Goal: Task Accomplishment & Management: Manage account settings

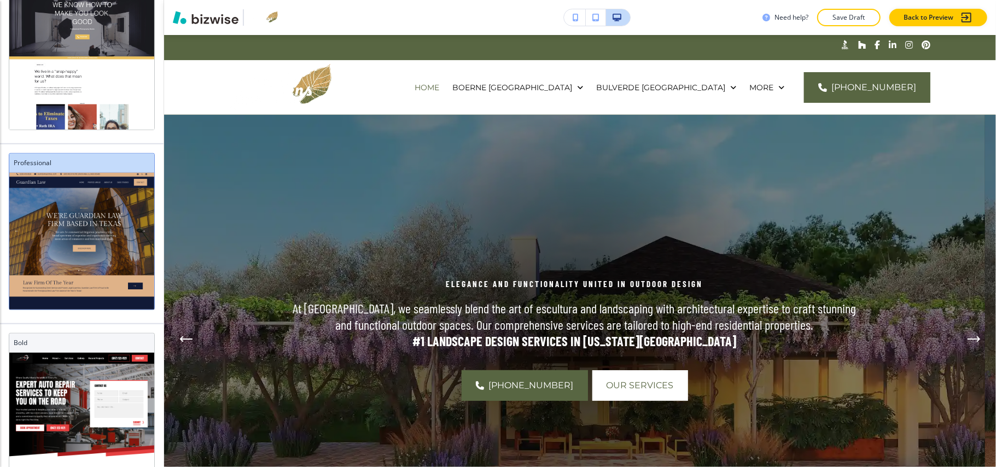
scroll to position [19, 0]
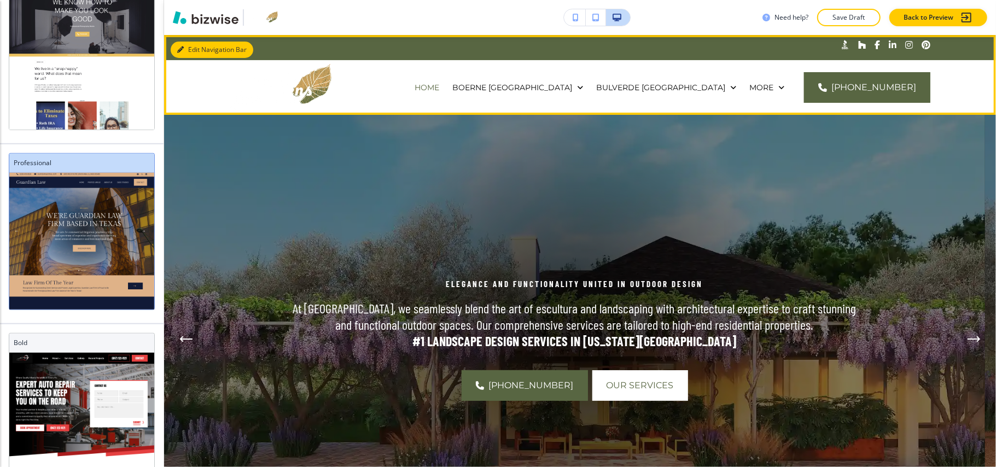
click at [183, 49] on icon "button" at bounding box center [180, 49] width 7 height 7
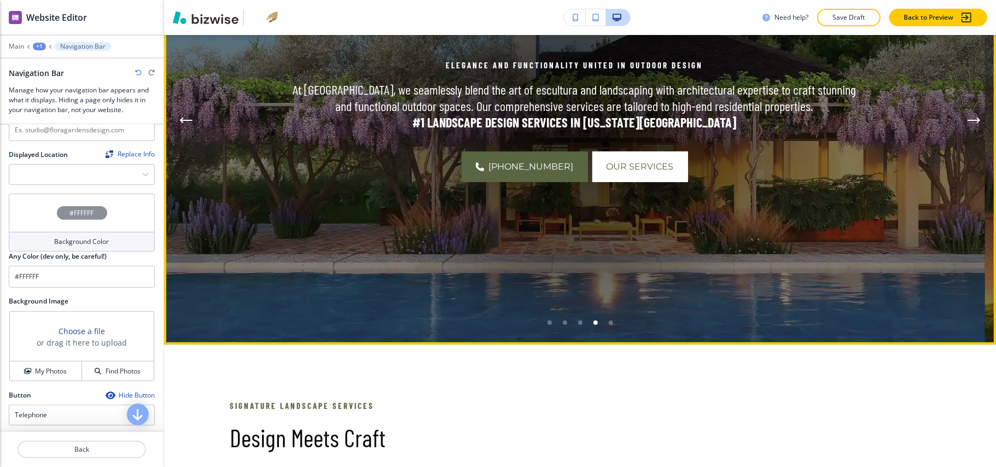
scroll to position [145, 0]
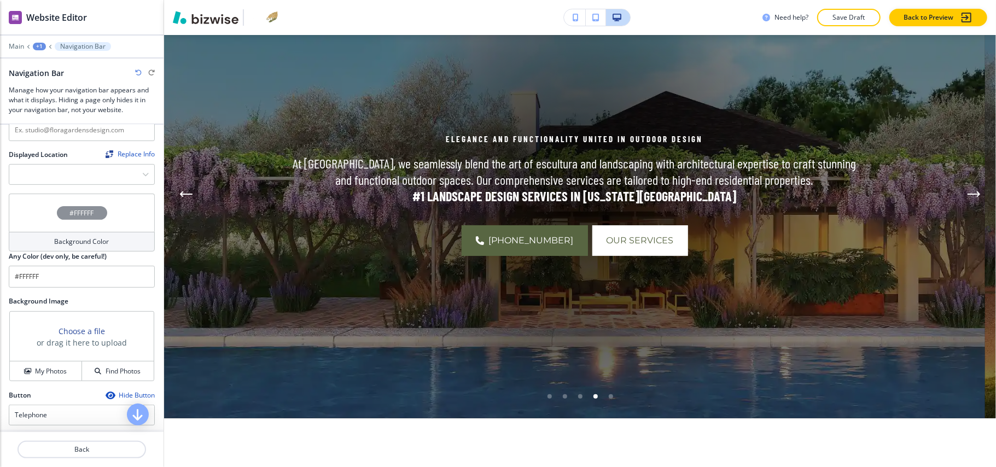
click at [20, 208] on div "#FFFFFF" at bounding box center [82, 213] width 146 height 38
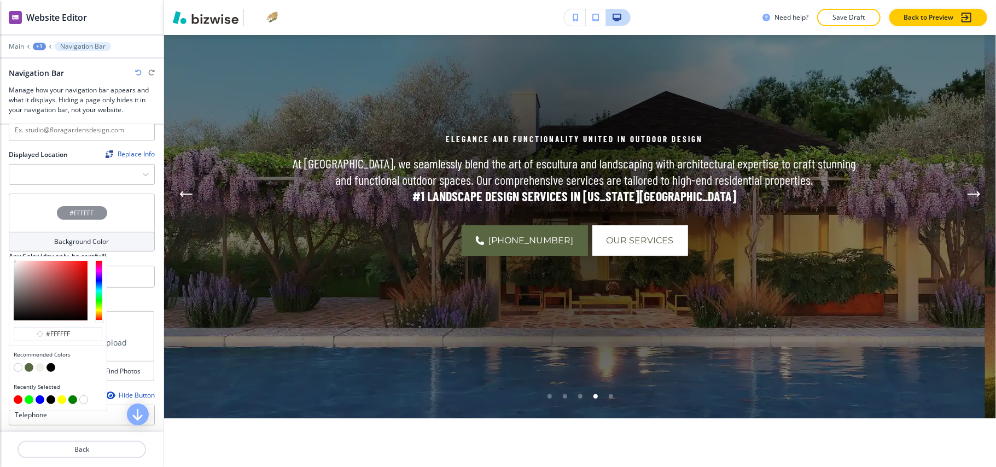
click at [24, 367] on div at bounding box center [58, 368] width 89 height 11
click at [27, 366] on button "button" at bounding box center [29, 367] width 9 height 9
type input "#586642"
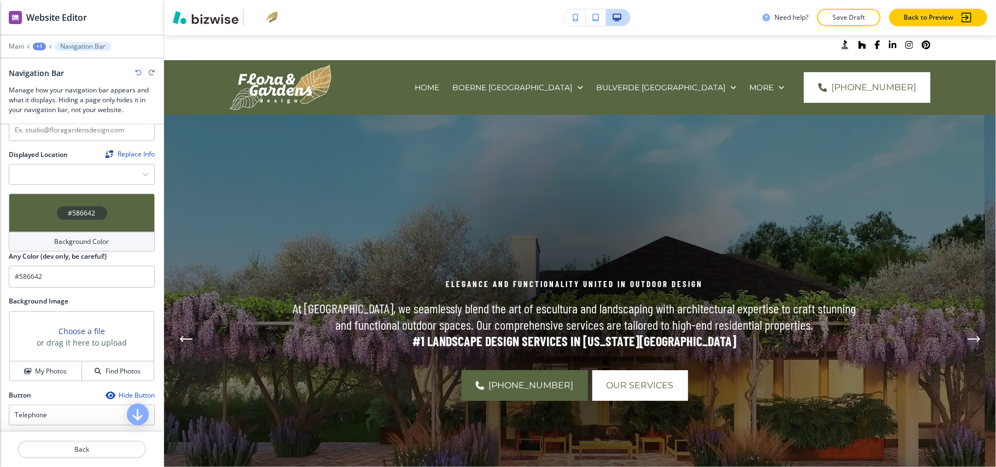
scroll to position [145, 0]
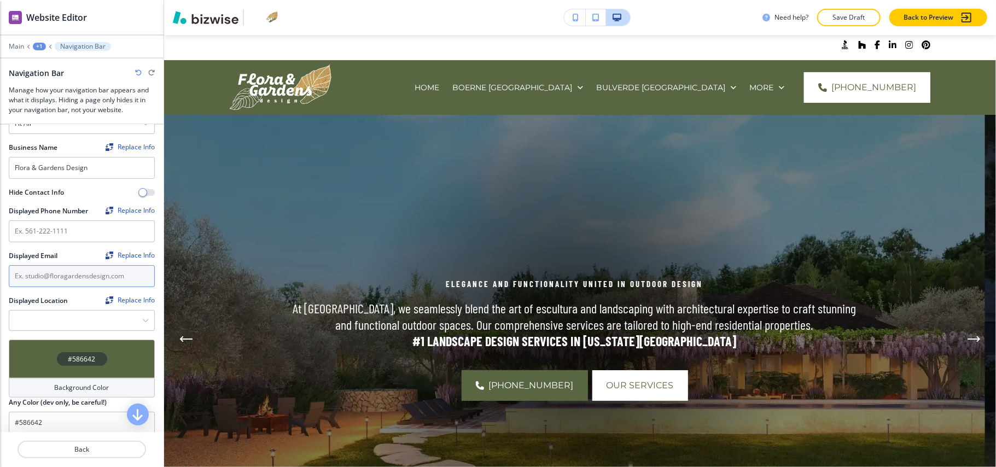
click at [38, 270] on input "text" at bounding box center [82, 276] width 146 height 22
paste input "[EMAIL_ADDRESS][DOMAIN_NAME]"
type input "[EMAIL_ADDRESS][DOMAIN_NAME]"
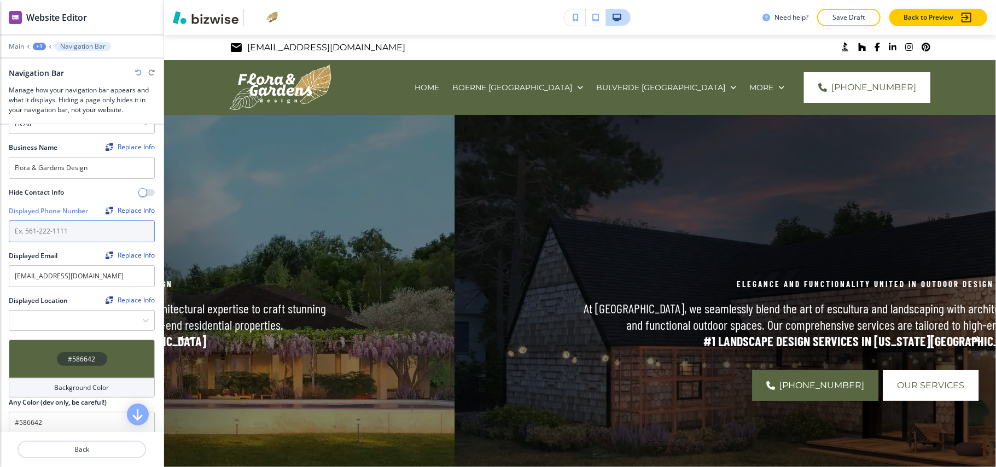
click at [68, 238] on input "text" at bounding box center [82, 231] width 146 height 22
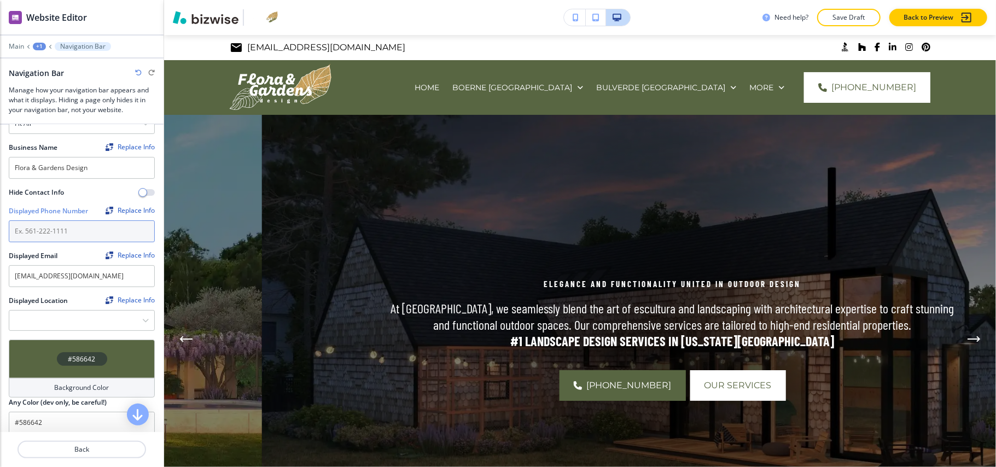
paste input "[PHONE_NUMBER]"
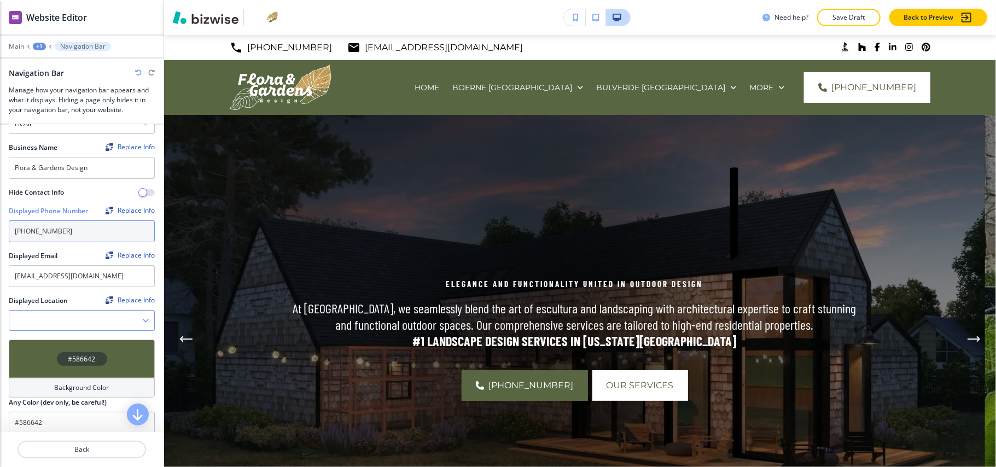
type input "[PHONE_NUMBER]"
drag, startPoint x: 50, startPoint y: 324, endPoint x: 57, endPoint y: 323, distance: 7.2
click at [50, 324] on Location "Manual Input" at bounding box center [75, 320] width 133 height 19
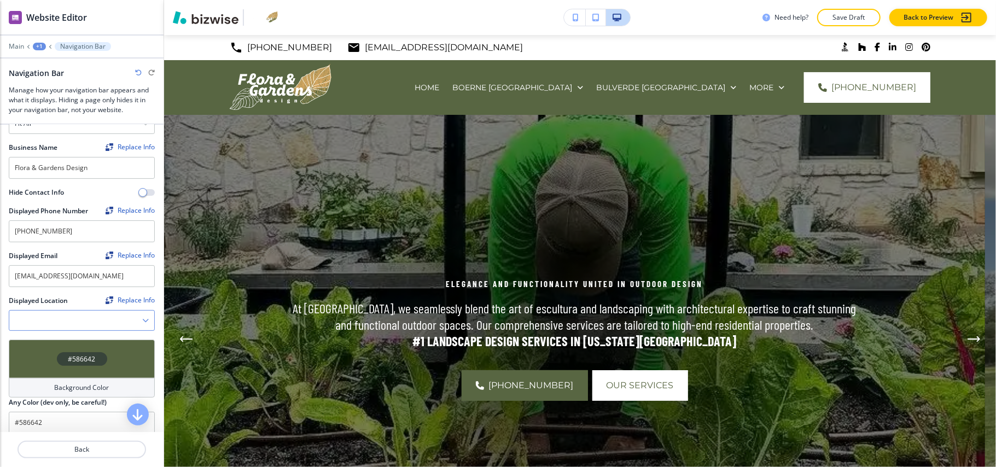
click at [72, 314] on Location "Manual Input" at bounding box center [75, 320] width 133 height 19
click at [142, 322] on button "button" at bounding box center [145, 321] width 7 height 8
click at [66, 318] on Location "Manual Input" at bounding box center [75, 320] width 133 height 19
paste Location "[STREET_ADDRESS][US_STATE]"
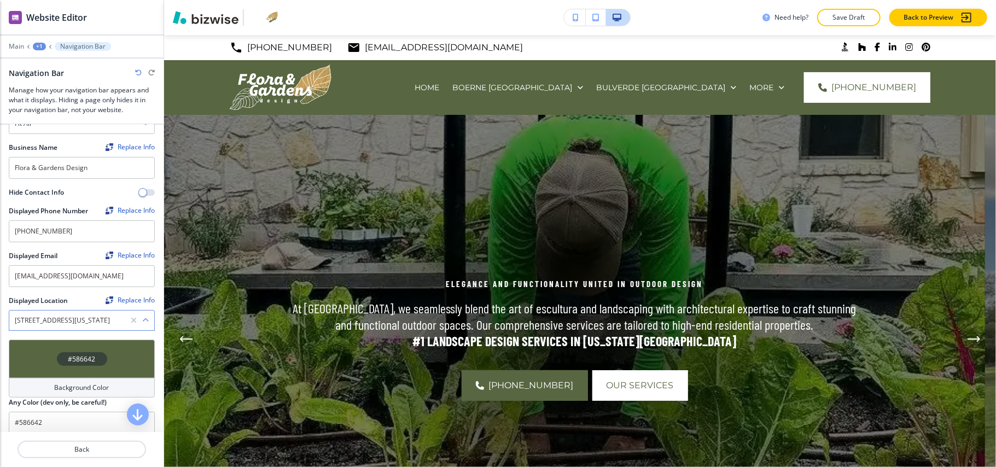
click at [138, 318] on div "[STREET_ADDRESS][US_STATE]" at bounding box center [81, 321] width 145 height 20
click at [142, 318] on icon "button" at bounding box center [145, 320] width 7 height 7
click at [142, 317] on icon "button" at bounding box center [145, 320] width 7 height 7
click at [70, 314] on Location "[STREET_ADDRESS][US_STATE]" at bounding box center [69, 320] width 121 height 19
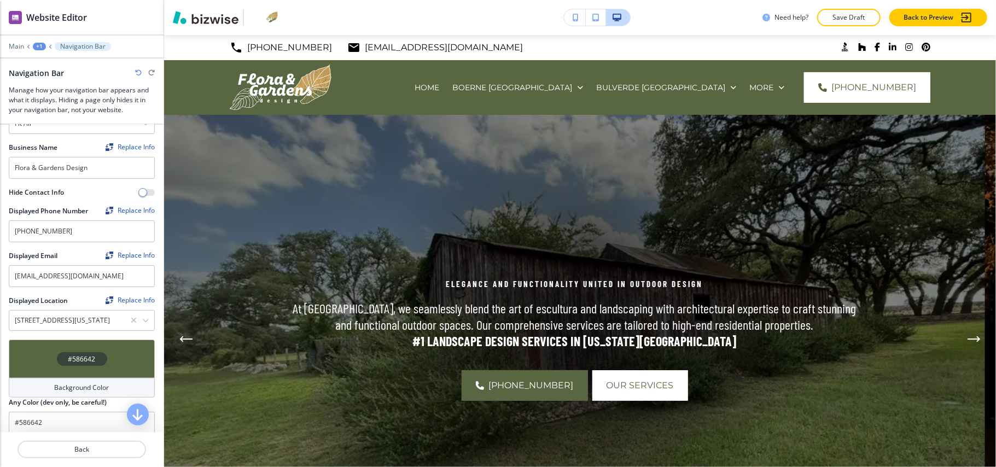
drag, startPoint x: 84, startPoint y: 320, endPoint x: 0, endPoint y: 318, distance: 84.3
click at [0, 318] on div "Displayed Location Replace Info [STREET_ADDRESS][US_STATE]" at bounding box center [82, 318] width 164 height 44
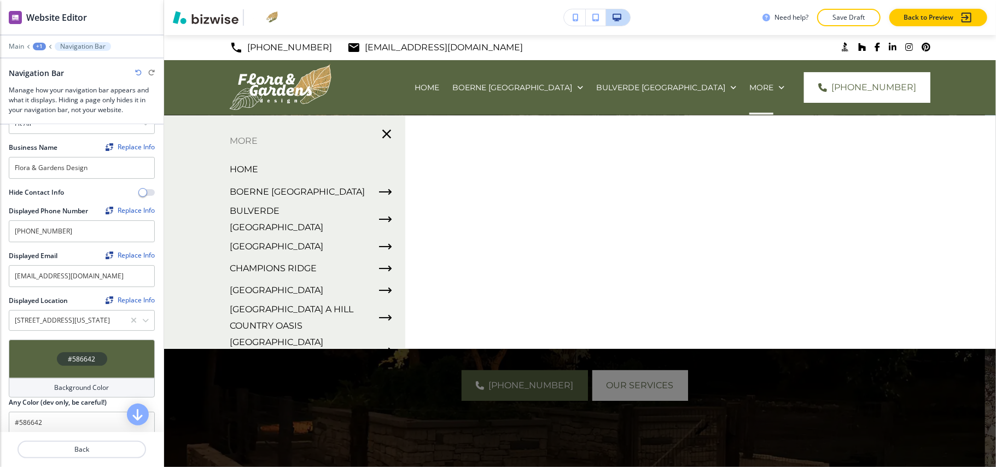
drag, startPoint x: 837, startPoint y: 276, endPoint x: 612, endPoint y: 277, distance: 224.2
click at [612, 277] on div "Edit [PHONE_NUMBER] [EMAIL_ADDRESS][DOMAIN_NAME] .st0{fill:#015A75;} HOME BOERN…" at bounding box center [580, 251] width 832 height 432
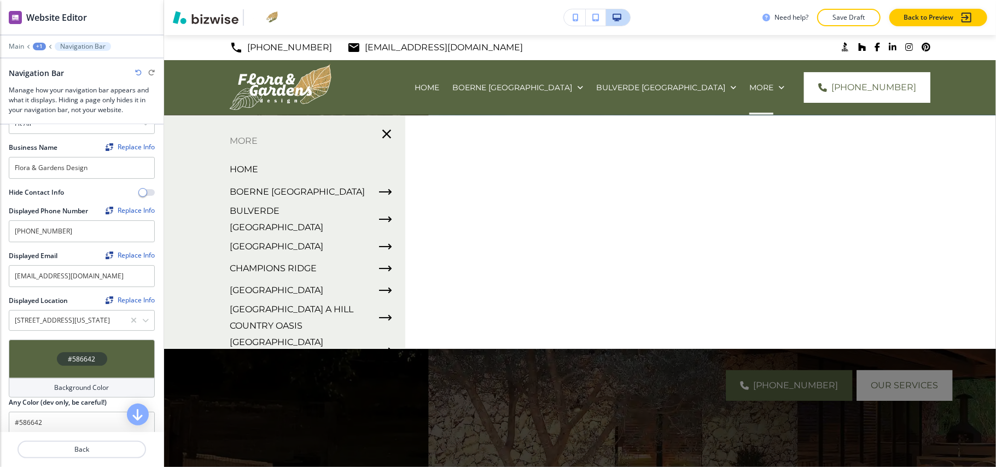
click at [381, 136] on icon "button" at bounding box center [386, 133] width 15 height 15
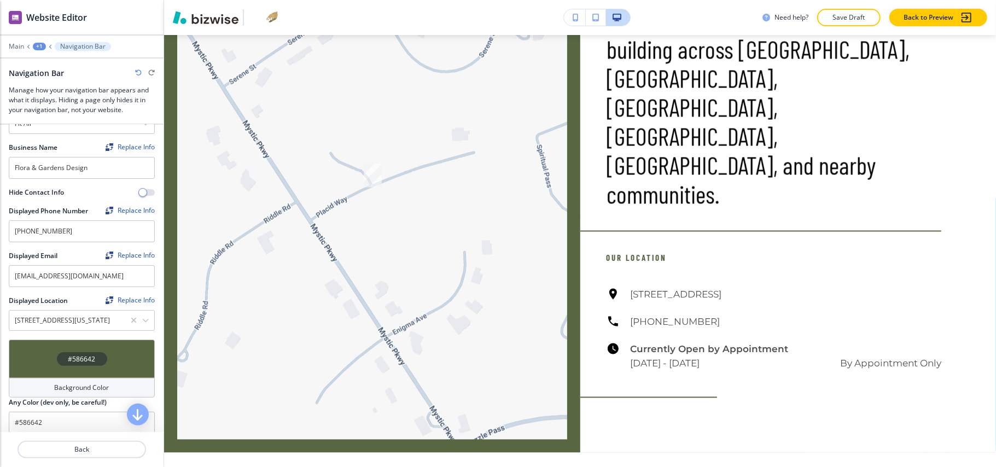
scroll to position [4326, 0]
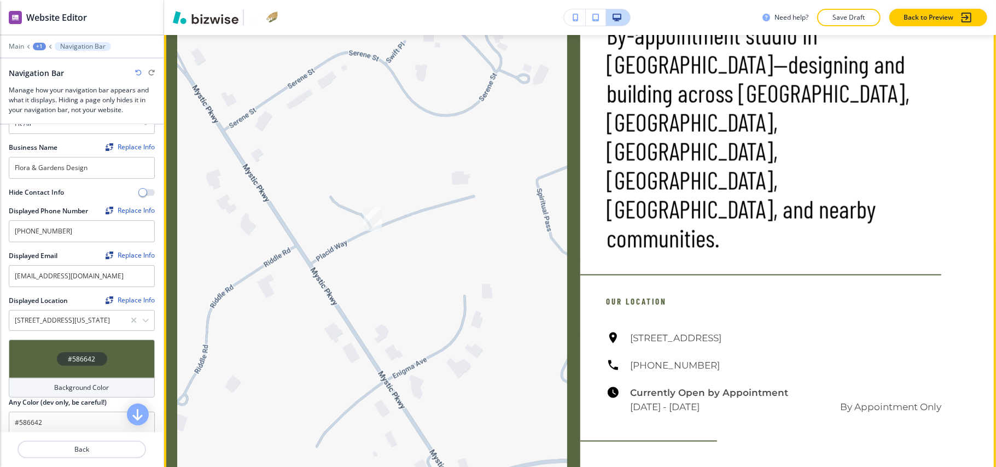
drag, startPoint x: 822, startPoint y: 284, endPoint x: 591, endPoint y: 283, distance: 231.3
click at [600, 283] on div "Serving the [US_STATE][GEOGRAPHIC_DATA] By-appointment studio in [GEOGRAPHIC_DA…" at bounding box center [788, 230] width 416 height 533
copy h6 "[STREET_ADDRESS]"
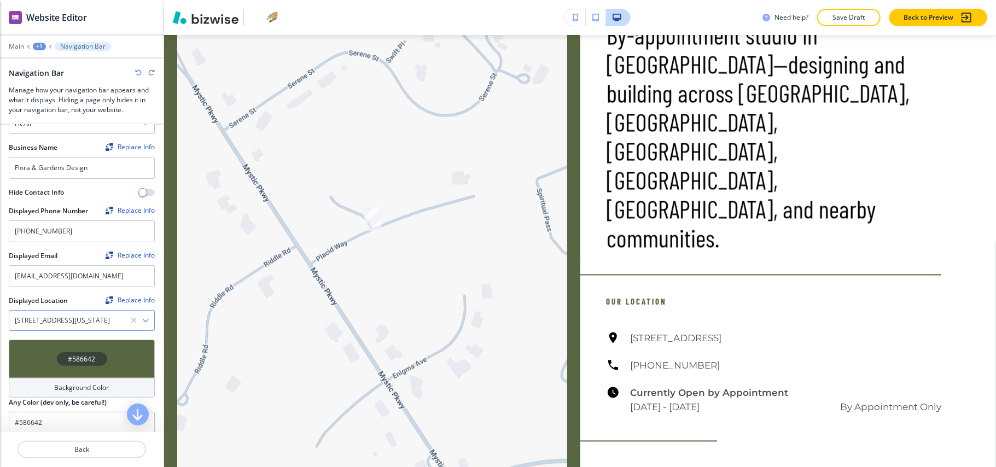
click at [59, 324] on Location "[STREET_ADDRESS][US_STATE]" at bounding box center [69, 320] width 121 height 19
paste Location "[GEOGRAPHIC_DATA], [GEOGRAPHIC_DATA]"
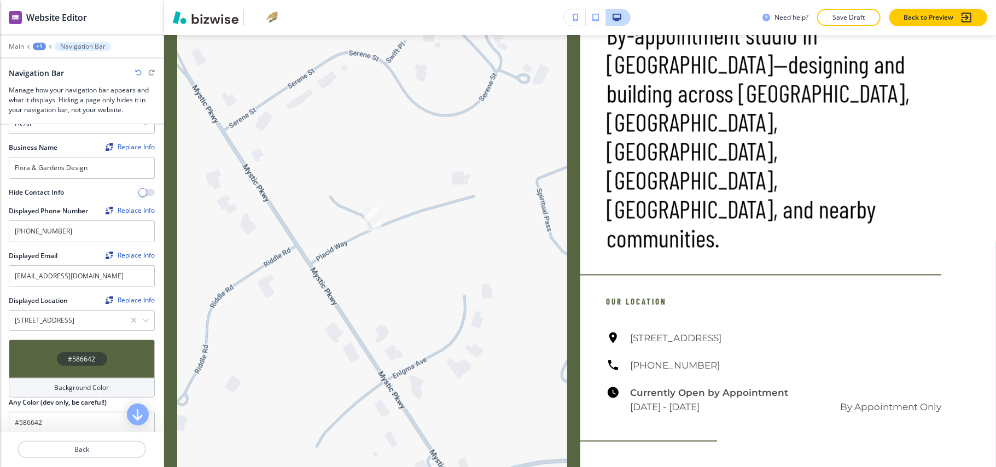
type Location "[STREET_ADDRESS]"
click at [142, 320] on icon "button" at bounding box center [145, 320] width 7 height 7
click at [90, 341] on h4 "[STREET_ADDRESS]" at bounding box center [82, 340] width 134 height 10
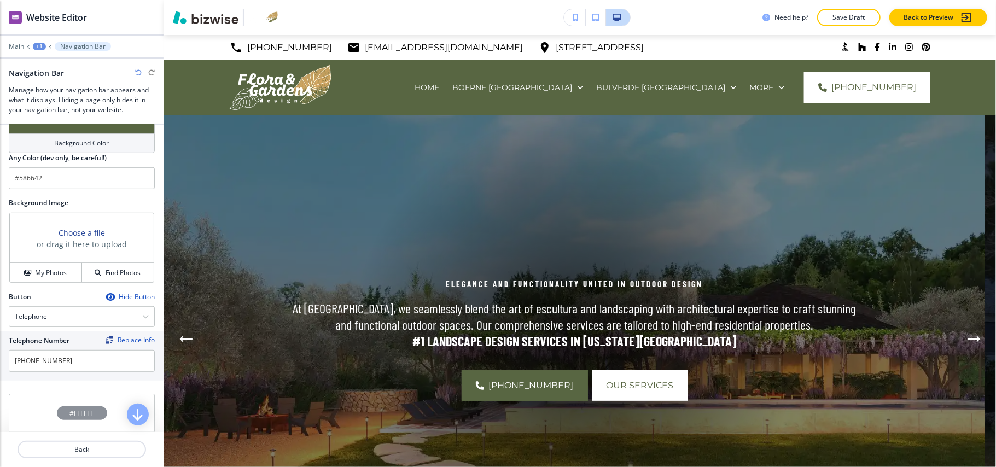
scroll to position [437, 0]
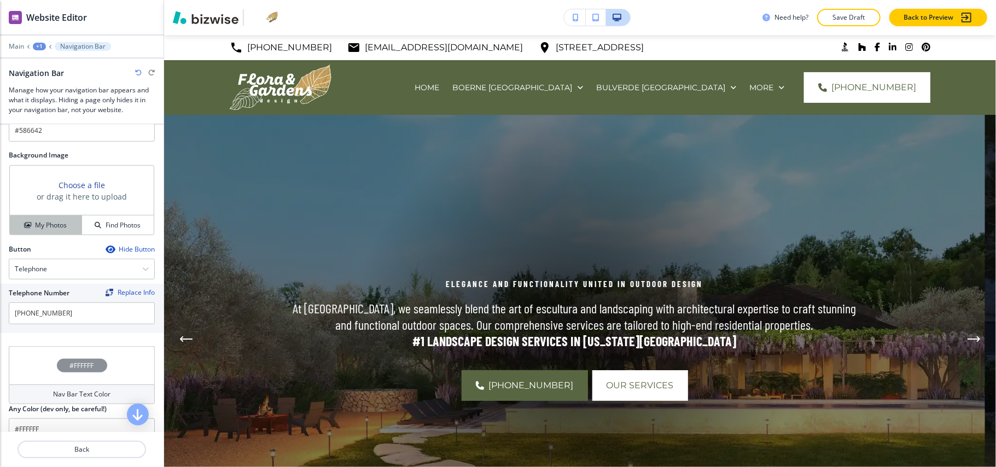
click at [51, 227] on h4 "My Photos" at bounding box center [51, 225] width 32 height 10
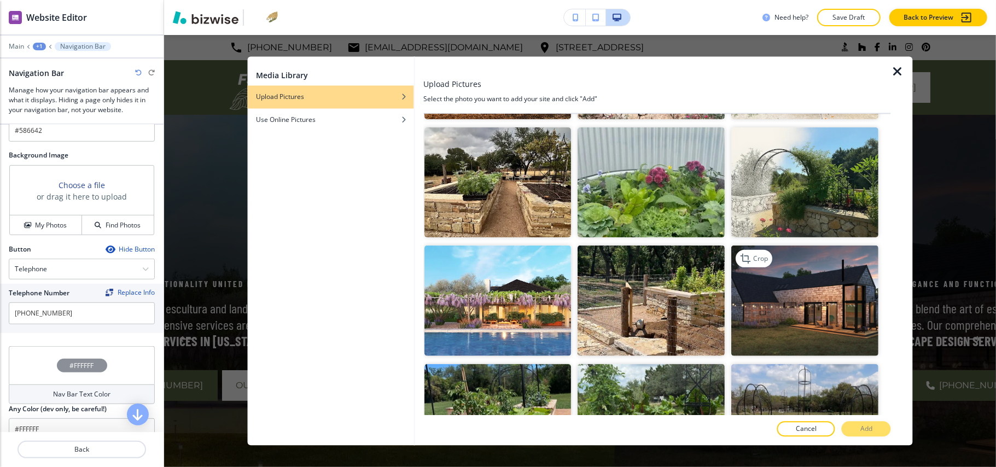
scroll to position [364, 0]
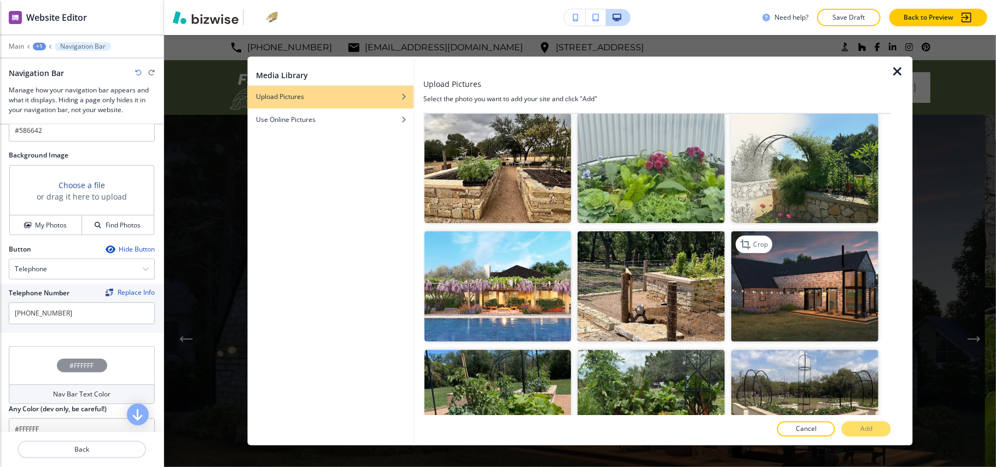
click at [799, 287] on img "button" at bounding box center [805, 286] width 147 height 110
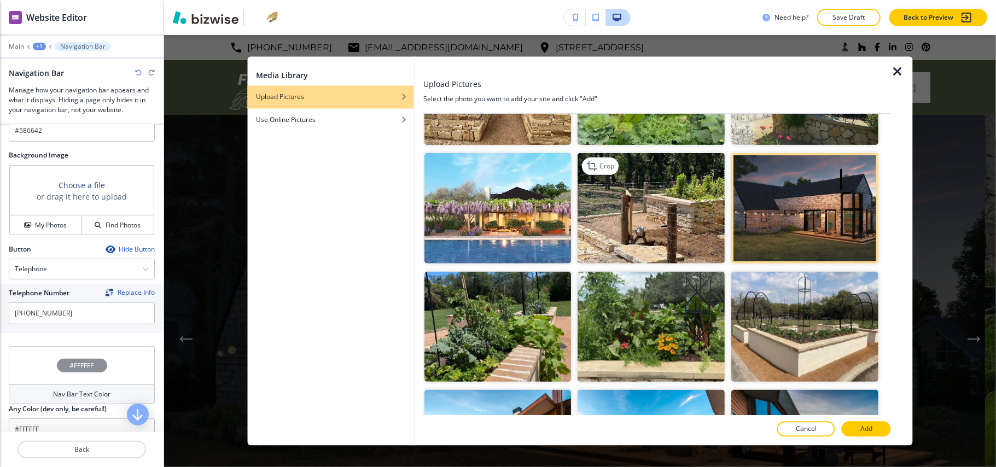
scroll to position [583, 0]
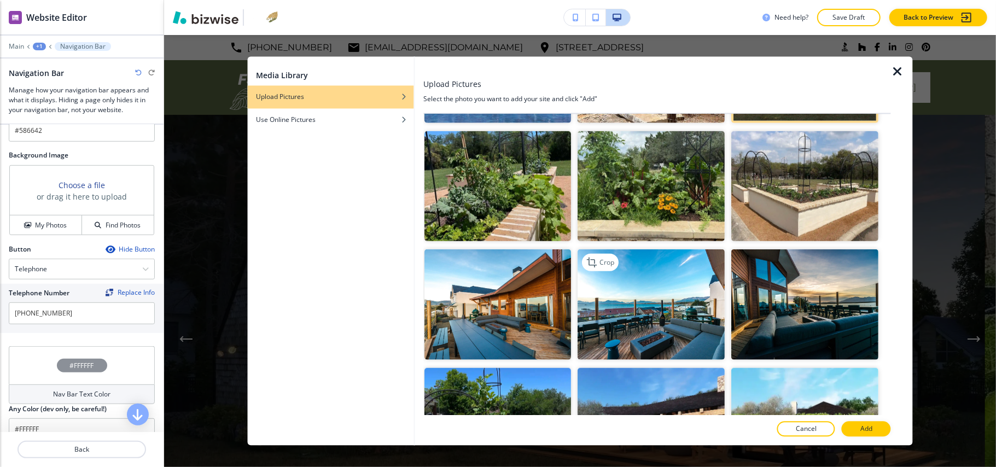
click at [630, 307] on img "button" at bounding box center [651, 304] width 147 height 110
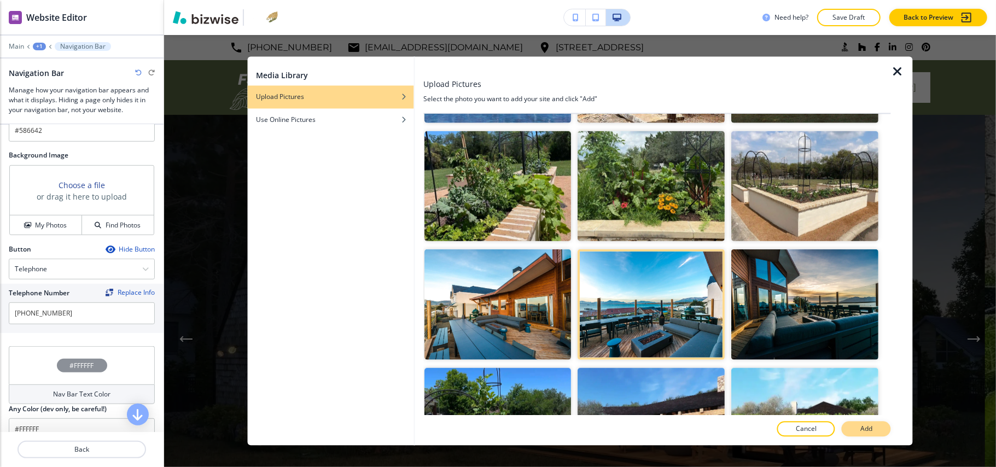
click at [864, 434] on p "Add" at bounding box center [866, 429] width 12 height 10
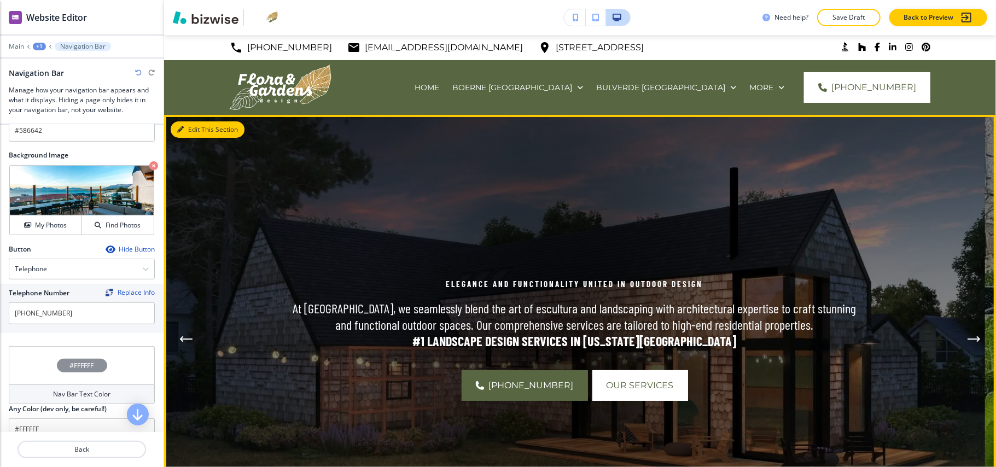
click at [195, 131] on button "Edit This Section" at bounding box center [208, 129] width 74 height 16
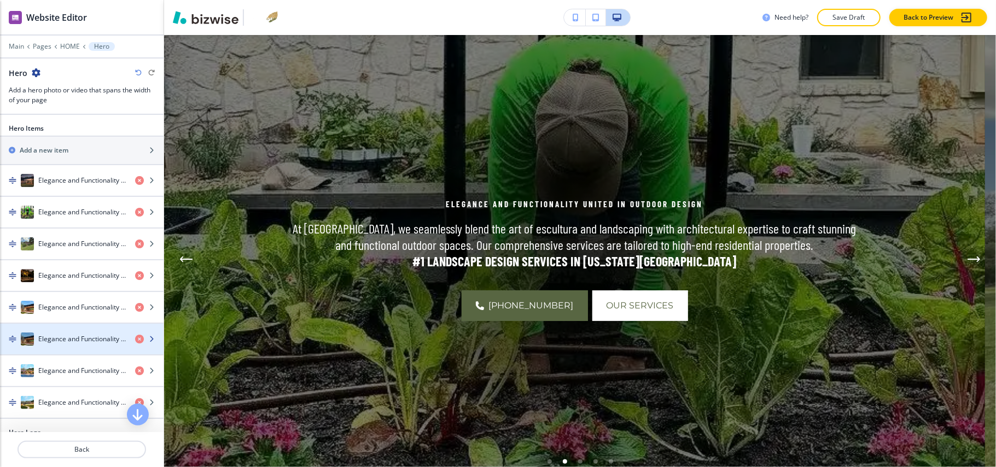
scroll to position [73, 0]
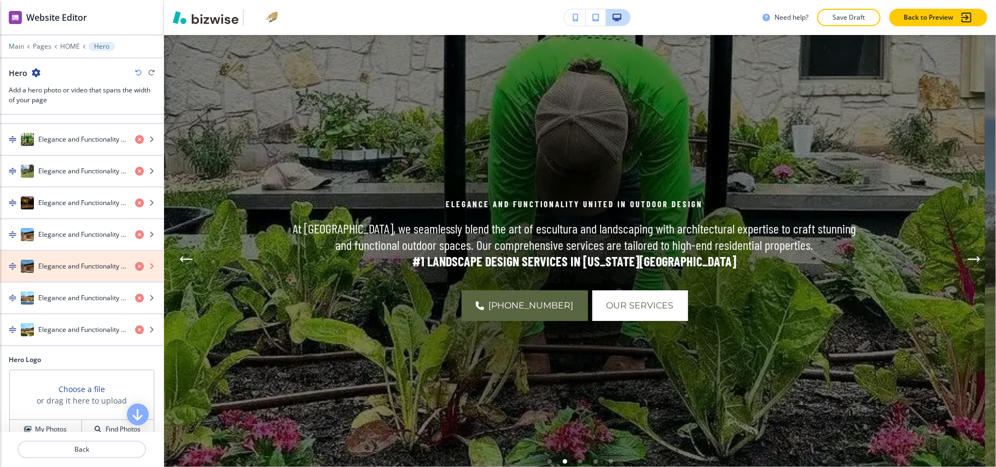
click at [135, 268] on icon "button" at bounding box center [139, 266] width 9 height 9
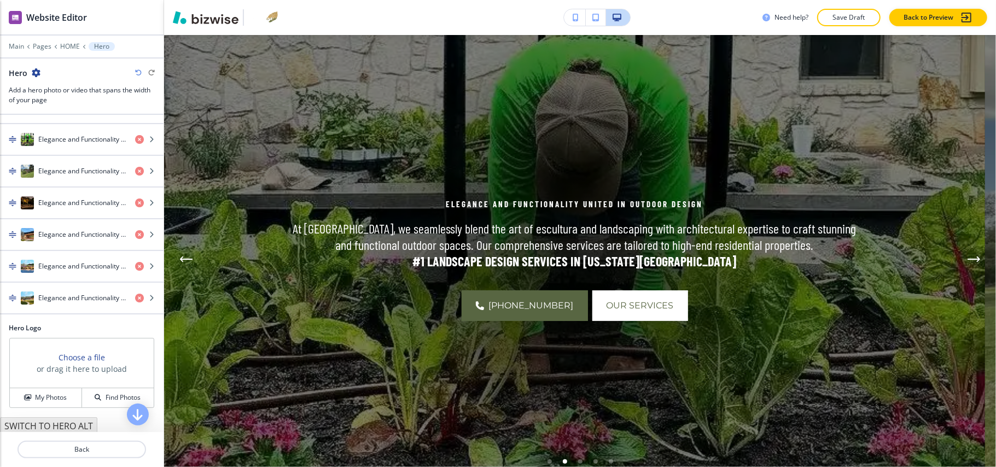
scroll to position [0, 0]
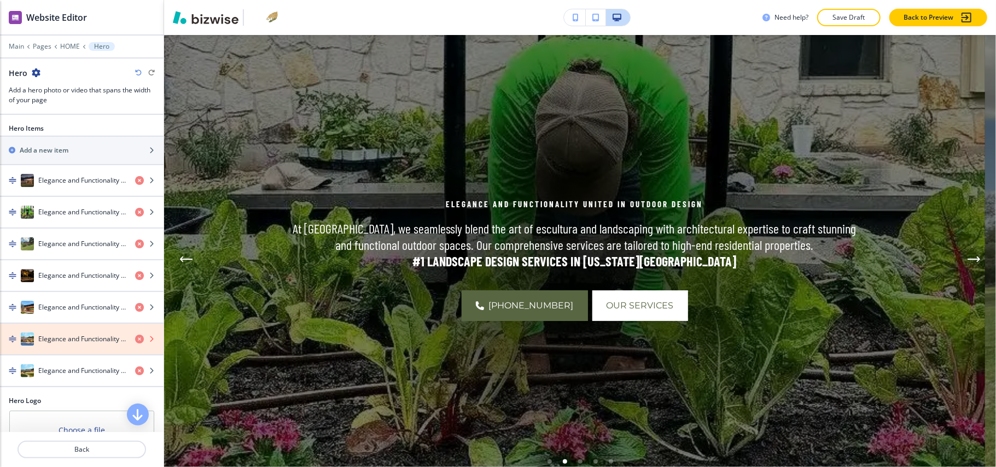
click at [135, 340] on icon "button" at bounding box center [139, 339] width 9 height 9
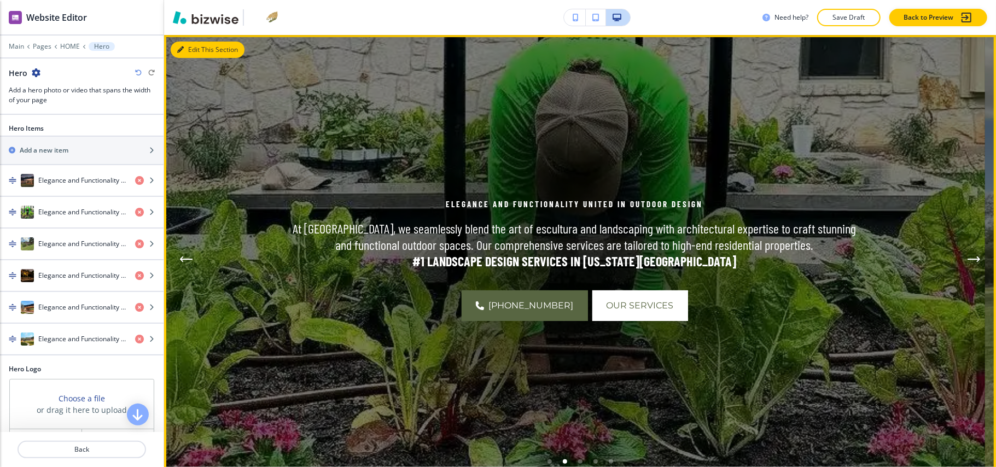
click at [185, 51] on button "Edit This Section" at bounding box center [208, 50] width 74 height 16
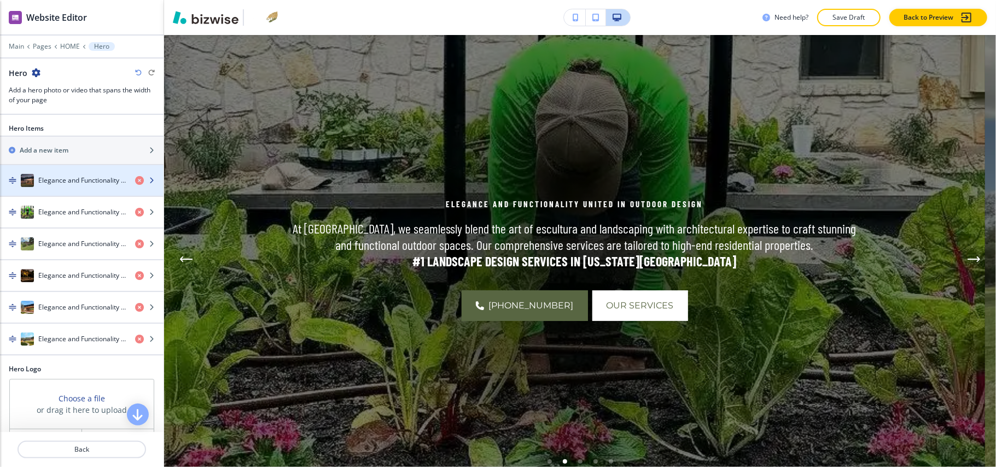
click at [73, 185] on h4 "Elegance and Functionality United in Outdoor Design" at bounding box center [82, 181] width 88 height 10
click at [75, 182] on h4 "Elegance and Functionality United in Outdoor Design" at bounding box center [82, 181] width 88 height 10
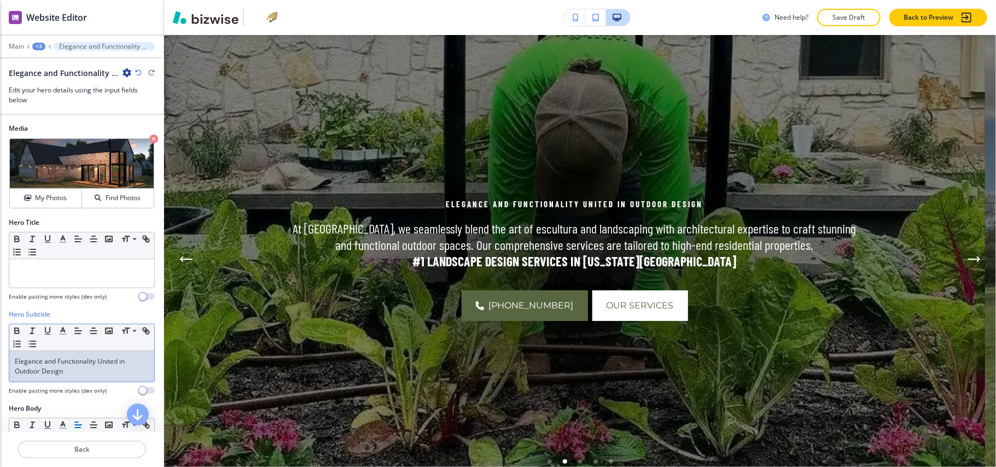
click at [51, 376] on p "Elegance and Functionality United in Outdoor Design" at bounding box center [82, 367] width 134 height 20
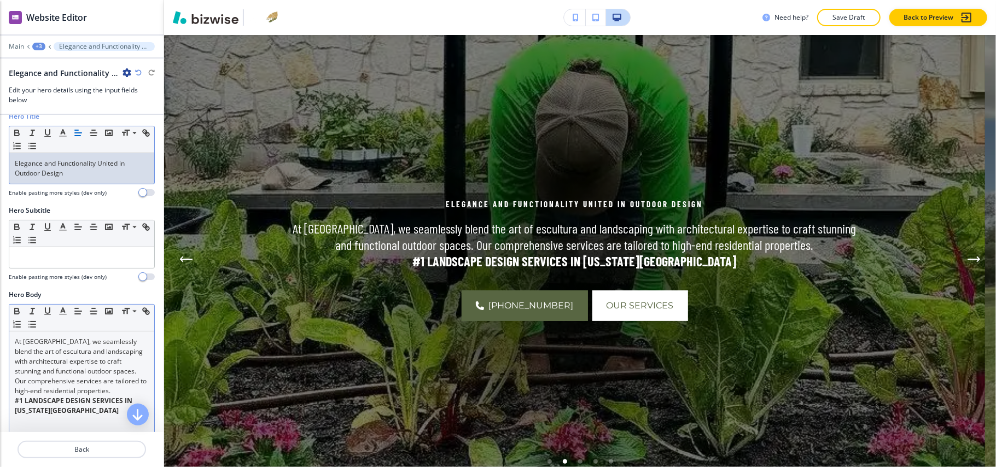
scroll to position [219, 0]
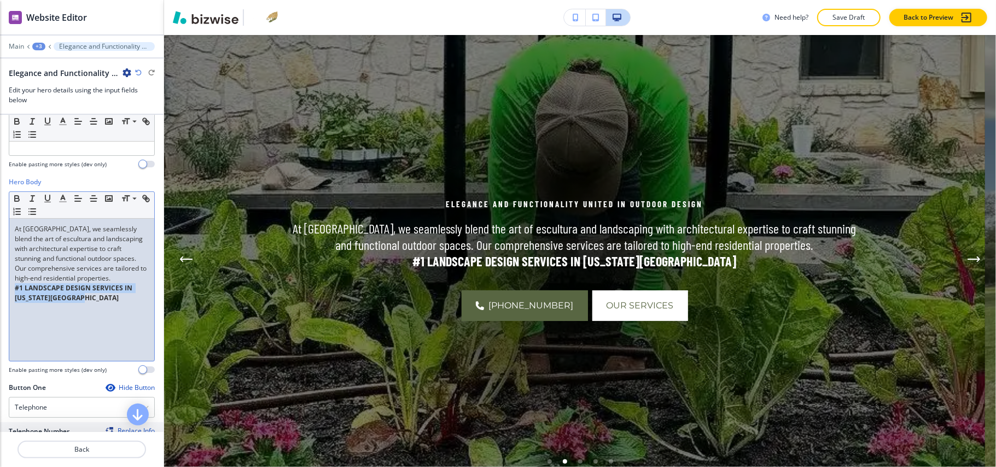
drag, startPoint x: 83, startPoint y: 305, endPoint x: 71, endPoint y: 303, distance: 12.8
click at [1, 302] on div "Hero Body Small Normal Large Huge At [GEOGRAPHIC_DATA], we seamlessly blend the…" at bounding box center [82, 280] width 164 height 206
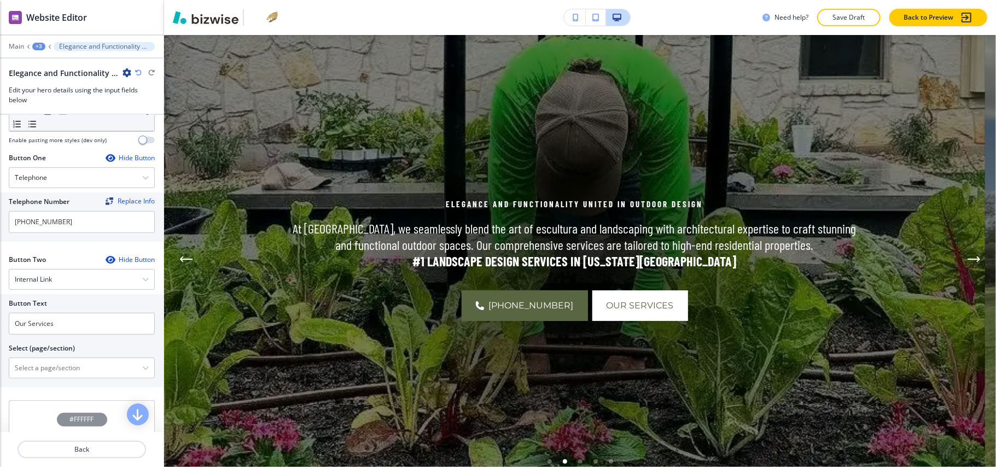
scroll to position [510, 0]
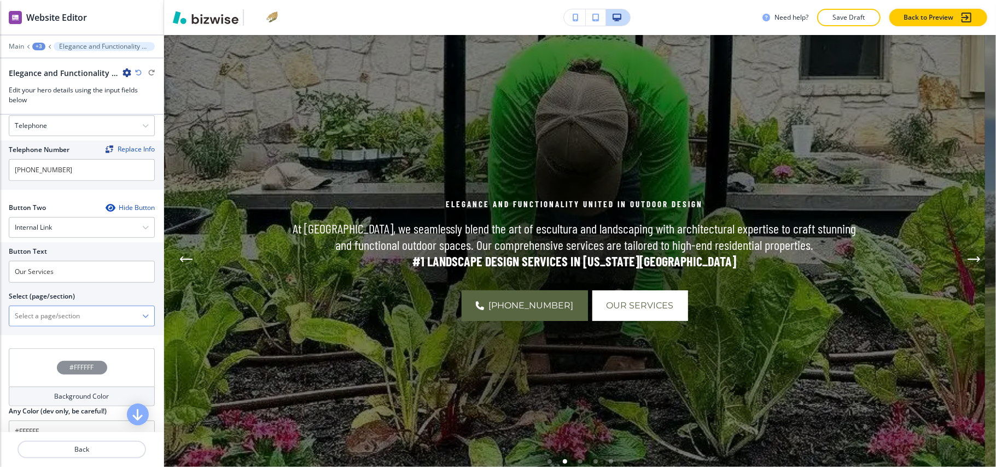
click at [55, 322] on \(page\/section\) "Manual Input" at bounding box center [75, 316] width 133 height 19
drag, startPoint x: 67, startPoint y: 272, endPoint x: 0, endPoint y: 267, distance: 66.9
click at [0, 267] on div "Button Text Our Services Select (page/section) HOME HOME | Hero HOME | Design M…" at bounding box center [82, 288] width 164 height 93
paste input "Schedule a Service"
type input "Schedule a Service"
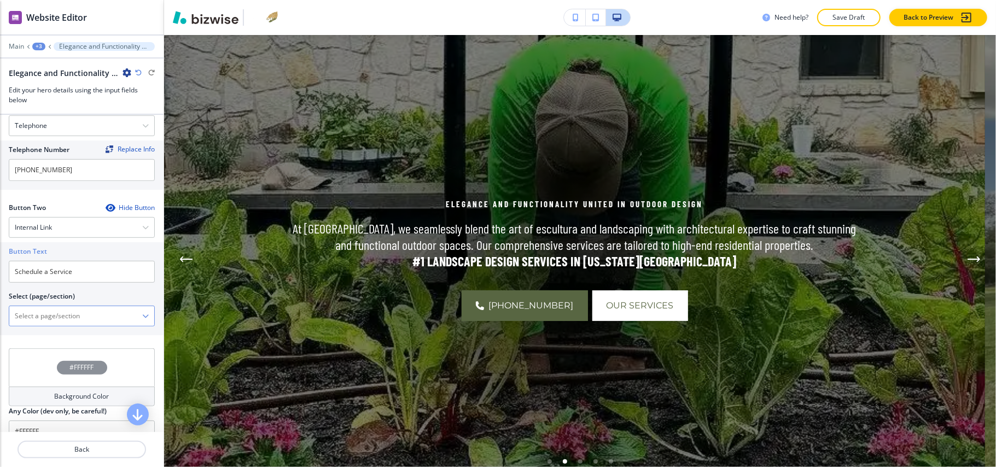
click at [55, 322] on \(page\/section\) "Manual Input" at bounding box center [75, 316] width 133 height 19
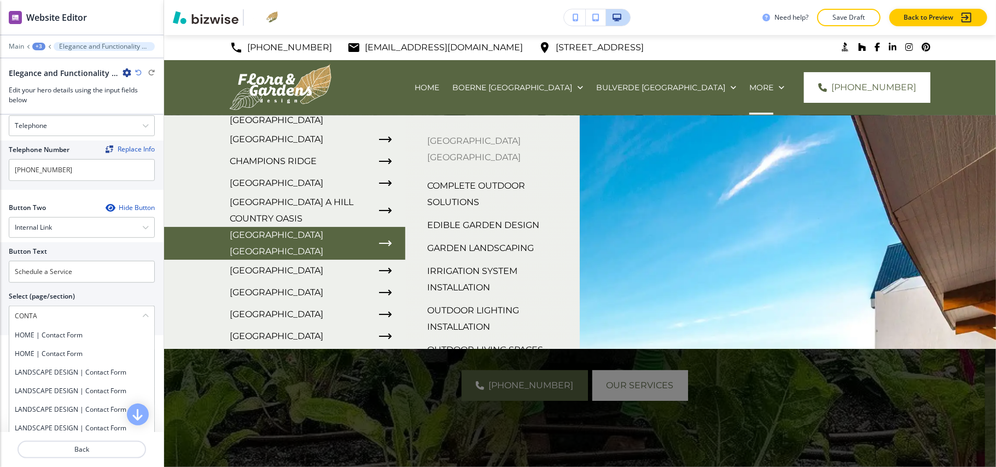
scroll to position [219, 0]
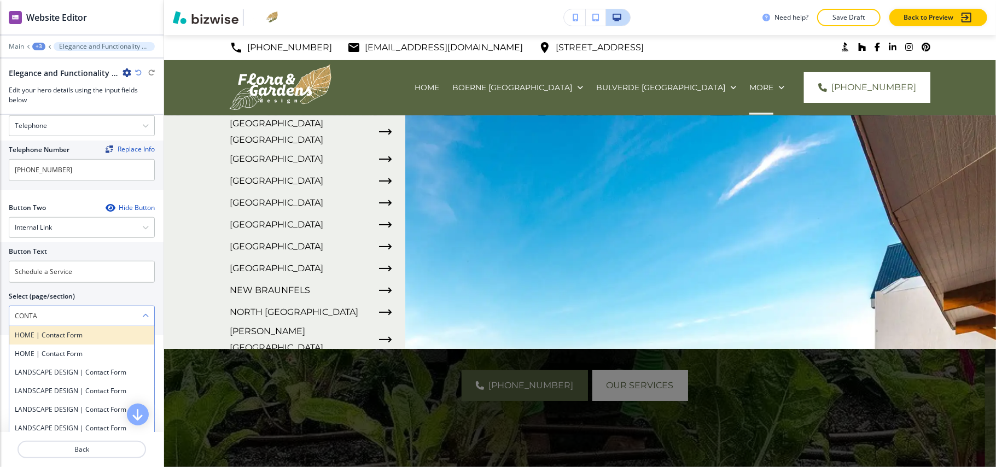
click at [94, 340] on h4 "HOME | Contact Form" at bounding box center [82, 335] width 134 height 10
type \(page\/section\) "HOME | Contact Form"
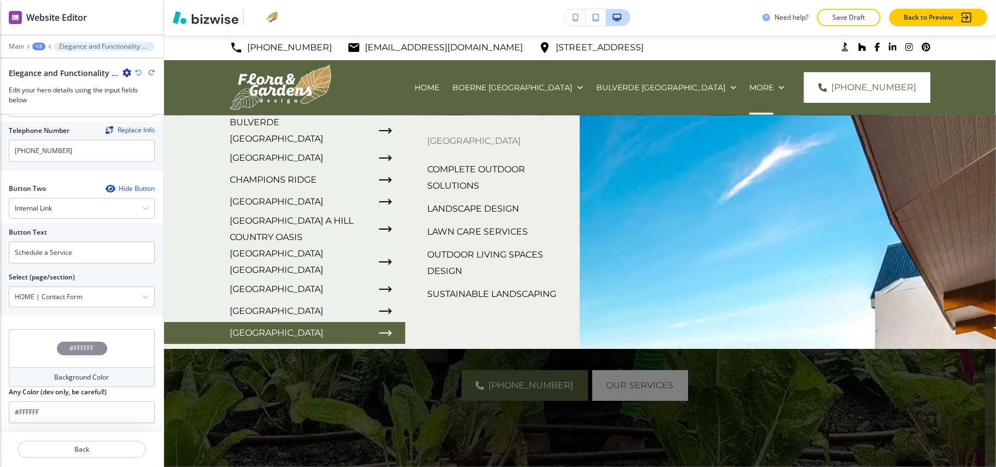
scroll to position [73, 0]
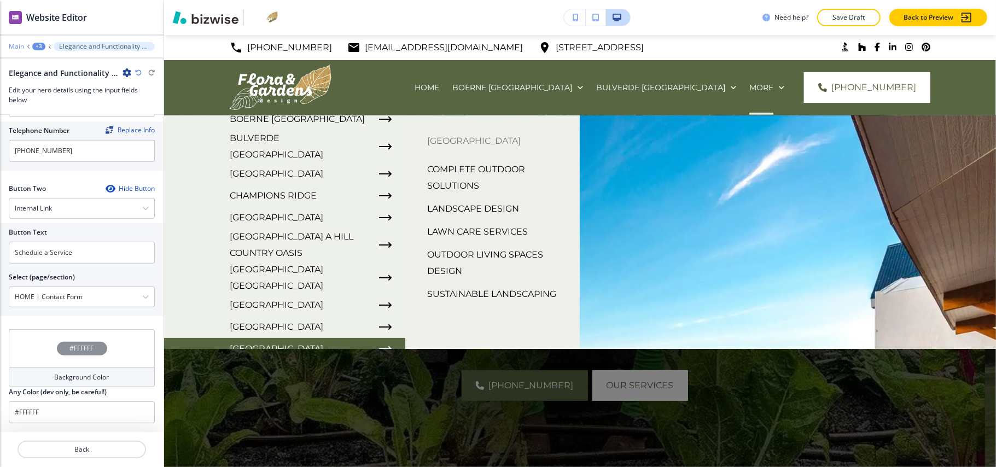
click at [17, 44] on p "Main" at bounding box center [16, 47] width 15 height 8
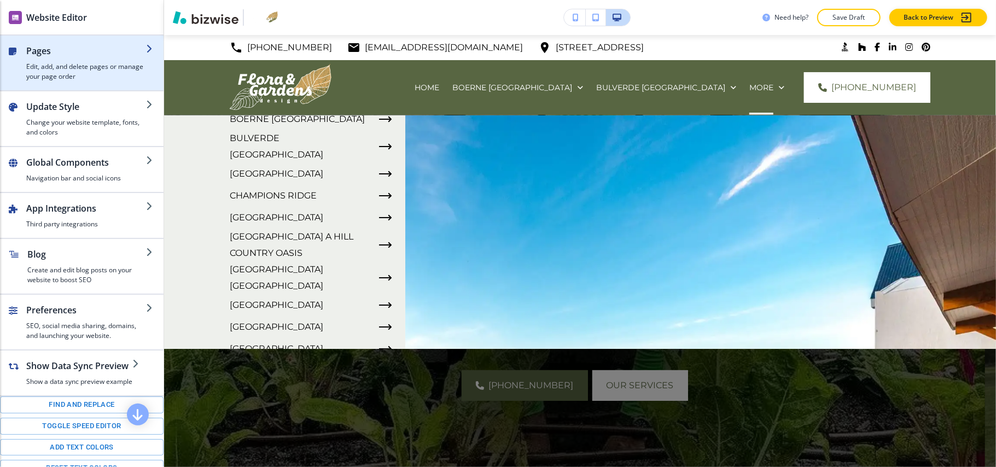
click at [94, 70] on h4 "Edit, add, and delete pages or manage your page order" at bounding box center [86, 72] width 120 height 20
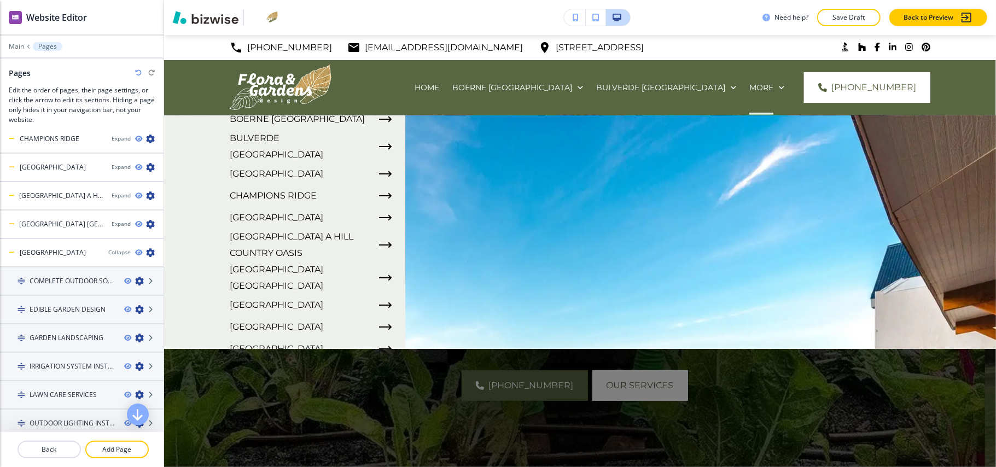
scroll to position [0, 0]
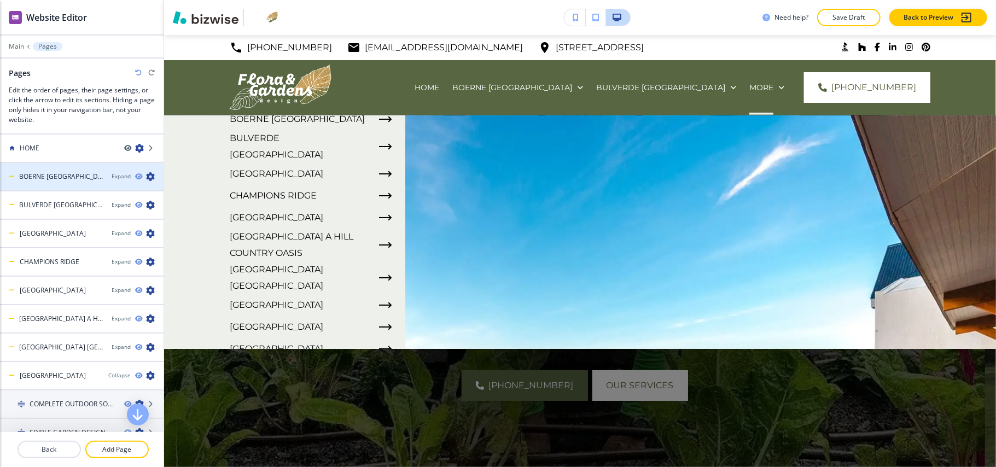
click at [123, 177] on div "Expand" at bounding box center [138, 176] width 52 height 9
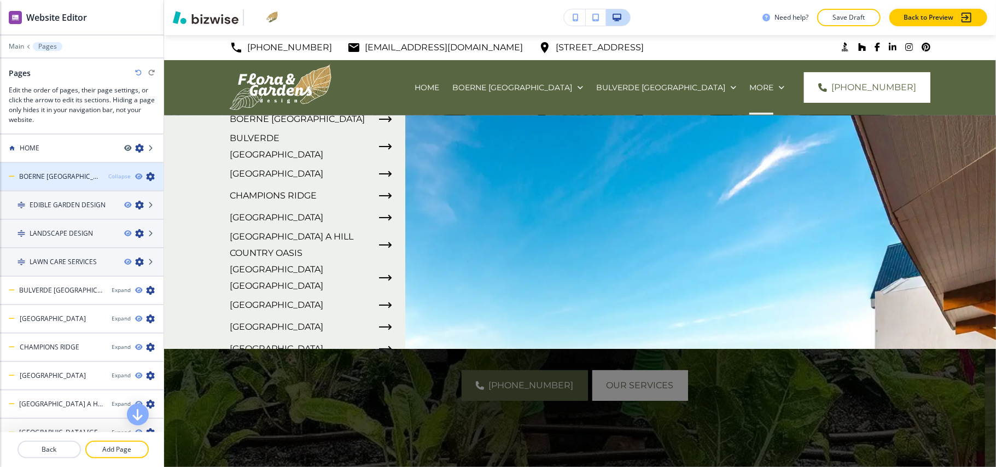
click at [112, 174] on div "Collapse" at bounding box center [119, 176] width 22 height 8
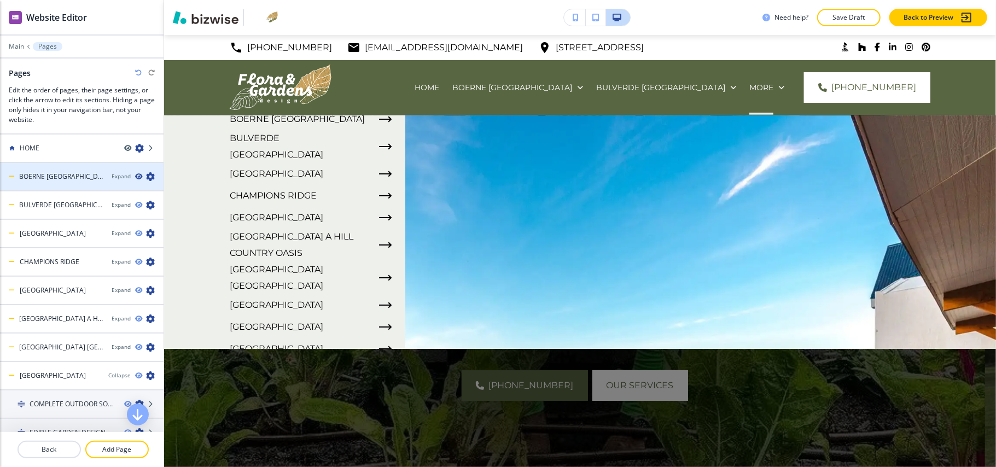
click at [135, 177] on icon "button" at bounding box center [138, 176] width 7 height 7
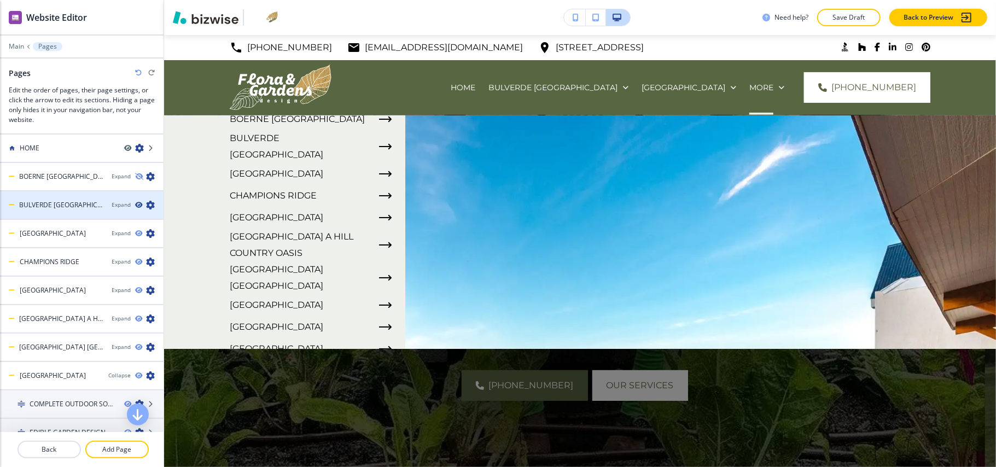
click at [135, 204] on icon "button" at bounding box center [138, 205] width 7 height 7
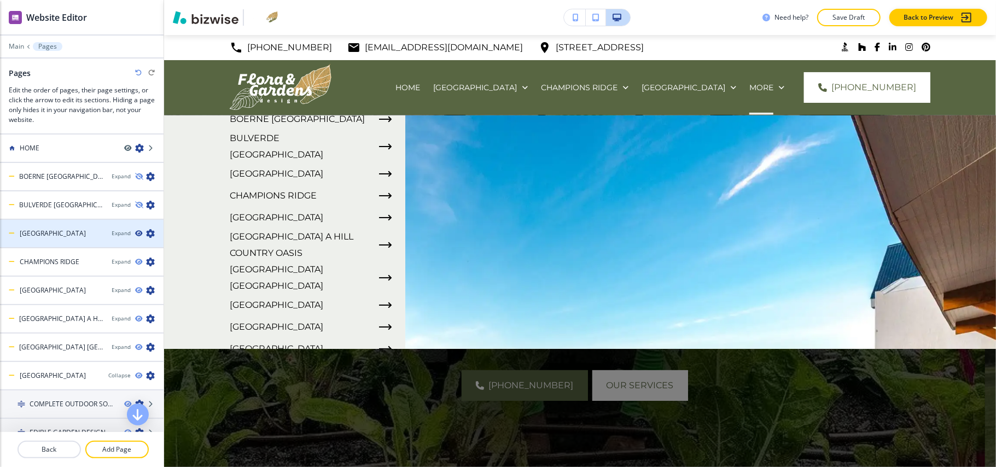
click at [135, 233] on icon "button" at bounding box center [138, 233] width 7 height 7
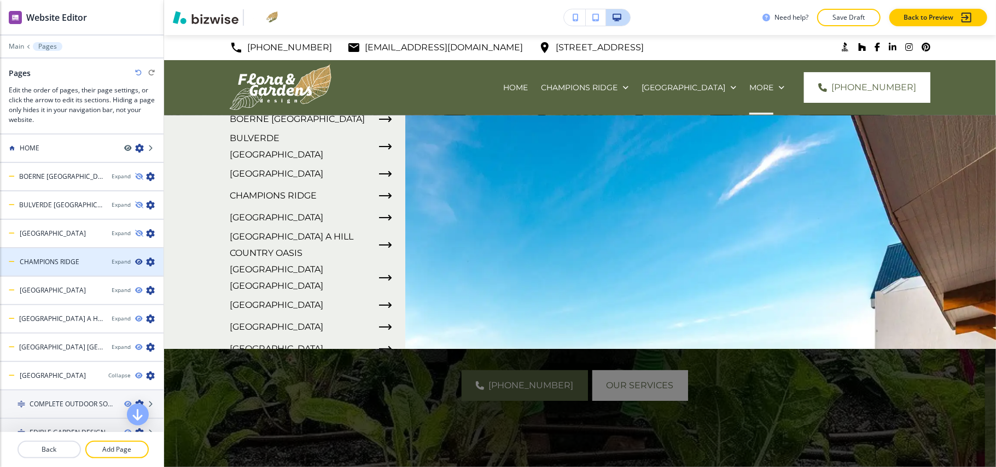
click at [135, 261] on icon "button" at bounding box center [138, 262] width 7 height 7
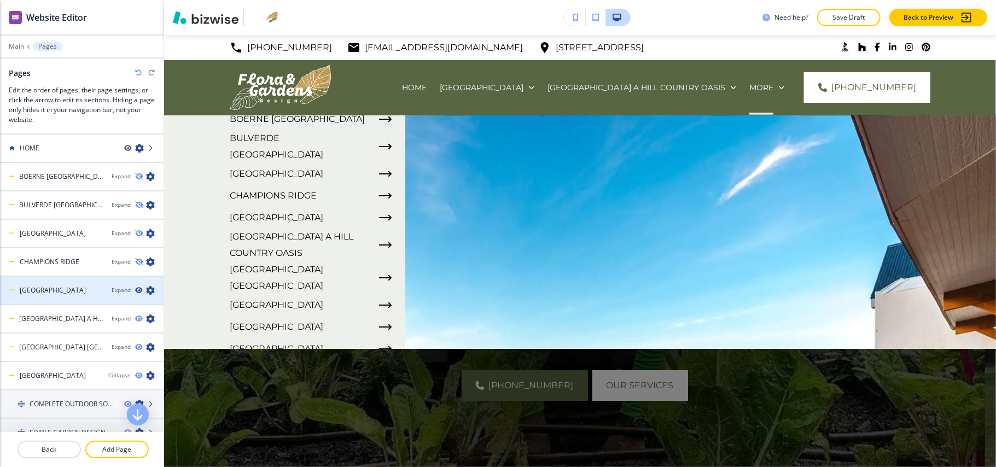
click at [135, 289] on icon "button" at bounding box center [138, 290] width 7 height 7
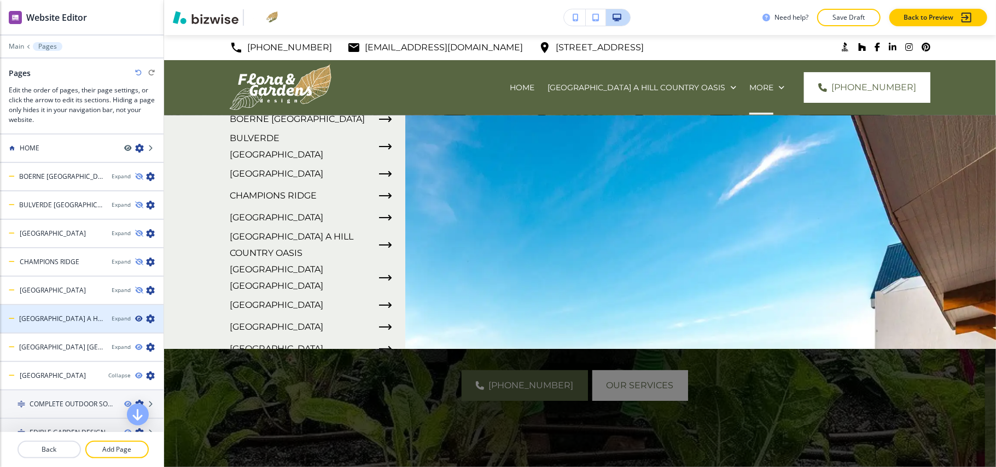
click at [135, 316] on icon "button" at bounding box center [138, 319] width 7 height 7
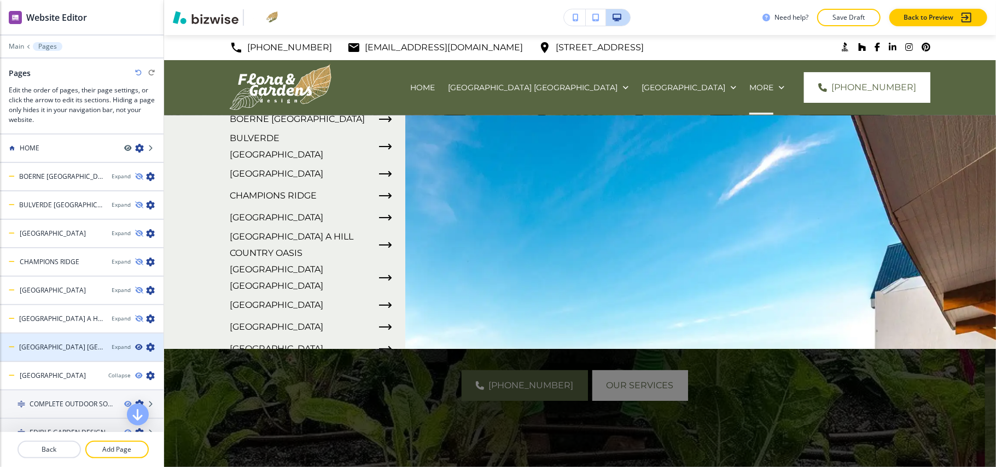
click at [135, 344] on icon "button" at bounding box center [138, 347] width 7 height 7
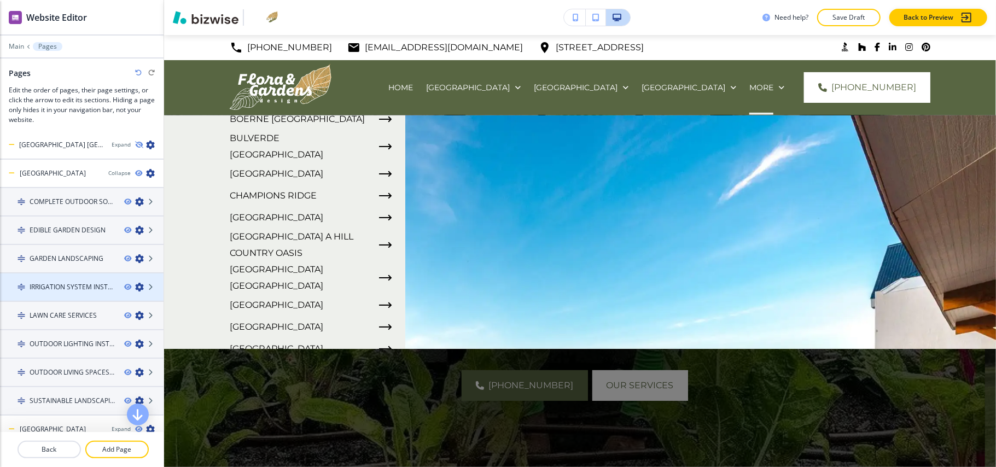
scroll to position [219, 0]
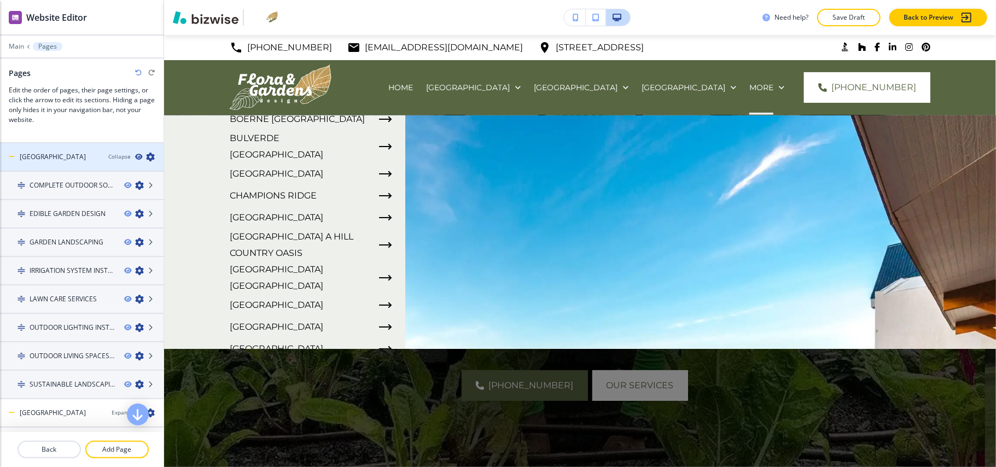
click at [135, 154] on icon "button" at bounding box center [138, 157] width 7 height 7
click at [108, 153] on div "Collapse" at bounding box center [119, 157] width 22 height 8
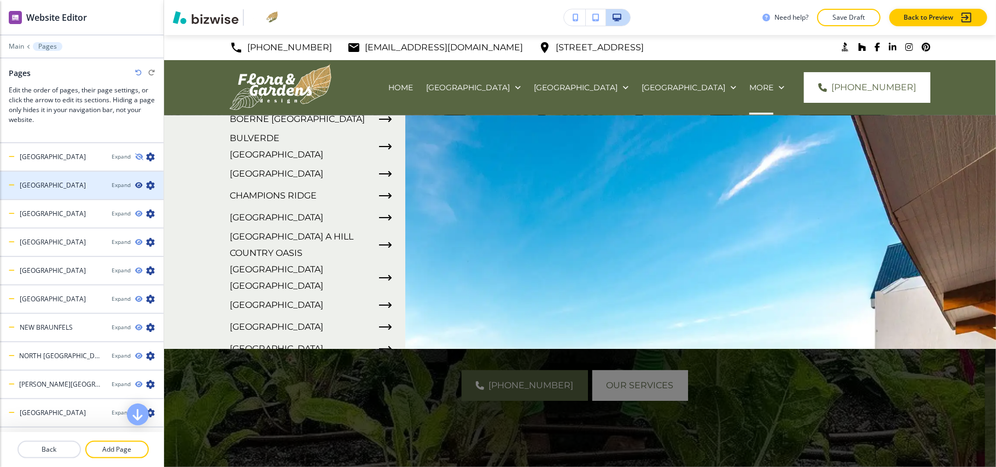
click at [135, 183] on icon "button" at bounding box center [138, 185] width 7 height 7
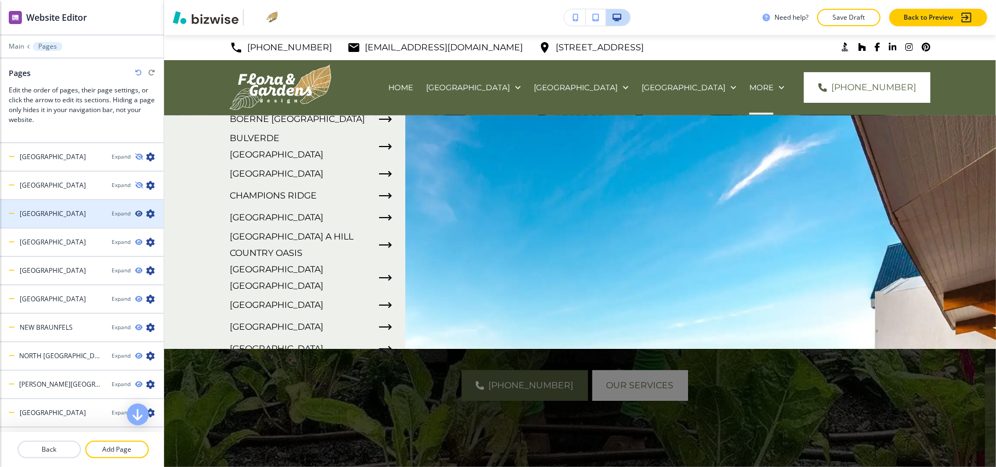
click at [135, 212] on icon "button" at bounding box center [138, 214] width 7 height 7
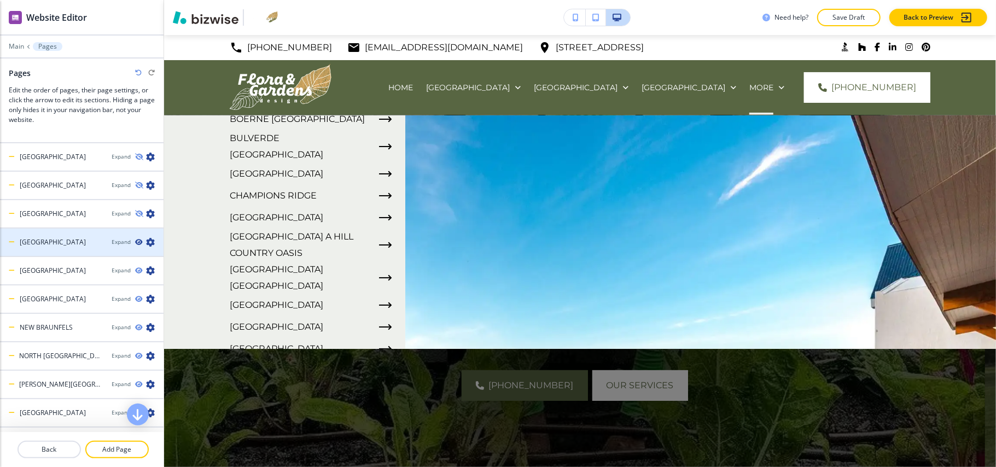
click at [135, 239] on icon "button" at bounding box center [138, 242] width 7 height 7
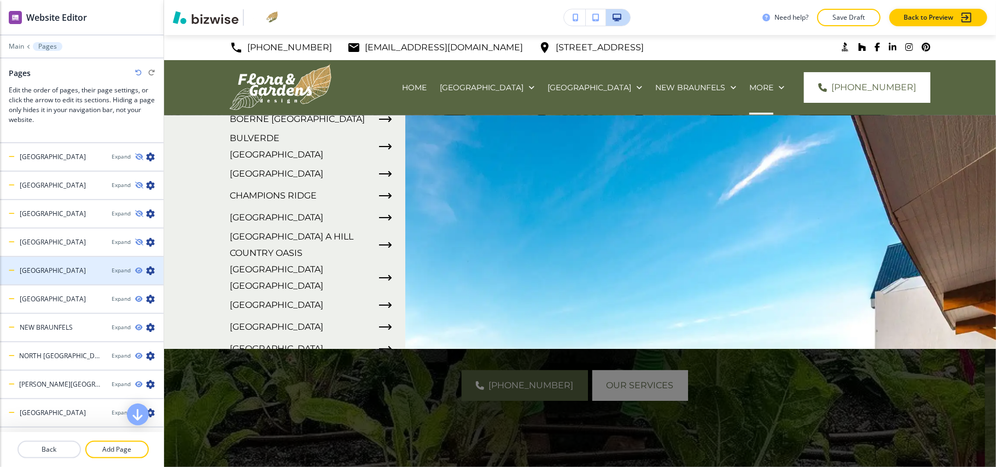
click at [127, 266] on div "Expand" at bounding box center [138, 270] width 52 height 9
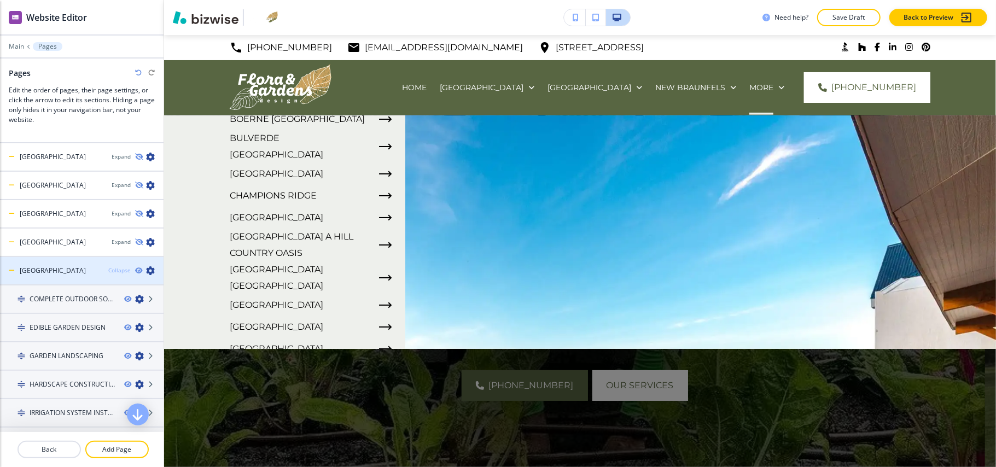
click at [108, 266] on div "Collapse" at bounding box center [119, 270] width 22 height 8
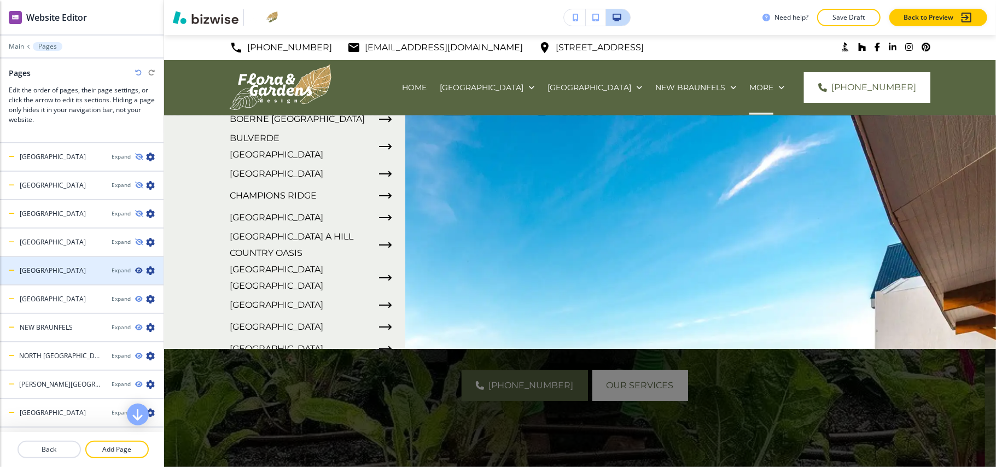
click at [135, 267] on icon "button" at bounding box center [138, 270] width 7 height 7
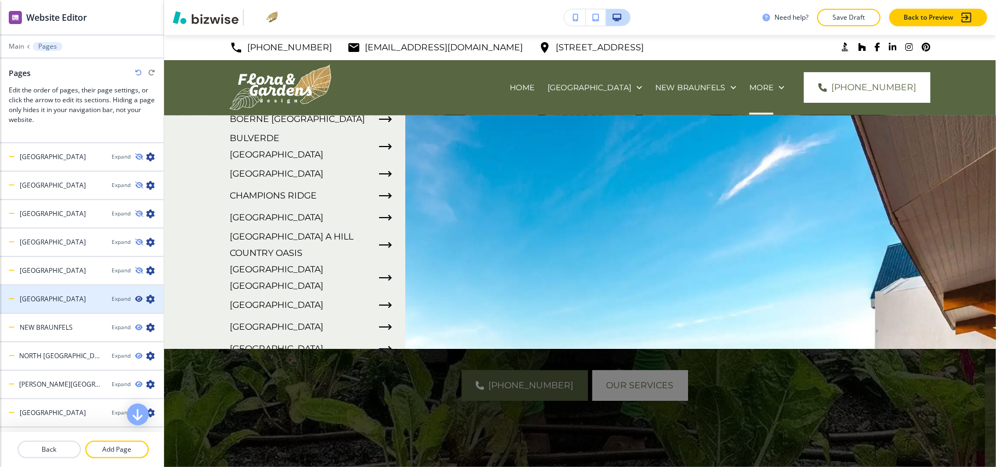
click at [135, 296] on icon "button" at bounding box center [138, 299] width 7 height 7
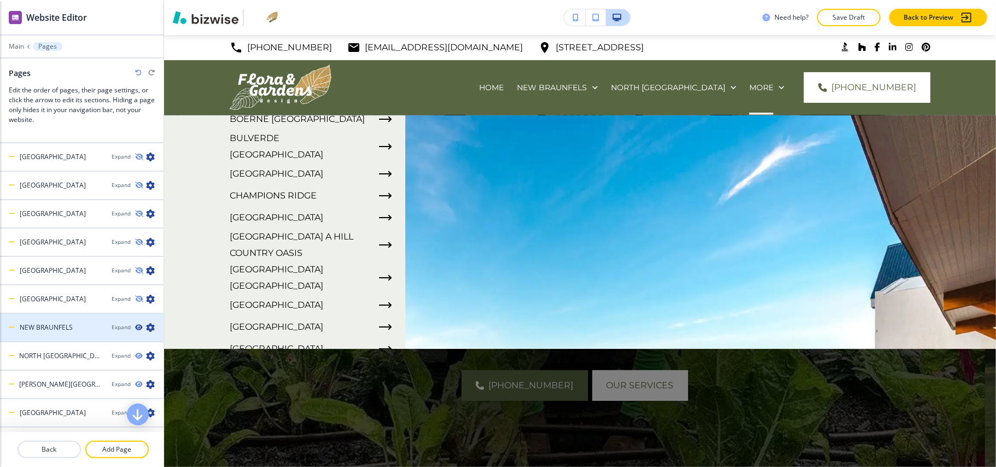
click at [135, 324] on icon "button" at bounding box center [138, 327] width 7 height 7
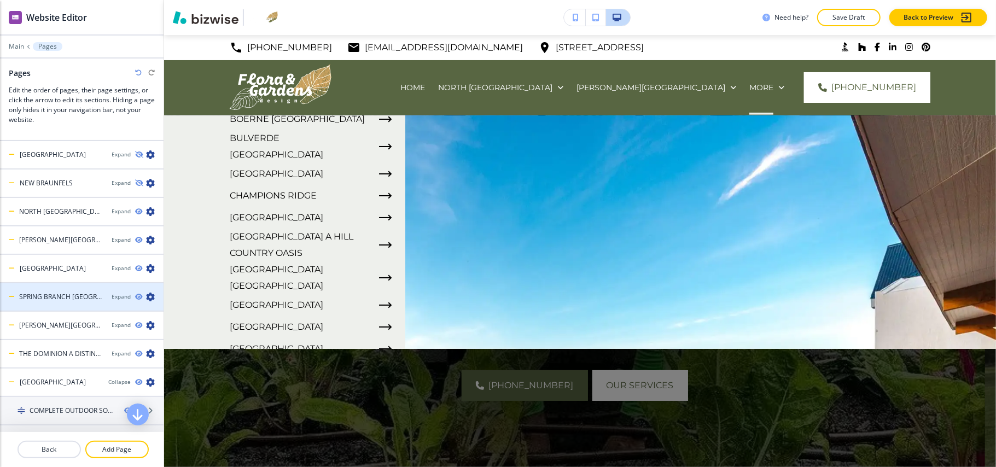
scroll to position [364, 0]
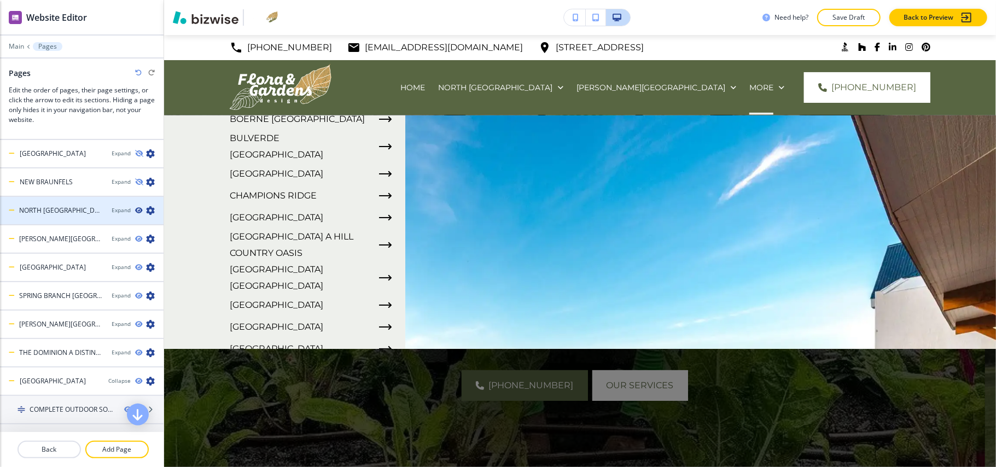
click at [135, 207] on icon "button" at bounding box center [138, 210] width 7 height 7
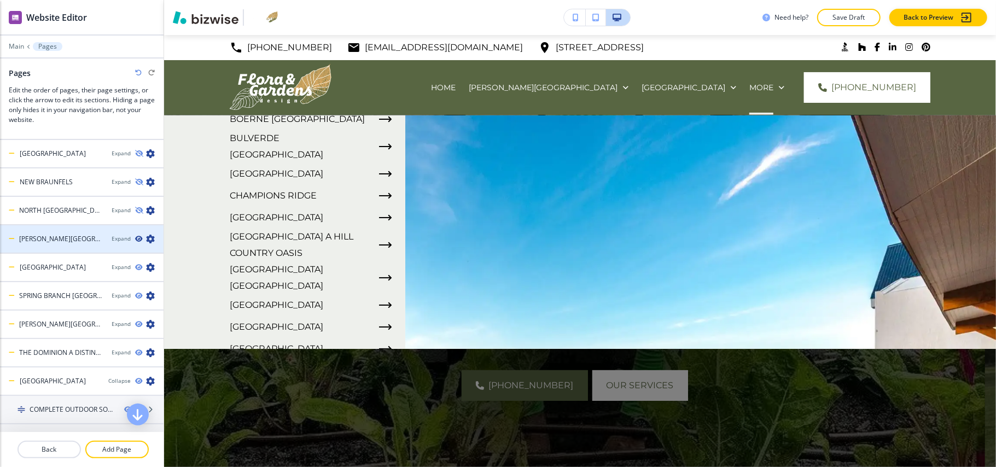
click at [135, 236] on icon "button" at bounding box center [138, 239] width 7 height 7
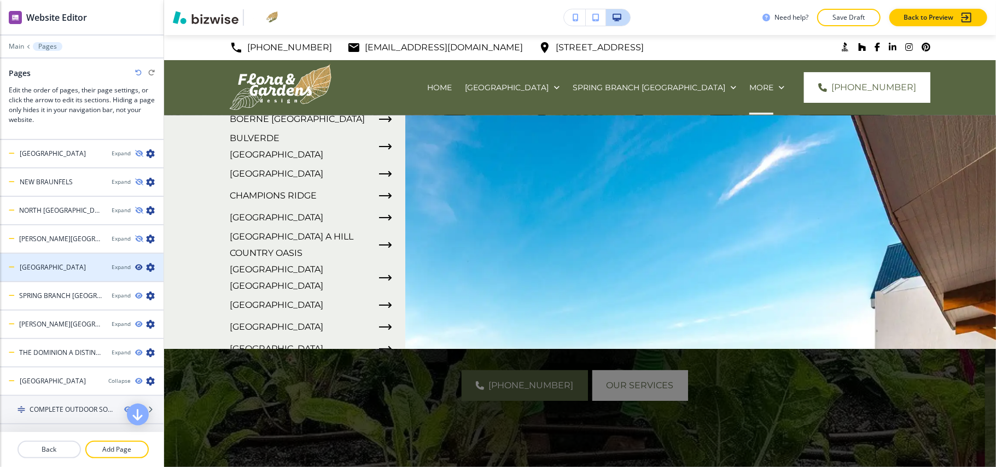
click at [135, 264] on icon "button" at bounding box center [138, 267] width 7 height 7
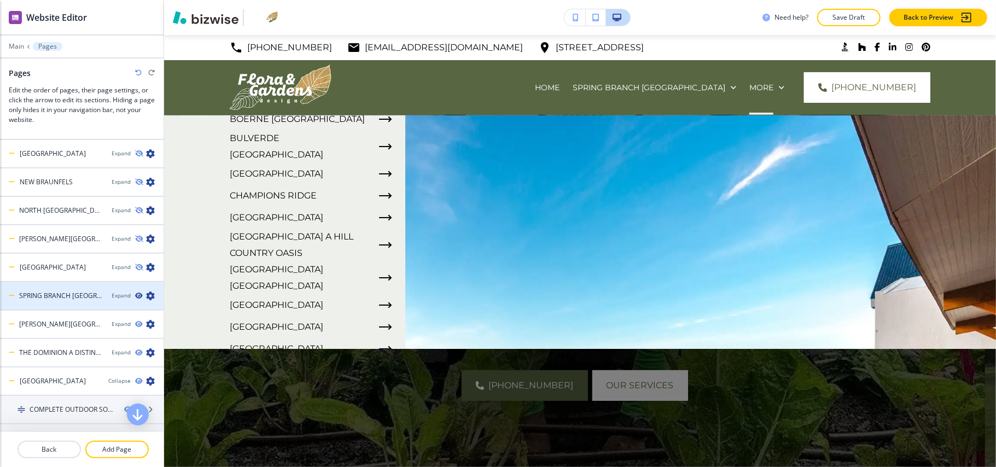
click at [135, 293] on icon "button" at bounding box center [138, 296] width 7 height 7
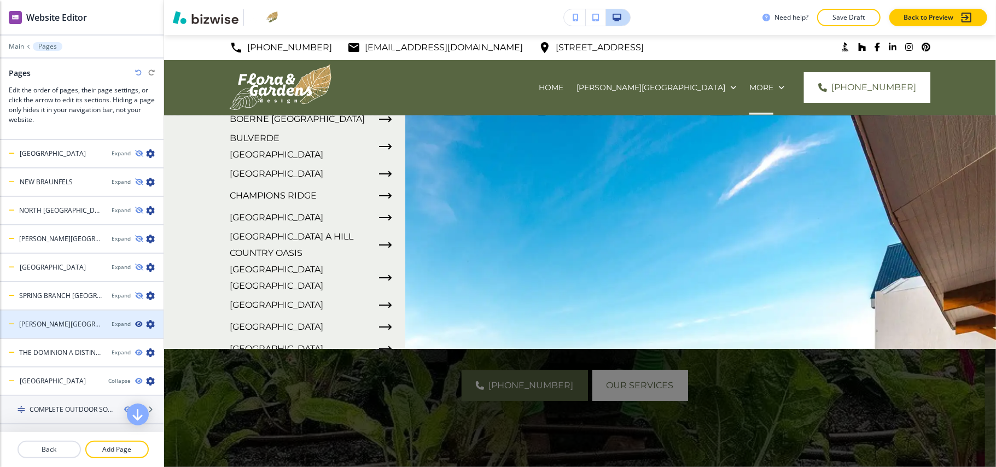
click at [135, 321] on icon "button" at bounding box center [138, 324] width 7 height 7
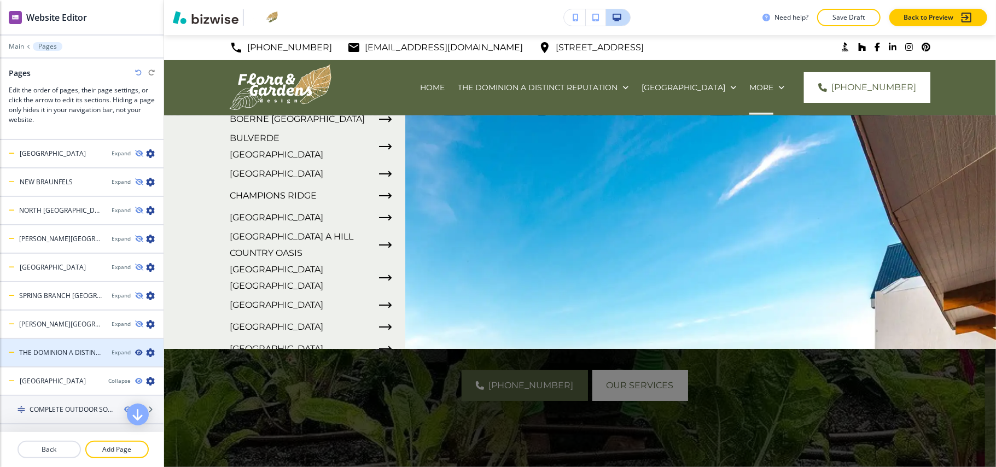
click at [135, 349] on icon "button" at bounding box center [138, 352] width 7 height 7
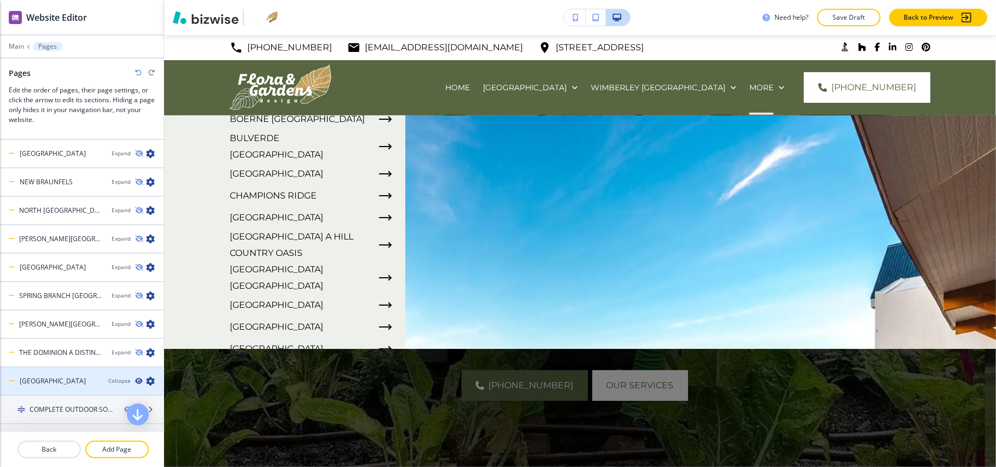
click at [135, 378] on icon "button" at bounding box center [138, 381] width 7 height 7
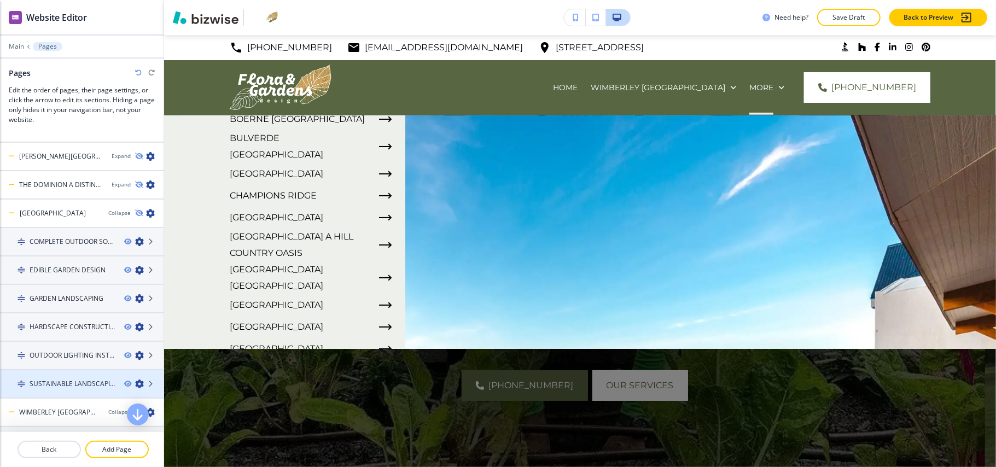
scroll to position [510, 0]
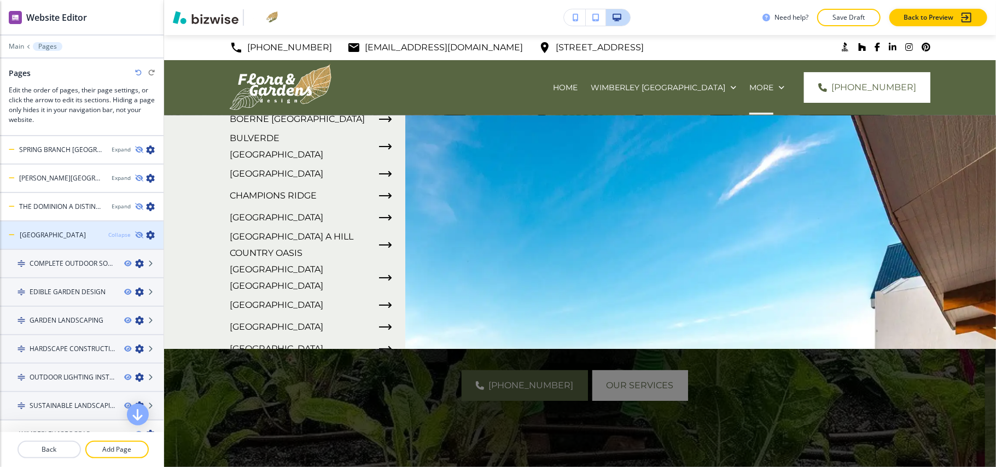
click at [108, 231] on div "Collapse" at bounding box center [119, 235] width 22 height 8
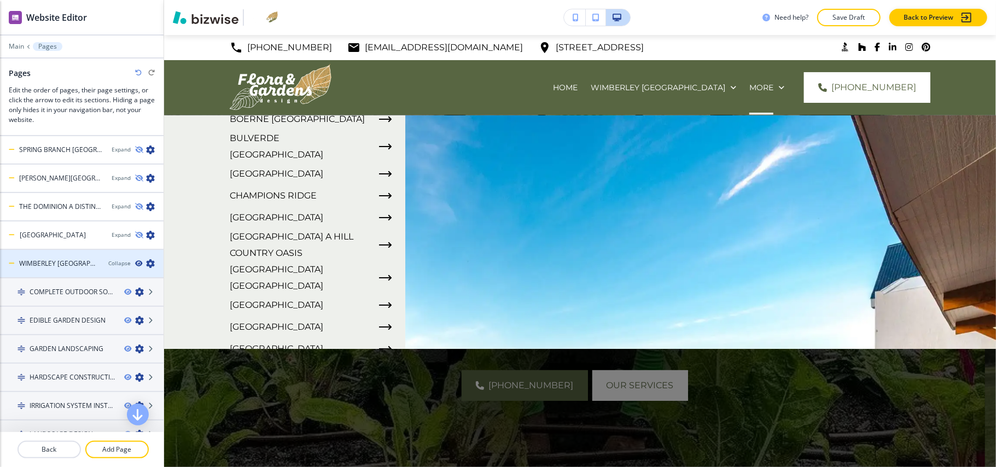
click at [135, 260] on icon "button" at bounding box center [138, 263] width 7 height 7
click at [108, 259] on div "Collapse" at bounding box center [119, 263] width 22 height 8
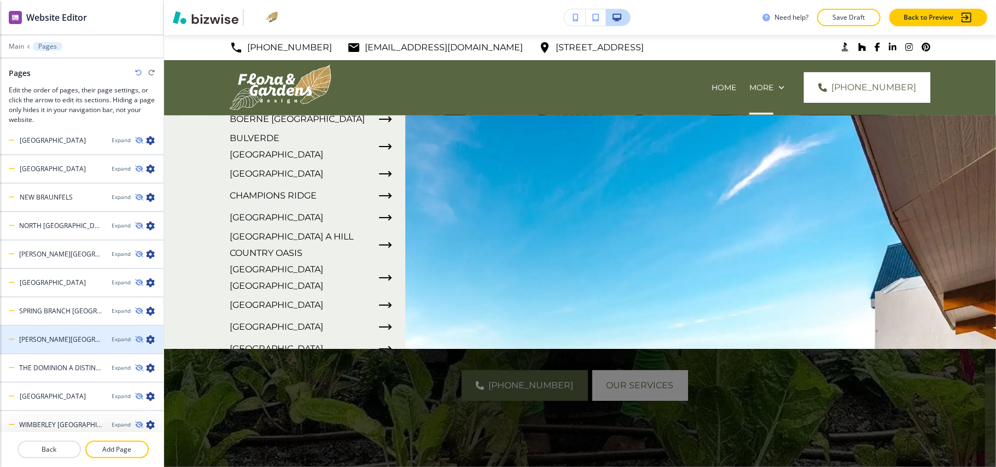
scroll to position [348, 0]
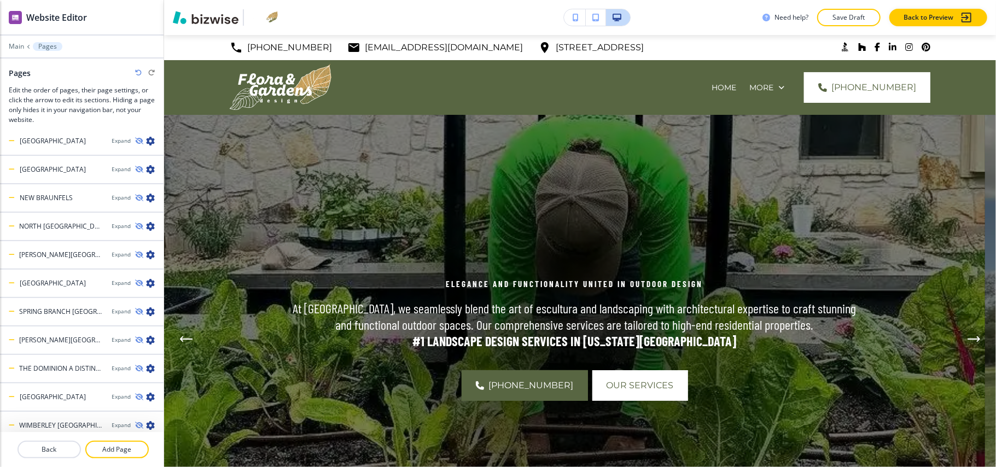
click at [378, 399] on div "[PHONE_NUMBER] Our Services" at bounding box center [574, 385] width 565 height 31
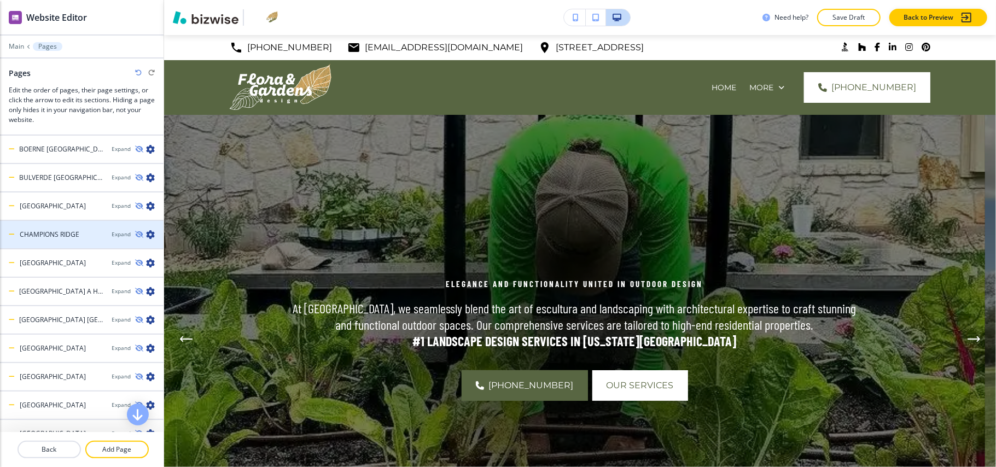
scroll to position [0, 0]
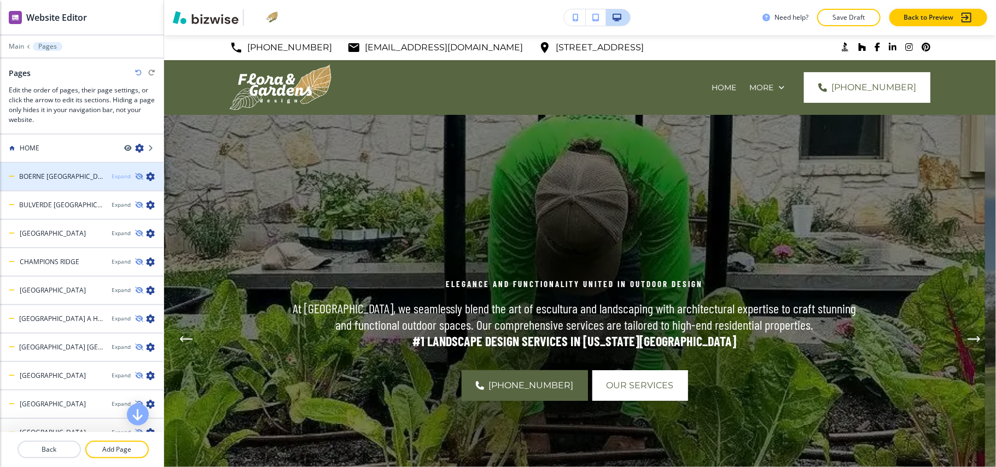
click at [112, 175] on div "Expand" at bounding box center [121, 176] width 19 height 8
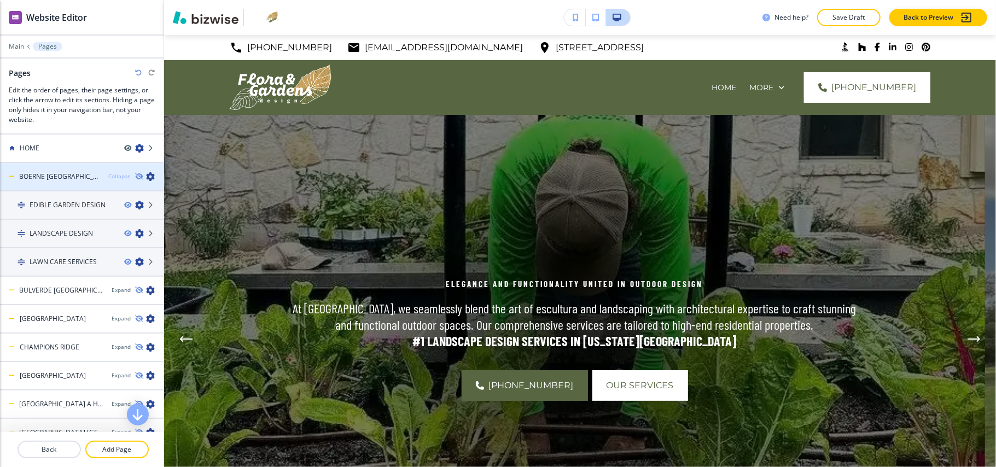
click at [108, 175] on div "Collapse" at bounding box center [119, 176] width 22 height 8
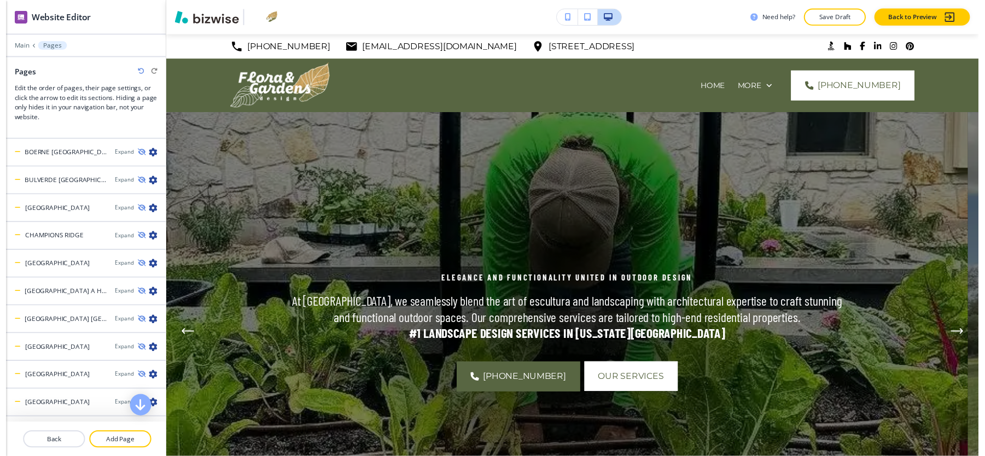
scroll to position [22, 0]
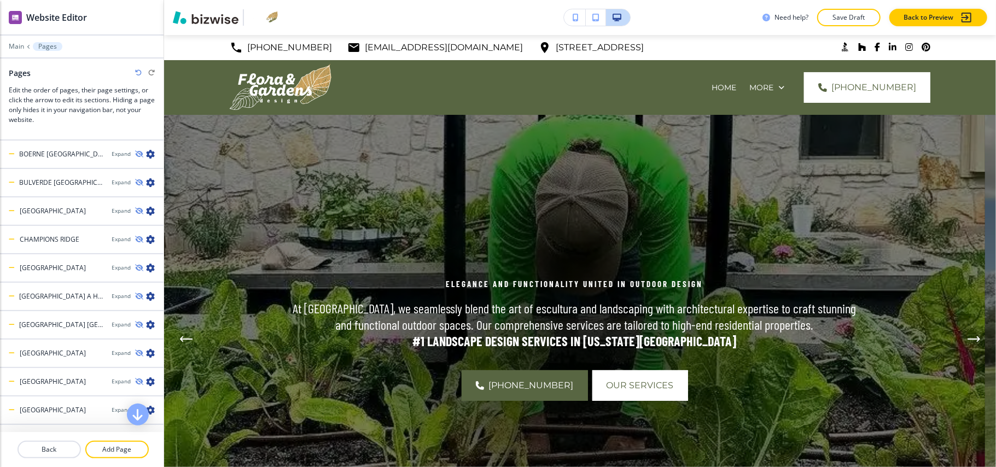
drag, startPoint x: 1, startPoint y: 141, endPoint x: 160, endPoint y: 458, distance: 355.1
click at [159, 460] on div "Cancel Copy Capture" at bounding box center [498, 242] width 996 height 467
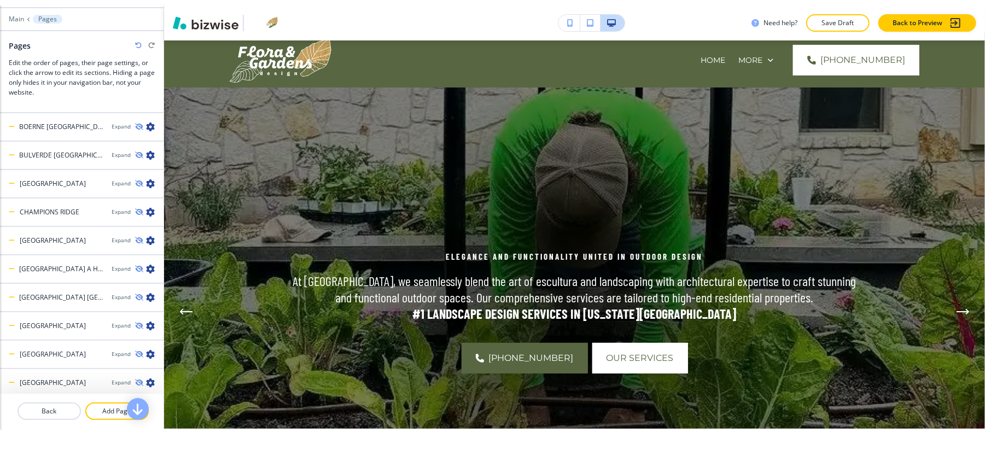
scroll to position [11, 0]
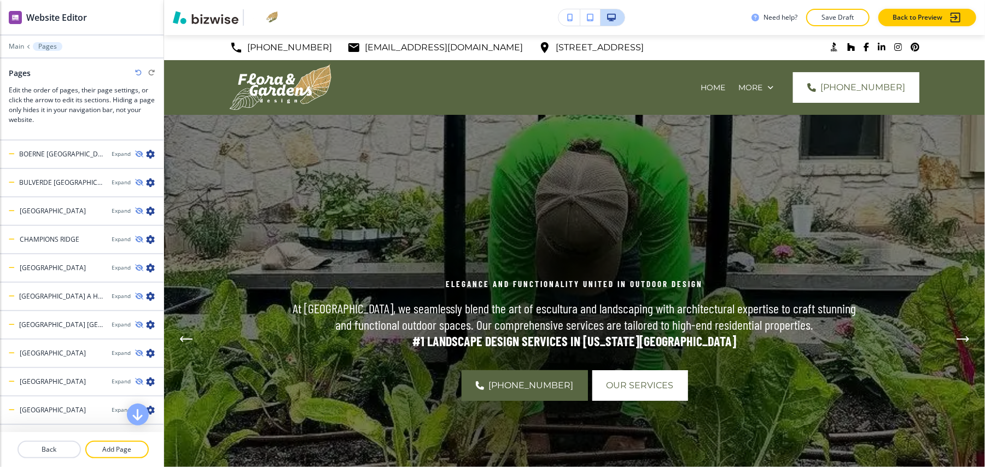
click at [112, 150] on div "Expand" at bounding box center [121, 154] width 19 height 8
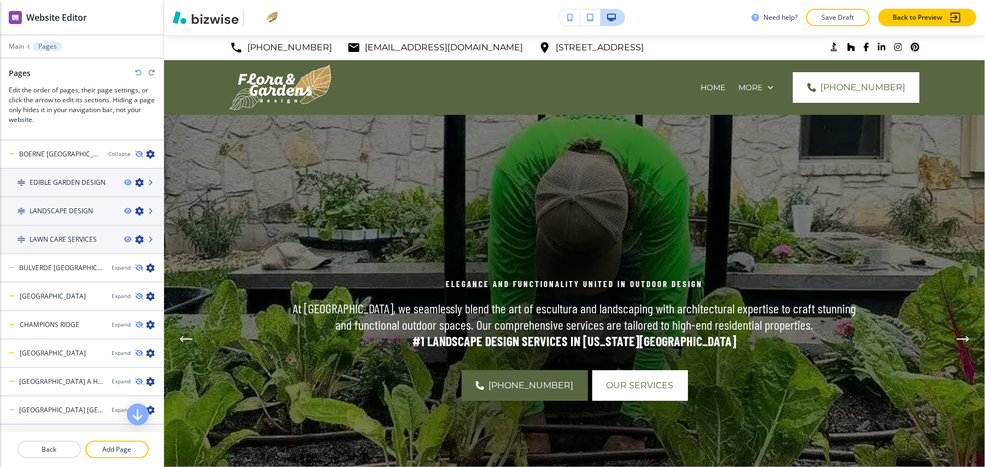
click at [112, 150] on div "Collapse" at bounding box center [119, 154] width 22 height 8
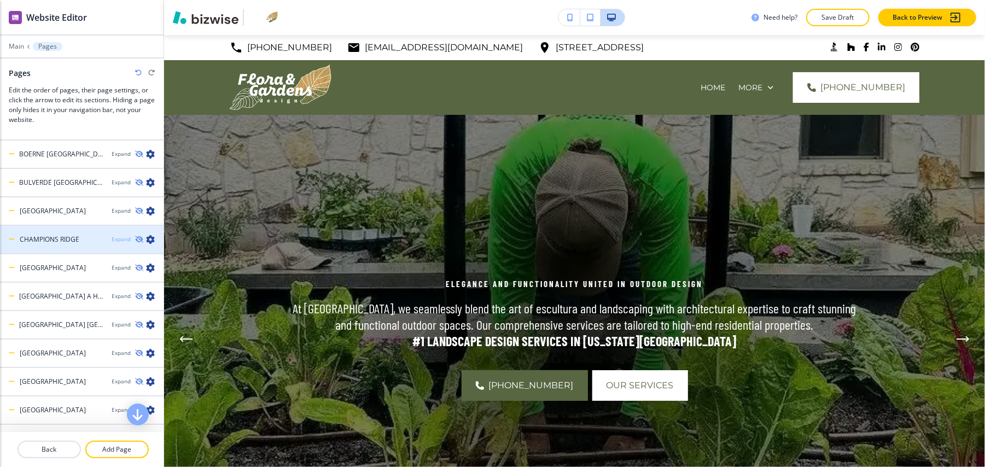
click at [114, 235] on div "Expand" at bounding box center [121, 239] width 19 height 8
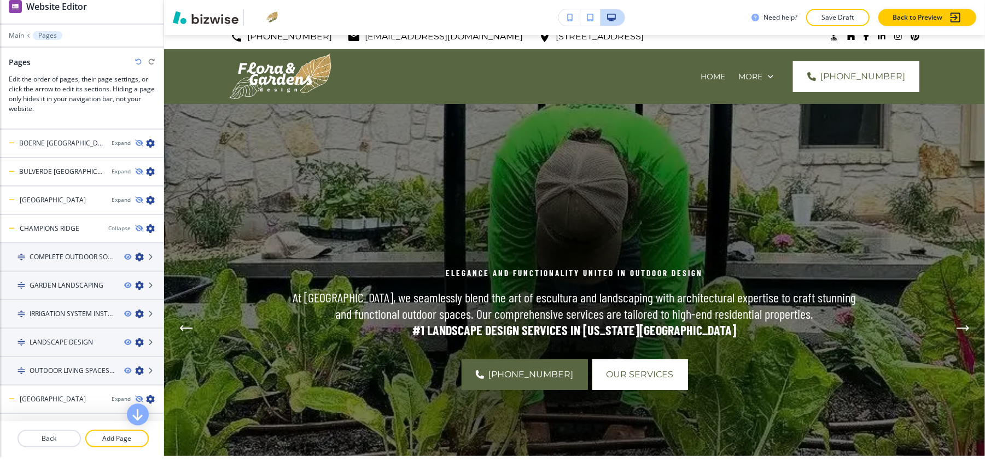
drag, startPoint x: 5, startPoint y: 119, endPoint x: 161, endPoint y: 443, distance: 359.6
click at [161, 443] on div "Cancel Copy Capture" at bounding box center [492, 237] width 985 height 478
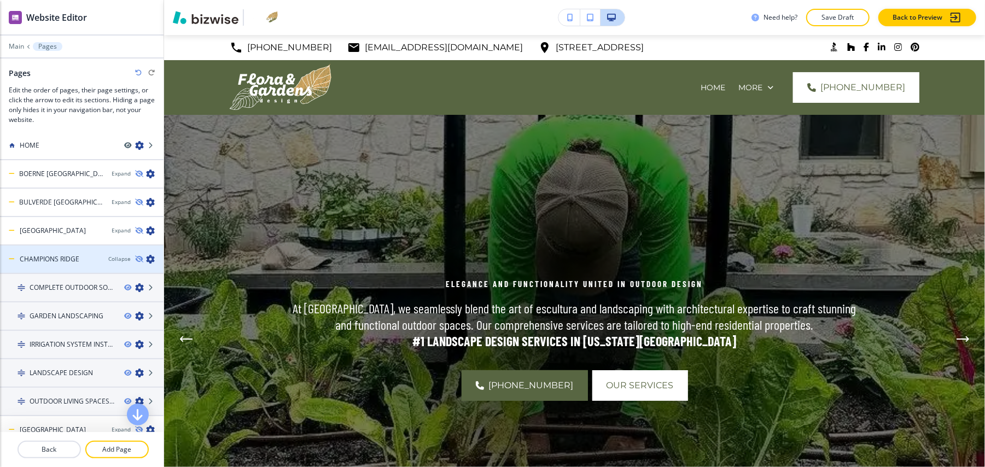
scroll to position [0, 0]
click at [108, 259] on div "Collapse" at bounding box center [119, 262] width 22 height 8
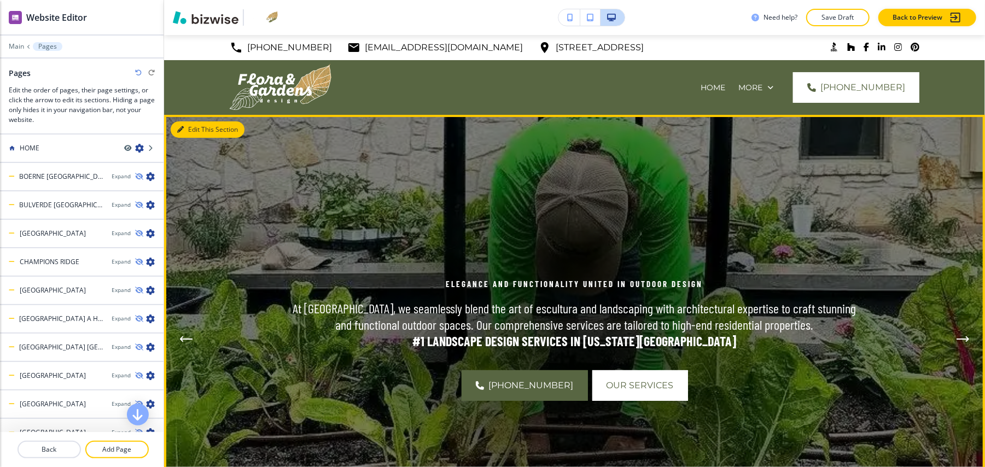
click at [188, 128] on button "Edit This Section" at bounding box center [208, 129] width 74 height 16
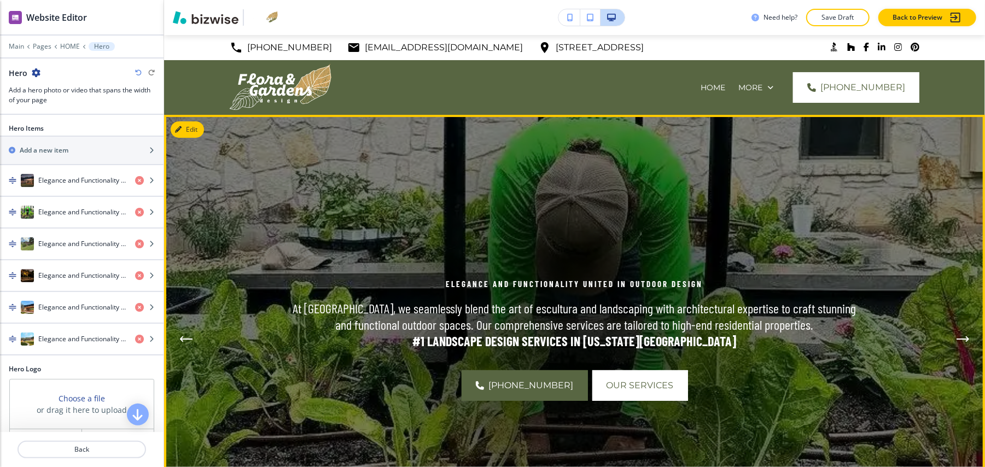
scroll to position [80, 0]
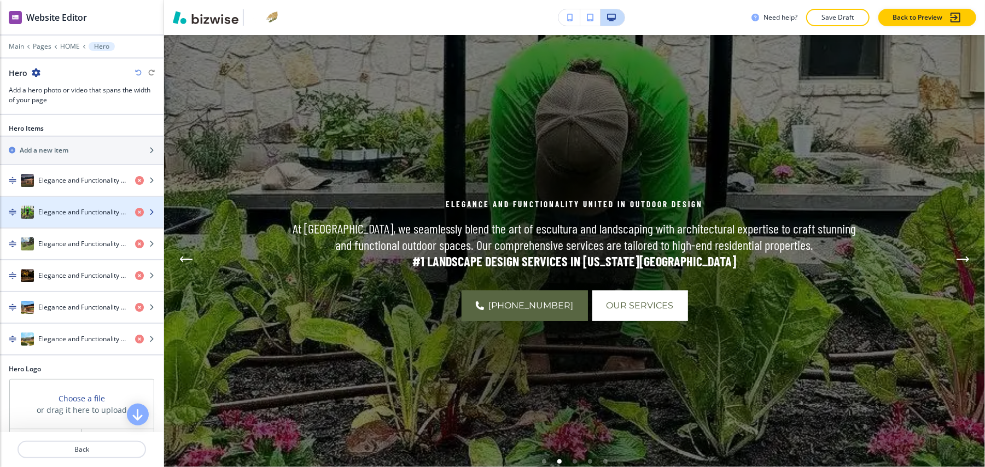
click at [61, 207] on h4 "Elegance and Functionality United in Outdoor Design" at bounding box center [82, 212] width 88 height 10
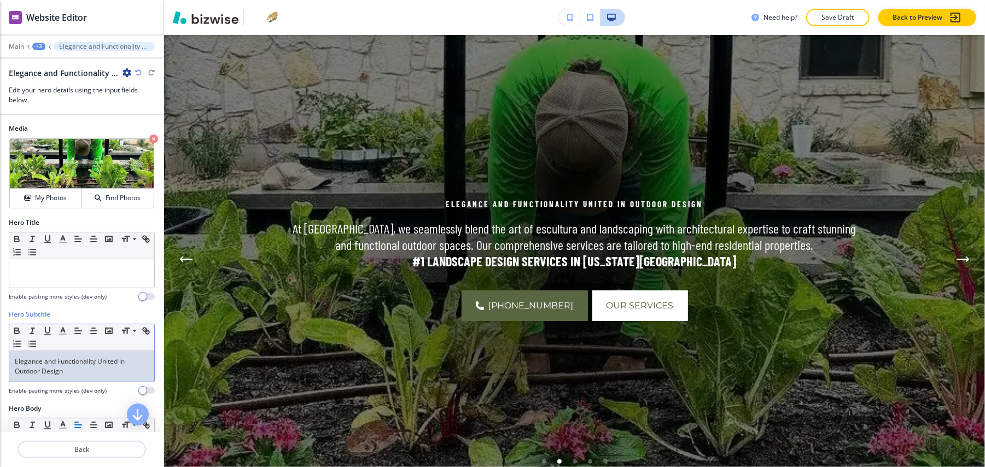
click at [78, 357] on p "Elegance and Functionality United in Outdoor Design" at bounding box center [82, 367] width 134 height 20
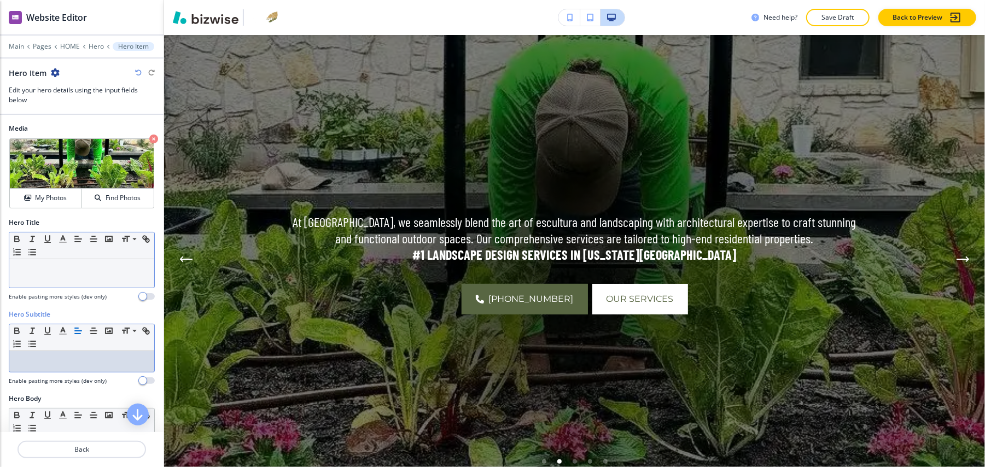
click at [63, 265] on p at bounding box center [82, 270] width 134 height 10
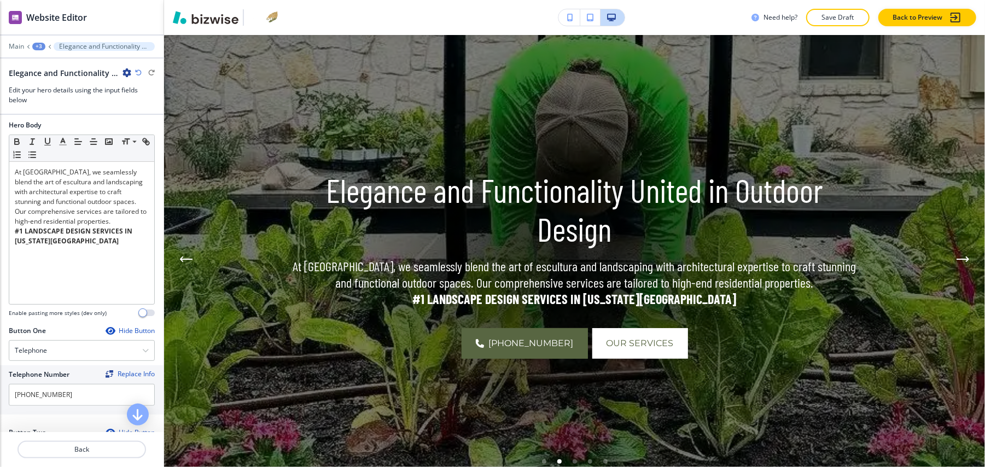
scroll to position [291, 0]
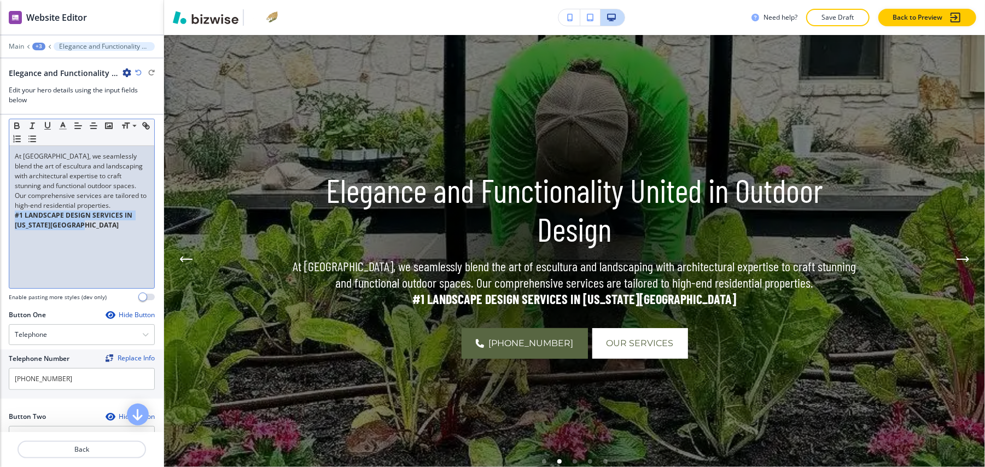
drag, startPoint x: 44, startPoint y: 225, endPoint x: 0, endPoint y: 218, distance: 44.4
click at [0, 218] on div "Hero Body Small Normal Large Huge At [GEOGRAPHIC_DATA], we seamlessly blend the…" at bounding box center [82, 207] width 164 height 206
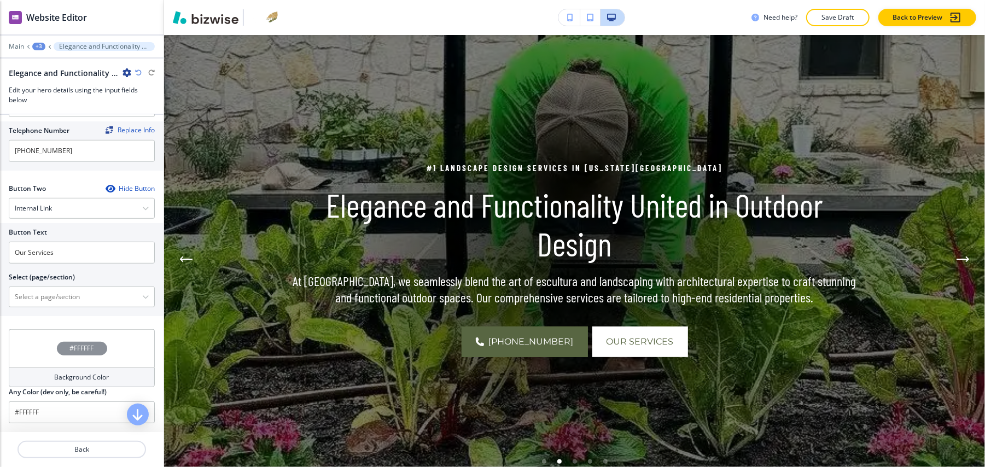
scroll to position [534, 0]
click at [65, 288] on \(page\/section\) "Manual Input" at bounding box center [75, 297] width 133 height 19
click at [55, 288] on \(page\/section\) "Manual Input" at bounding box center [75, 297] width 133 height 19
drag, startPoint x: 78, startPoint y: 243, endPoint x: 0, endPoint y: 235, distance: 78.1
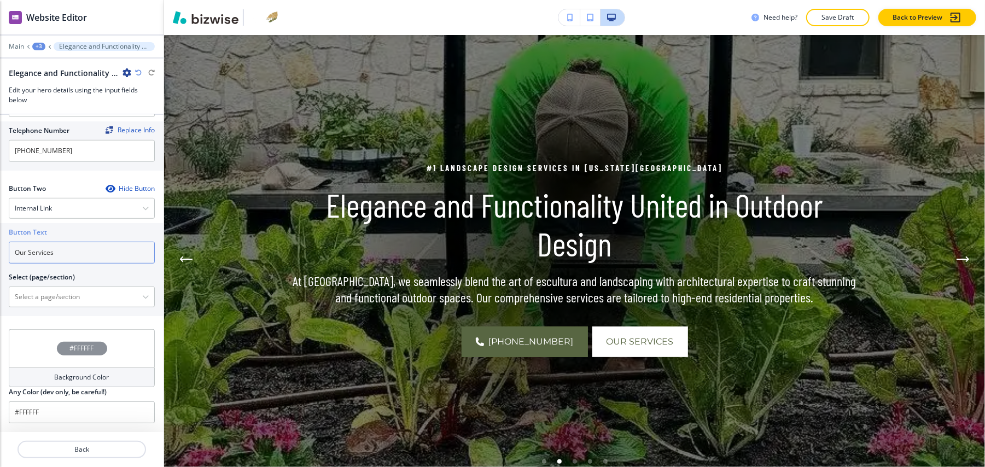
click at [0, 235] on div "Button Text Our Services Select (page/section) HOME HOME | Hero HOME | Design M…" at bounding box center [82, 269] width 164 height 93
paste input "Schedule a Service"
type input "Schedule a Service"
click at [45, 288] on \(page\/section\) "Manual Input" at bounding box center [75, 297] width 133 height 19
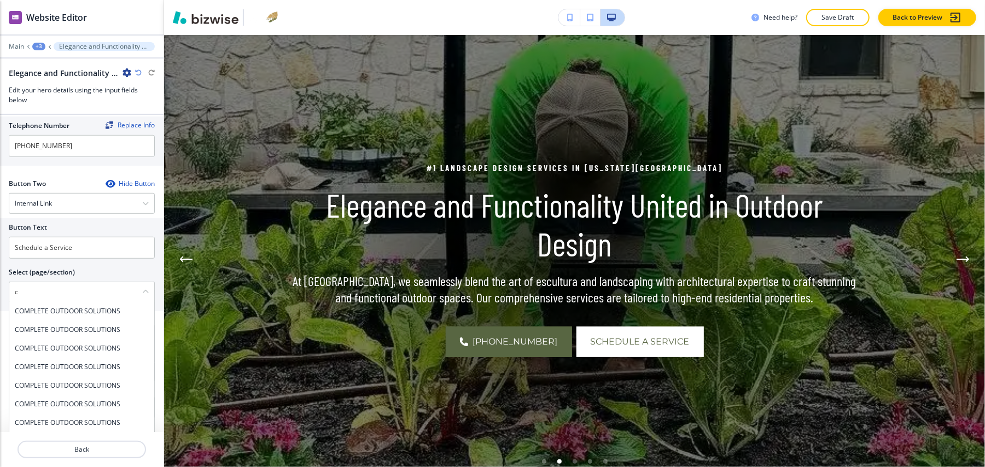
type \(page\/section\) "c"
click at [96, 277] on div at bounding box center [82, 279] width 146 height 4
click at [13, 36] on div at bounding box center [82, 39] width 164 height 7
click at [19, 43] on p "Main" at bounding box center [16, 47] width 15 height 8
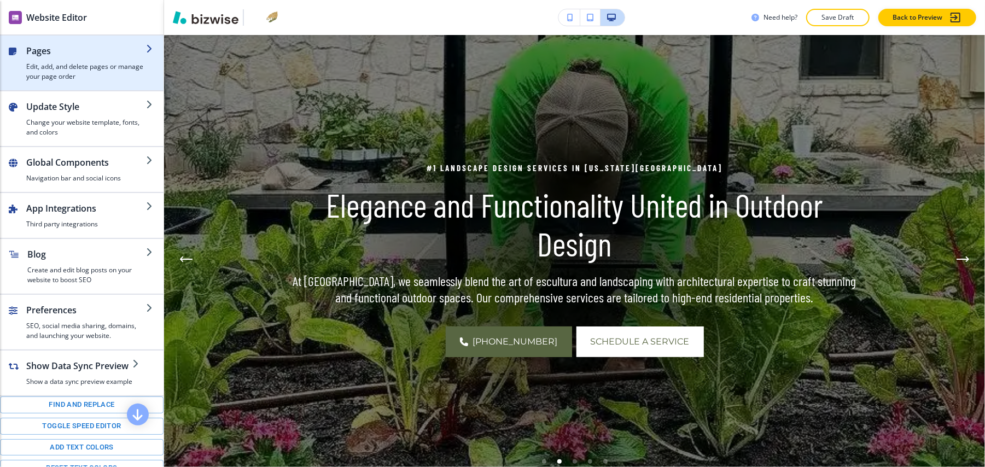
click at [59, 62] on h4 "Edit, add, and delete pages or manage your page order" at bounding box center [86, 72] width 120 height 20
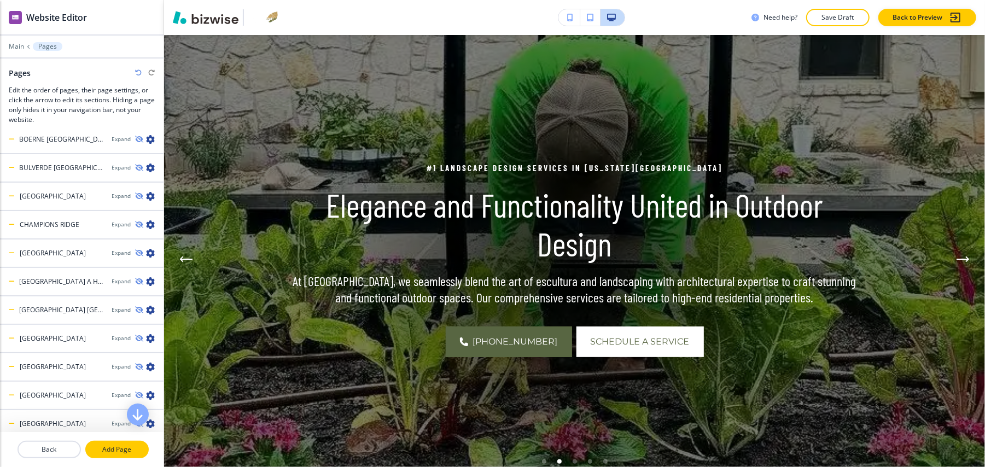
scroll to position [73, 0]
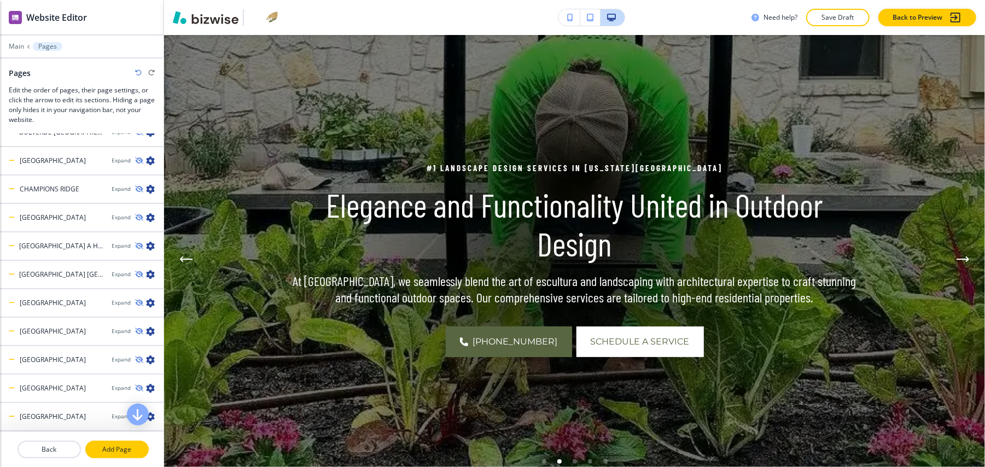
click at [103, 445] on p "Add Page" at bounding box center [116, 450] width 61 height 10
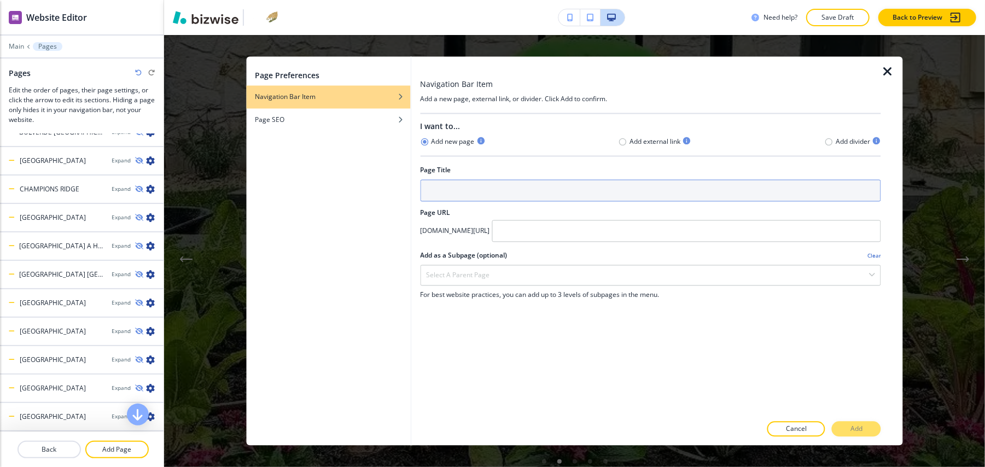
click at [440, 191] on input "text" at bounding box center [650, 191] width 461 height 22
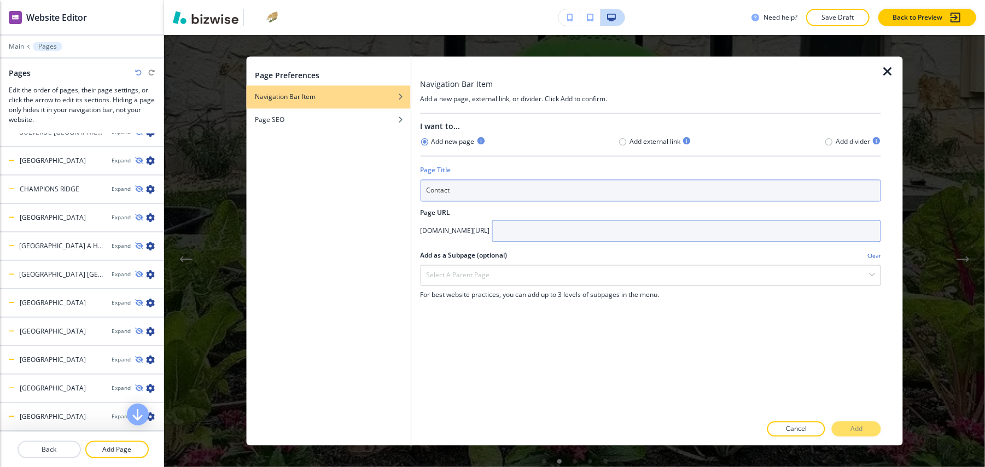
type input "Contact"
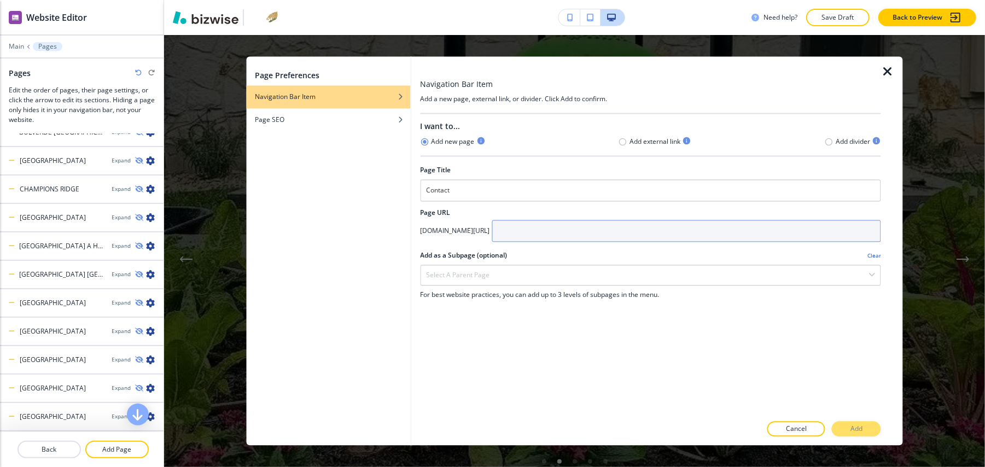
click at [585, 231] on input "text" at bounding box center [686, 231] width 389 height 22
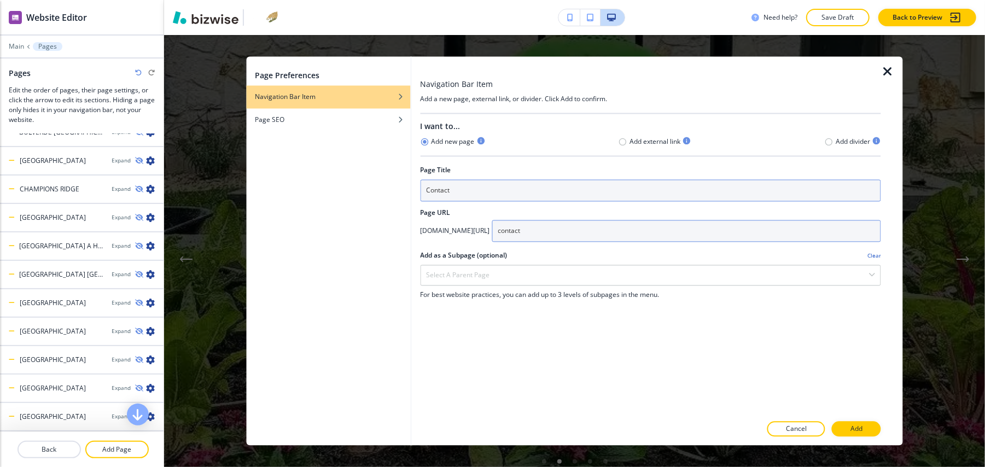
type input "contact"
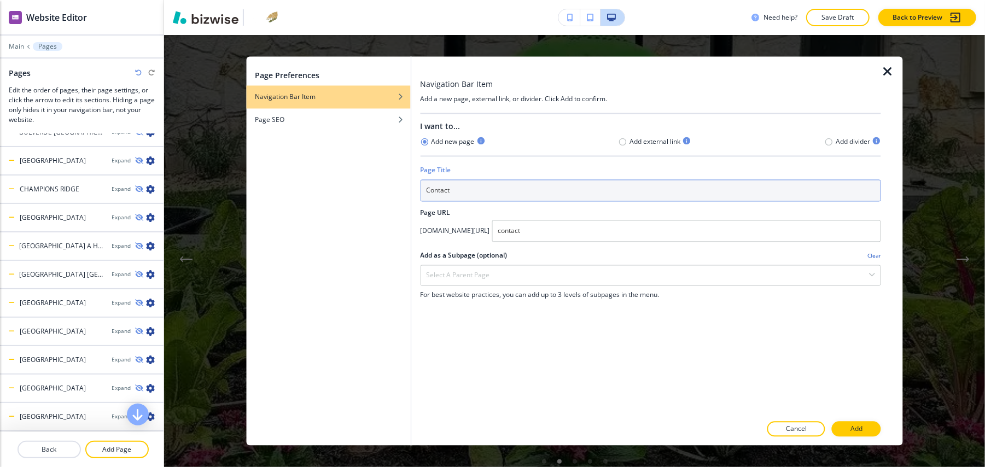
drag, startPoint x: 478, startPoint y: 197, endPoint x: 316, endPoint y: 186, distance: 162.3
click at [318, 186] on div "Page Preferences Navigation Bar Item Page SEO Navigation Bar Item Add a new pag…" at bounding box center [574, 251] width 657 height 389
type input "CONTACT"
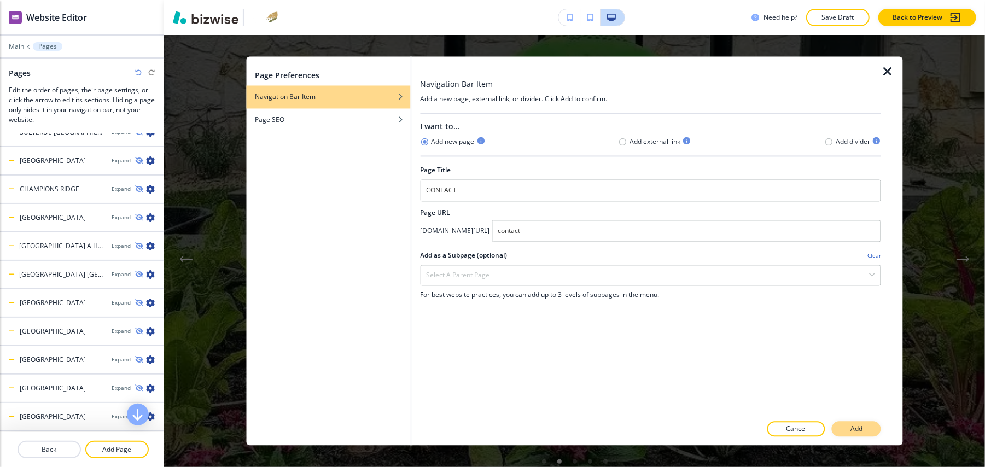
click at [861, 423] on button "Add" at bounding box center [856, 429] width 49 height 15
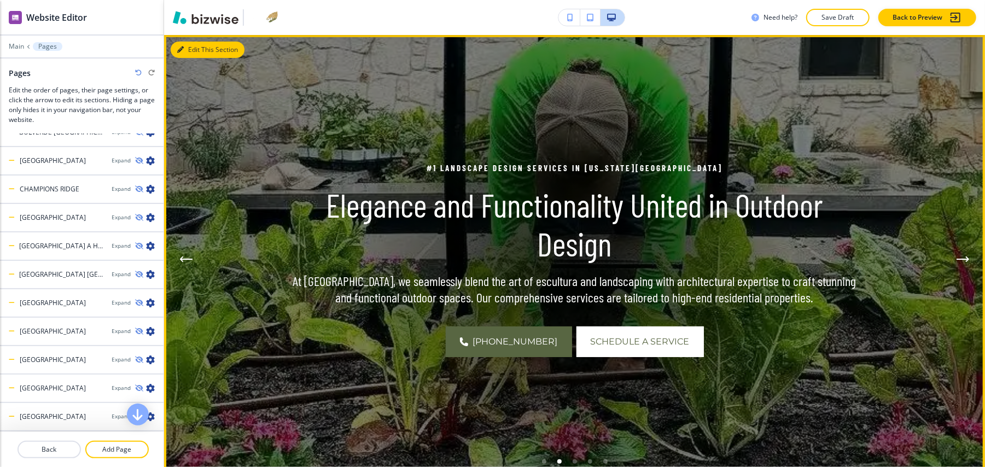
click at [189, 42] on button "Edit This Section" at bounding box center [208, 50] width 74 height 16
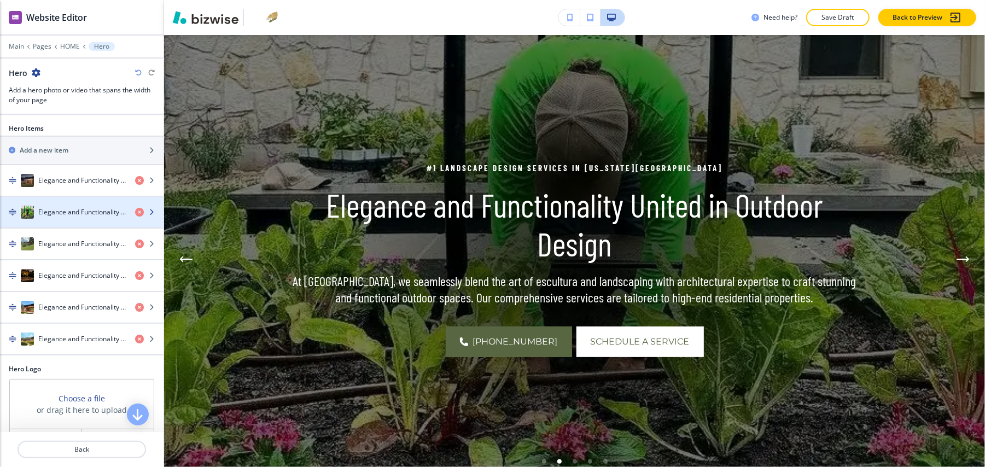
click at [79, 208] on div "Elegance and Functionality United in Outdoor Design" at bounding box center [63, 212] width 126 height 13
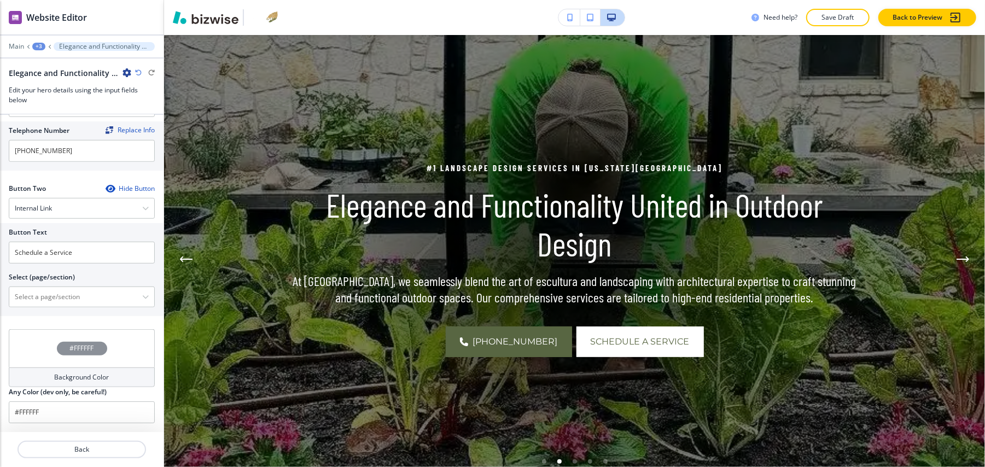
scroll to position [534, 0]
click at [66, 291] on \(page\/section\) "Manual Input" at bounding box center [75, 297] width 133 height 19
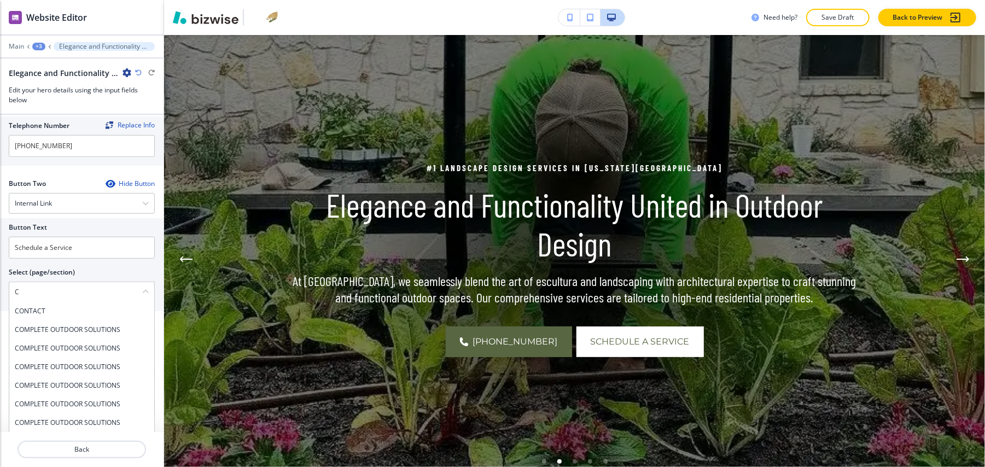
click at [27, 309] on h4 "CONTACT" at bounding box center [82, 311] width 134 height 10
type \(page\/section\) "CONTACT"
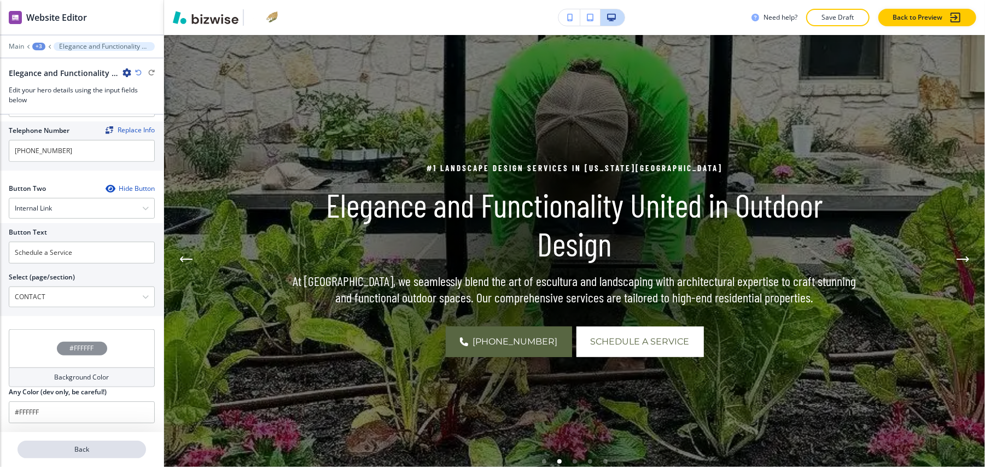
click at [87, 445] on p "Back" at bounding box center [82, 450] width 126 height 10
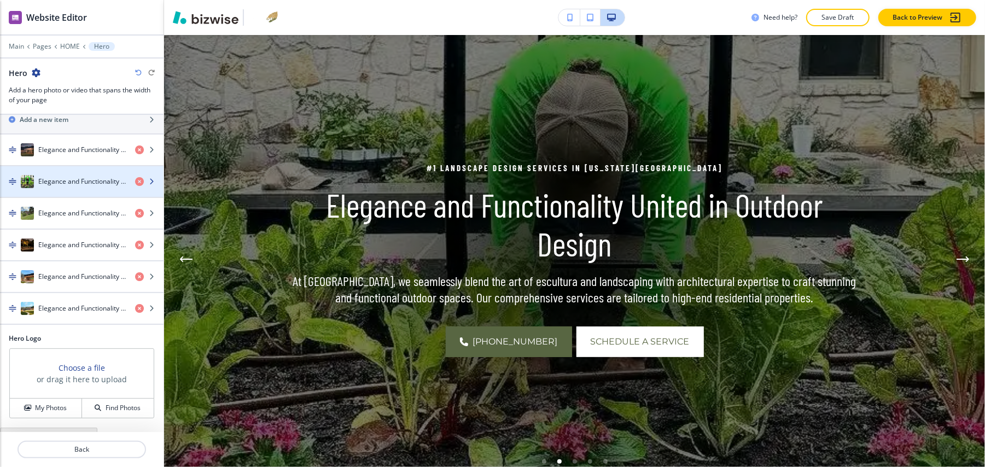
scroll to position [47, 0]
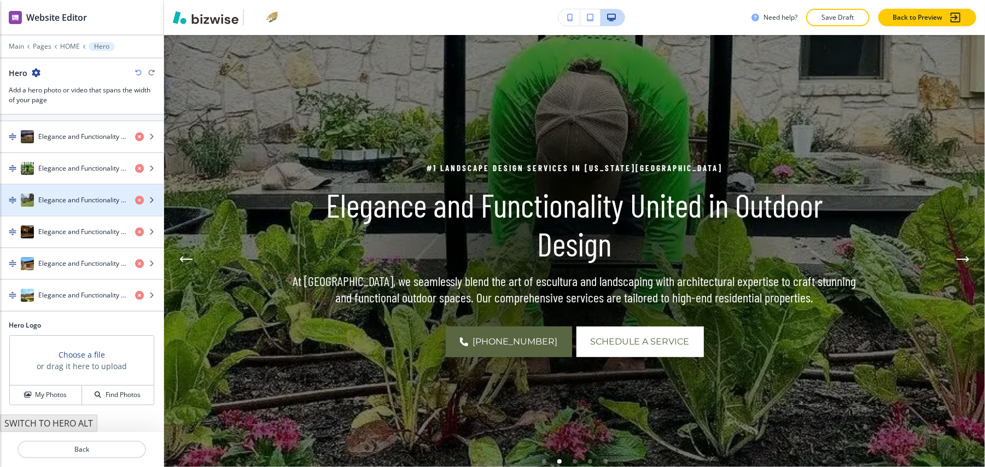
click at [59, 195] on h4 "Elegance and Functionality United in Outdoor Design" at bounding box center [82, 200] width 88 height 10
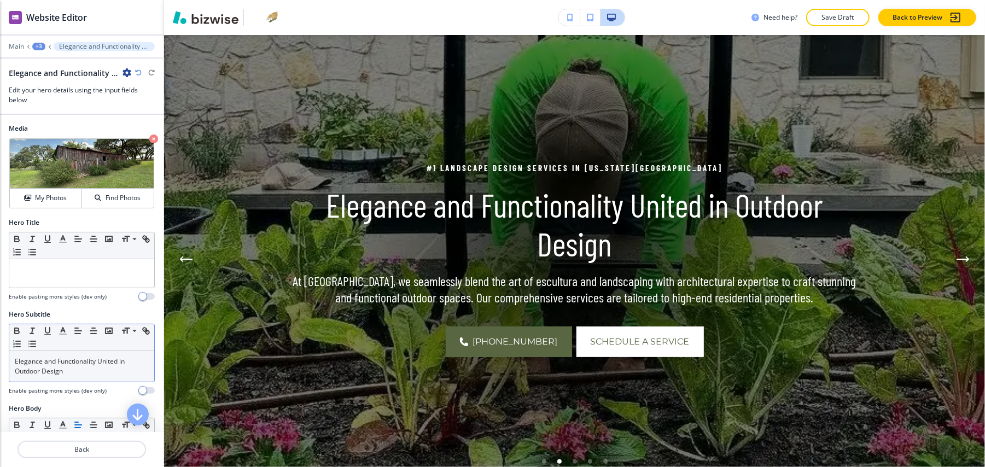
click at [90, 370] on div "Elegance and Functionality United in Outdoor Design" at bounding box center [81, 366] width 145 height 31
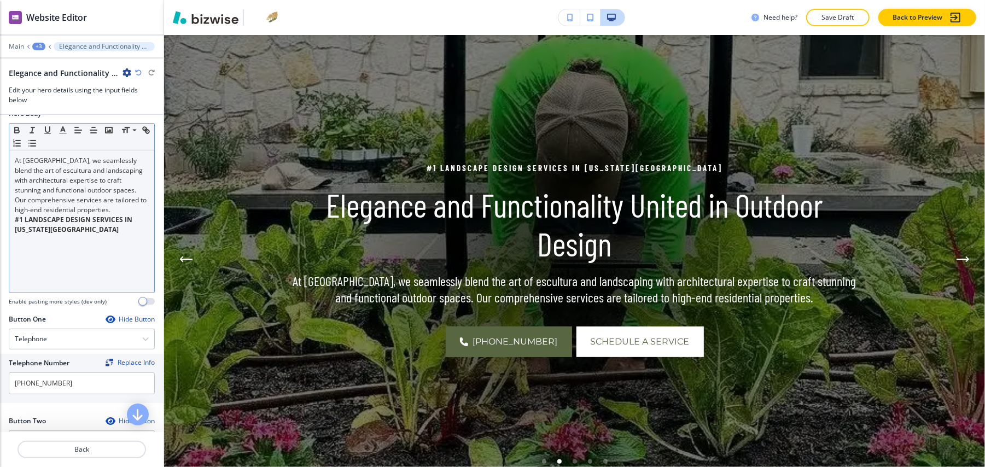
scroll to position [291, 0]
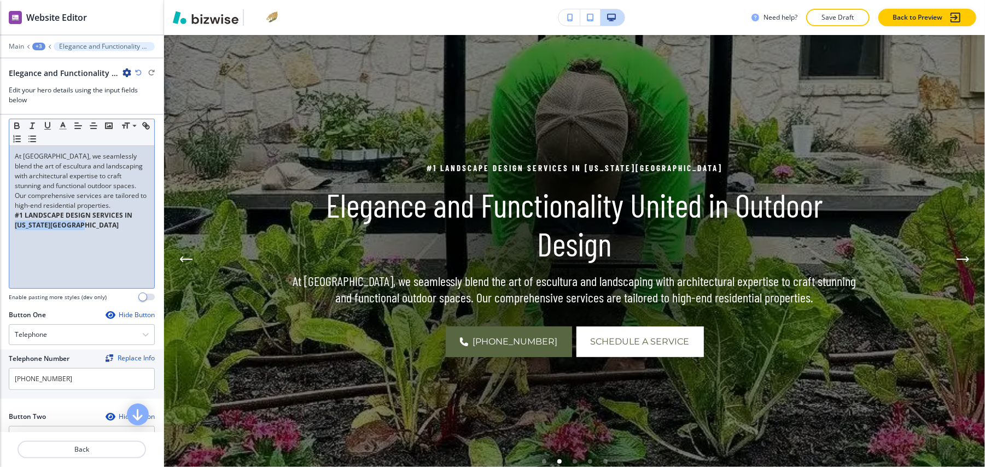
drag, startPoint x: 34, startPoint y: 228, endPoint x: 3, endPoint y: 221, distance: 31.3
click at [1, 221] on div "Hero Body Small Normal Large Huge At [GEOGRAPHIC_DATA], we seamlessly blend the…" at bounding box center [82, 207] width 164 height 206
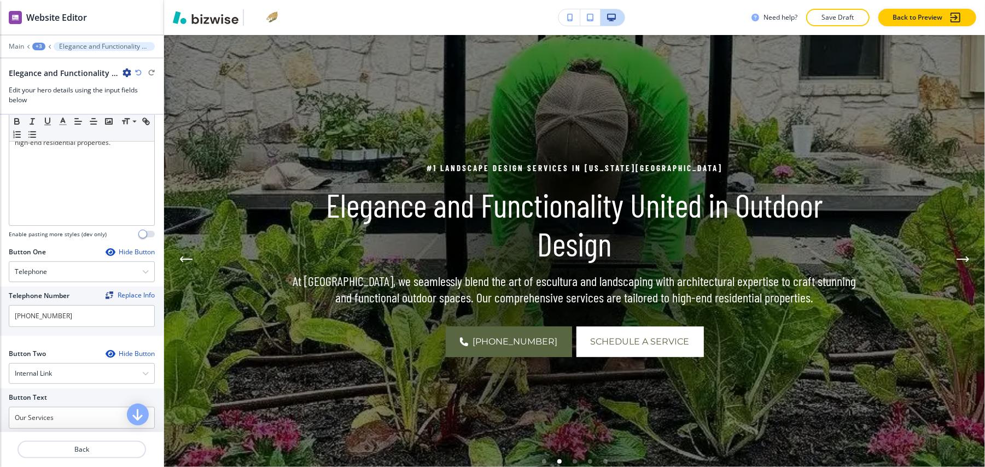
scroll to position [510, 0]
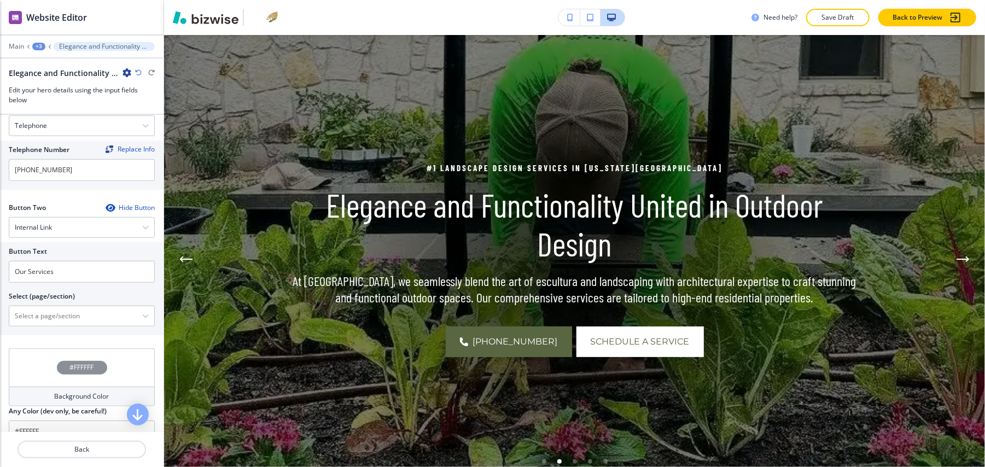
drag, startPoint x: 44, startPoint y: 307, endPoint x: 51, endPoint y: 287, distance: 21.8
click at [44, 307] on \(page\/section\) "Manual Input" at bounding box center [75, 316] width 133 height 19
click at [22, 261] on input "Our Services" at bounding box center [82, 272] width 146 height 22
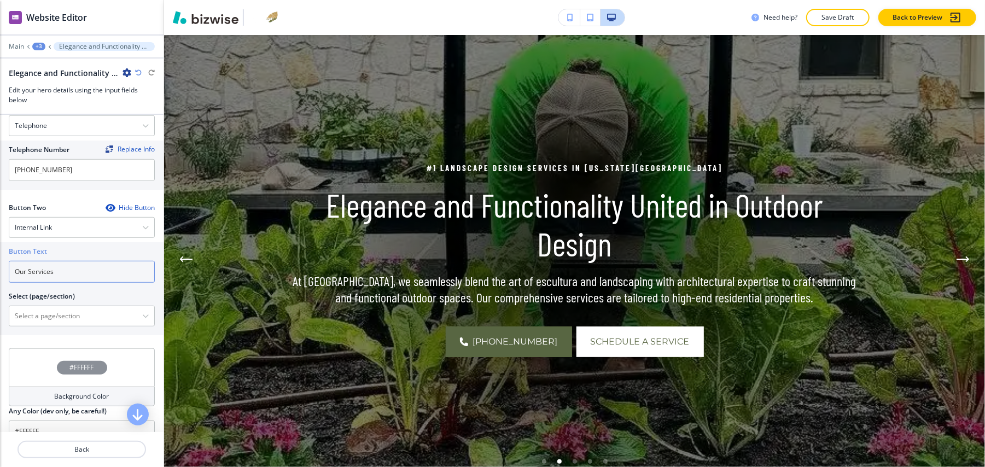
paste input "#1 LANDSCAPE DESIGN SERVICES IN [US_STATE][GEOGRAPHIC_DATA]"
paste input "Schedule a Service"
type input "Schedule a Service"
click at [79, 313] on \(page\/section\) "Manual Input" at bounding box center [75, 316] width 133 height 19
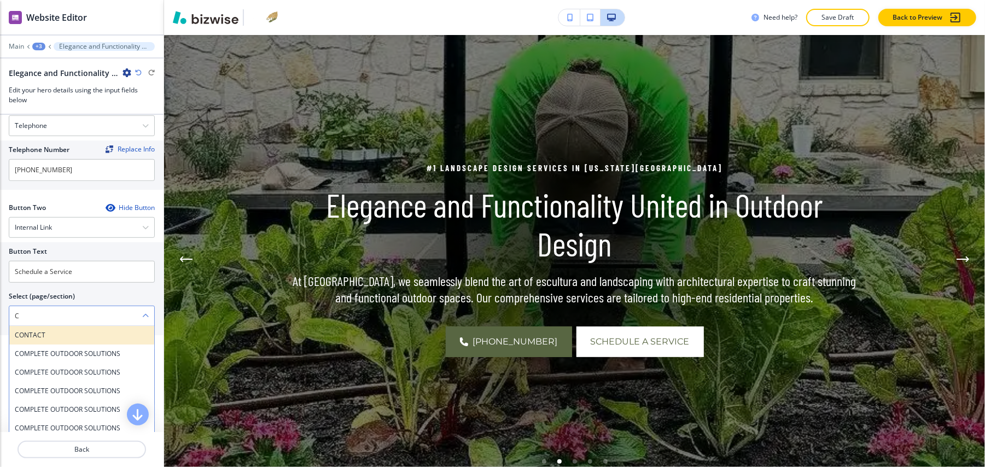
click at [44, 330] on h4 "CONTACT" at bounding box center [82, 335] width 134 height 10
type \(page\/section\) "CONTACT"
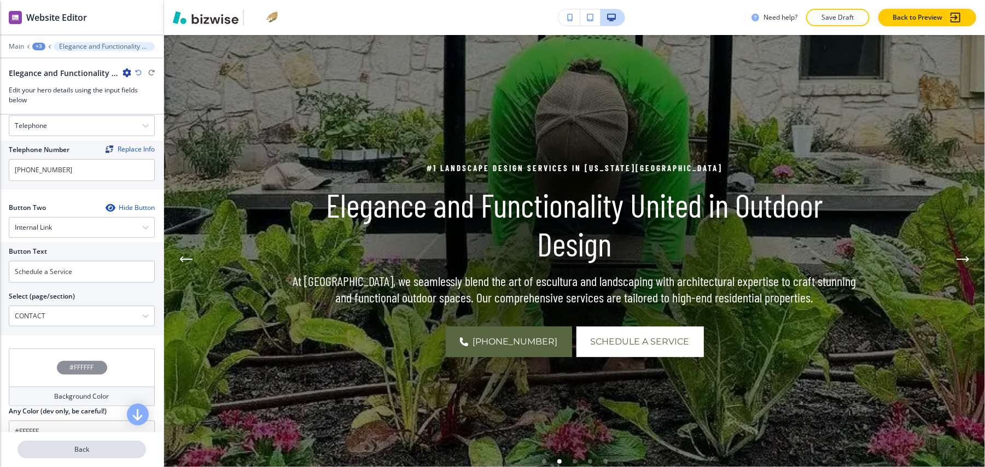
click at [85, 441] on button "Back" at bounding box center [81, 449] width 129 height 17
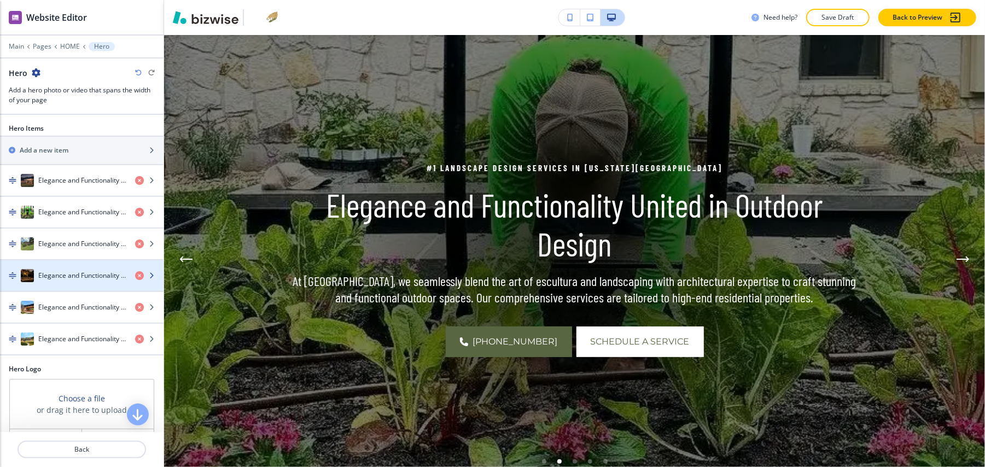
click at [63, 271] on h4 "Elegance and Functionality United in Outdoor Design" at bounding box center [82, 276] width 88 height 10
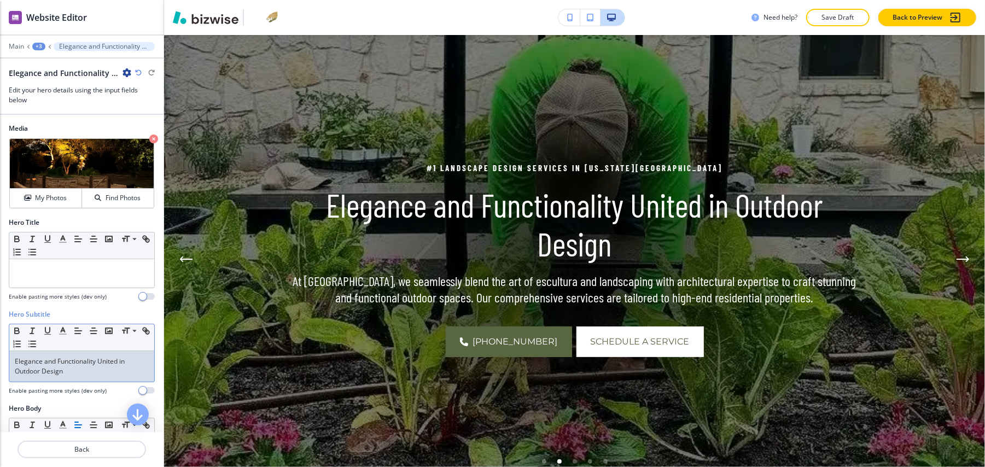
click at [81, 360] on p "Elegance and Functionality United in Outdoor Design" at bounding box center [82, 367] width 134 height 20
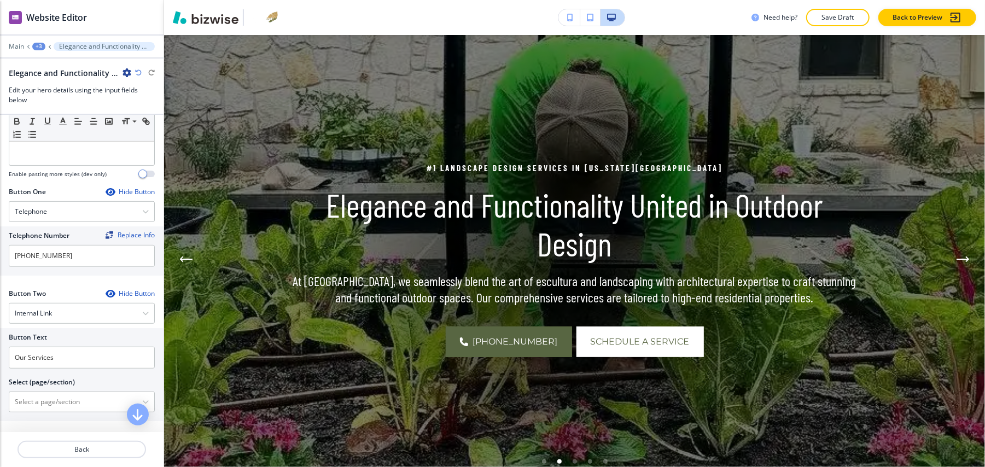
scroll to position [510, 0]
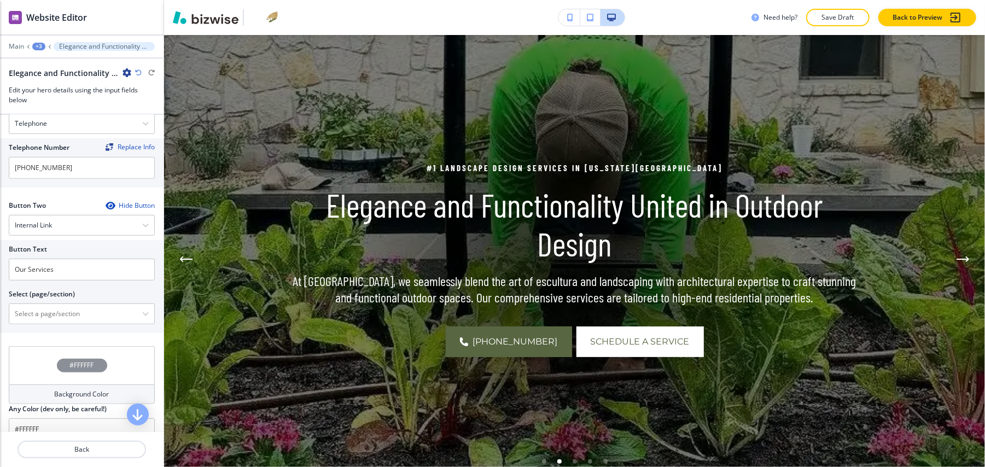
drag, startPoint x: 57, startPoint y: 249, endPoint x: 44, endPoint y: 250, distance: 13.7
click at [44, 254] on div at bounding box center [82, 256] width 146 height 4
drag, startPoint x: 59, startPoint y: 271, endPoint x: 0, endPoint y: 261, distance: 59.9
click at [0, 261] on div "Button Text Our Services Select (page/section) HOME HOME | Hero HOME | Design M…" at bounding box center [82, 286] width 164 height 93
paste input "Schedule a Service"
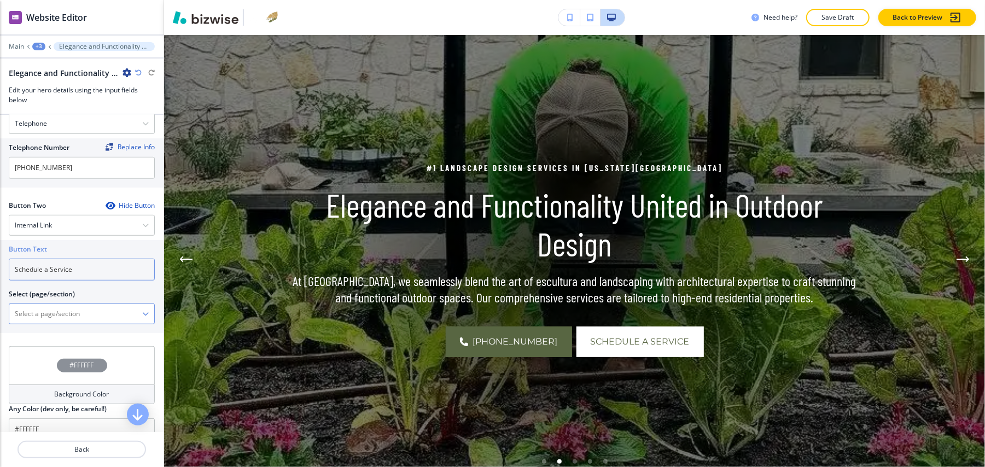
type input "Schedule a Service"
click at [60, 306] on \(page\/section\) "Manual Input" at bounding box center [75, 314] width 133 height 19
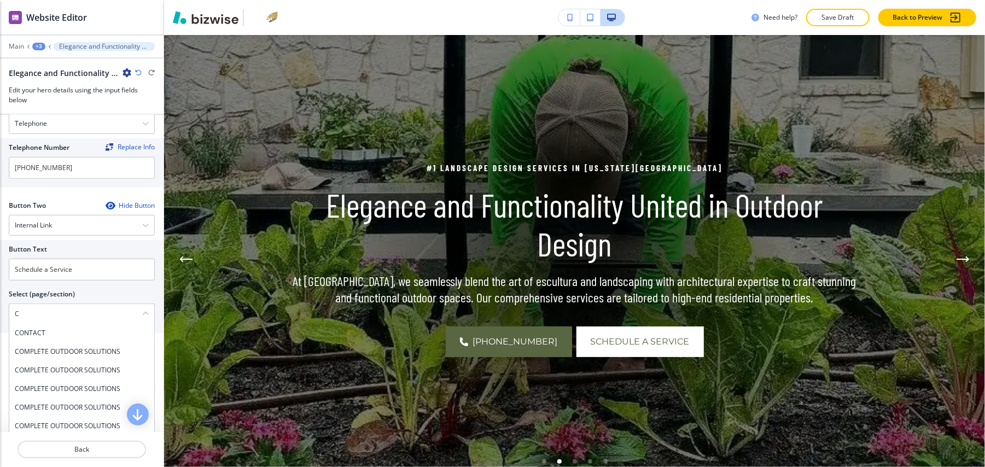
drag, startPoint x: 38, startPoint y: 326, endPoint x: 33, endPoint y: 332, distance: 7.9
click at [38, 328] on h4 "CONTACT" at bounding box center [82, 333] width 134 height 10
type \(page\/section\) "CONTACT"
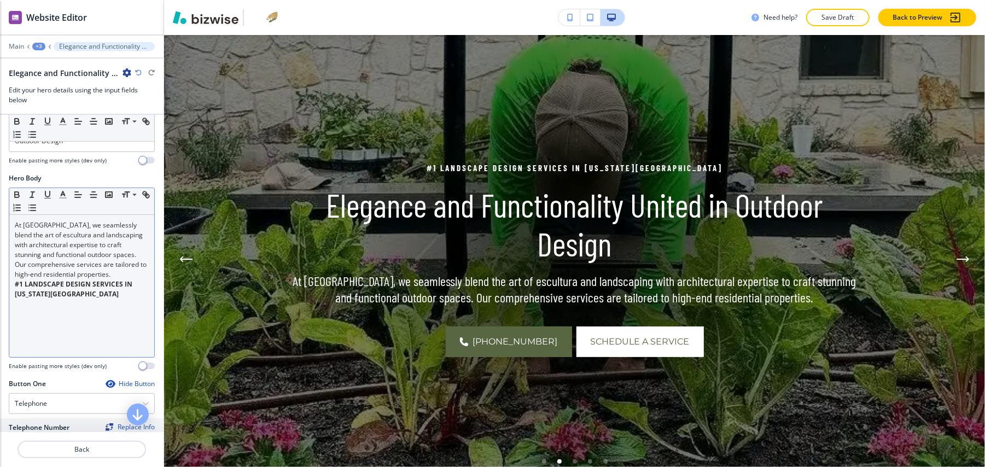
scroll to position [145, 0]
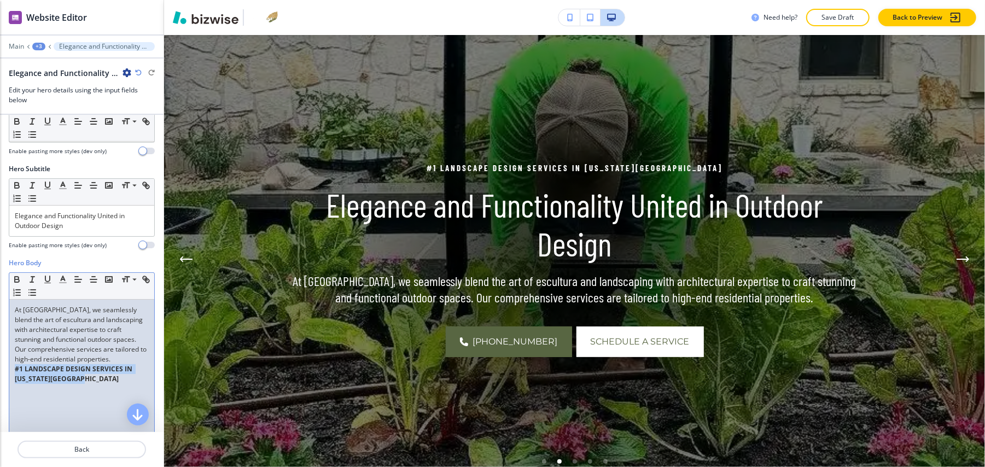
drag, startPoint x: 102, startPoint y: 381, endPoint x: 0, endPoint y: 369, distance: 102.4
click at [0, 369] on div "Hero Body Small Normal Large Huge At [GEOGRAPHIC_DATA], we seamlessly blend the…" at bounding box center [82, 361] width 164 height 206
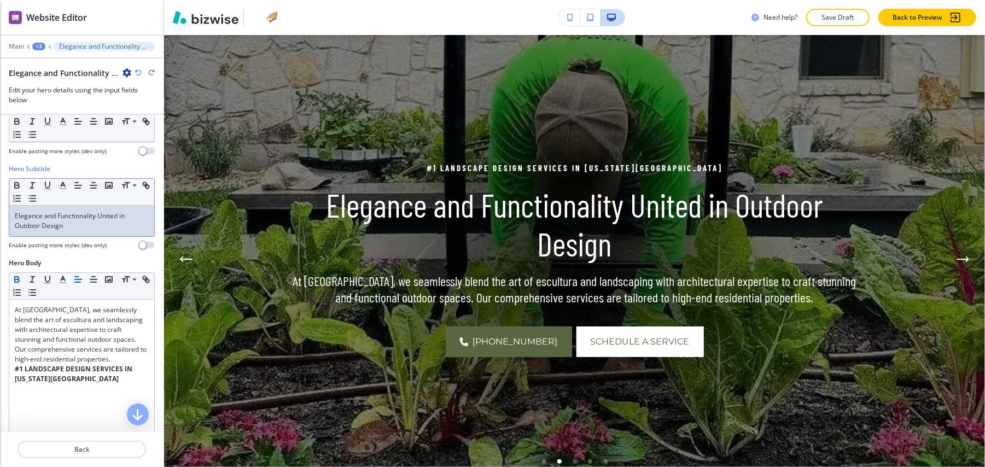
drag, startPoint x: 37, startPoint y: 373, endPoint x: 16, endPoint y: 213, distance: 161.1
click at [16, 213] on p "Elegance and Functionality United in Outdoor Design" at bounding box center [82, 221] width 134 height 20
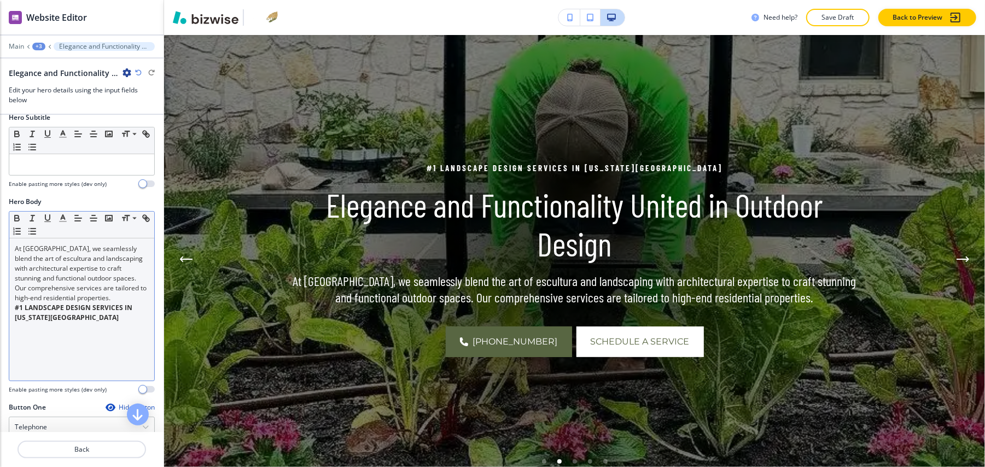
scroll to position [219, 0]
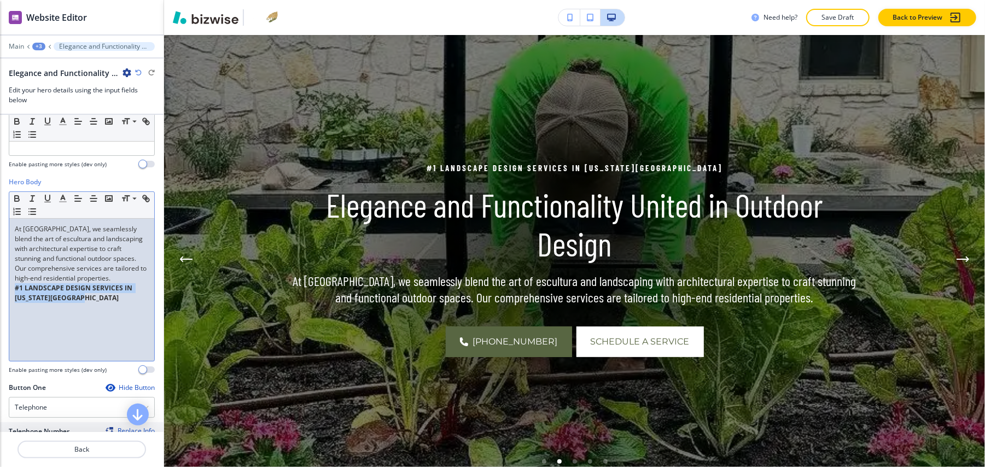
drag, startPoint x: 103, startPoint y: 302, endPoint x: 0, endPoint y: 290, distance: 104.1
click at [0, 290] on div "Hero Body Small Normal Large Huge At [GEOGRAPHIC_DATA], we seamlessly blend the…" at bounding box center [82, 280] width 164 height 206
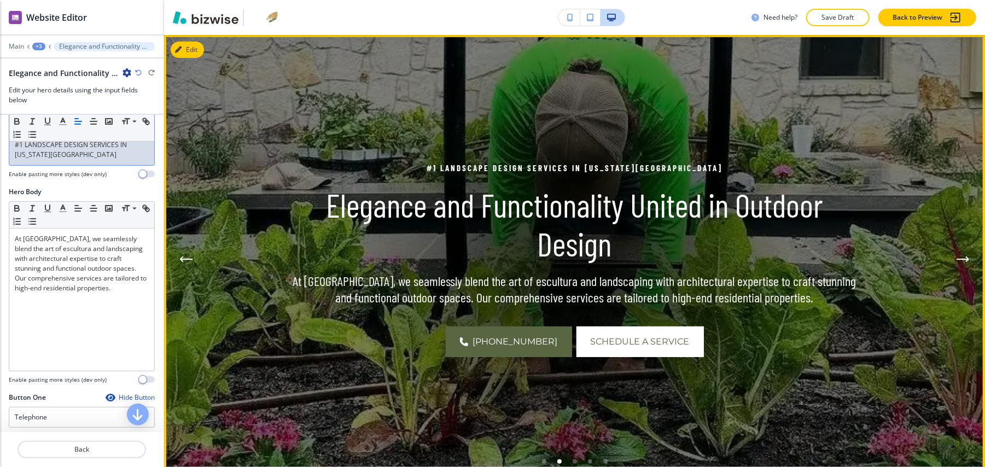
scroll to position [299, 0]
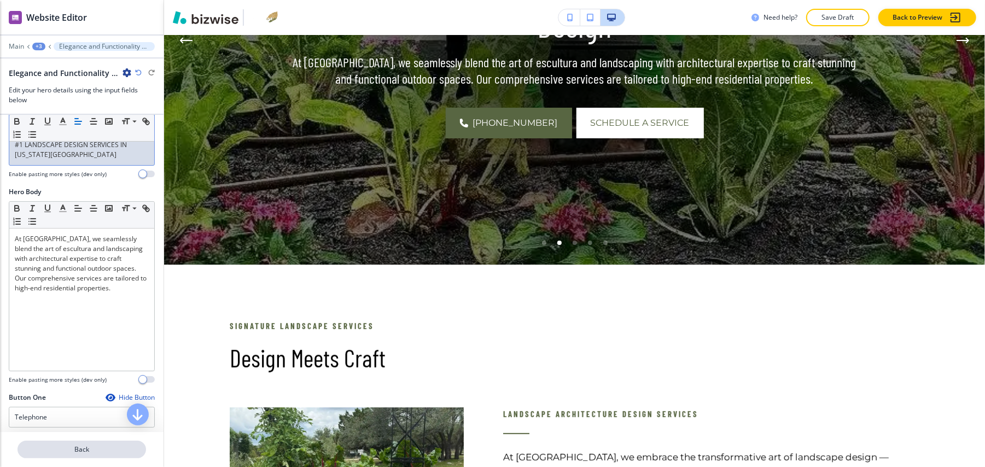
click at [79, 445] on p "Back" at bounding box center [82, 450] width 126 height 10
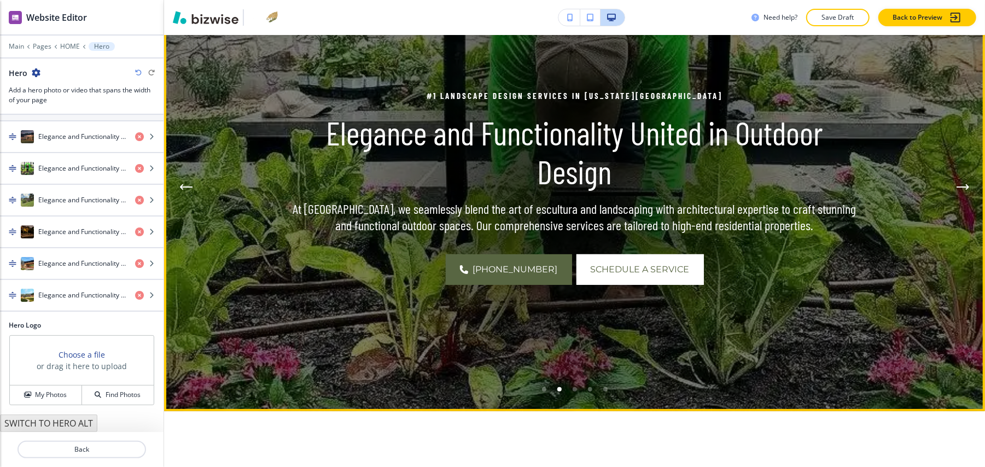
scroll to position [153, 0]
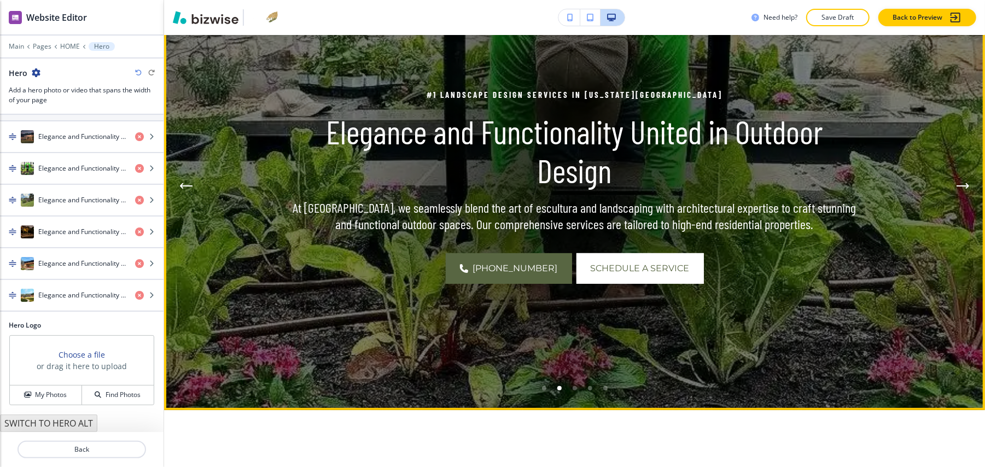
click at [571, 381] on li "Go to slide 3" at bounding box center [574, 388] width 15 height 15
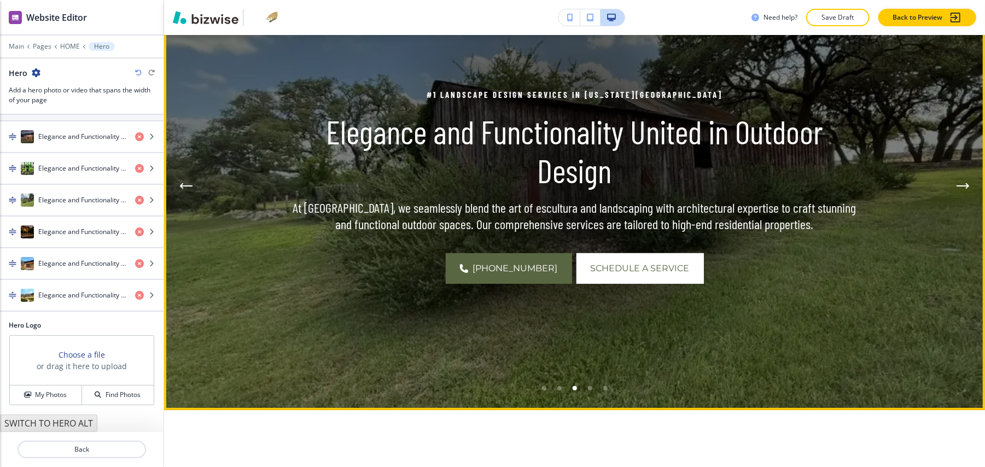
click at [589, 386] on div "Go to slide 4" at bounding box center [590, 388] width 4 height 4
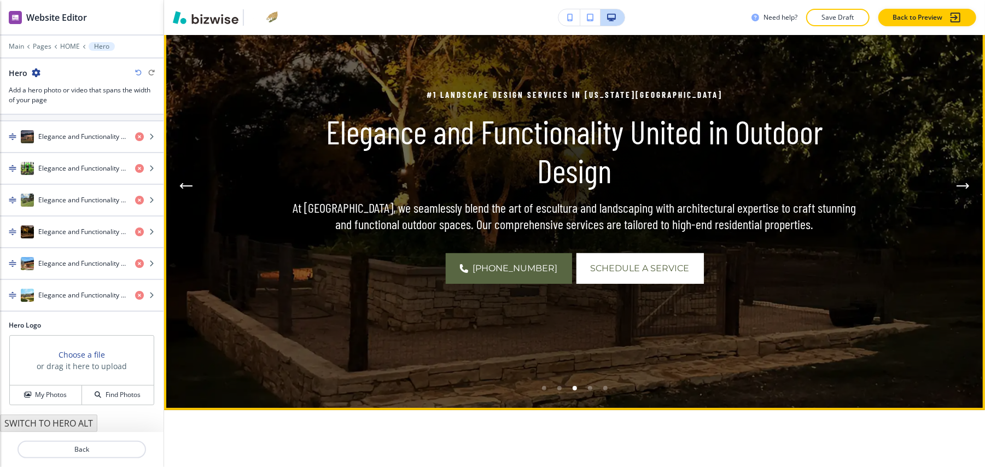
click at [591, 386] on div "Go to slide 5" at bounding box center [590, 388] width 4 height 4
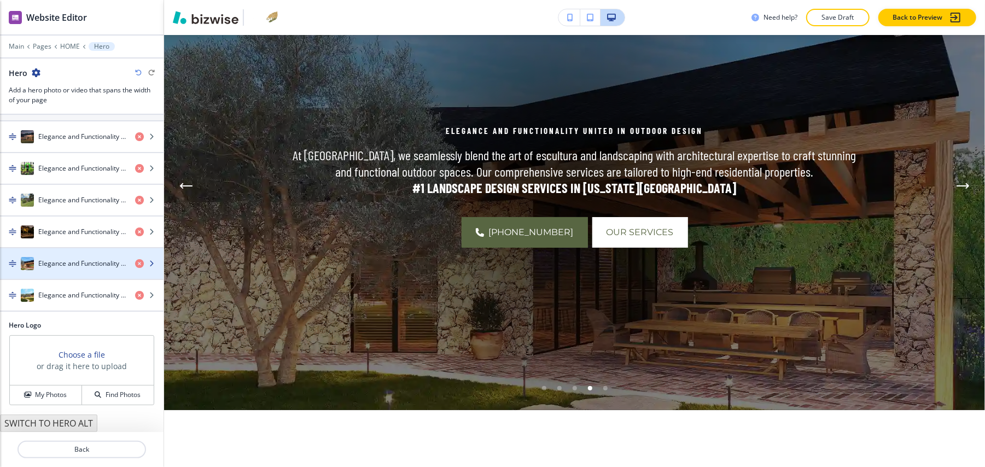
click at [63, 259] on h4 "Elegance and Functionality United in Outdoor Design" at bounding box center [82, 264] width 88 height 10
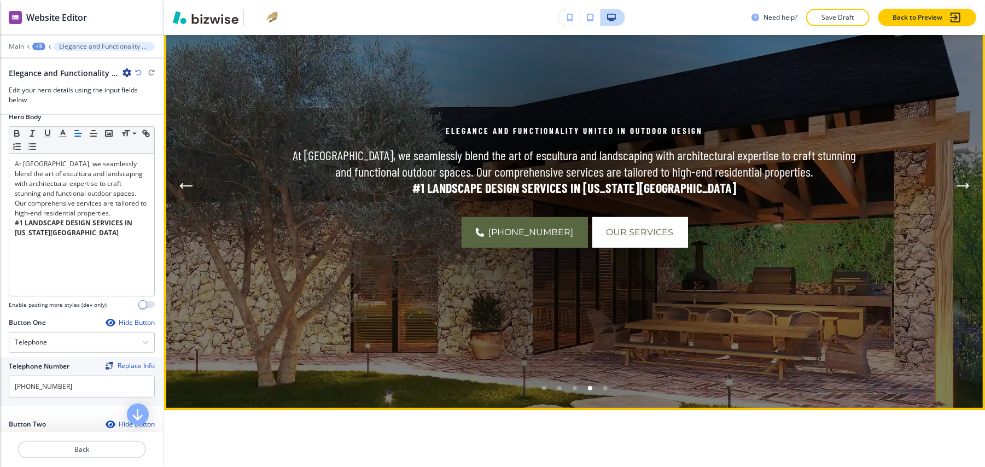
click at [967, 183] on icon "Next Hero Image" at bounding box center [962, 186] width 13 height 7
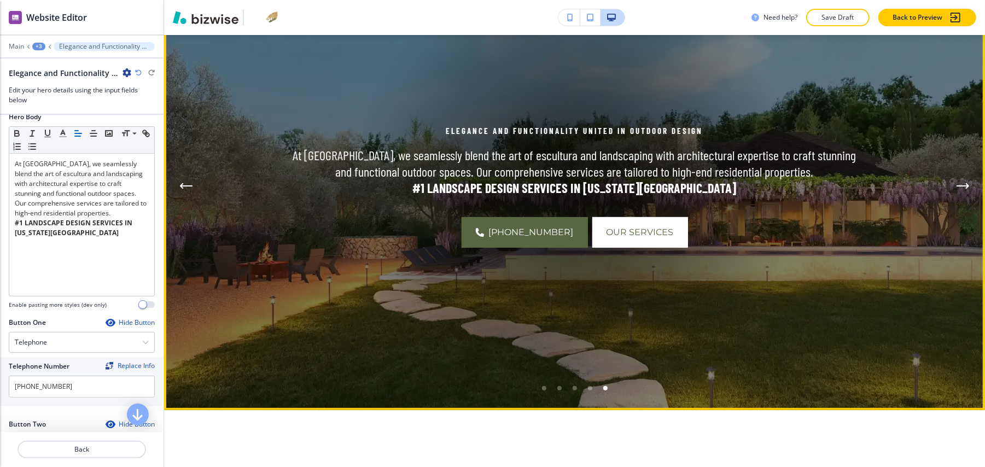
click at [961, 186] on icon "Next Hero Image" at bounding box center [962, 186] width 11 height 0
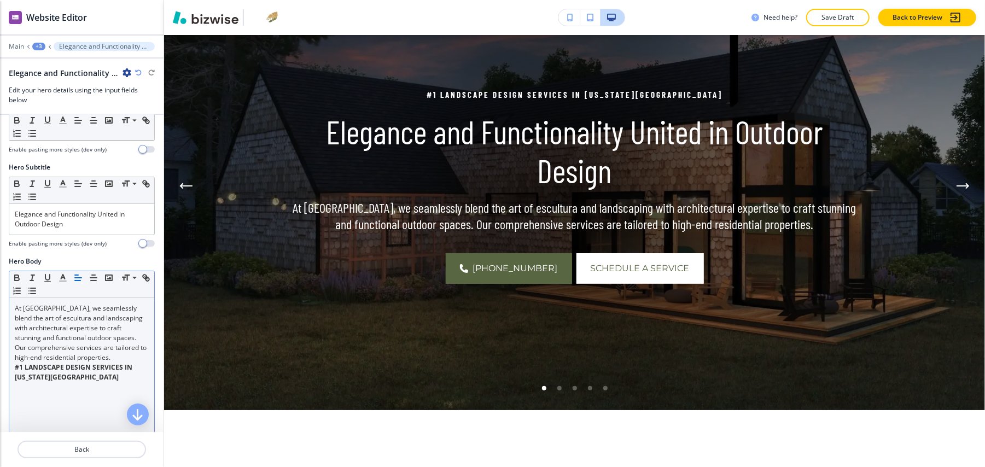
scroll to position [145, 0]
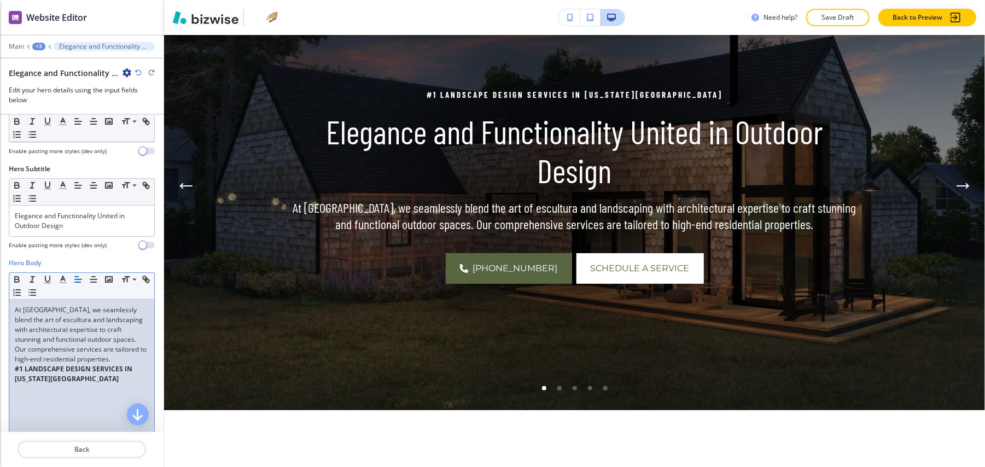
click at [105, 383] on p "#1 LANDSCAPE DESIGN SERVICES IN [US_STATE][GEOGRAPHIC_DATA]" at bounding box center [82, 374] width 134 height 20
click at [84, 217] on p "Elegance and Functionality United in Outdoor Design" at bounding box center [82, 221] width 134 height 20
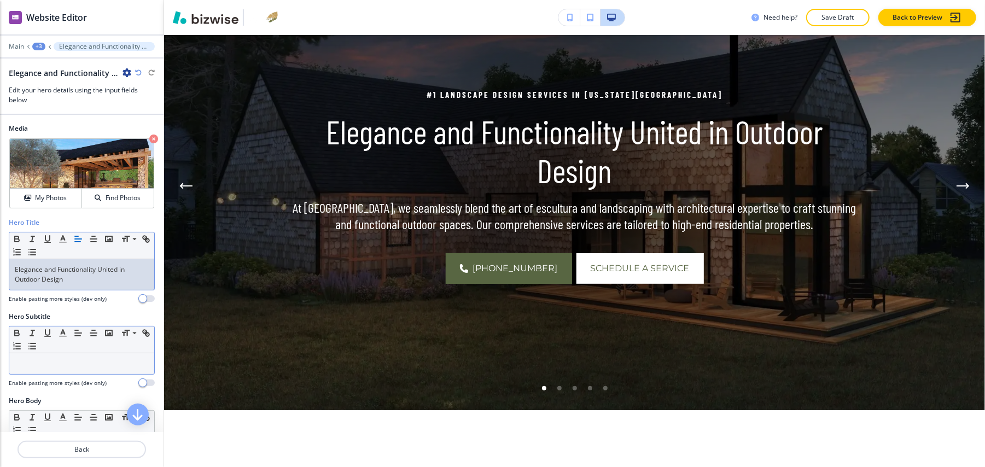
scroll to position [219, 0]
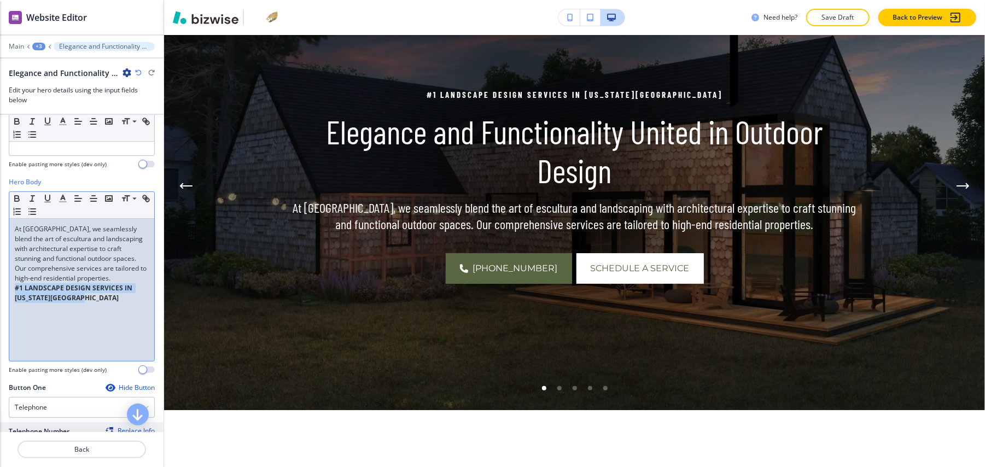
drag, startPoint x: 90, startPoint y: 296, endPoint x: 0, endPoint y: 288, distance: 90.1
click at [0, 288] on div "Hero Body Small Normal Large Huge At [GEOGRAPHIC_DATA], we seamlessly blend the…" at bounding box center [82, 280] width 164 height 206
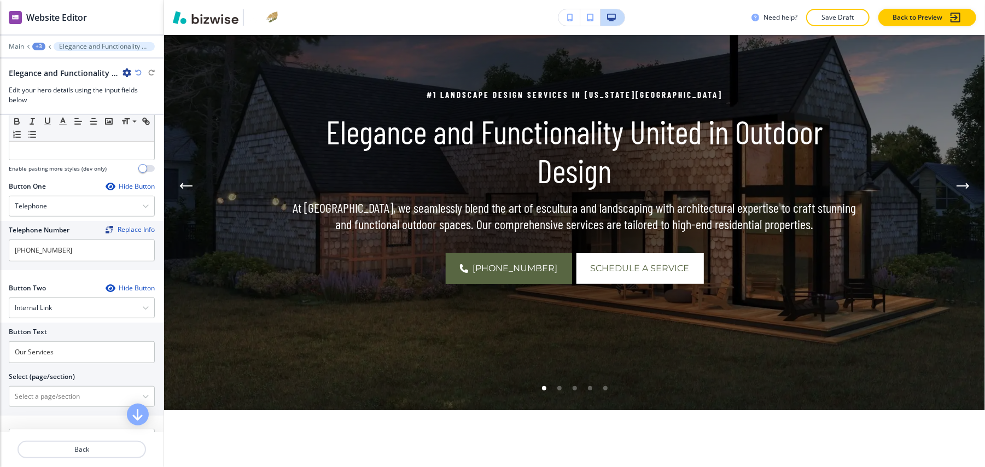
scroll to position [510, 0]
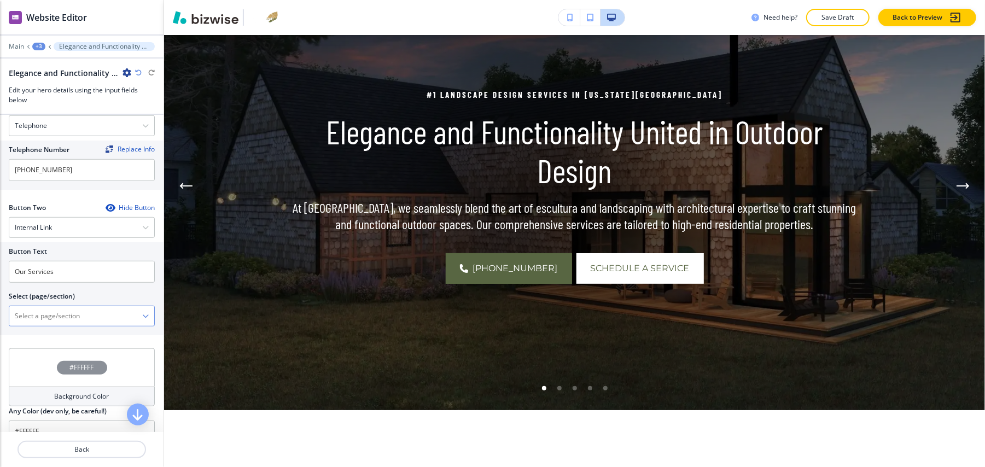
click at [56, 307] on \(page\/section\) "Manual Input" at bounding box center [75, 316] width 133 height 19
drag, startPoint x: 75, startPoint y: 258, endPoint x: 0, endPoint y: 259, distance: 74.9
click at [0, 259] on div "Button Text Our Services Select (page/section) HOME HOME | Hero HOME | Design M…" at bounding box center [82, 288] width 164 height 93
paste input "Schedule a Service"
type input "Schedule a Service"
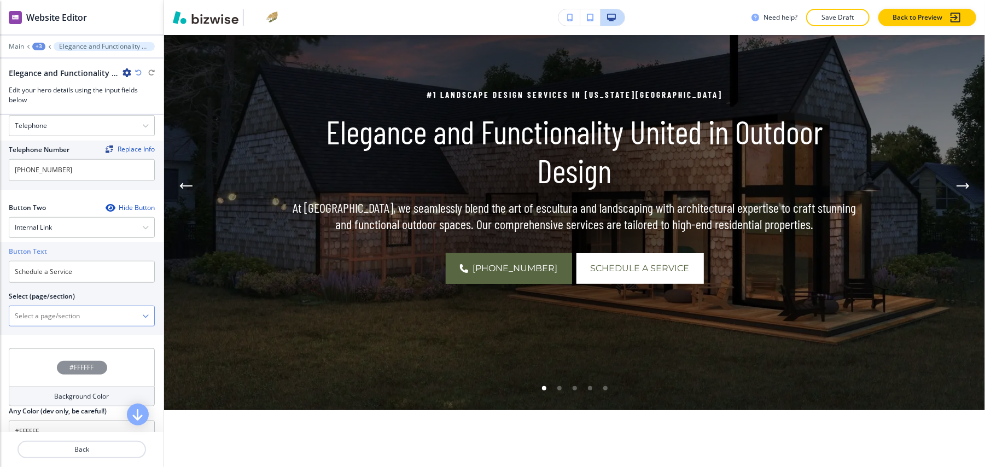
click at [57, 309] on \(page\/section\) "Manual Input" at bounding box center [75, 316] width 133 height 19
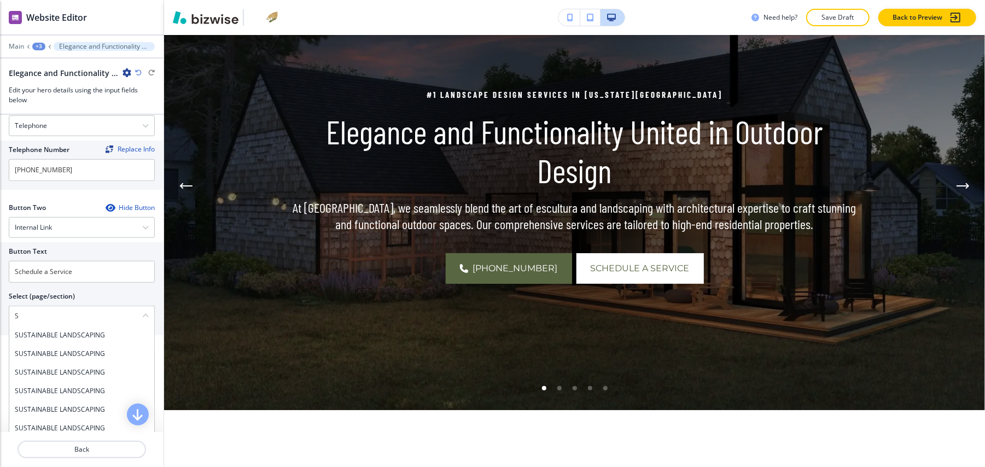
drag, startPoint x: 26, startPoint y: 305, endPoint x: 0, endPoint y: 307, distance: 26.3
click at [0, 307] on div "Button Text Schedule a Service Select (page/section) S SUSTAINABLE LANDSCAPING …" at bounding box center [82, 288] width 164 height 93
click at [47, 330] on h4 "CONTACT" at bounding box center [82, 335] width 134 height 10
type \(page\/section\) "CONTACT"
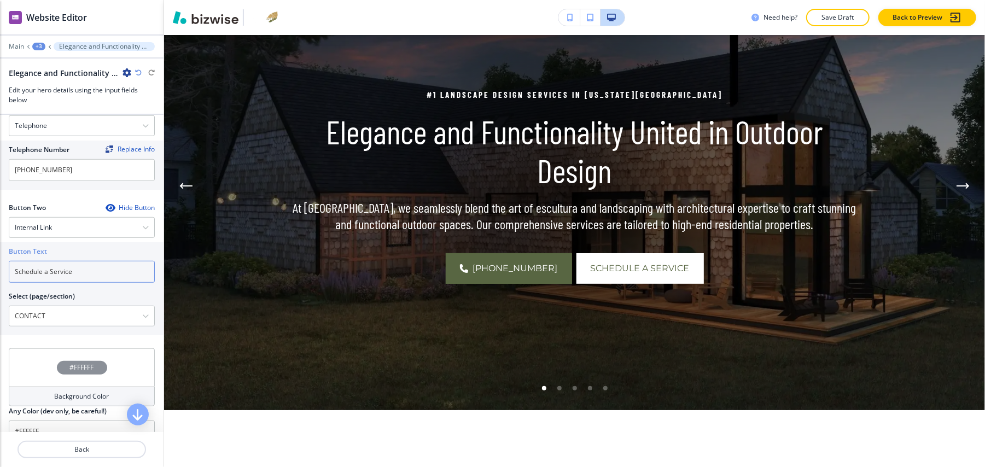
click at [106, 269] on input "Schedule a Service" at bounding box center [82, 272] width 146 height 22
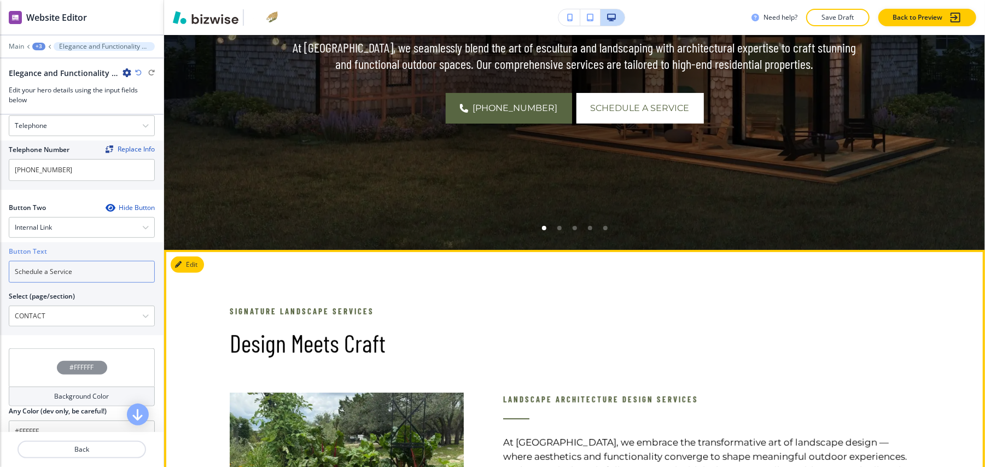
scroll to position [445, 0]
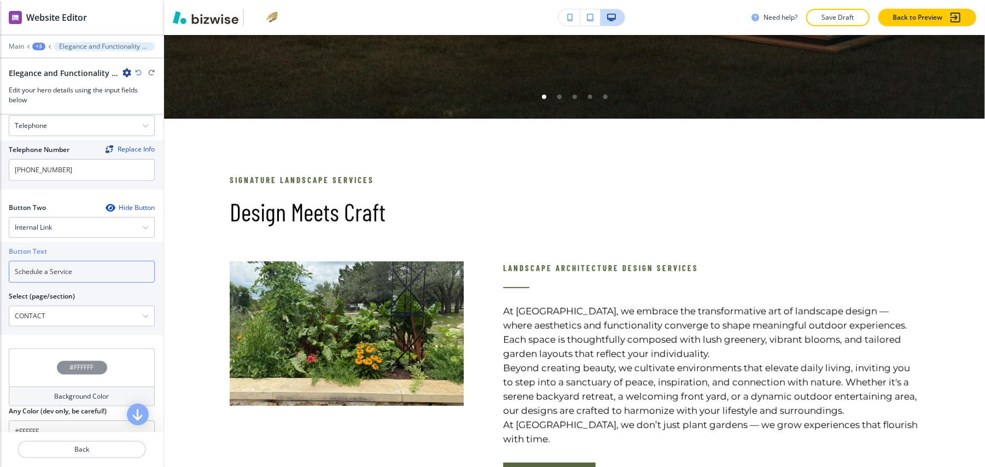
type input "Schedule a Service"
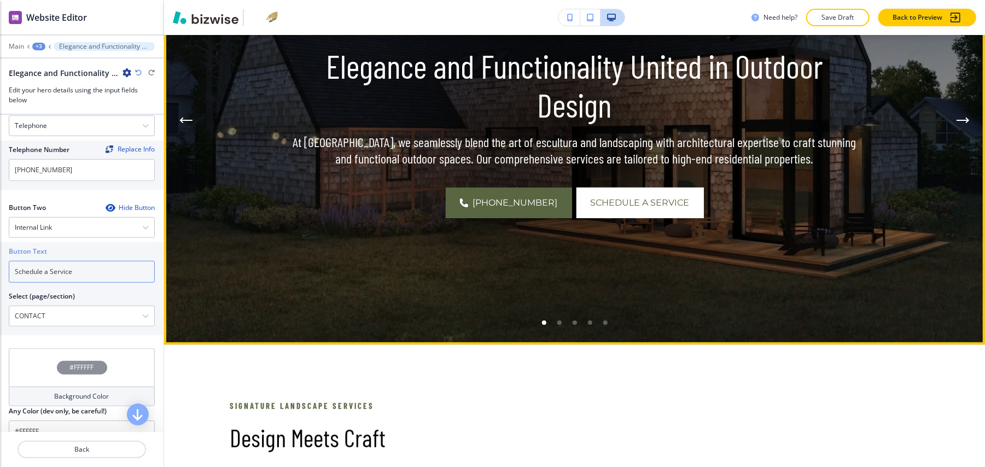
scroll to position [226, 0]
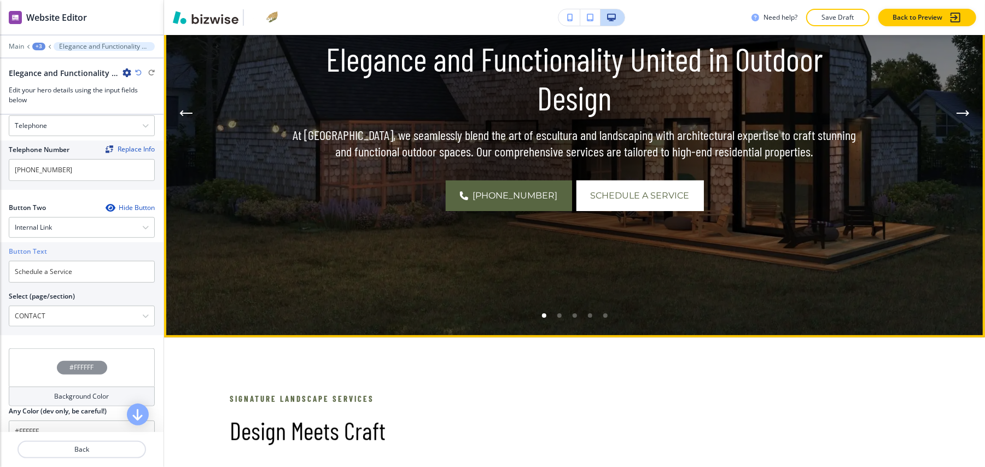
click at [556, 308] on li "Go to slide 2" at bounding box center [559, 315] width 15 height 15
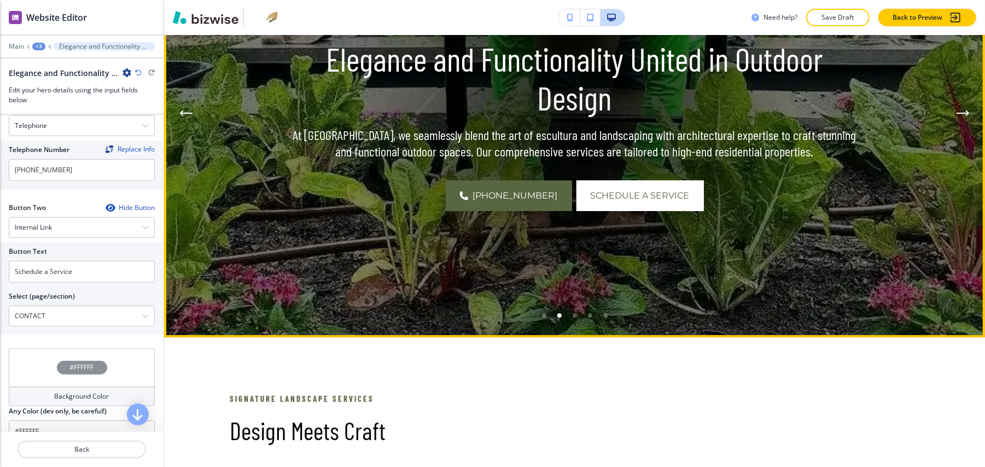
click at [575, 313] on div "Go to slide 3" at bounding box center [575, 315] width 4 height 4
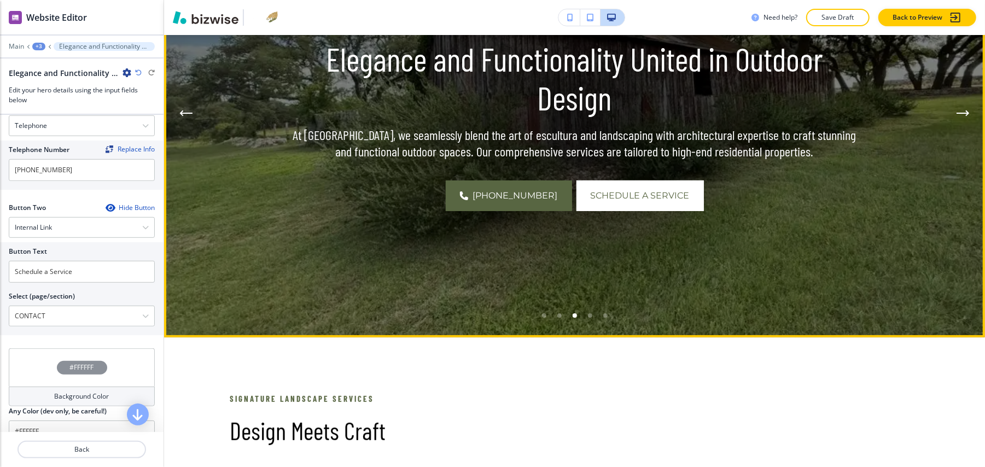
click at [590, 313] on div "Go to slide 4" at bounding box center [590, 315] width 4 height 4
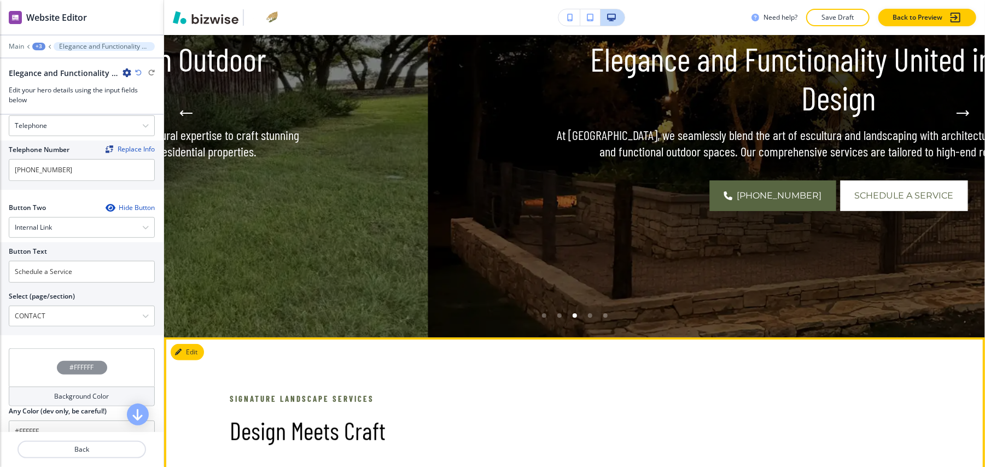
scroll to position [153, 0]
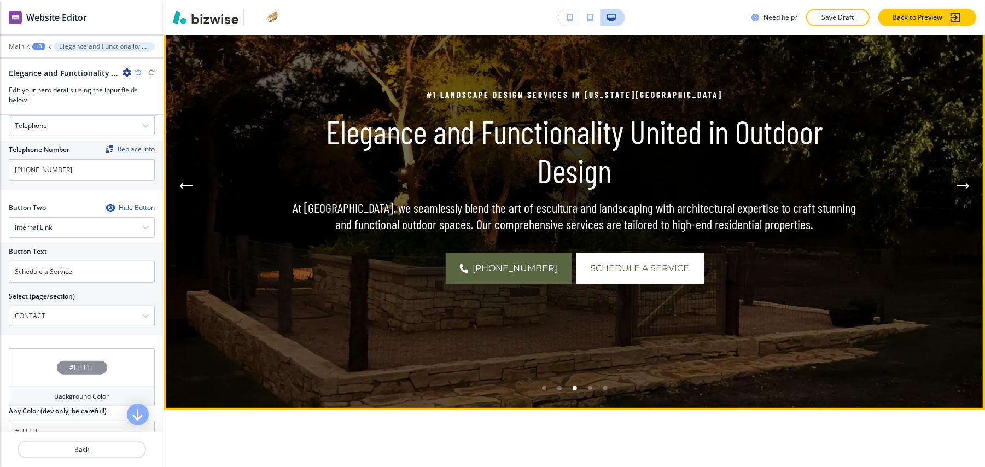
click at [591, 386] on div "Go to slide 5" at bounding box center [590, 388] width 4 height 4
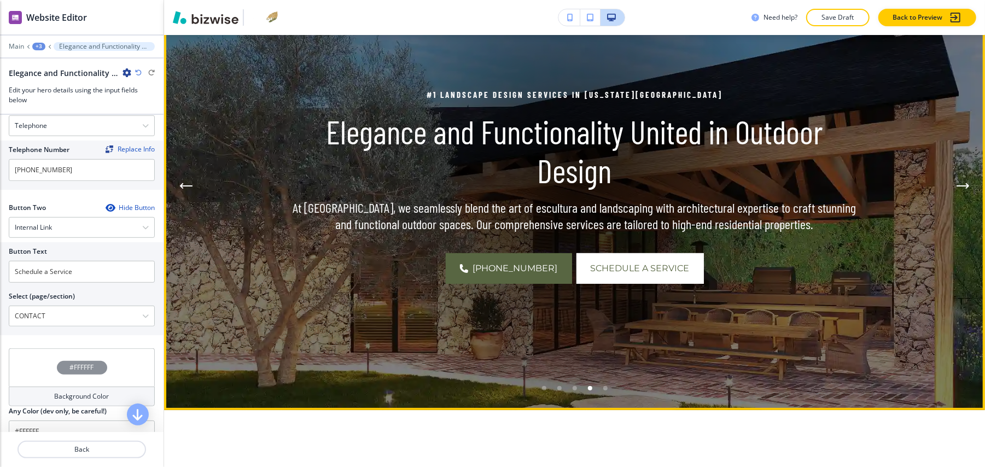
click at [608, 381] on li "Go to slide 6" at bounding box center [605, 388] width 15 height 15
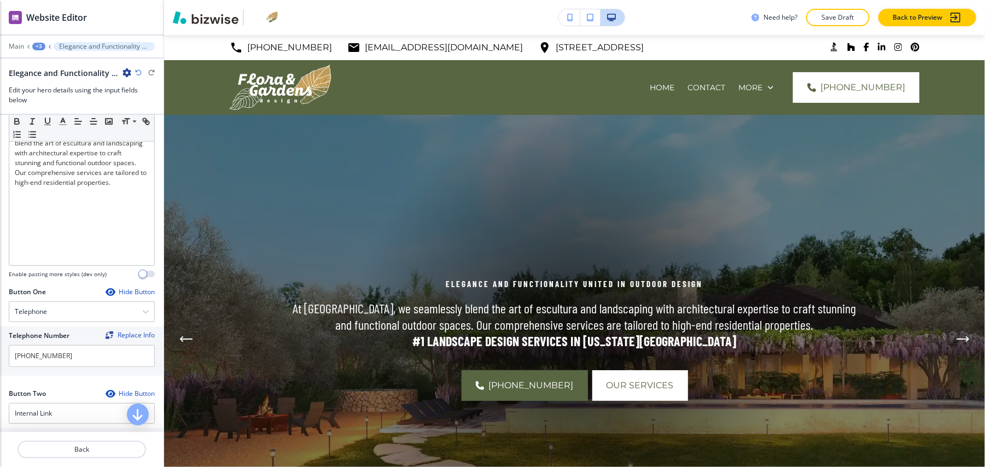
scroll to position [437, 0]
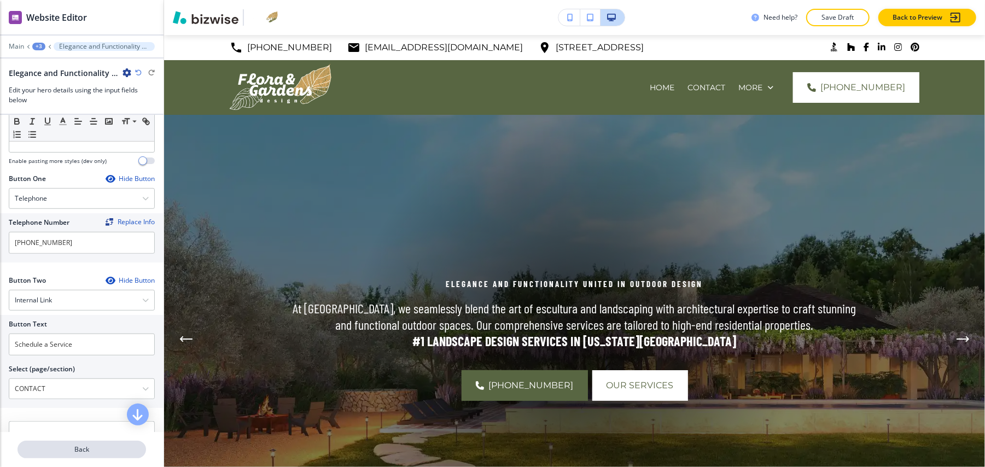
click at [87, 451] on p "Back" at bounding box center [82, 450] width 126 height 10
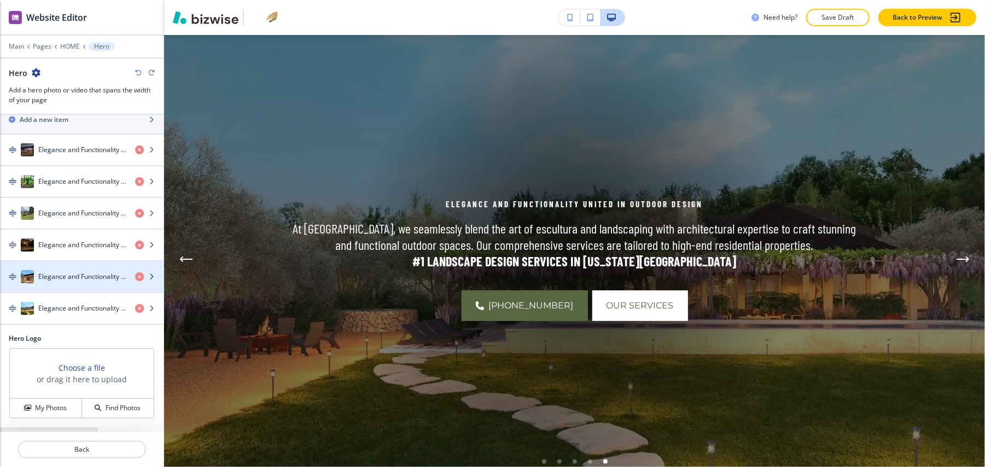
scroll to position [47, 0]
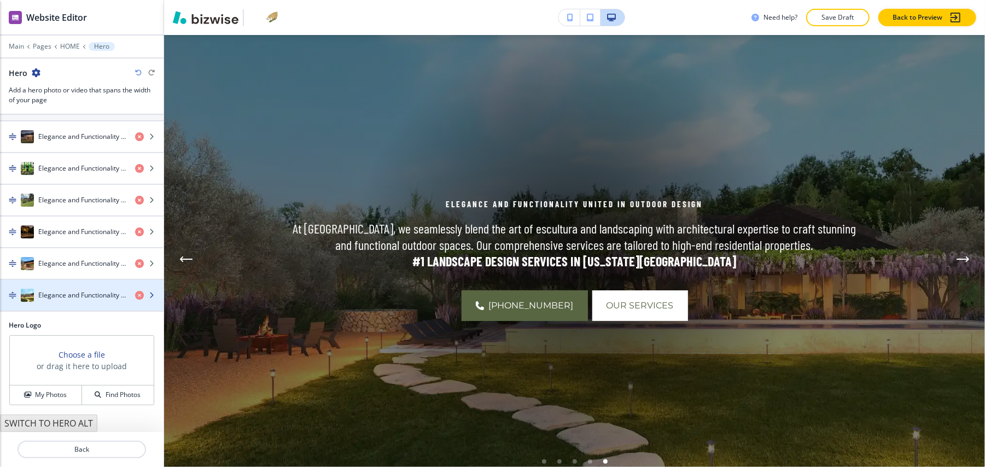
click at [65, 290] on h4 "Elegance and Functionality United in Outdoor Design" at bounding box center [82, 295] width 88 height 10
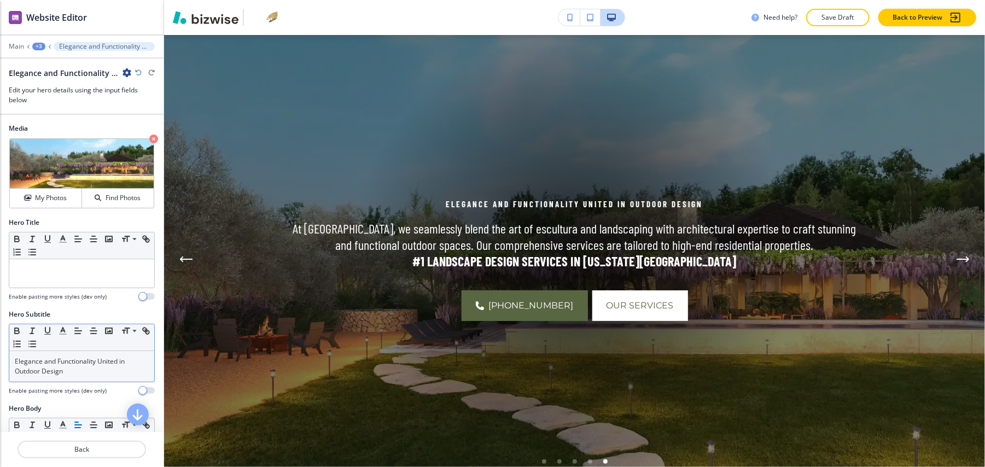
click at [85, 357] on p "Elegance and Functionality United in Outdoor Design" at bounding box center [82, 367] width 134 height 20
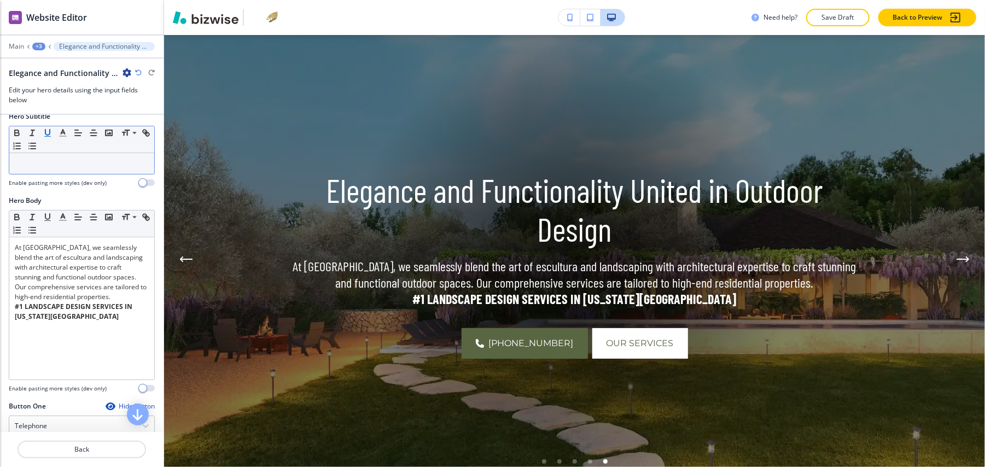
scroll to position [219, 0]
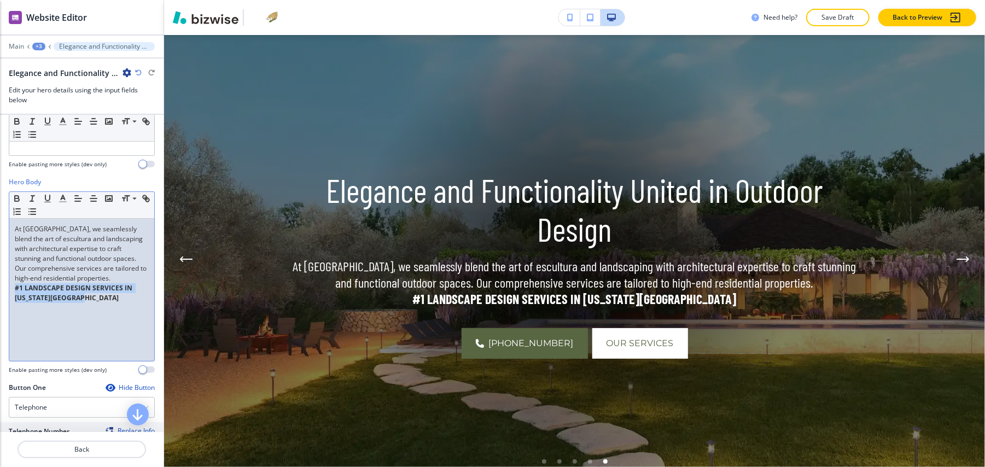
drag, startPoint x: 97, startPoint y: 305, endPoint x: 0, endPoint y: 289, distance: 98.7
click at [0, 289] on div "Hero Body Small Normal Large Huge At [GEOGRAPHIC_DATA], we seamlessly blend the…" at bounding box center [82, 280] width 164 height 206
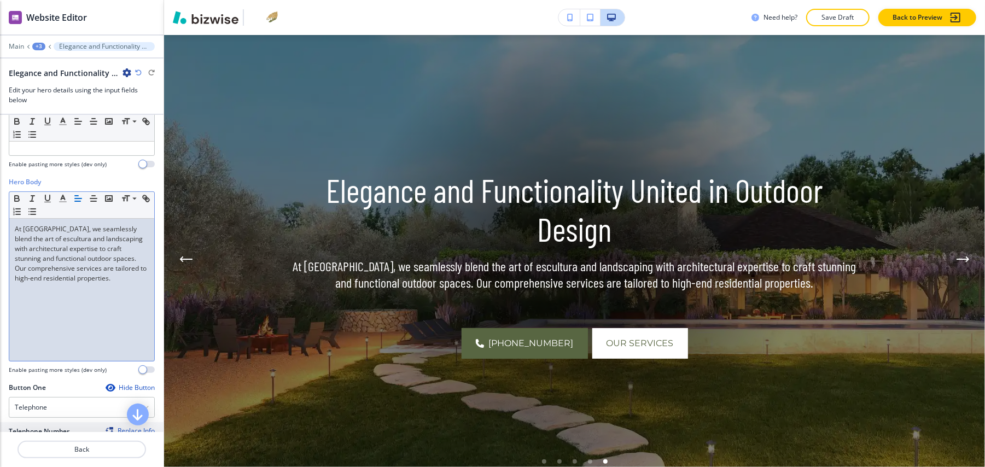
scroll to position [145, 0]
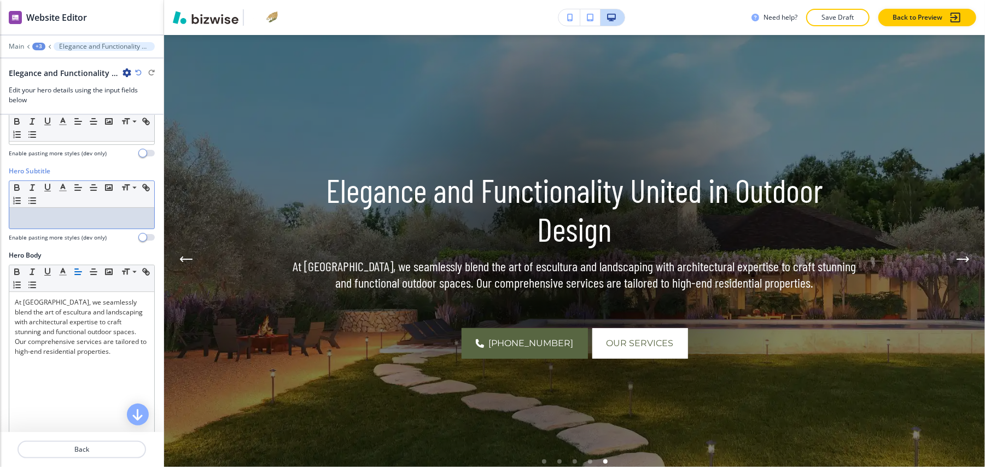
click at [44, 213] on p at bounding box center [82, 218] width 134 height 10
drag, startPoint x: 44, startPoint y: 209, endPoint x: 51, endPoint y: 208, distance: 7.1
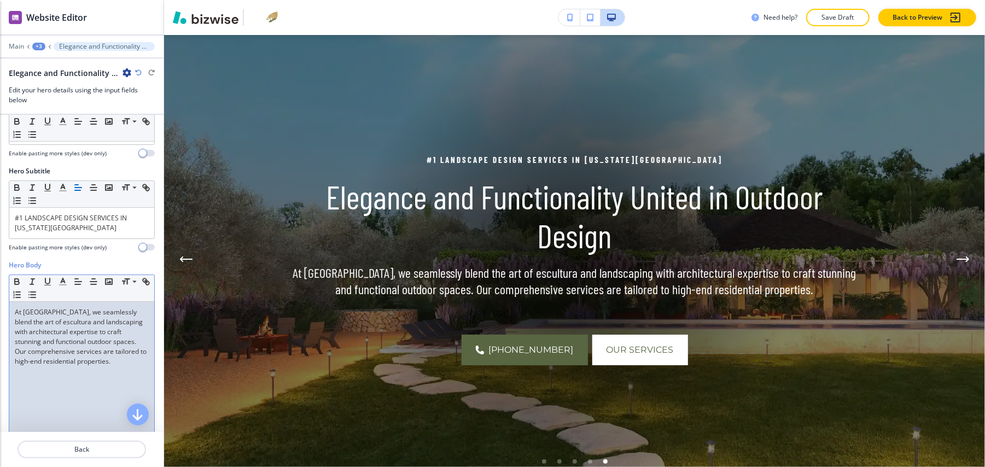
click at [44, 395] on div "At [GEOGRAPHIC_DATA], we seamlessly blend the art of escultura and landscaping …" at bounding box center [81, 373] width 145 height 142
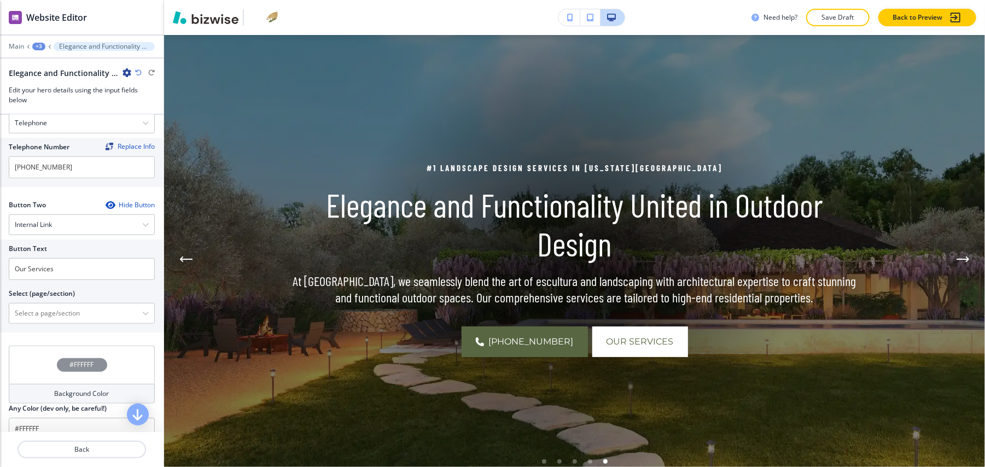
scroll to position [514, 0]
drag, startPoint x: 86, startPoint y: 267, endPoint x: 0, endPoint y: 261, distance: 86.6
click at [0, 261] on div "Button Text Our Services Select (page/section) HOME HOME | Hero HOME | Design M…" at bounding box center [82, 284] width 164 height 93
paste input "Schedule a Service"
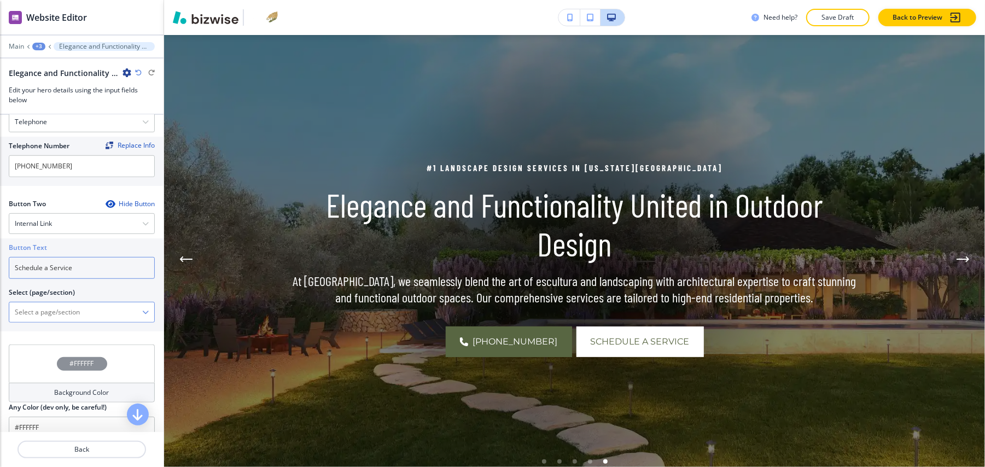
type input "Schedule a Service"
click at [57, 303] on \(page\/section\) "Manual Input" at bounding box center [75, 312] width 133 height 19
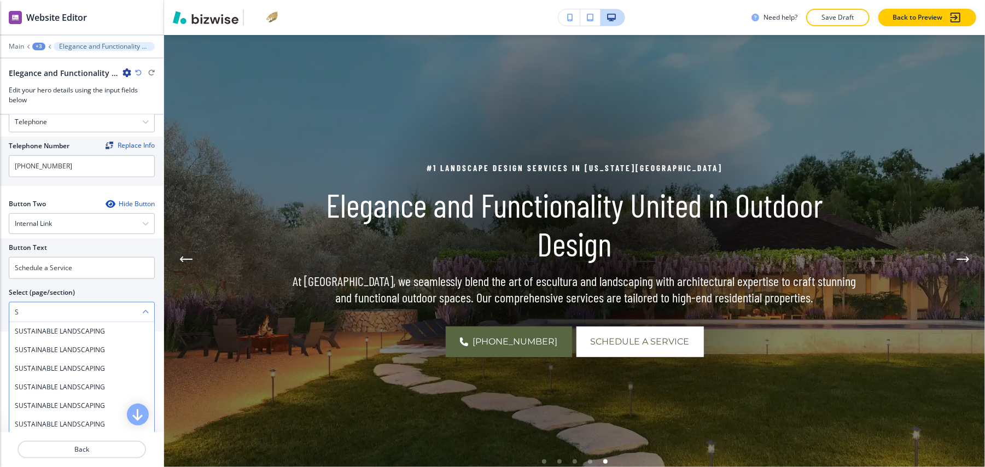
click at [37, 303] on \(page\/section\) "S" at bounding box center [75, 312] width 133 height 19
click at [36, 326] on h4 "CONTACT" at bounding box center [82, 331] width 134 height 10
type \(page\/section\) "CONTACT"
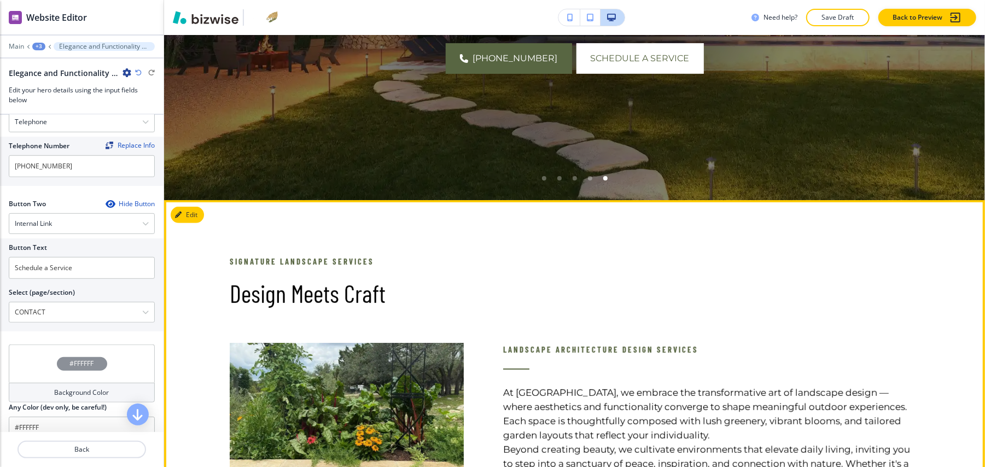
scroll to position [372, 0]
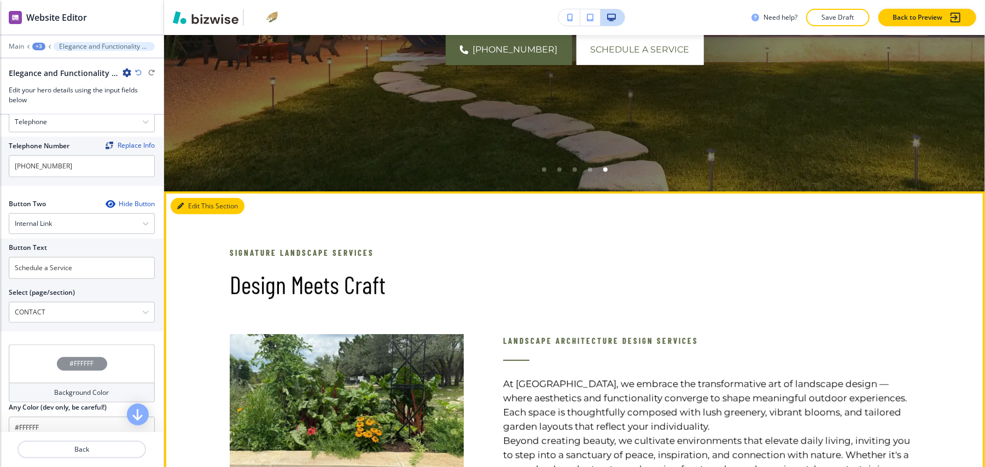
click at [189, 198] on button "Edit This Section" at bounding box center [208, 206] width 74 height 16
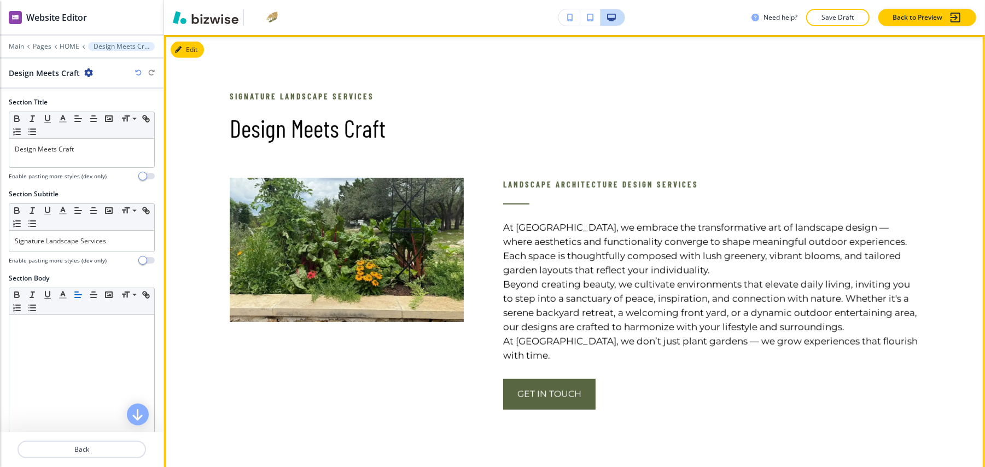
scroll to position [383, 0]
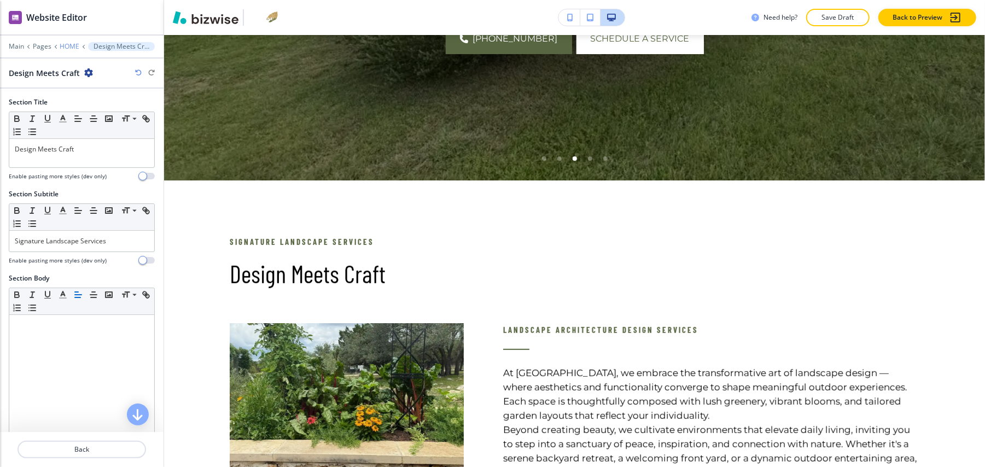
click at [70, 43] on p "HOME" at bounding box center [70, 47] width 20 height 8
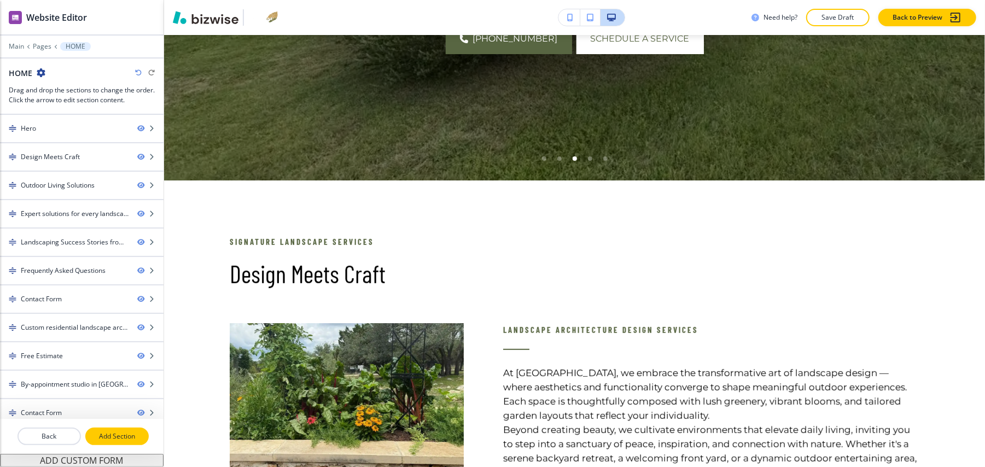
click at [102, 431] on p "Add Section" at bounding box center [116, 436] width 61 height 10
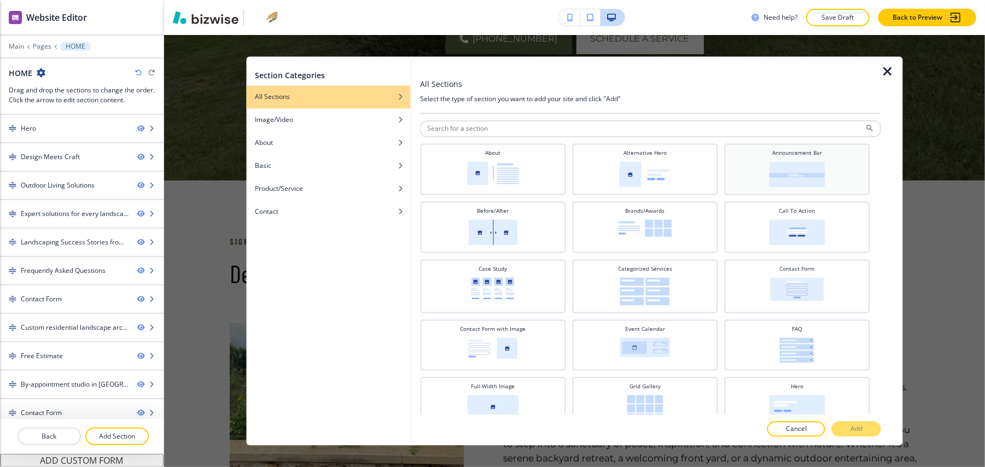
click at [799, 171] on img at bounding box center [797, 175] width 56 height 26
click at [853, 427] on p "Add" at bounding box center [856, 429] width 12 height 10
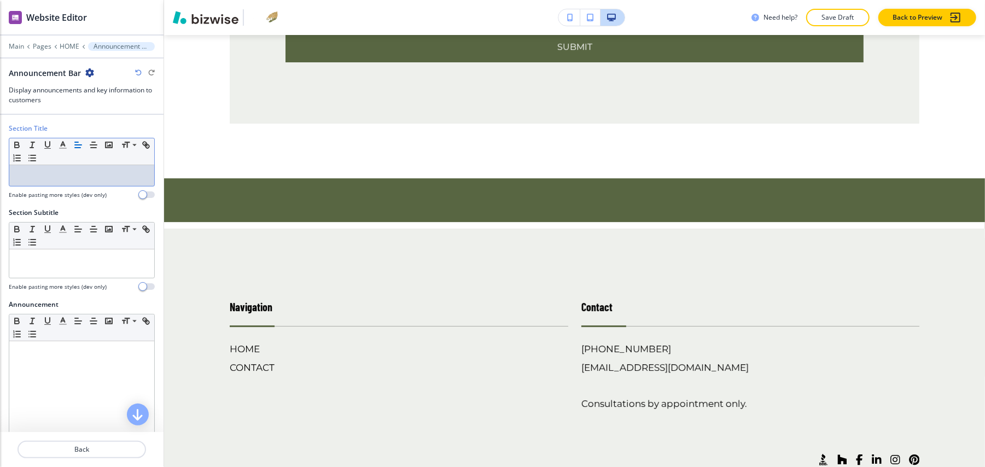
scroll to position [5376, 0]
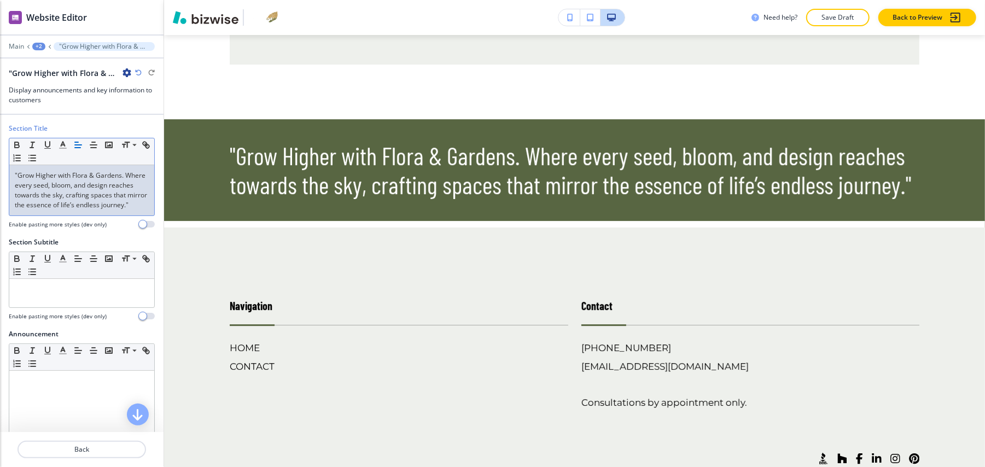
click at [42, 43] on div "+2" at bounding box center [38, 47] width 13 height 8
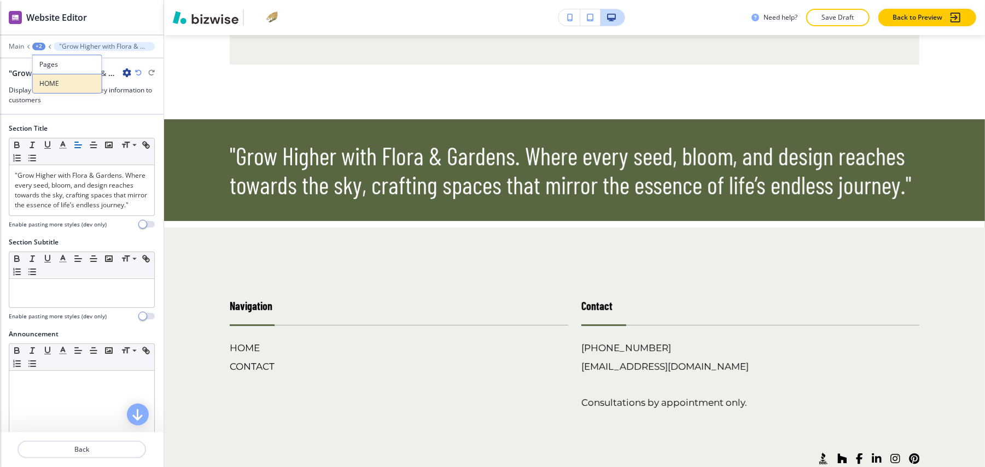
click at [46, 79] on p "HOME" at bounding box center [67, 84] width 56 height 10
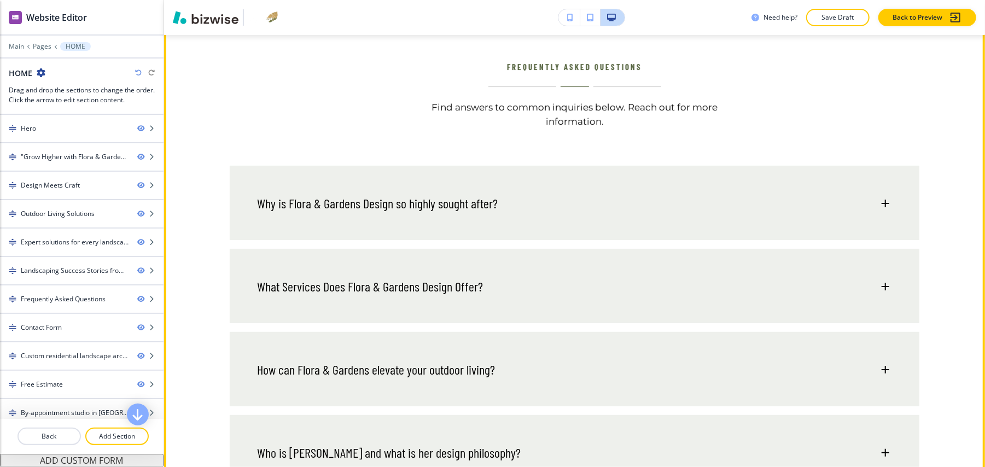
scroll to position [2862, 0]
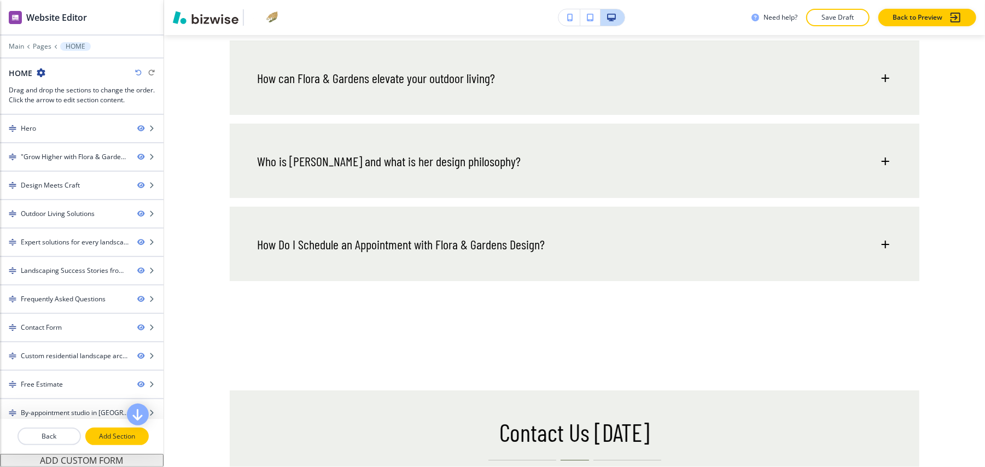
click at [104, 431] on p "Add Section" at bounding box center [116, 436] width 61 height 10
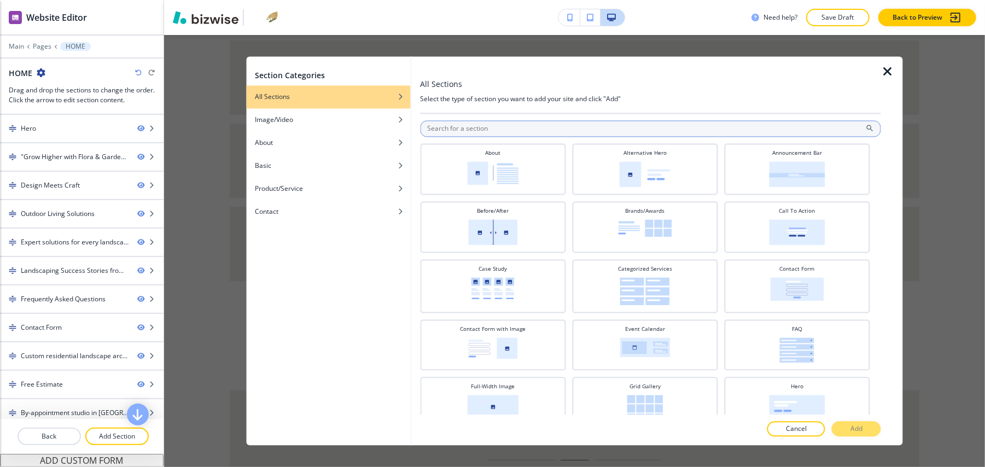
click at [453, 130] on input "text" at bounding box center [650, 129] width 461 height 16
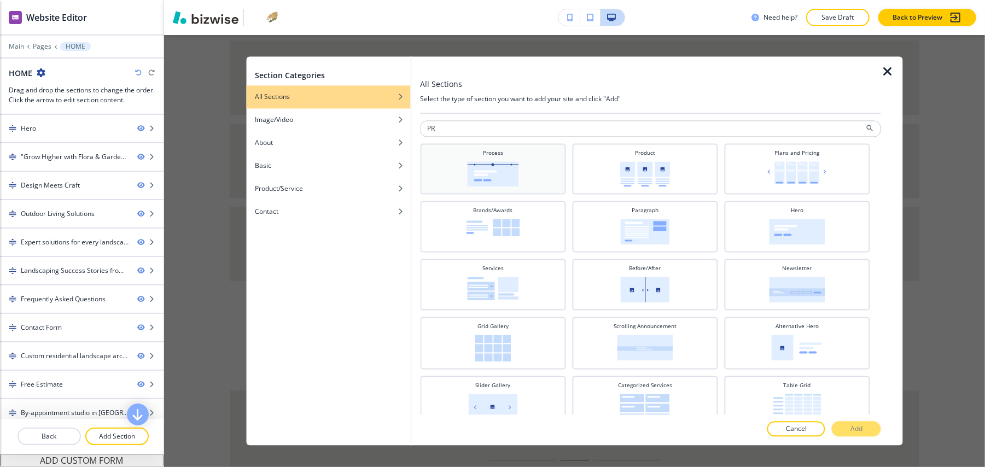
type input "PR"
click at [467, 167] on img at bounding box center [492, 174] width 51 height 25
click at [854, 427] on p "Add" at bounding box center [856, 429] width 12 height 10
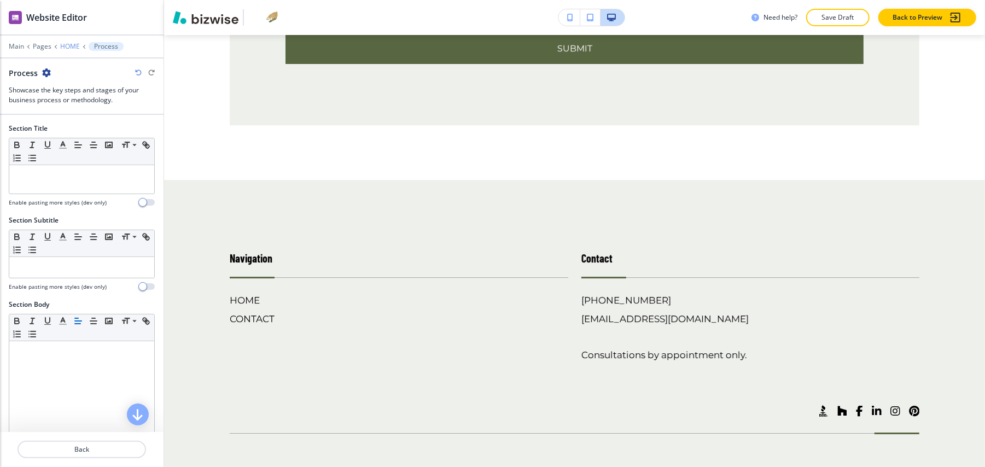
click at [66, 43] on p "HOME" at bounding box center [70, 47] width 20 height 8
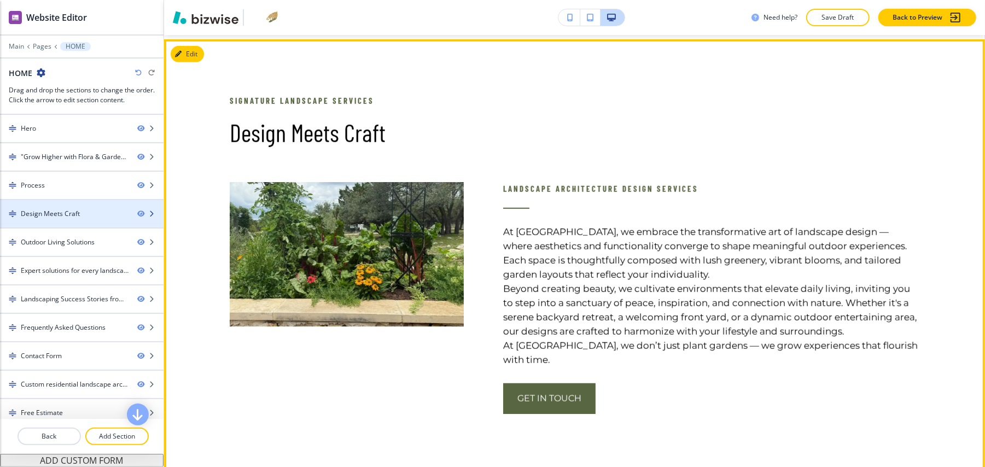
scroll to position [637, 0]
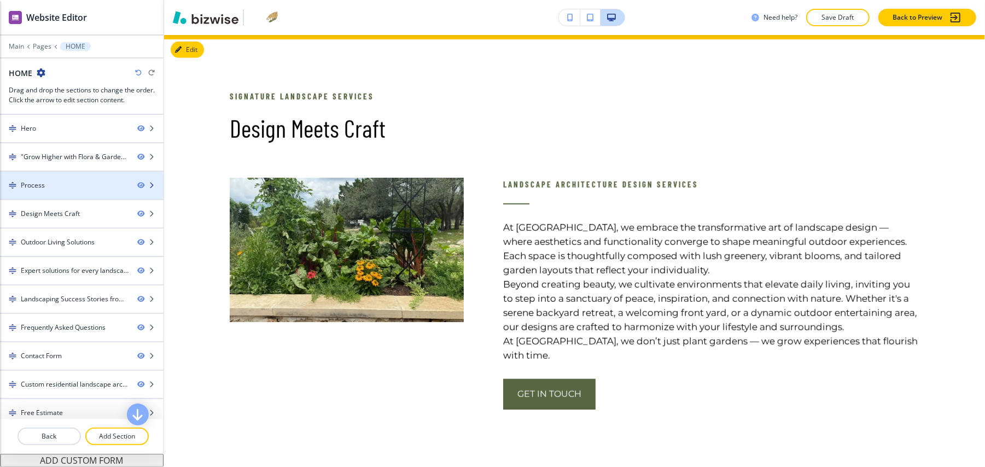
click at [61, 190] on div at bounding box center [82, 194] width 164 height 9
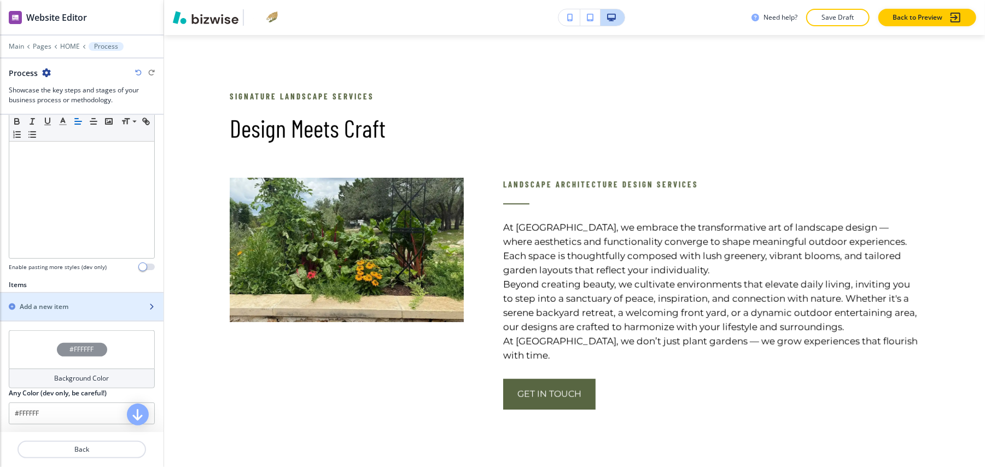
scroll to position [247, 0]
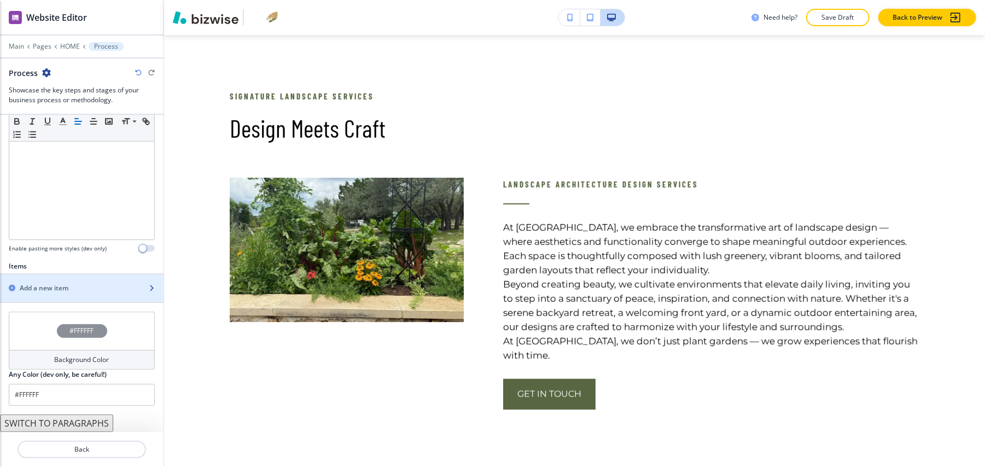
click at [63, 283] on h2 "Add a new item" at bounding box center [44, 288] width 49 height 10
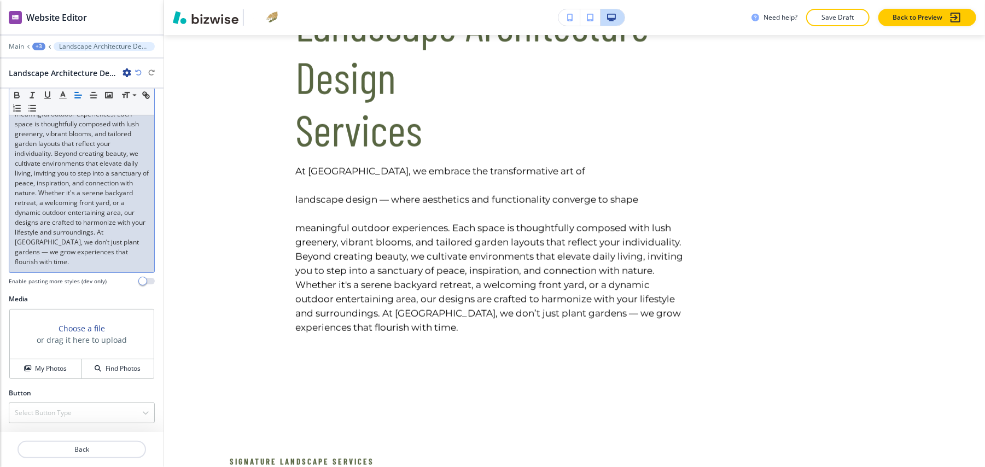
scroll to position [293, 0]
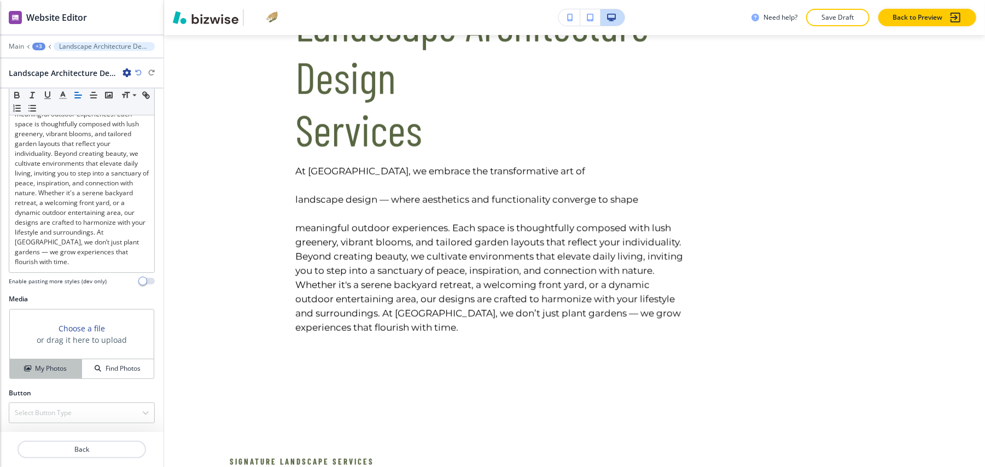
click at [40, 364] on h4 "My Photos" at bounding box center [51, 369] width 32 height 10
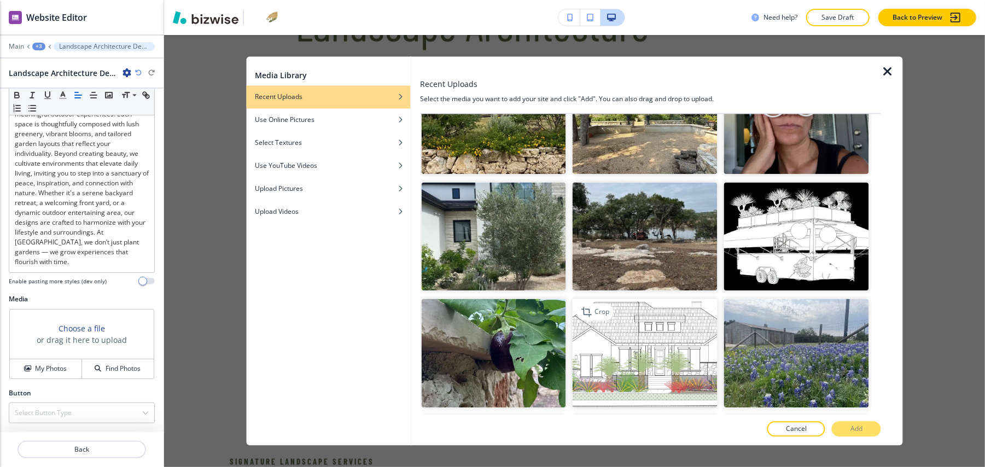
scroll to position [5395, 0]
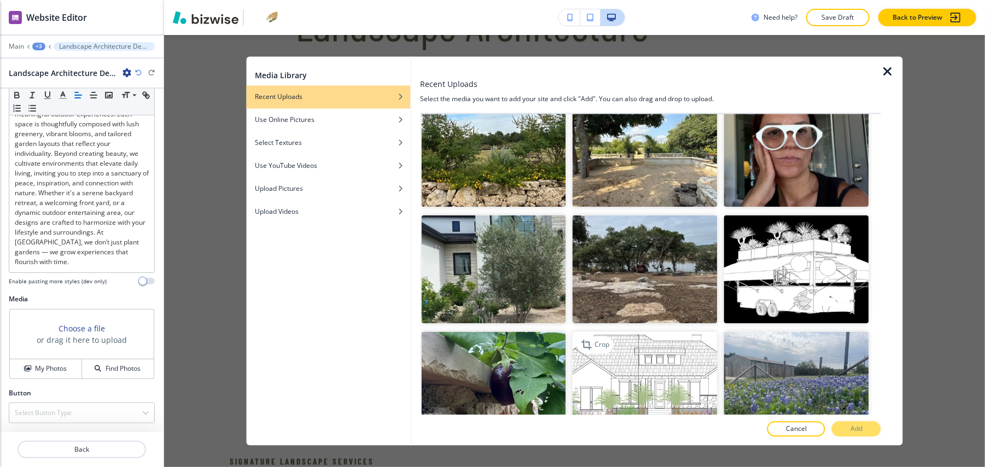
click at [650, 332] on img "button" at bounding box center [645, 386] width 145 height 109
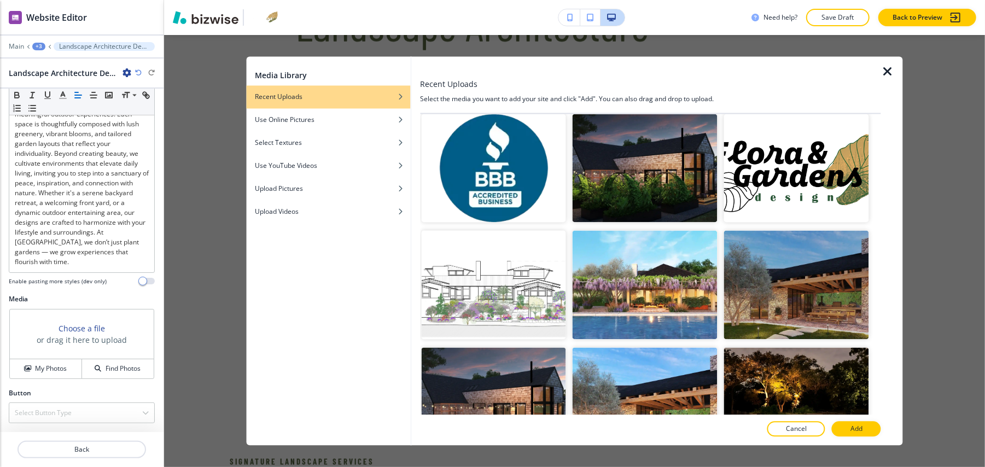
scroll to position [6722, 0]
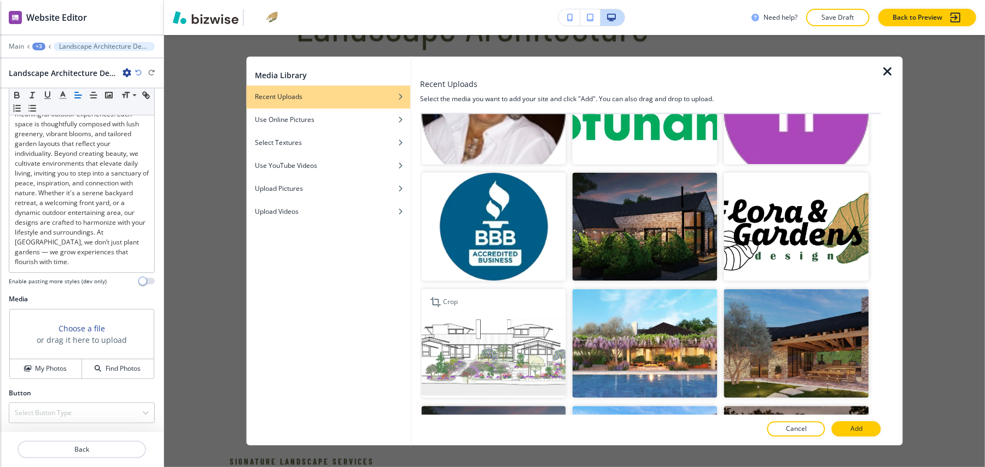
click at [504, 289] on img "button" at bounding box center [493, 343] width 145 height 109
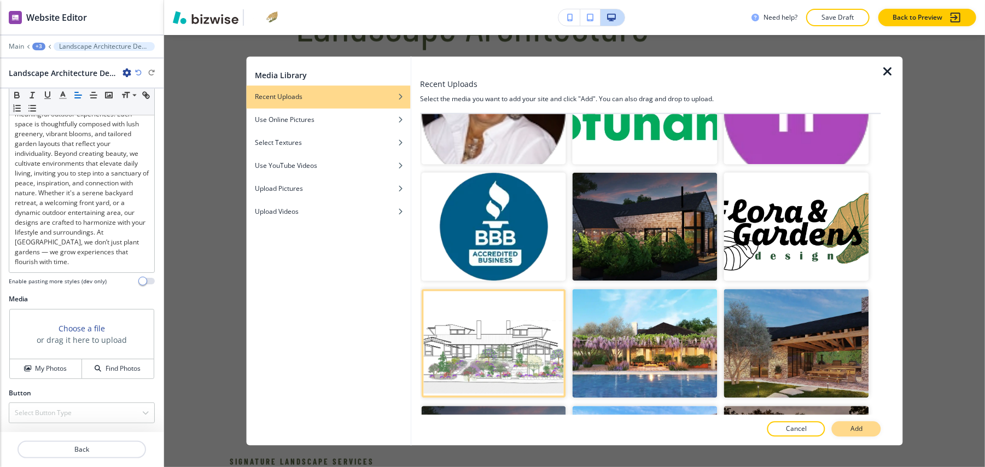
click at [854, 434] on p "Add" at bounding box center [856, 429] width 12 height 10
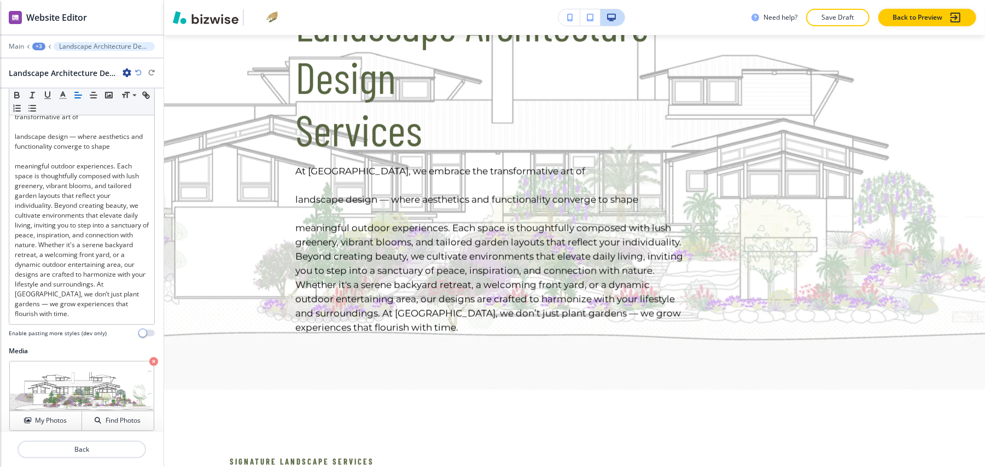
scroll to position [147, 0]
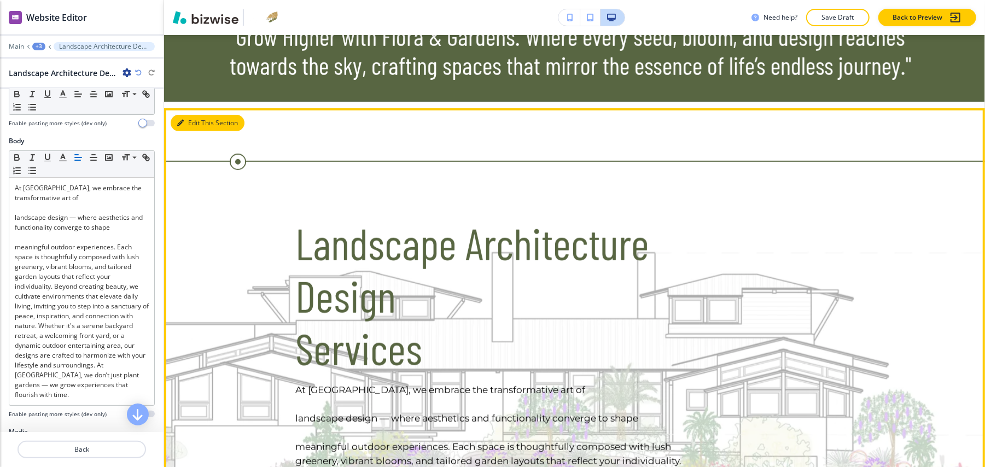
click at [187, 115] on button "Edit This Section" at bounding box center [208, 123] width 74 height 16
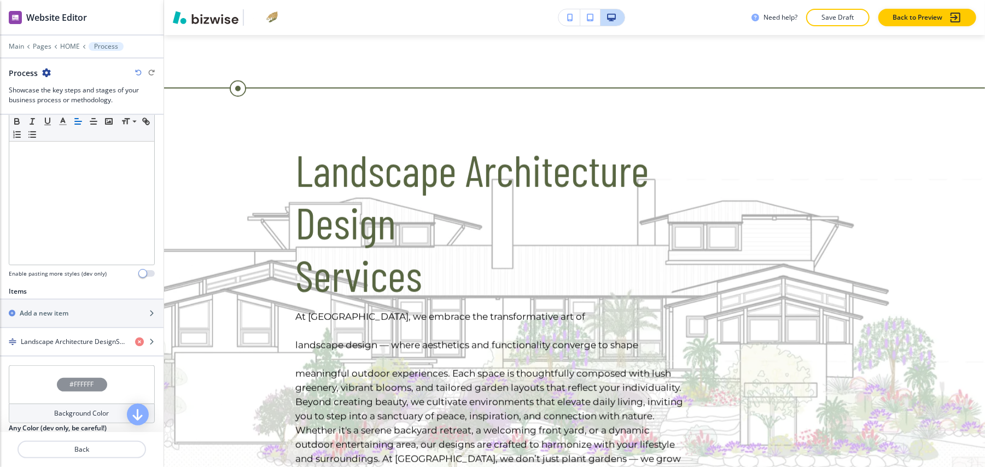
scroll to position [276, 0]
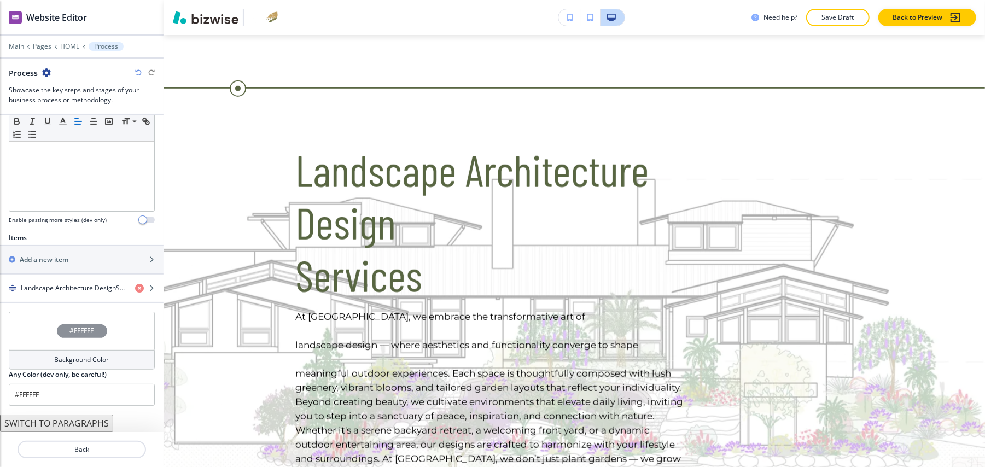
click at [38, 317] on div "#FFFFFF" at bounding box center [82, 331] width 146 height 38
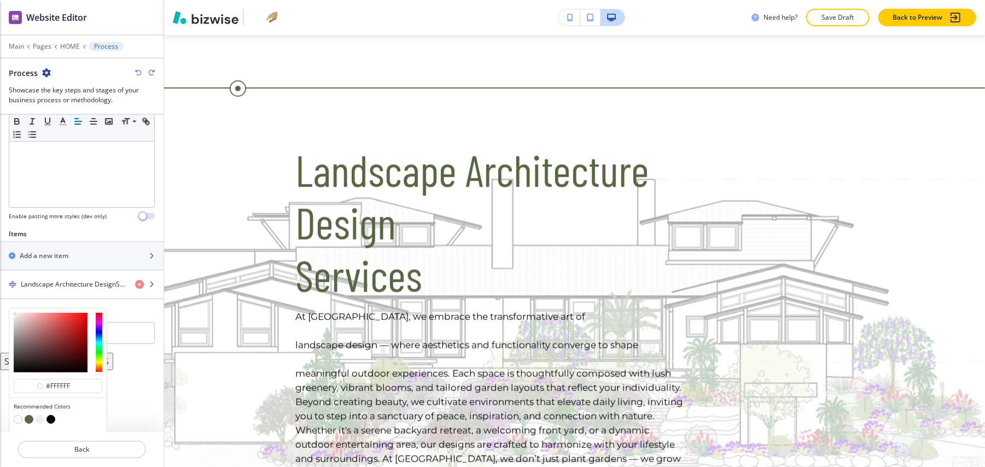
click at [49, 415] on button "button" at bounding box center [50, 419] width 9 height 9
type input "#000000"
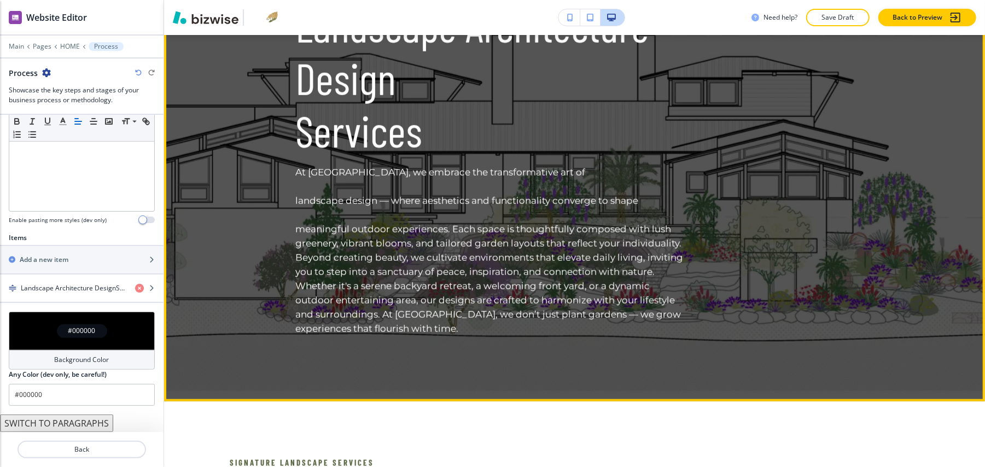
scroll to position [782, 0]
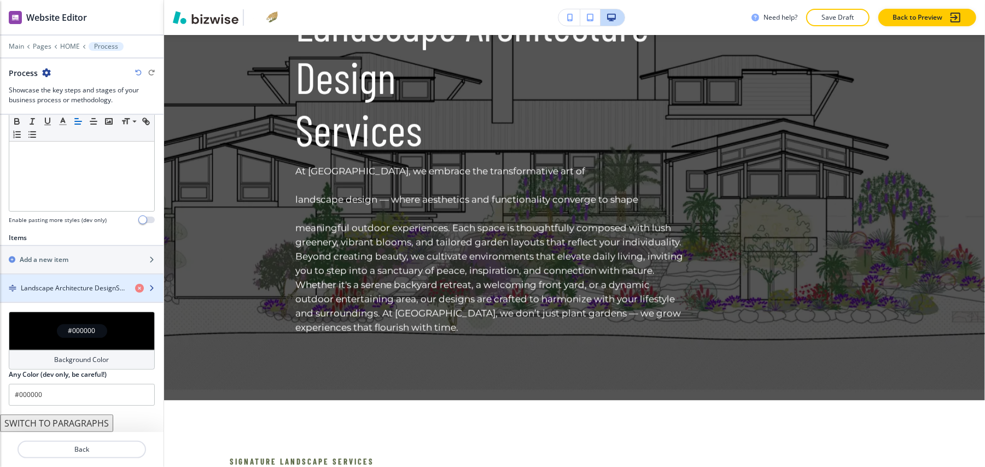
click at [78, 283] on h4 "Landscape Architecture DesignServices" at bounding box center [74, 288] width 106 height 10
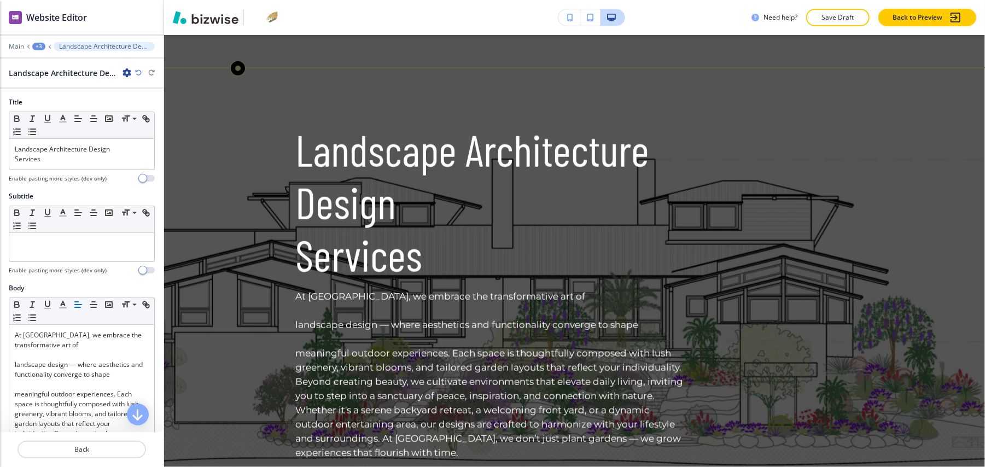
scroll to position [637, 0]
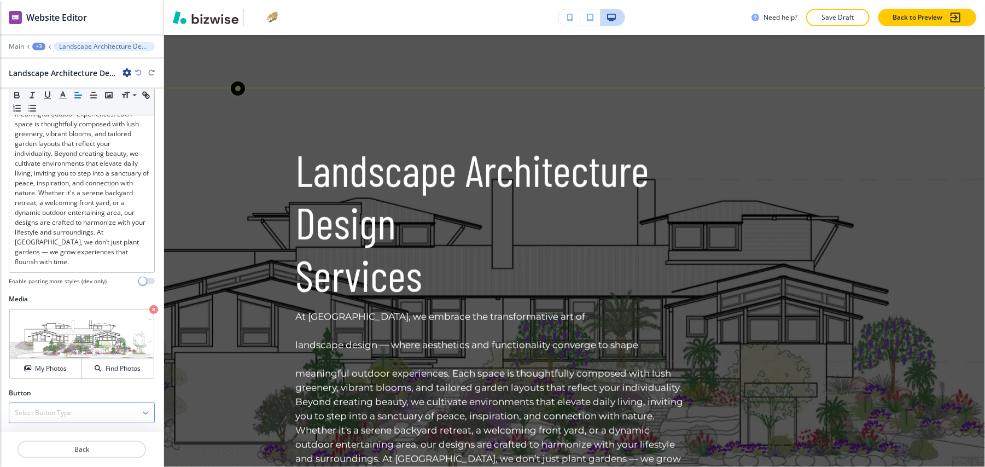
click at [68, 403] on div "Select Button Type" at bounding box center [81, 413] width 145 height 20
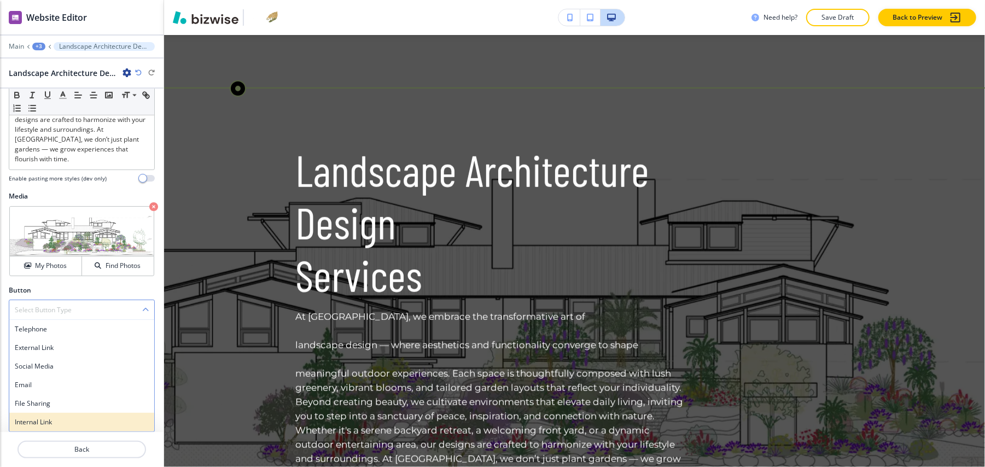
click at [62, 417] on h4 "Internal Link" at bounding box center [82, 422] width 134 height 10
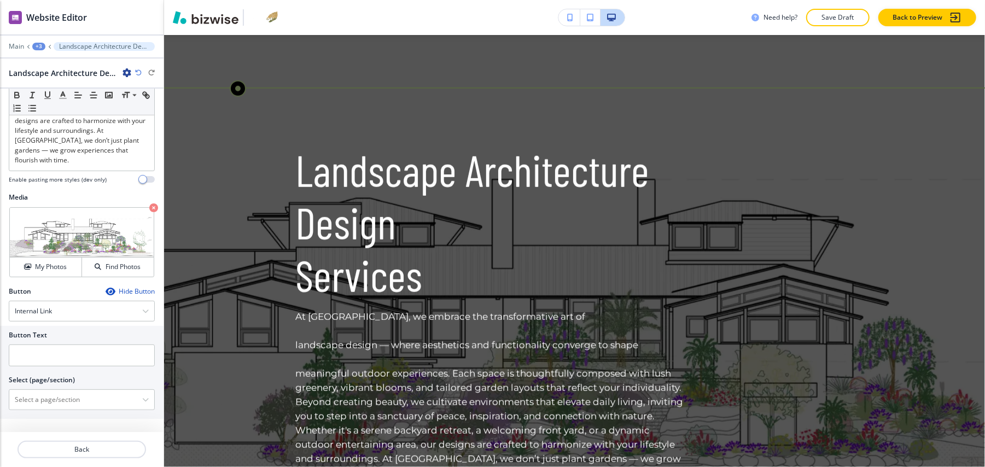
scroll to position [386, 0]
click at [59, 355] on input "text" at bounding box center [82, 356] width 146 height 22
paste input "Get In Touch"
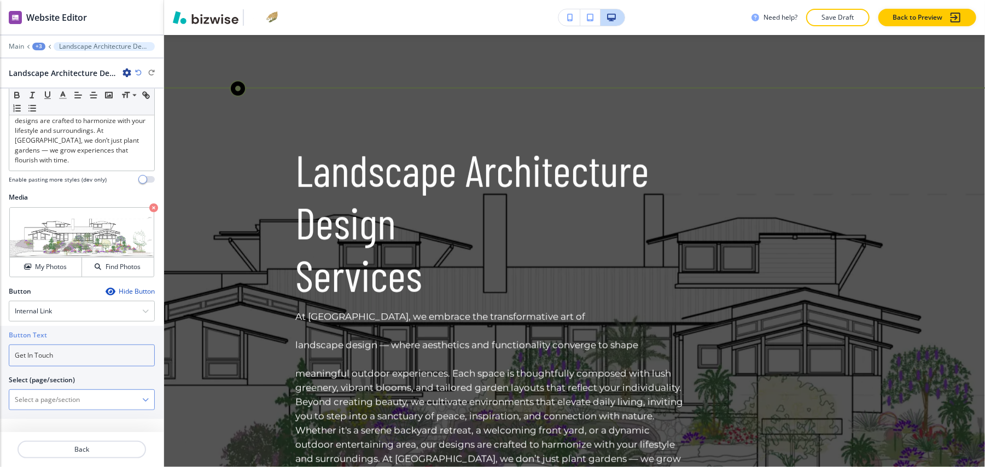
type input "Get In Touch"
click at [70, 399] on \(page\/section\) "Manual Input" at bounding box center [75, 399] width 133 height 19
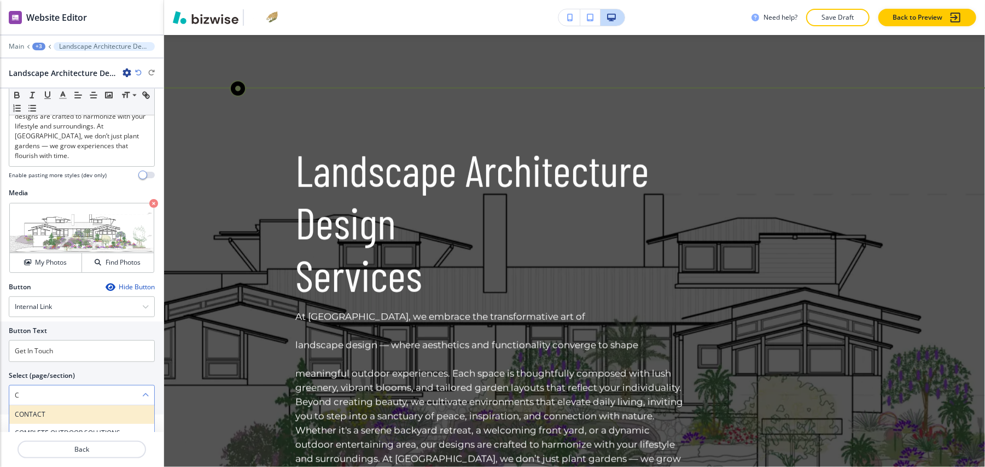
click at [53, 413] on h4 "CONTACT" at bounding box center [82, 415] width 134 height 10
type \(page\/section\) "CONTACT"
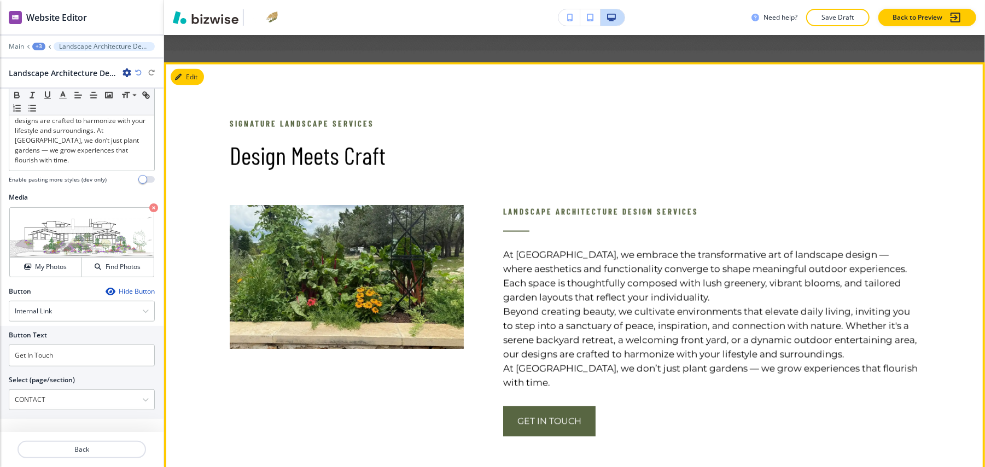
scroll to position [1147, 0]
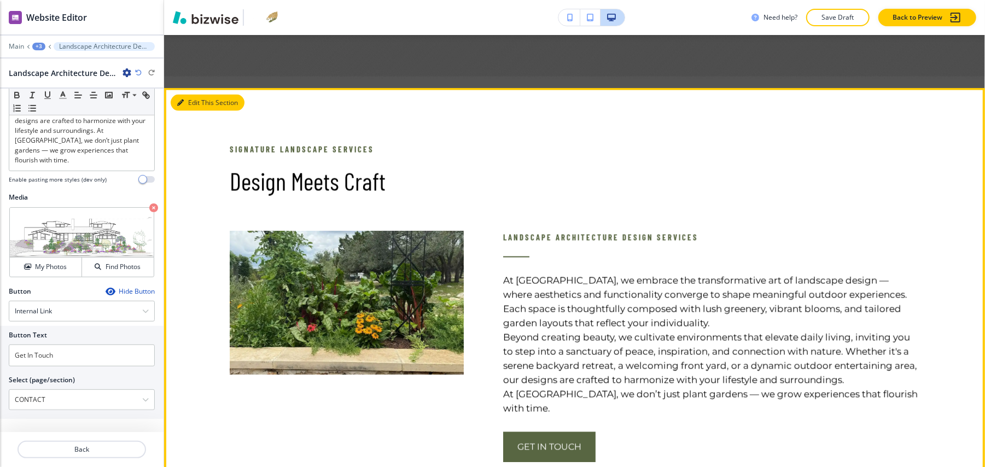
click at [192, 95] on button "Edit This Section" at bounding box center [208, 103] width 74 height 16
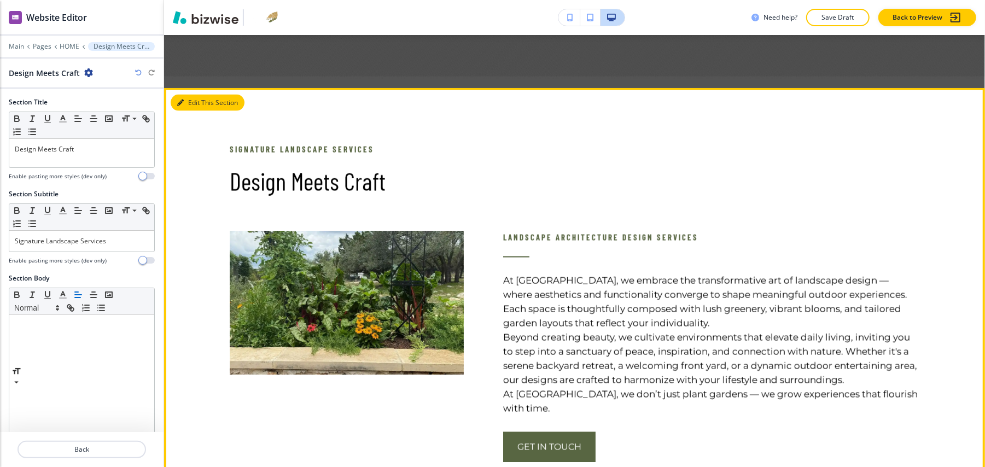
scroll to position [1200, 0]
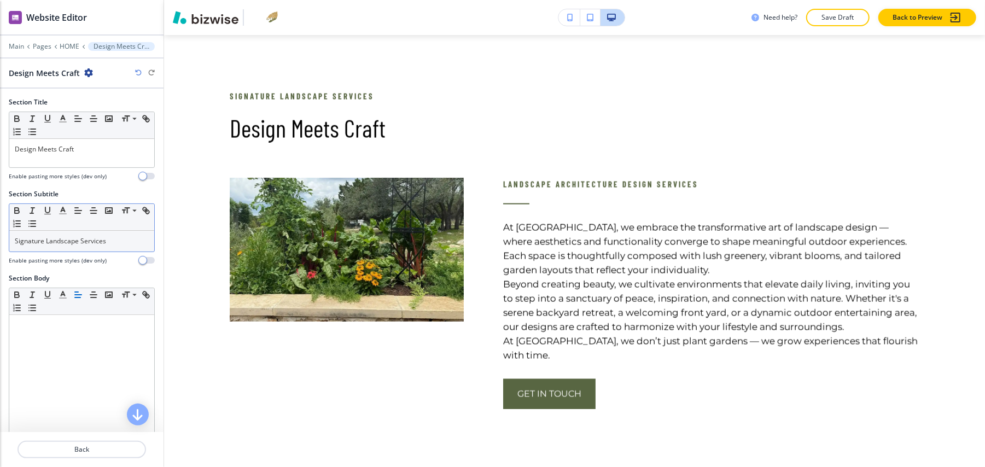
click at [127, 236] on p "Signature Landscape Services" at bounding box center [82, 241] width 134 height 10
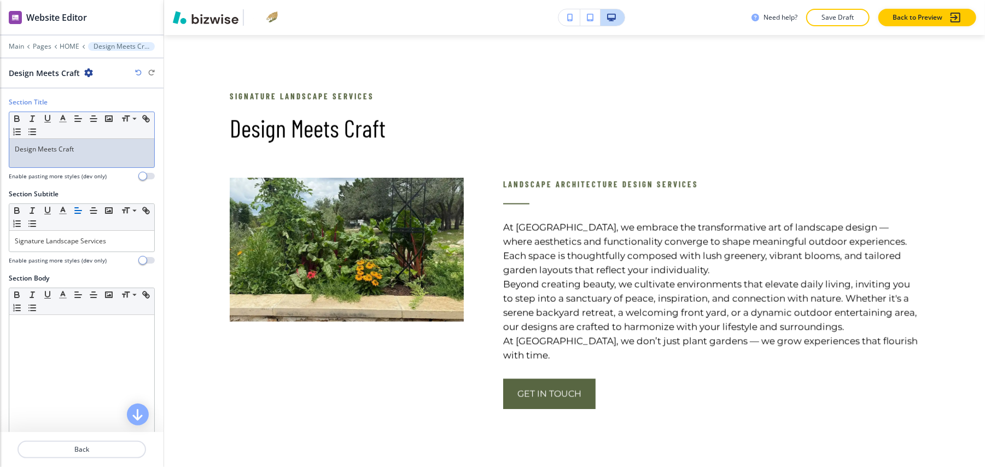
click at [74, 144] on p "Design Meets Craft" at bounding box center [82, 149] width 134 height 10
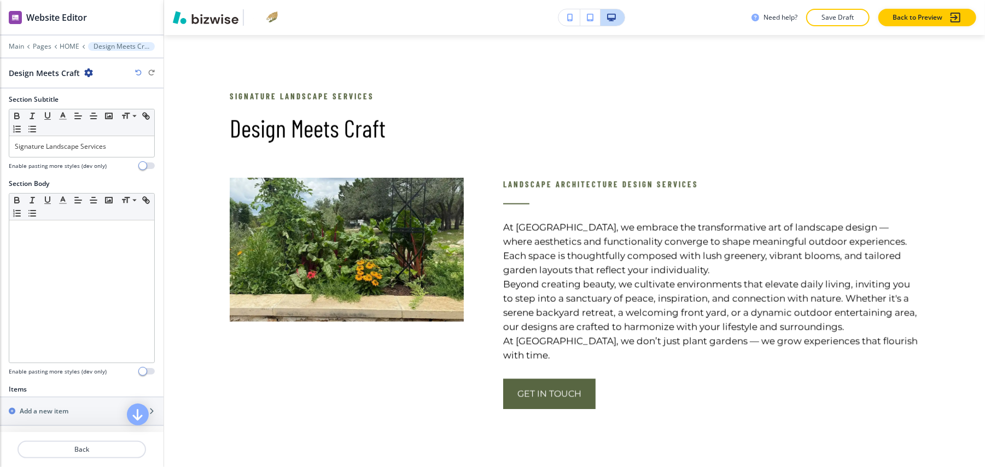
scroll to position [219, 0]
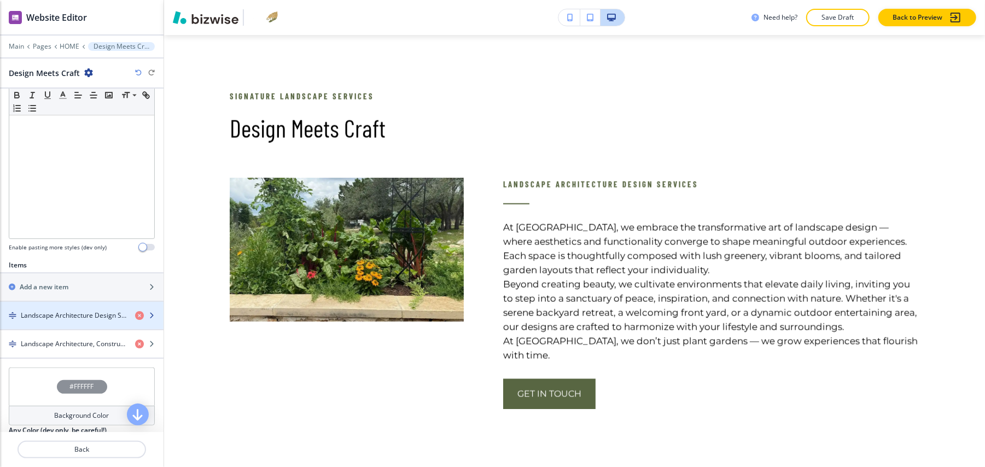
click at [84, 320] on div "button" at bounding box center [82, 324] width 164 height 9
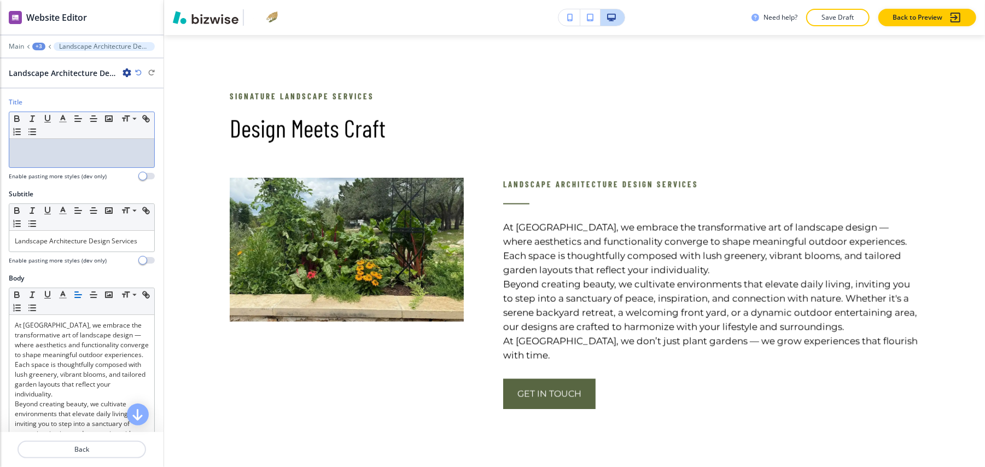
click at [50, 144] on p at bounding box center [82, 149] width 134 height 10
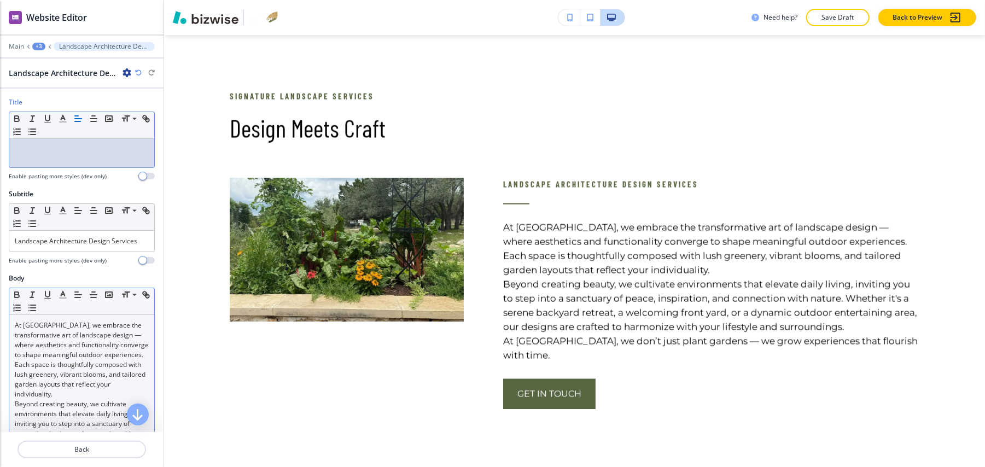
scroll to position [0, 0]
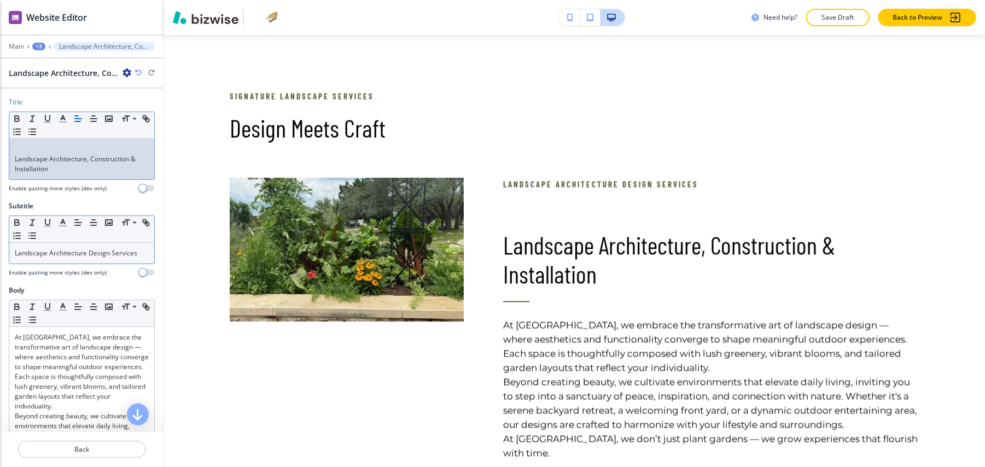
click at [55, 248] on p "Landscape Architecture Design Services" at bounding box center [82, 253] width 134 height 10
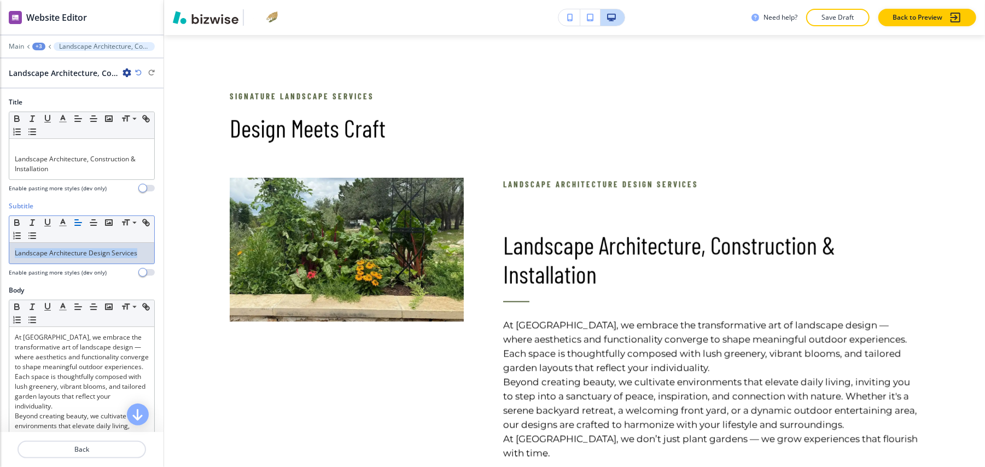
click at [55, 248] on p "Landscape Architecture Design Services" at bounding box center [82, 253] width 134 height 10
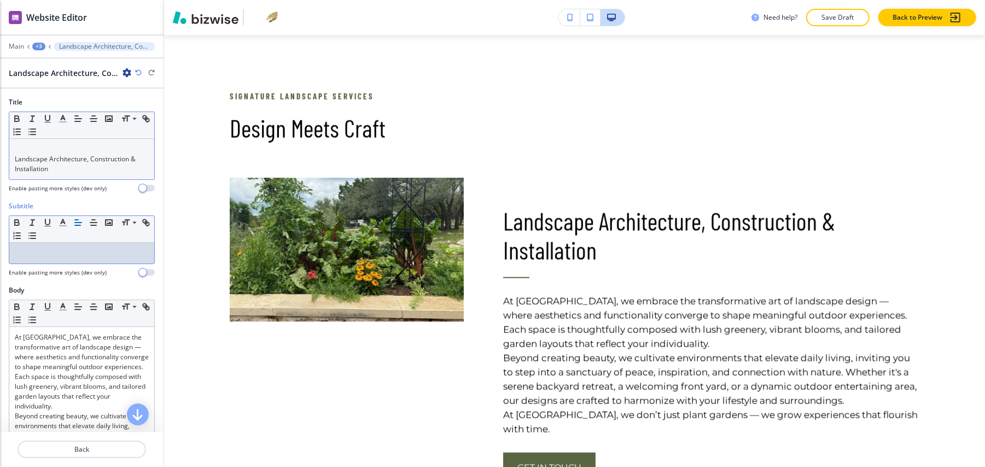
click at [15, 154] on p "Landscape Architecture, Construction & Installation" at bounding box center [82, 164] width 134 height 20
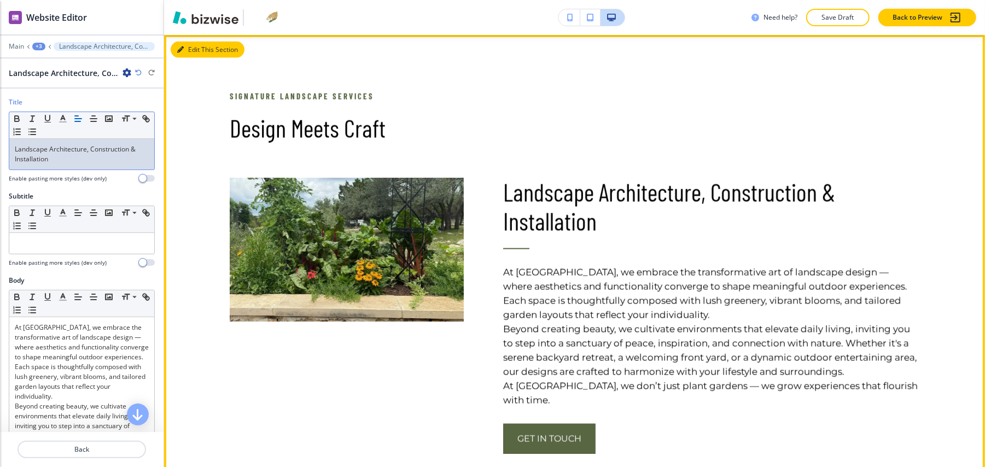
click at [190, 42] on button "Edit This Section" at bounding box center [208, 50] width 74 height 16
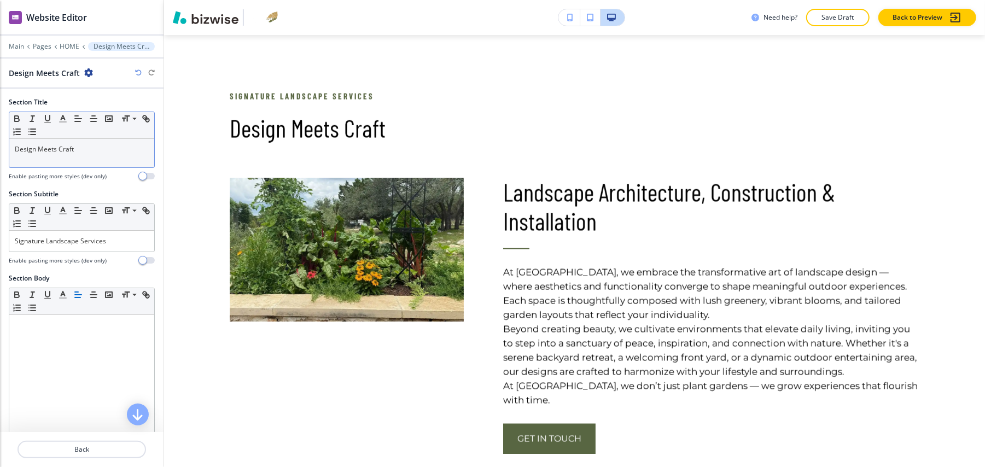
click at [92, 144] on p "Design Meets Craft" at bounding box center [82, 149] width 134 height 10
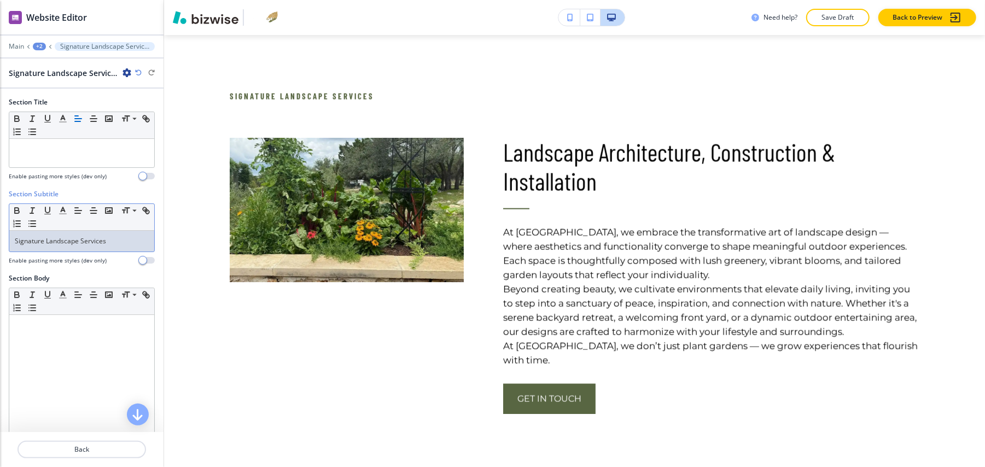
click at [74, 236] on p "Signature Landscape Services" at bounding box center [82, 241] width 134 height 10
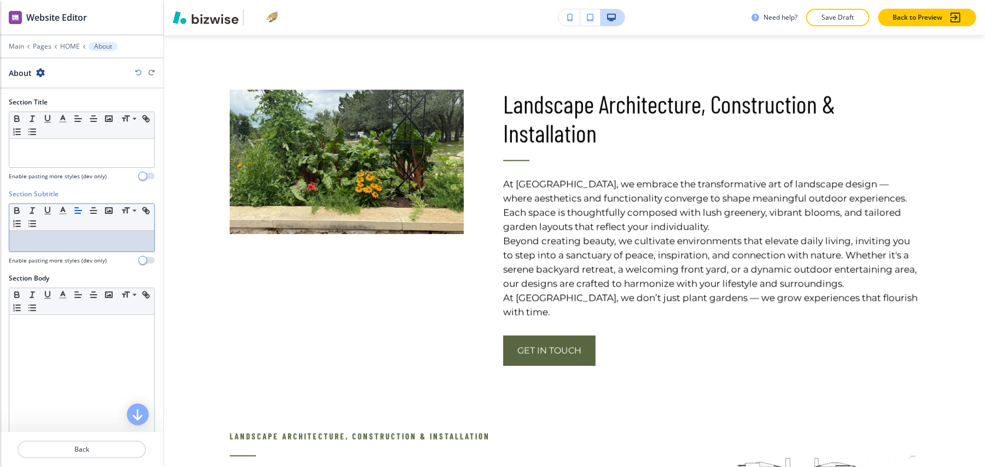
scroll to position [291, 0]
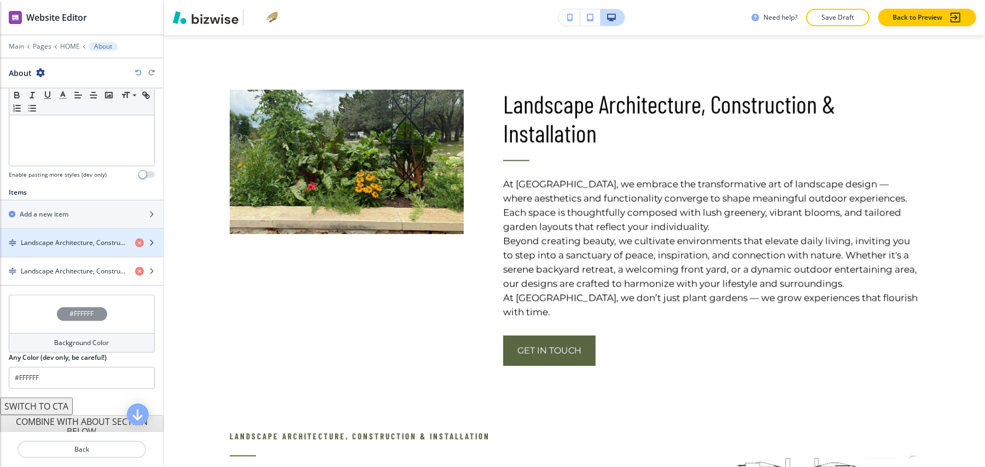
click at [84, 238] on h4 "Landscape Architecture, Construction & Installation" at bounding box center [74, 243] width 106 height 10
click at [57, 239] on h4 "Landscape Architecture, Construction & Installation" at bounding box center [74, 243] width 106 height 10
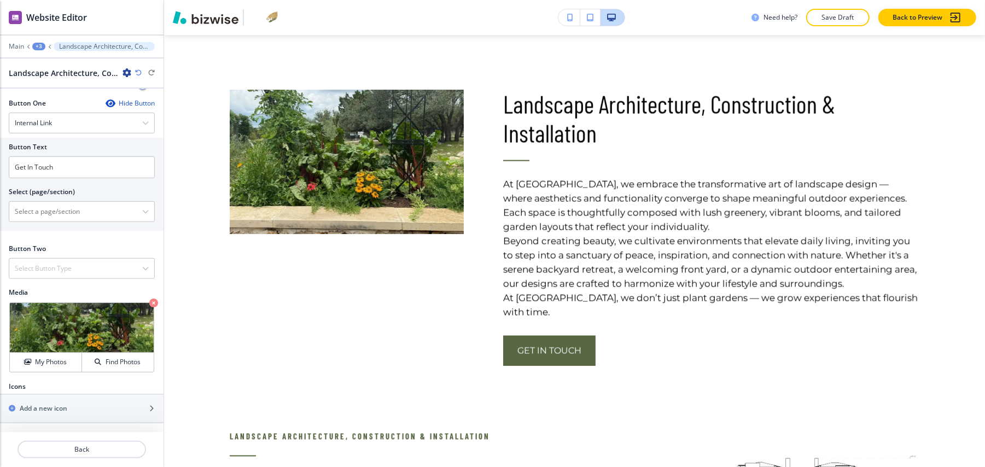
scroll to position [463, 0]
click at [149, 299] on icon "button" at bounding box center [153, 303] width 9 height 9
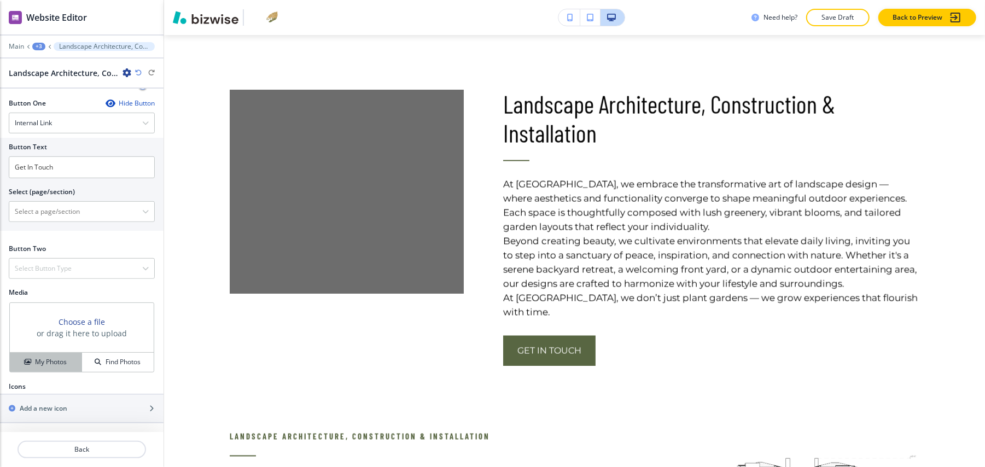
click at [53, 357] on h4 "My Photos" at bounding box center [51, 362] width 32 height 10
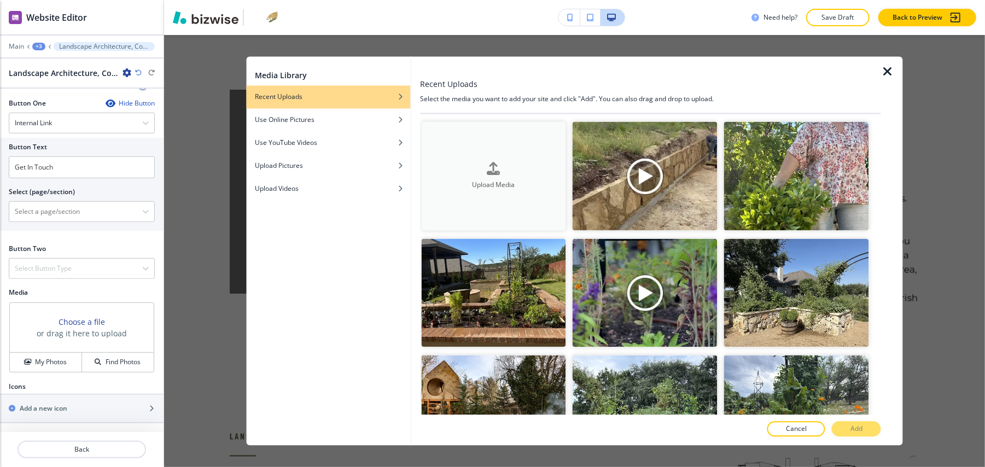
click at [493, 173] on icon "button" at bounding box center [493, 168] width 13 height 13
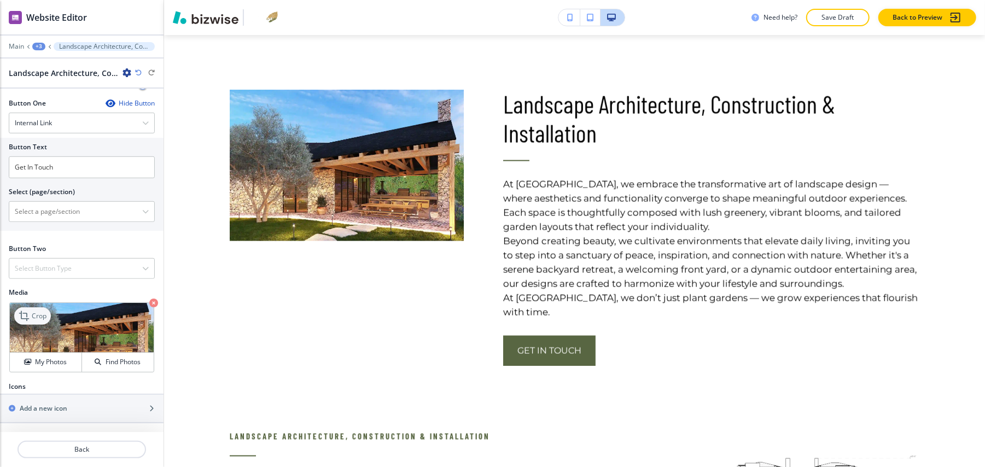
click at [31, 310] on icon at bounding box center [25, 316] width 13 height 13
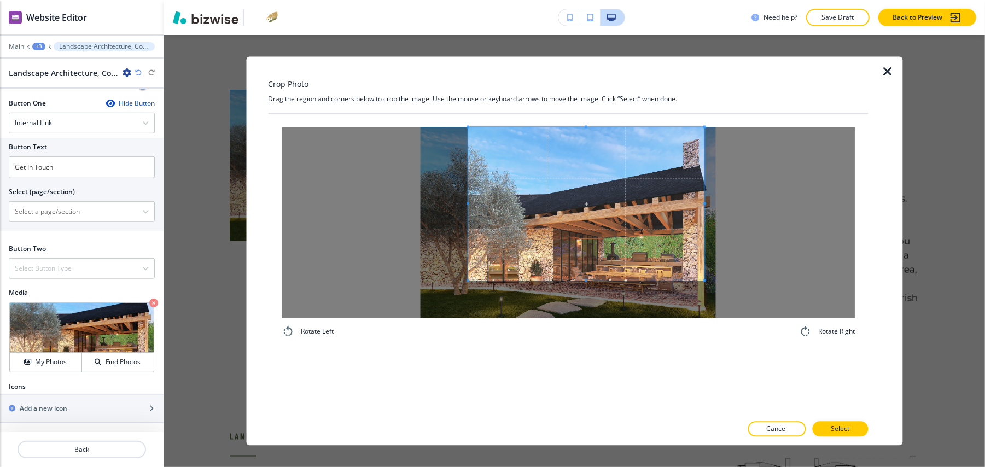
click at [617, 172] on span at bounding box center [586, 203] width 237 height 153
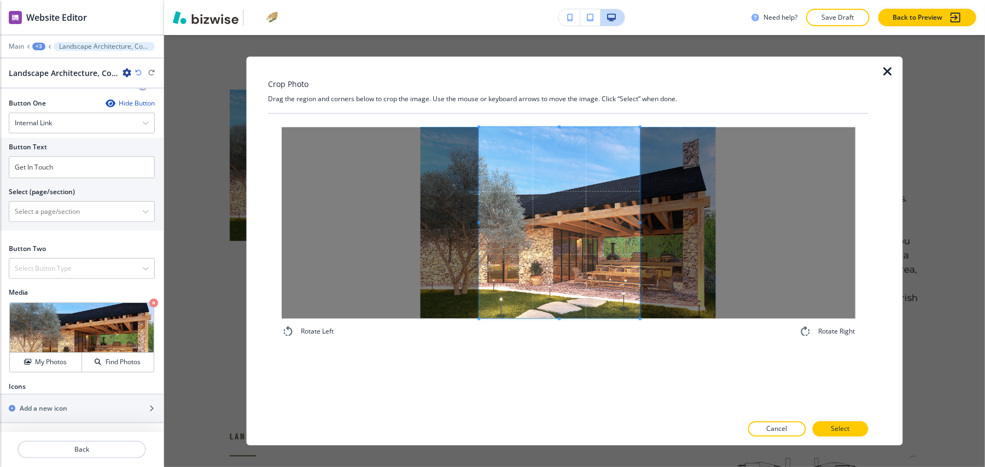
click at [637, 342] on div "Rotate Left Rotate Right" at bounding box center [568, 232] width 600 height 237
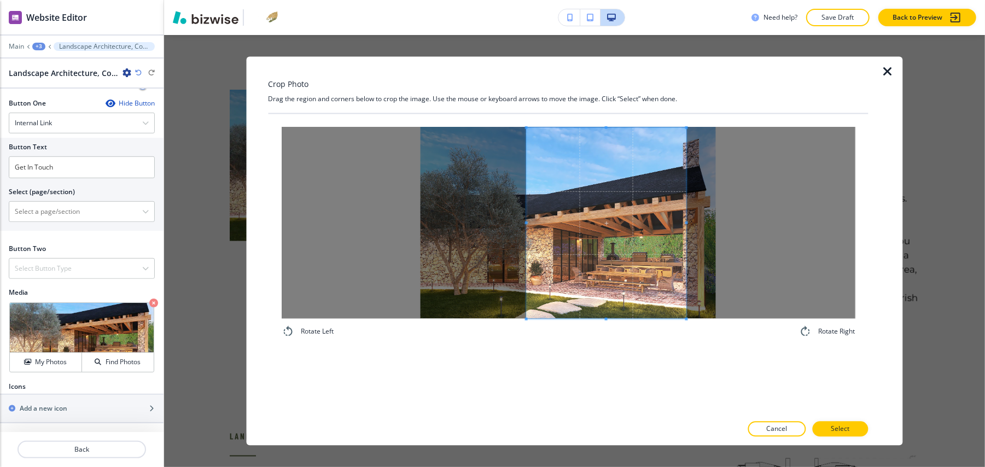
click at [627, 292] on span at bounding box center [606, 223] width 160 height 191
click at [845, 429] on p "Select" at bounding box center [840, 429] width 19 height 10
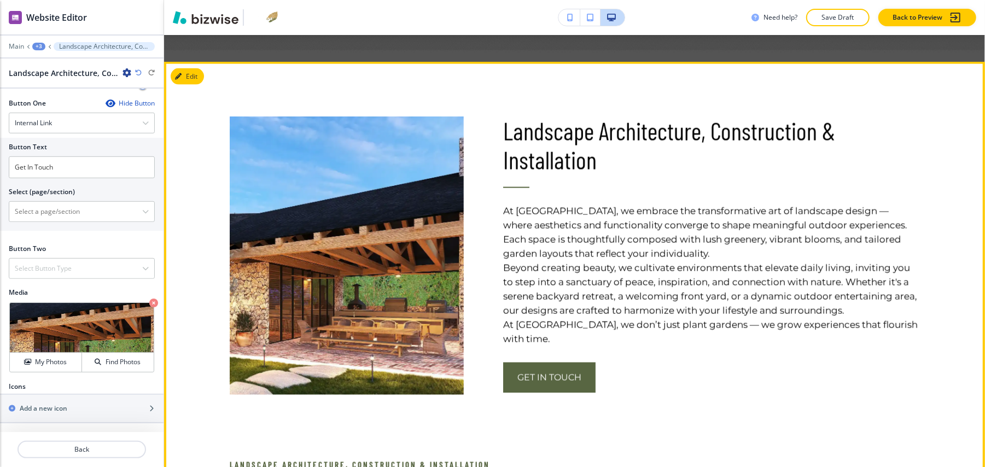
scroll to position [1127, 0]
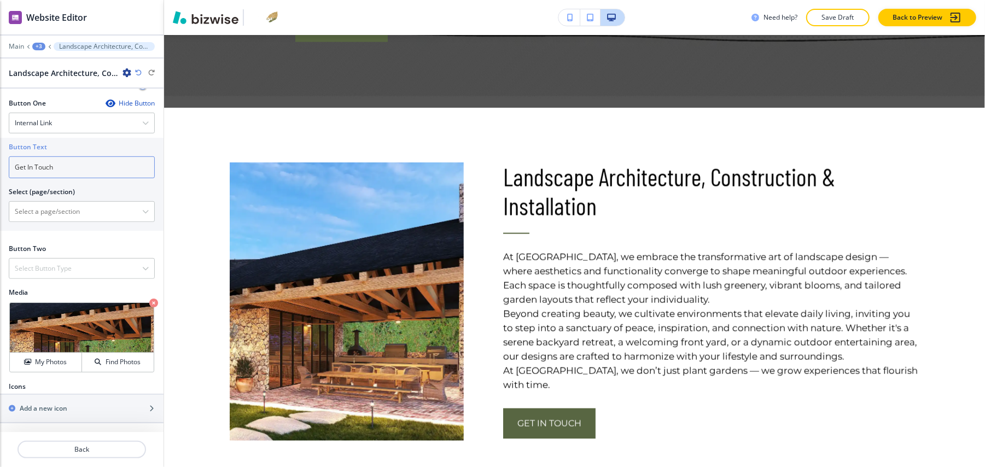
drag, startPoint x: 77, startPoint y: 158, endPoint x: 0, endPoint y: 158, distance: 76.6
click at [0, 158] on div "Button Text Get In Touch Select (page/section) HOME HOME | Hero HOME | Design M…" at bounding box center [82, 184] width 164 height 93
paste input "Lets Grow Higher"
type input "Lets Grow Higher"
click at [80, 202] on \(page\/section\) "Manual Input" at bounding box center [75, 211] width 133 height 19
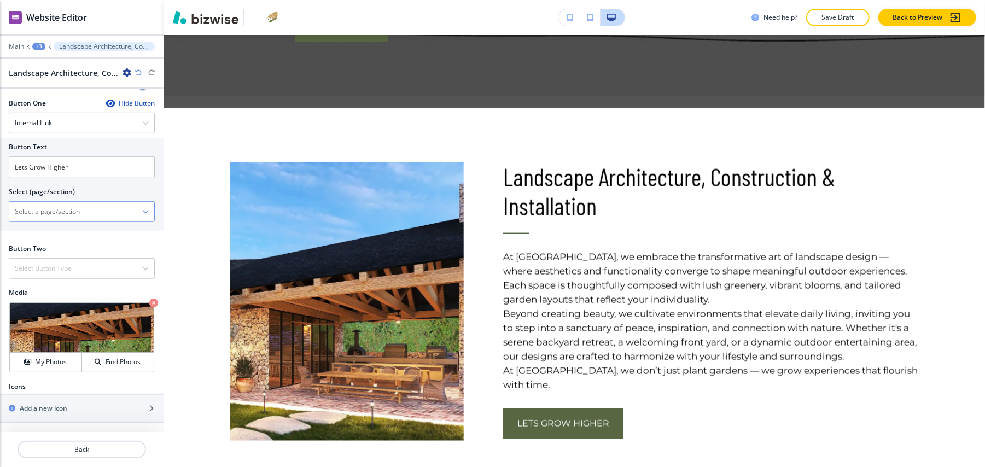
type \(page\/section\) "CONTACT"
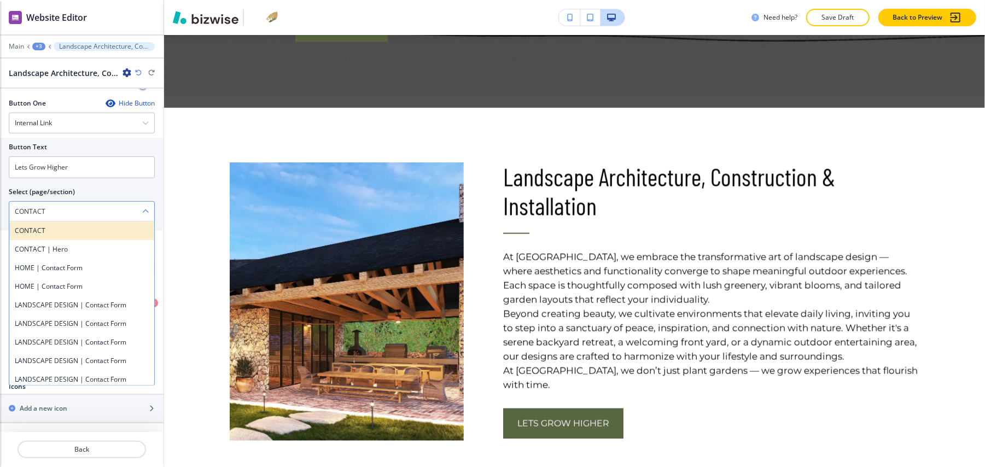
click at [50, 226] on h4 "CONTACT" at bounding box center [82, 231] width 134 height 10
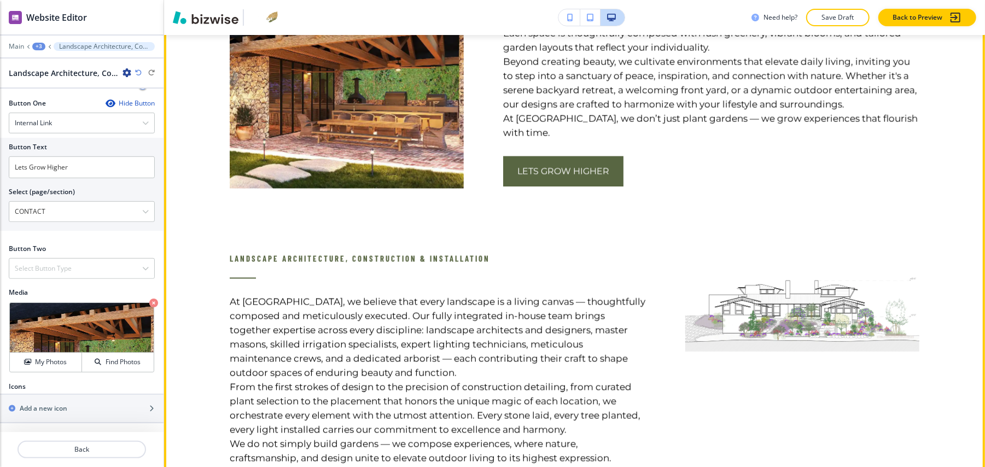
scroll to position [1492, 0]
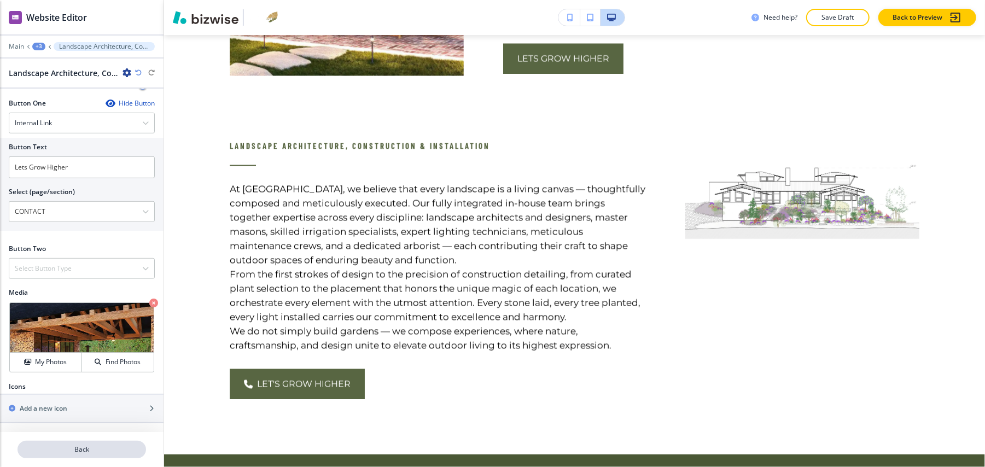
click at [89, 445] on p "Back" at bounding box center [82, 450] width 126 height 10
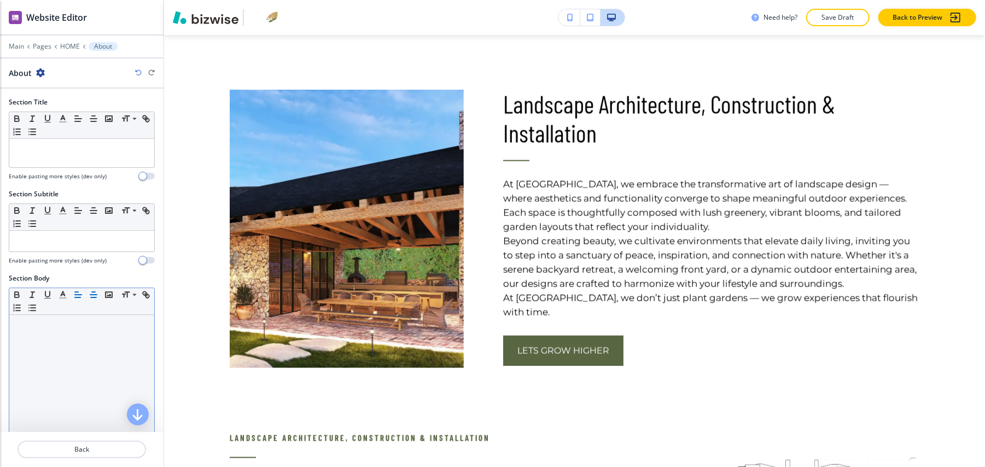
scroll to position [291, 0]
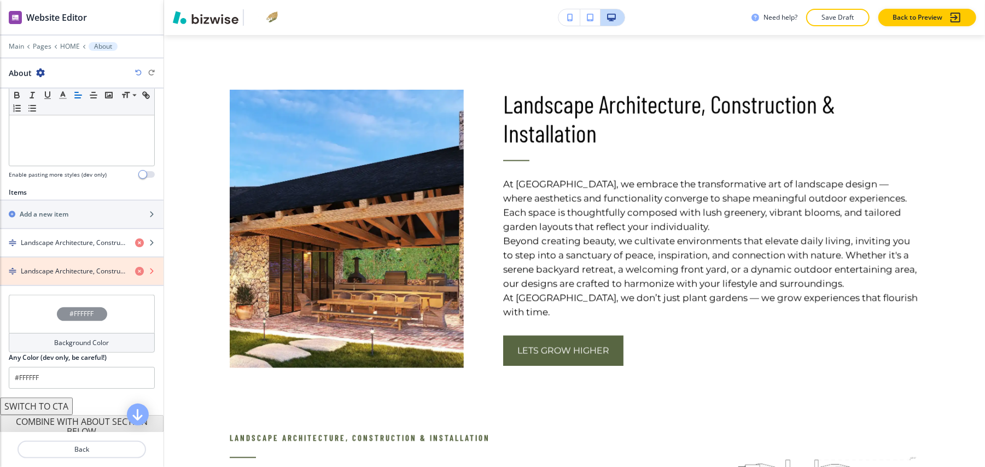
click at [135, 267] on icon "button" at bounding box center [139, 271] width 9 height 9
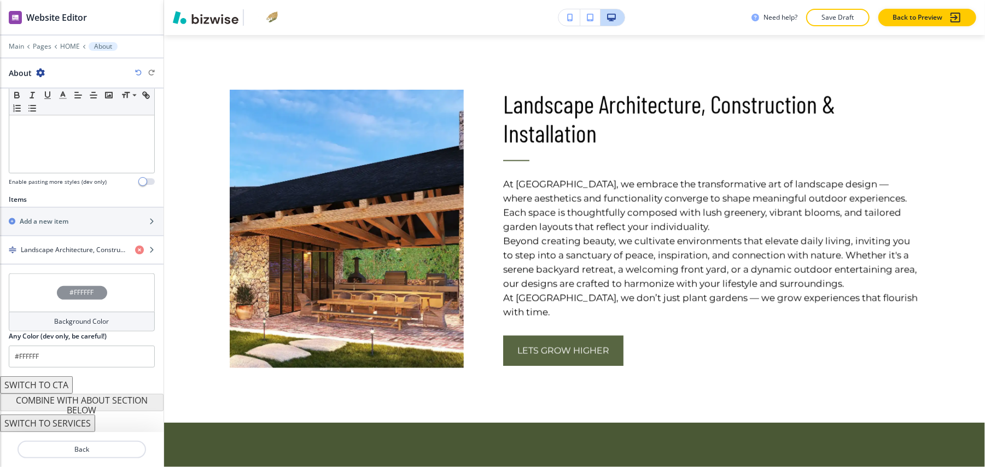
scroll to position [288, 0]
click at [55, 217] on h2 "Add a new item" at bounding box center [44, 222] width 49 height 10
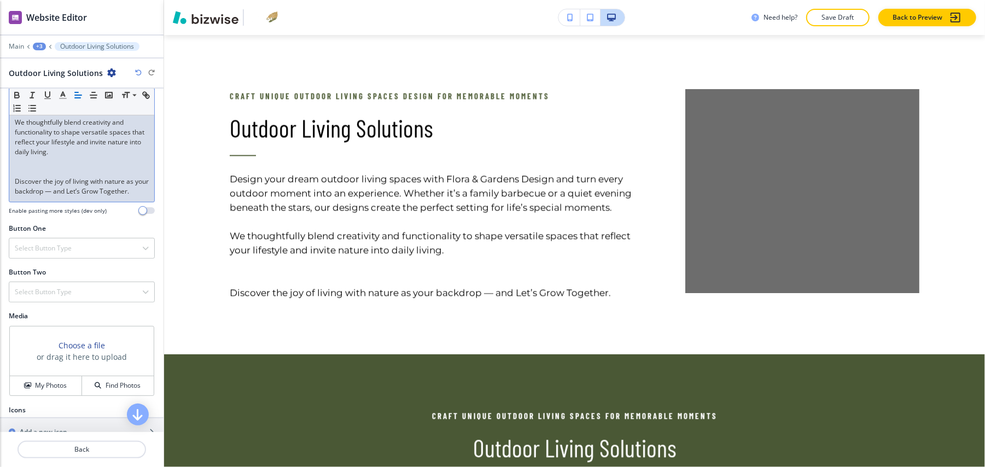
scroll to position [219, 0]
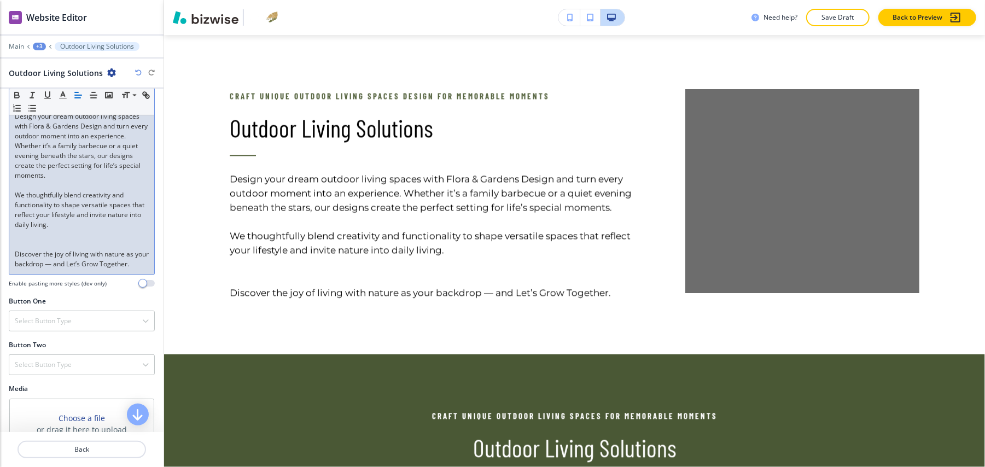
click at [36, 240] on p at bounding box center [82, 245] width 134 height 10
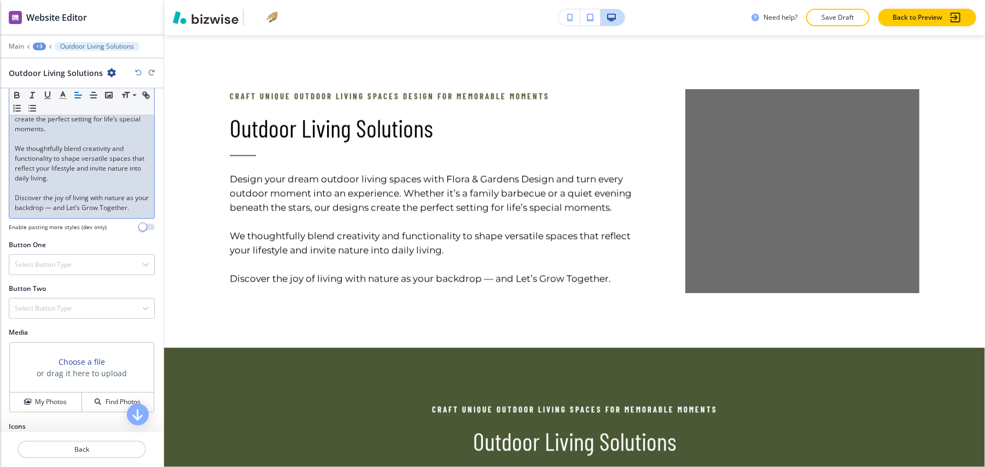
scroll to position [291, 0]
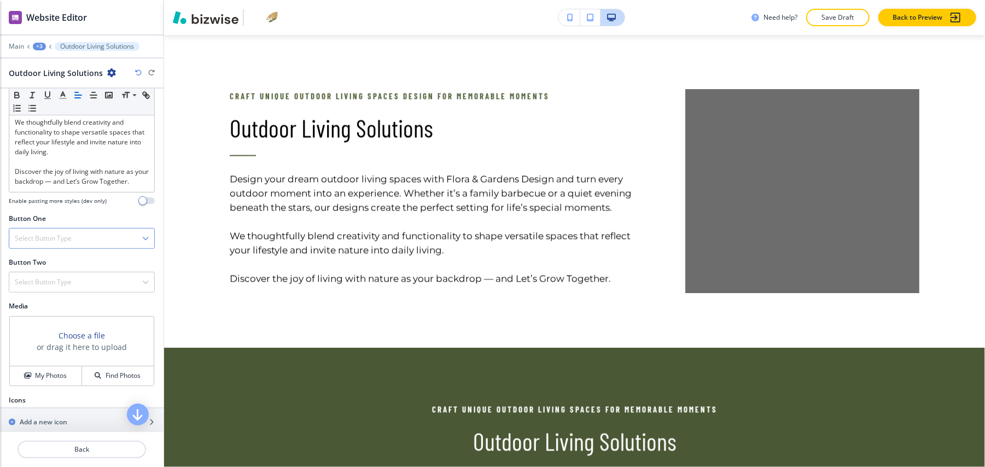
click at [67, 229] on div "Select Button Type Telephone External Link Social Media Email File Sharing Inte…" at bounding box center [82, 238] width 146 height 21
click at [46, 345] on div "Internal Link" at bounding box center [81, 350] width 145 height 19
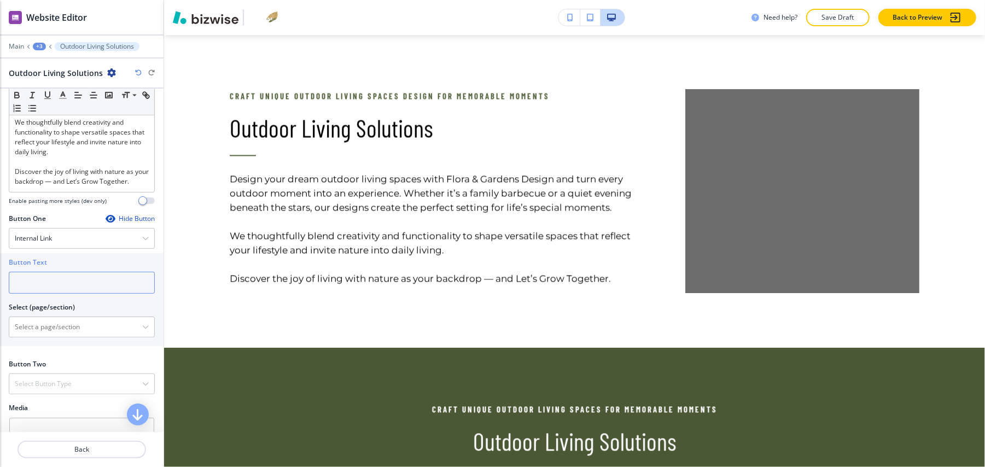
drag, startPoint x: 55, startPoint y: 272, endPoint x: 47, endPoint y: 278, distance: 9.4
click at [47, 278] on input "text" at bounding box center [82, 283] width 146 height 22
paste input "Schedule a Service"
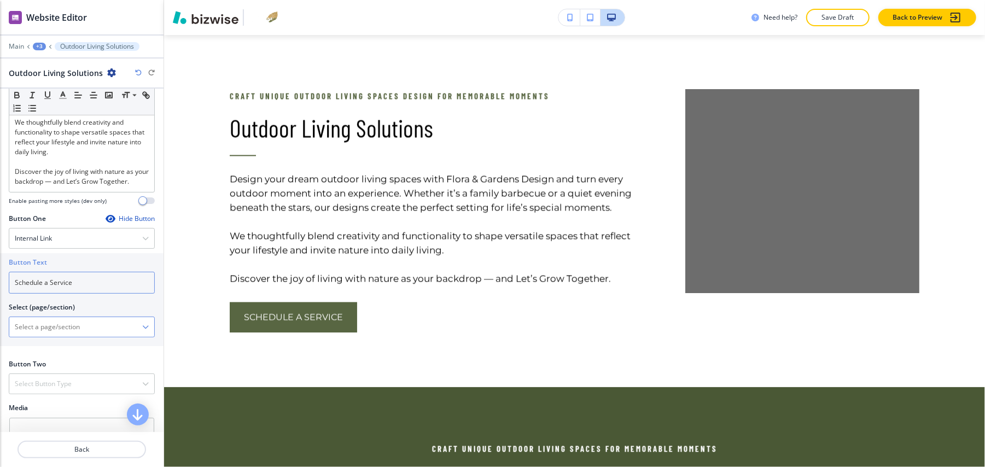
type input "Schedule a Service"
click at [51, 326] on \(page\/section\) "Manual Input" at bounding box center [75, 327] width 133 height 19
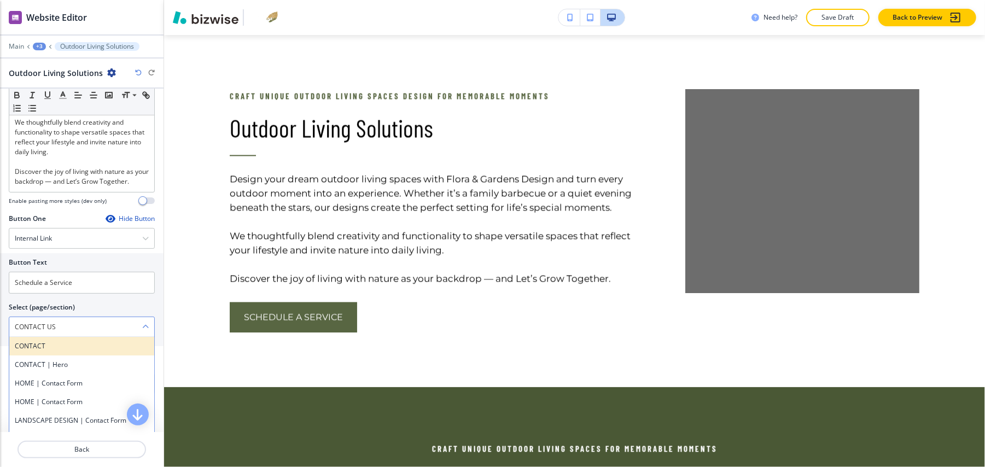
click at [56, 351] on h4 "CONTACT" at bounding box center [82, 346] width 134 height 10
type \(page\/section\) "CONTACT"
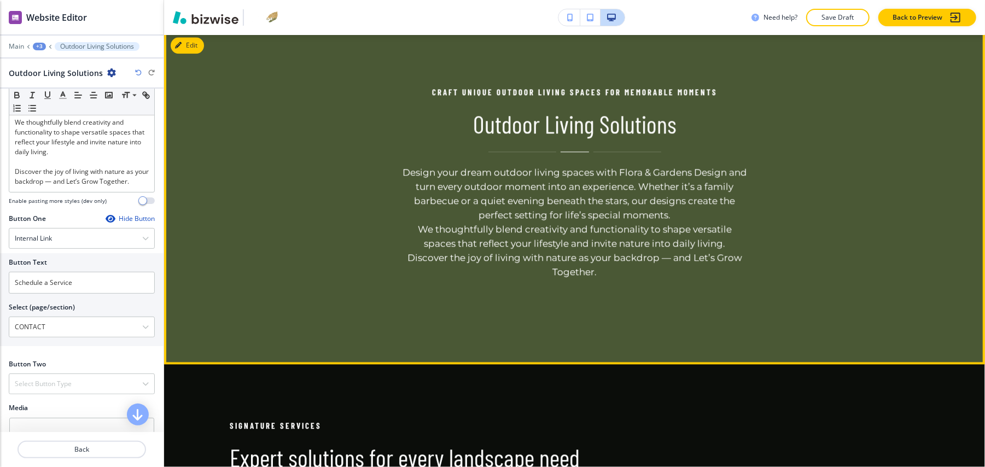
scroll to position [1834, 0]
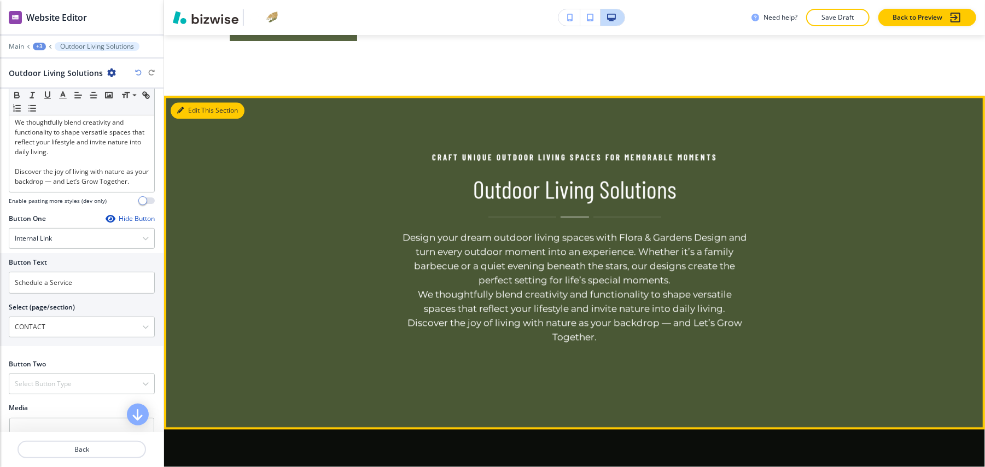
click at [182, 107] on icon "button" at bounding box center [180, 110] width 7 height 7
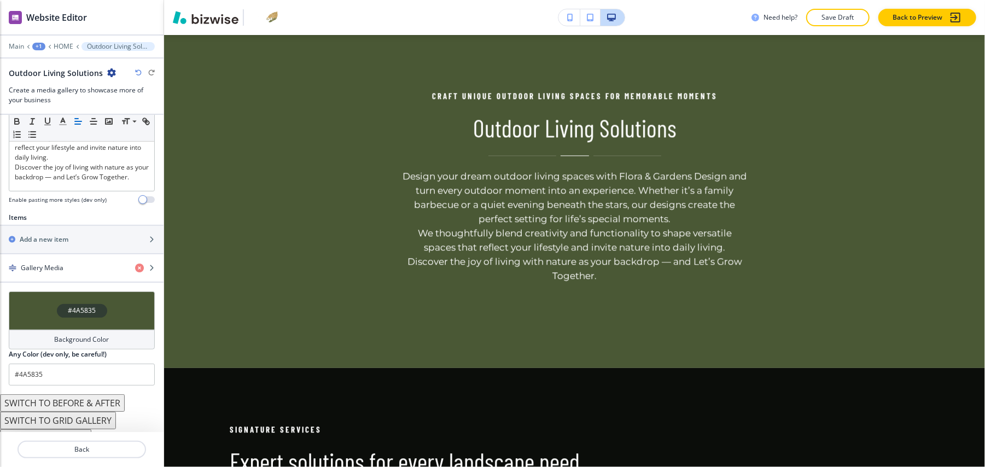
scroll to position [416, 0]
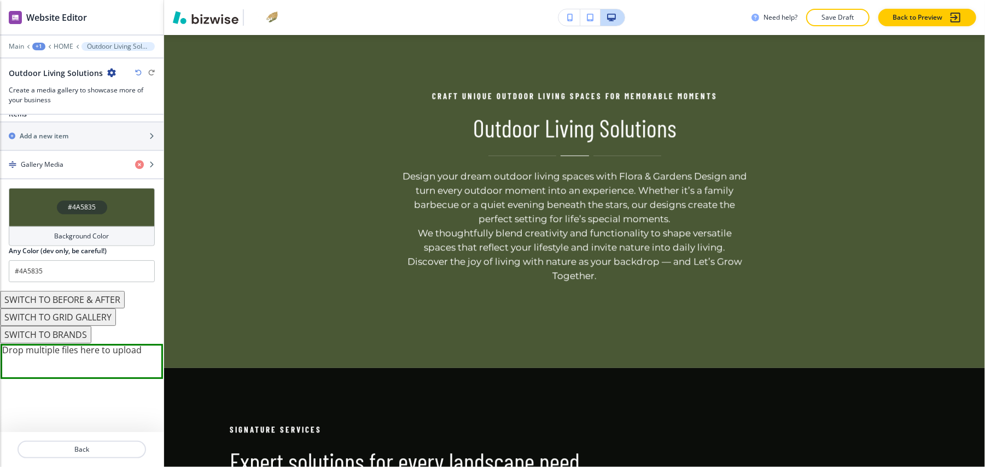
click at [107, 68] on icon "button" at bounding box center [111, 72] width 9 height 9
click at [129, 121] on button "Delete Section" at bounding box center [139, 131] width 70 height 20
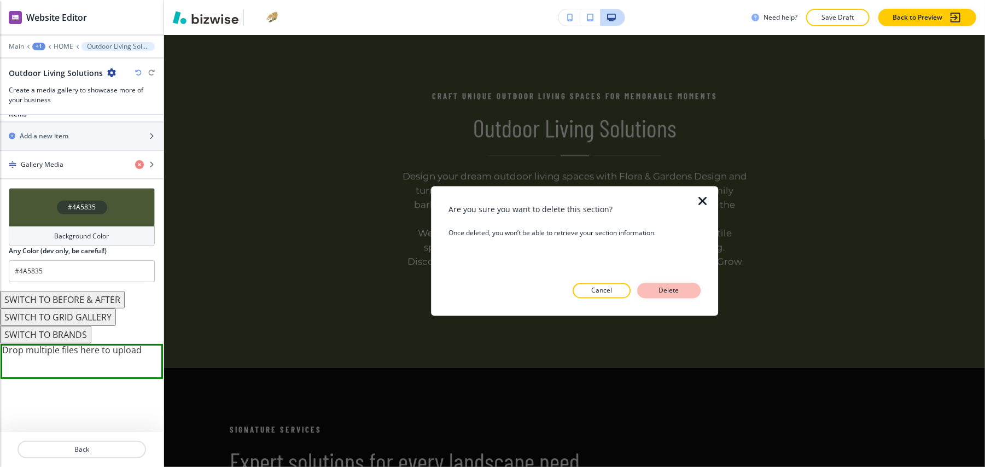
click at [664, 289] on p "Delete" at bounding box center [669, 291] width 26 height 10
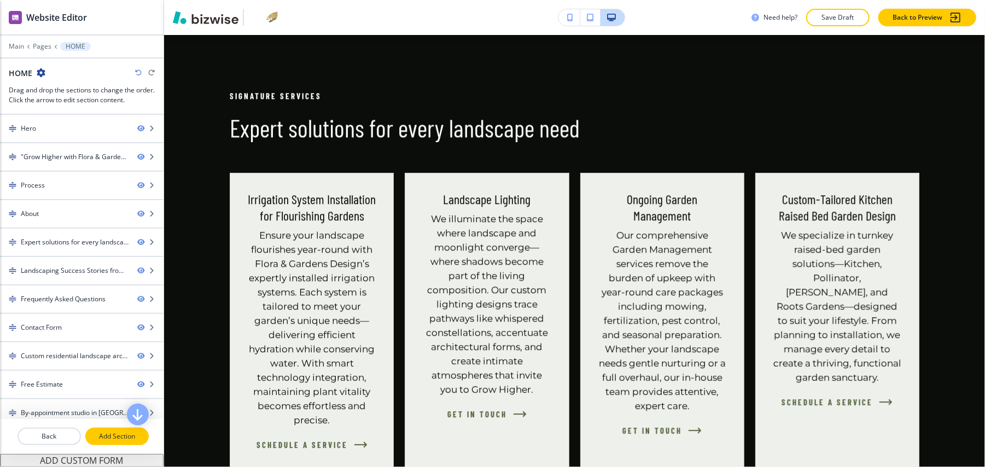
click at [112, 431] on p "Add Section" at bounding box center [116, 436] width 61 height 10
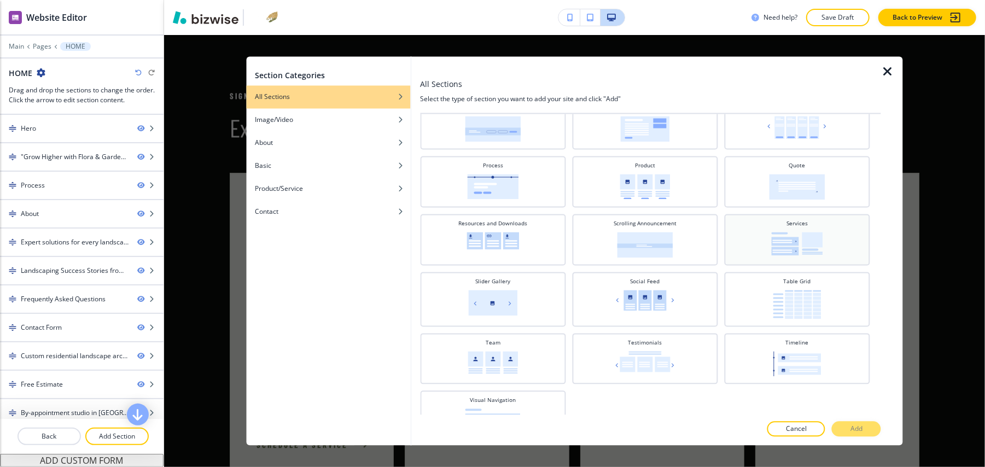
scroll to position [411, 0]
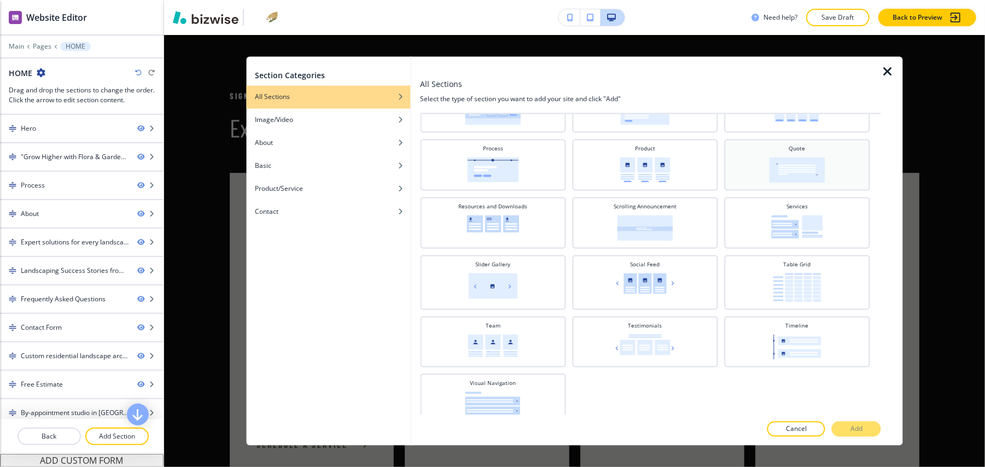
click at [797, 169] on img at bounding box center [797, 170] width 56 height 26
click at [852, 430] on p "Add" at bounding box center [856, 429] width 12 height 10
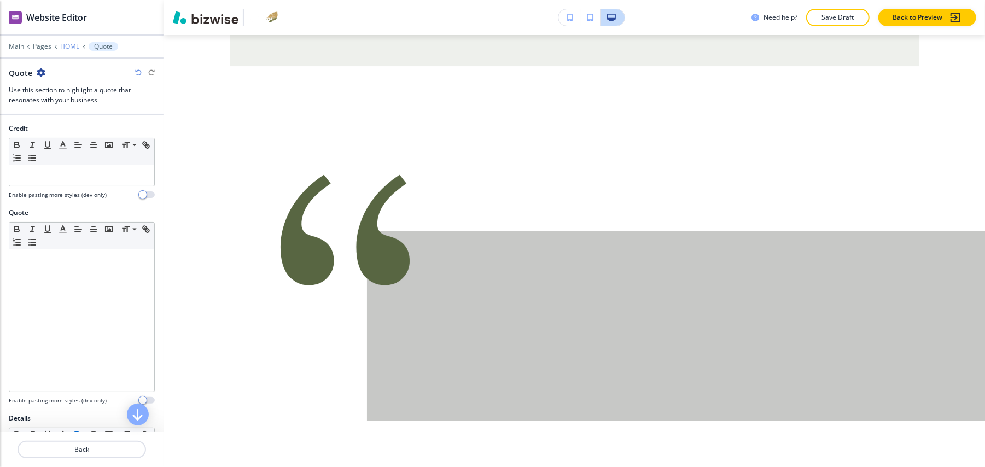
scroll to position [5659, 0]
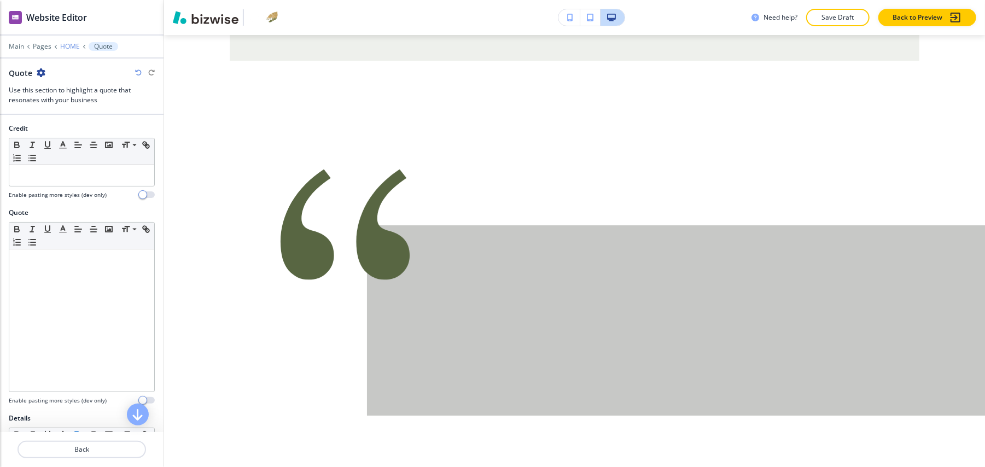
click at [75, 43] on p "HOME" at bounding box center [70, 47] width 20 height 8
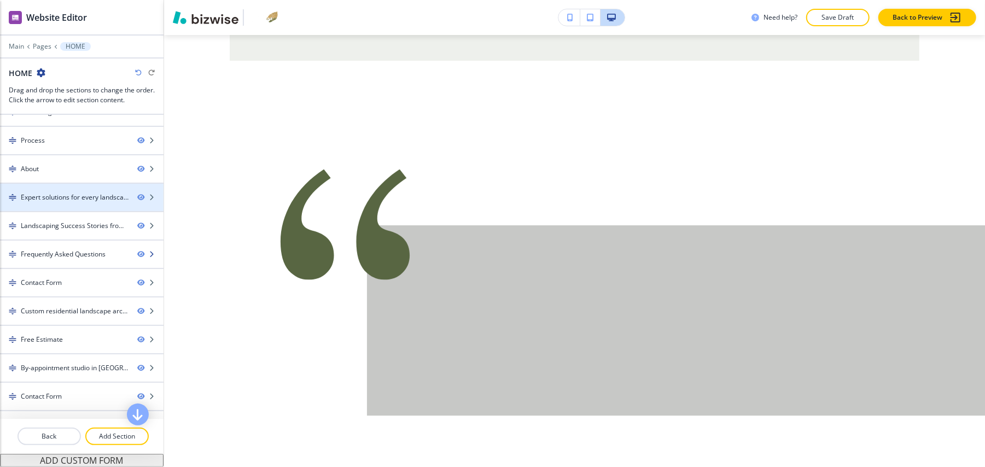
scroll to position [70, 0]
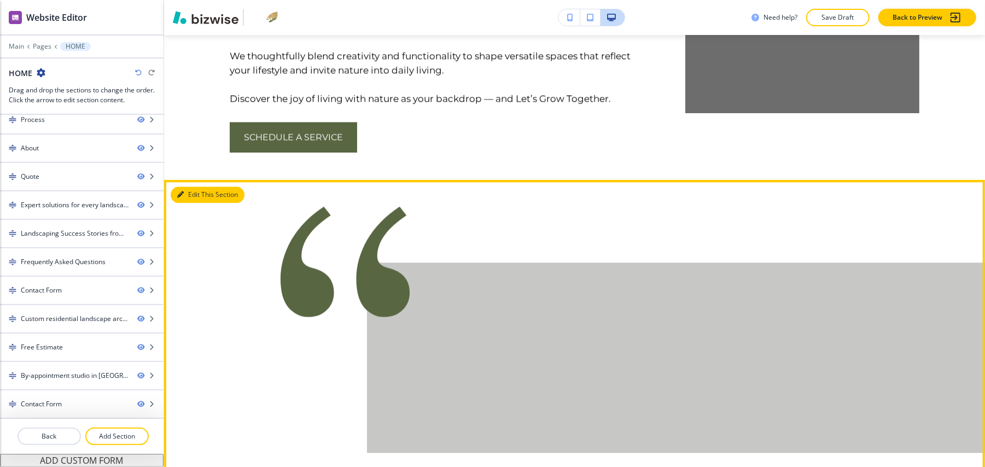
click at [187, 186] on button "Edit This Section" at bounding box center [208, 194] width 74 height 16
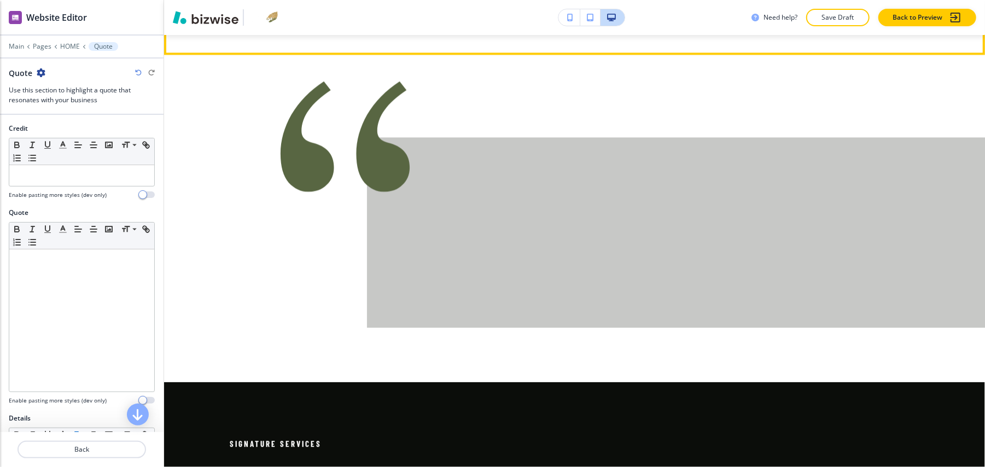
scroll to position [1868, 0]
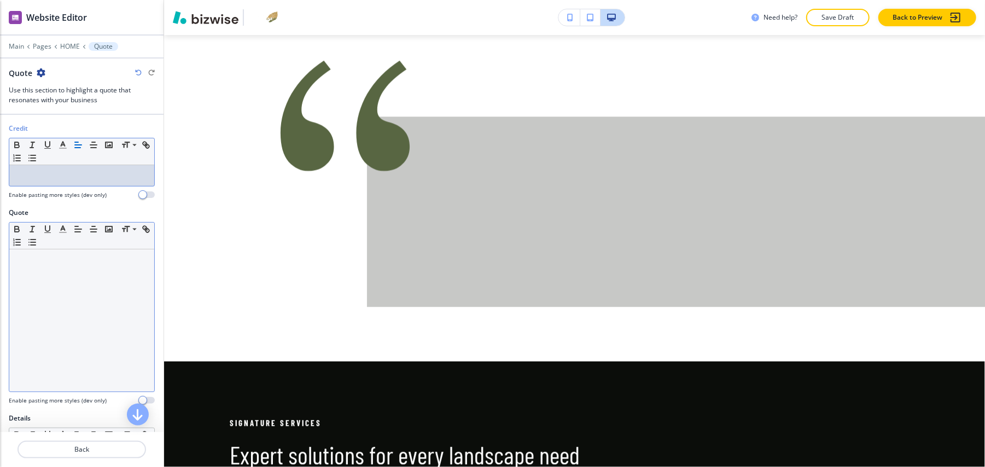
drag, startPoint x: 34, startPoint y: 166, endPoint x: 18, endPoint y: 299, distance: 133.3
click at [18, 299] on div at bounding box center [81, 320] width 145 height 142
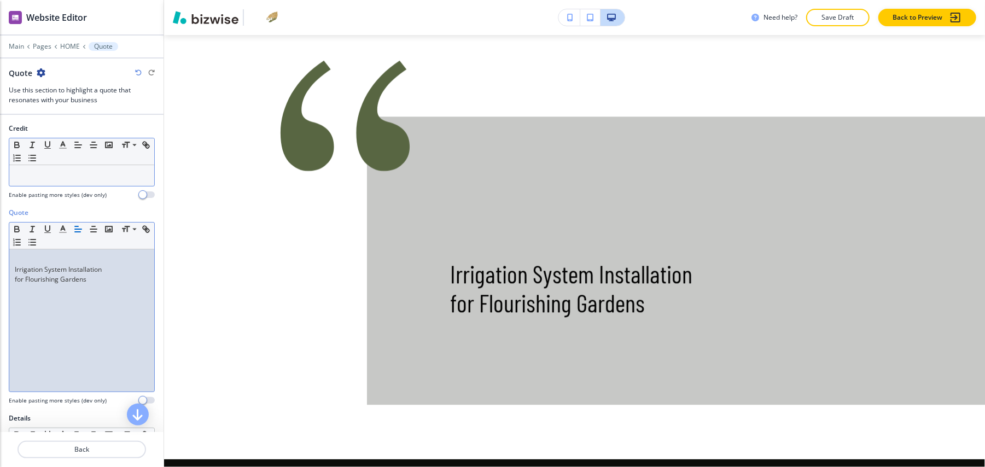
scroll to position [0, 0]
click at [7, 259] on div "Quote Small Normal Large Huge Irrigation System Installation for Flourishing Ga…" at bounding box center [82, 311] width 164 height 206
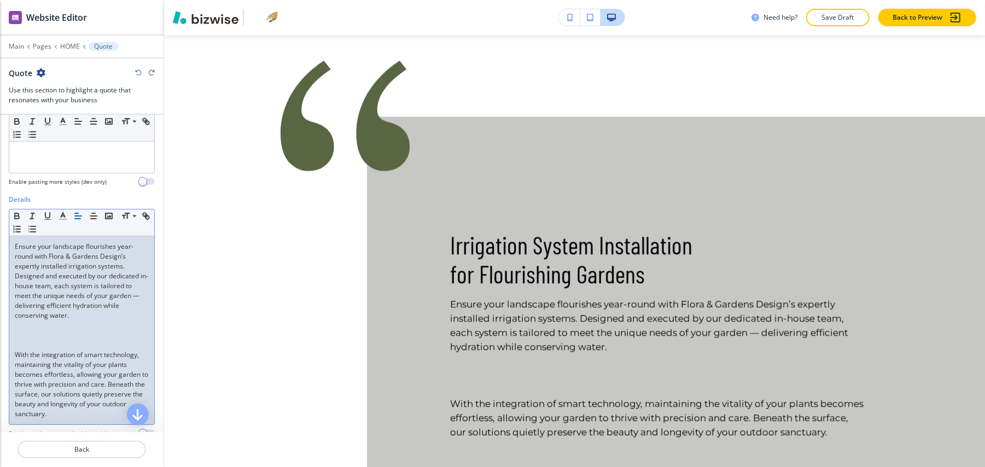
click at [46, 330] on p at bounding box center [82, 335] width 134 height 10
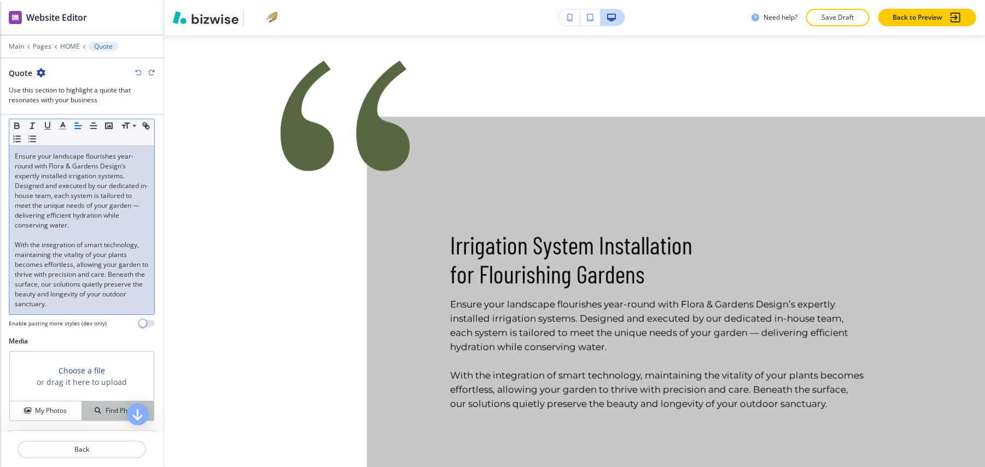
scroll to position [423, 0]
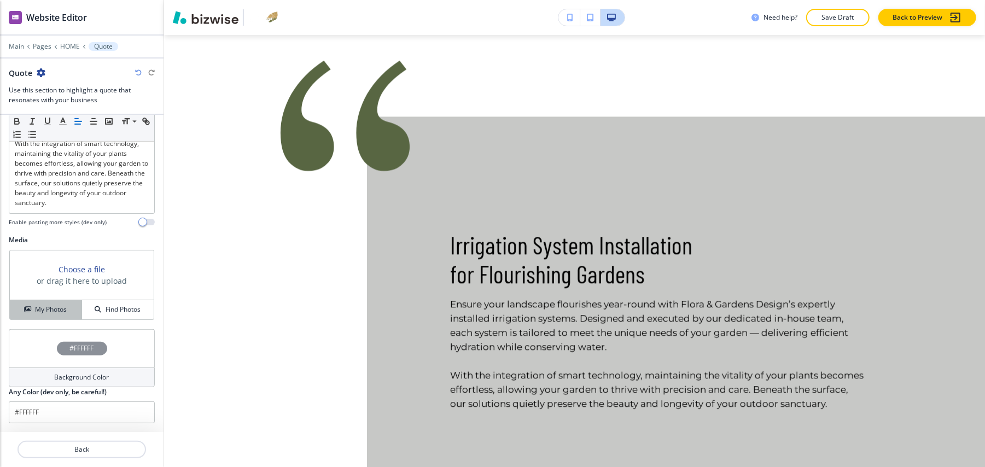
click at [49, 305] on h4 "My Photos" at bounding box center [51, 310] width 32 height 10
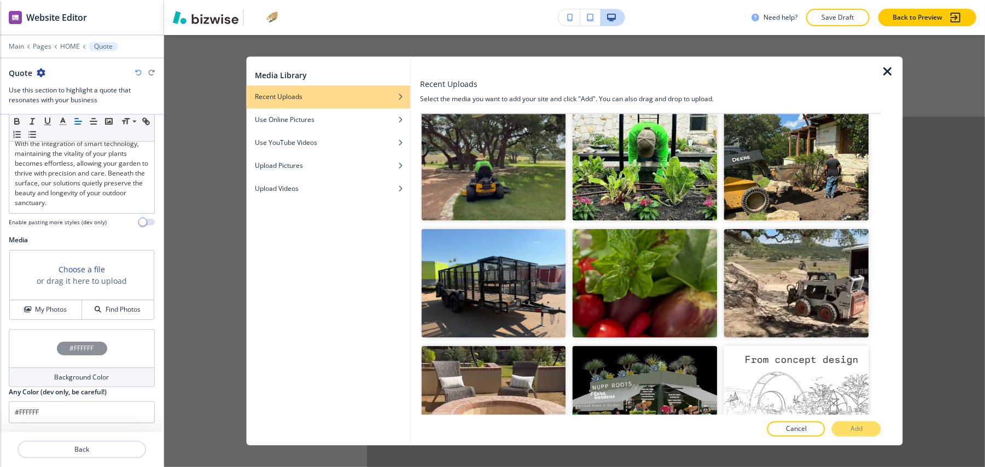
scroll to position [4885, 0]
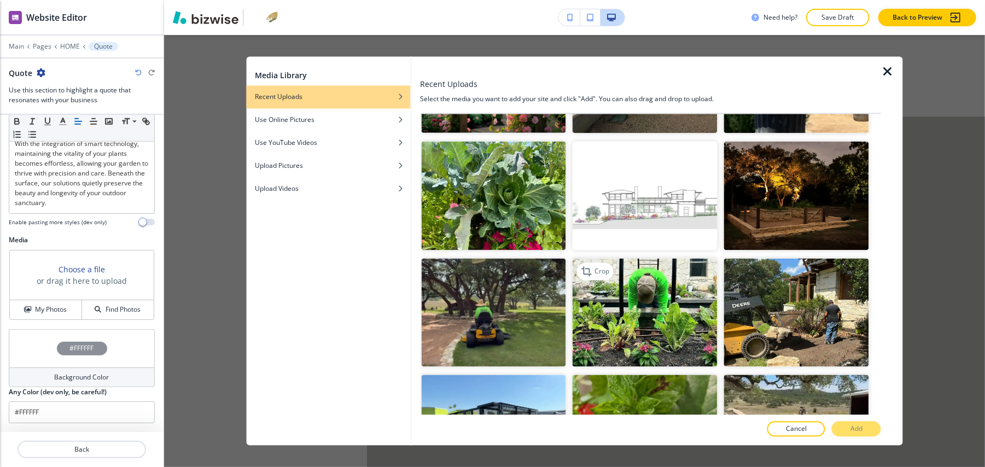
click at [704, 258] on img "button" at bounding box center [645, 312] width 145 height 109
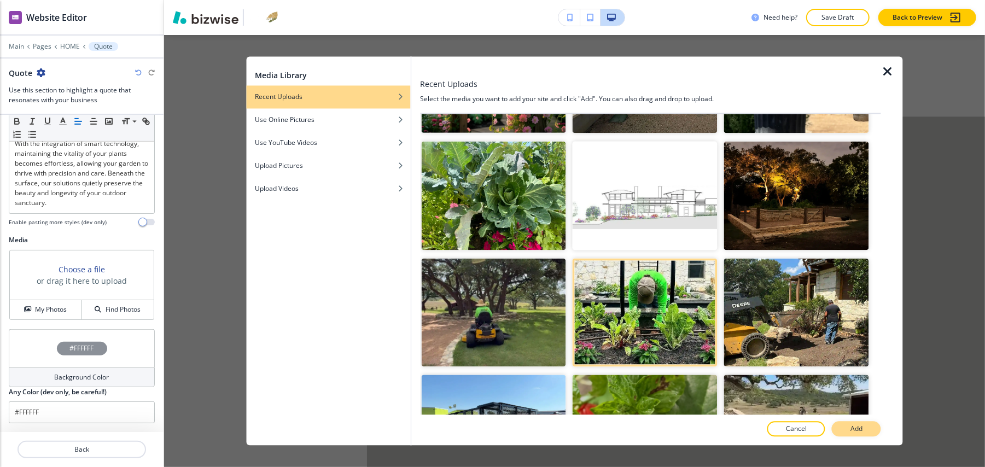
click at [876, 427] on button "Add" at bounding box center [856, 429] width 49 height 15
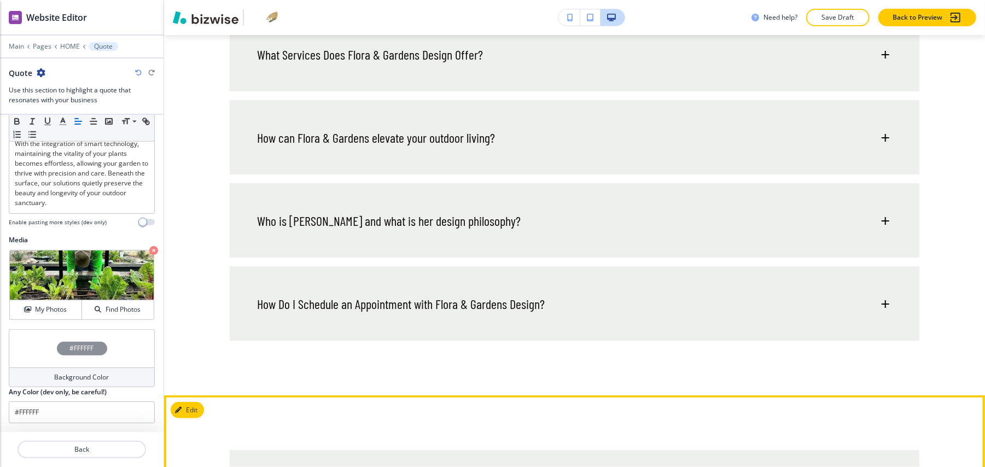
scroll to position [3618, 0]
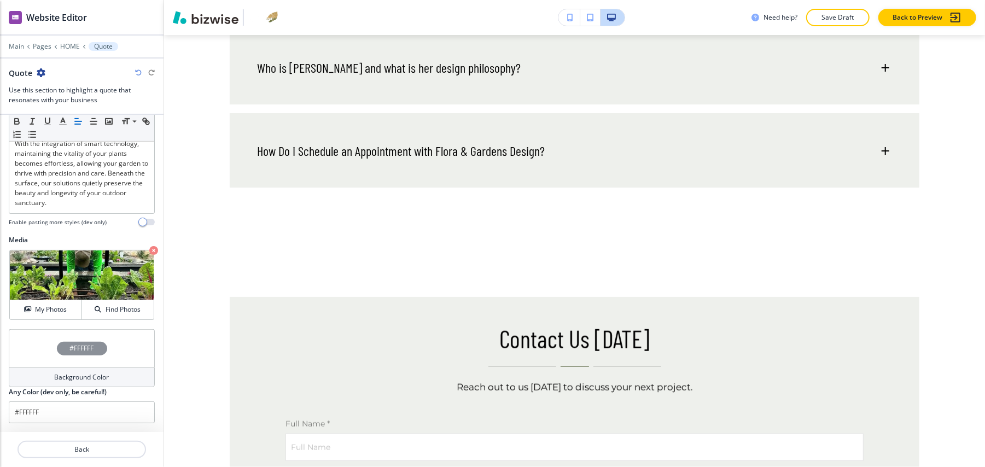
click at [45, 36] on div at bounding box center [82, 39] width 164 height 7
click at [70, 43] on p "HOME" at bounding box center [70, 47] width 20 height 8
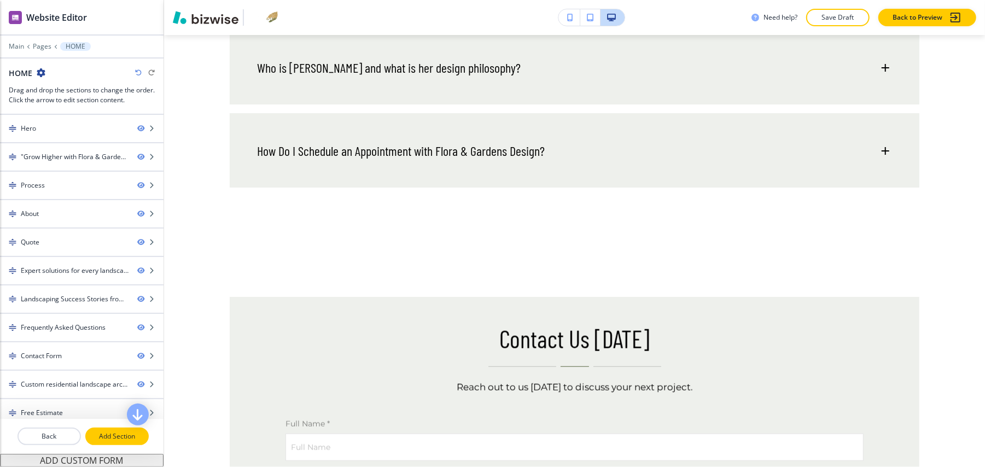
click at [115, 431] on p "Add Section" at bounding box center [116, 436] width 61 height 10
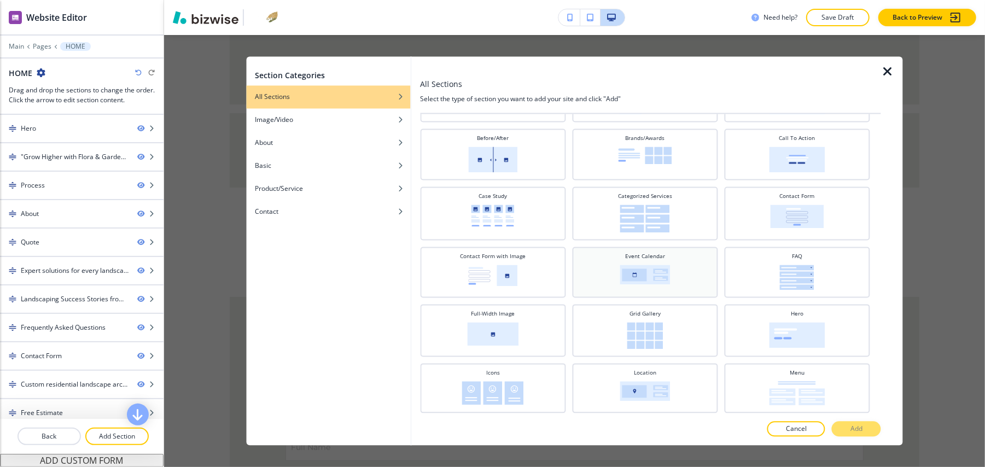
scroll to position [145, 0]
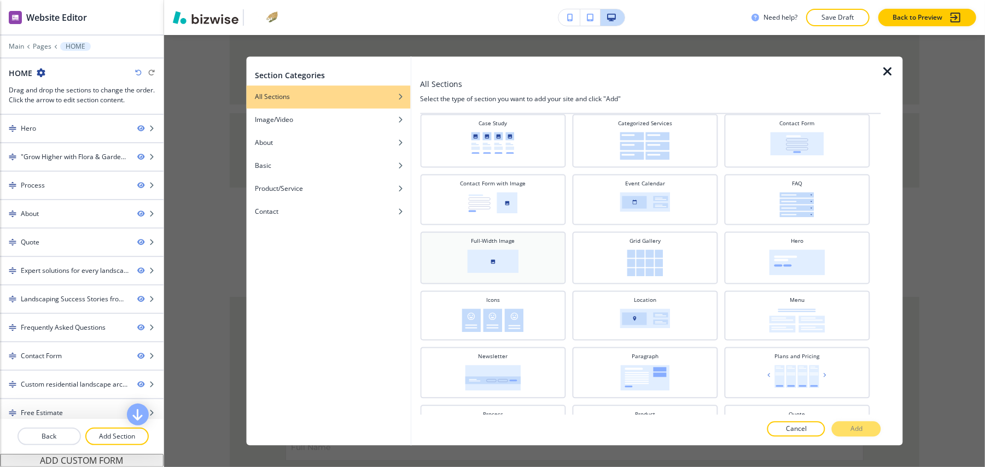
click at [498, 258] on img at bounding box center [492, 262] width 51 height 24
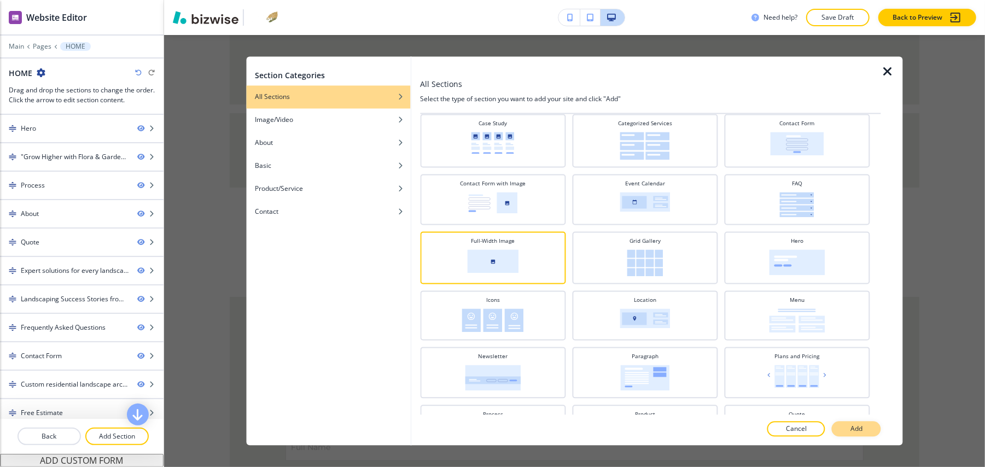
click at [851, 427] on p "Add" at bounding box center [856, 429] width 12 height 10
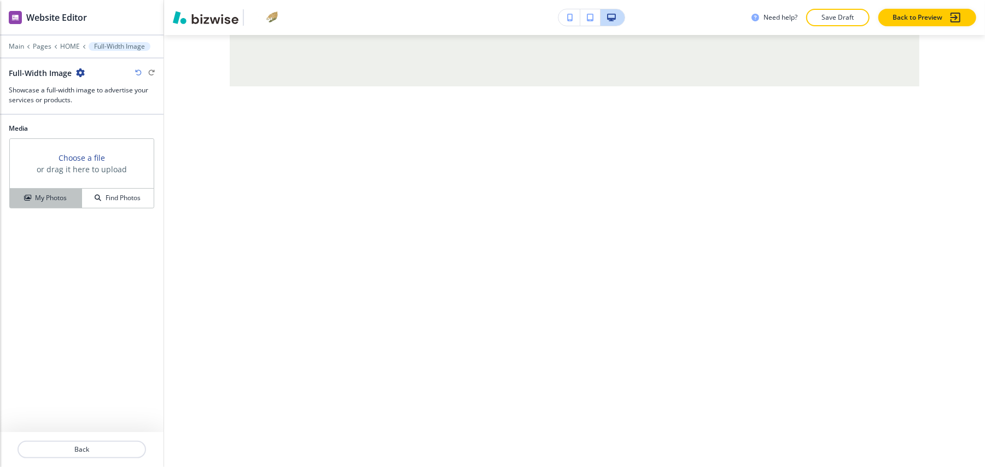
scroll to position [6151, 0]
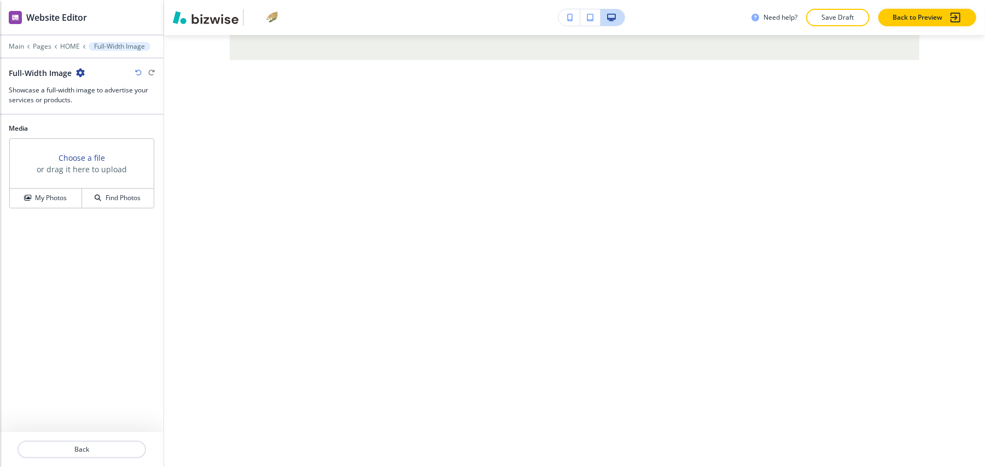
click at [79, 68] on icon "button" at bounding box center [80, 72] width 9 height 9
click at [101, 121] on button "Delete Section" at bounding box center [111, 131] width 70 height 20
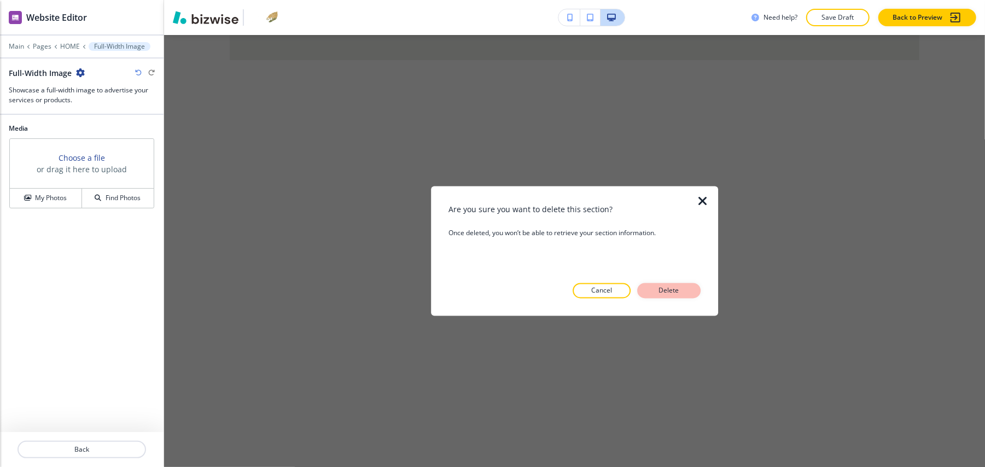
click at [685, 288] on button "Delete" at bounding box center [668, 290] width 63 height 15
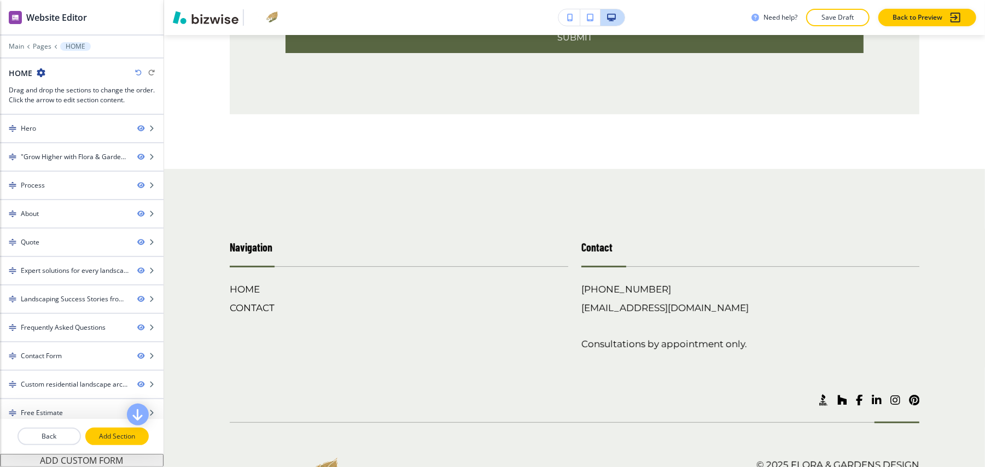
click at [110, 431] on p "Add Section" at bounding box center [116, 436] width 61 height 10
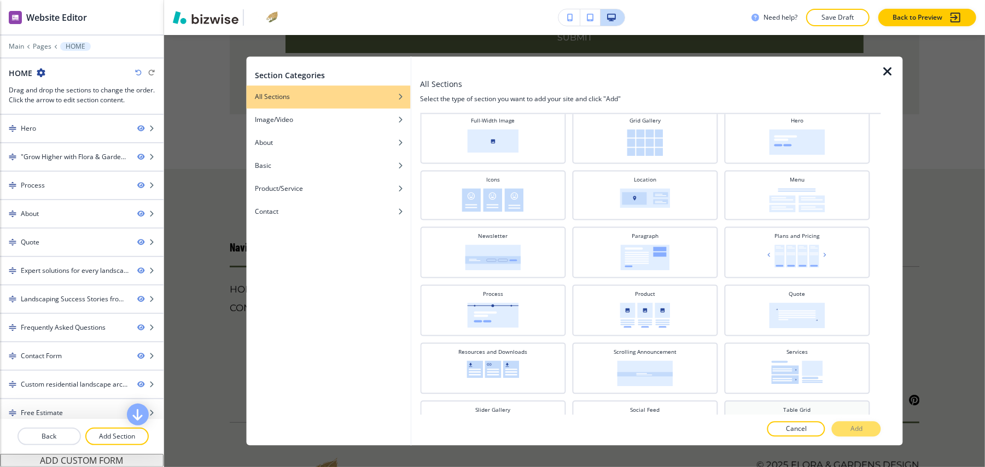
scroll to position [265, 0]
